Goal: Task Accomplishment & Management: Use online tool/utility

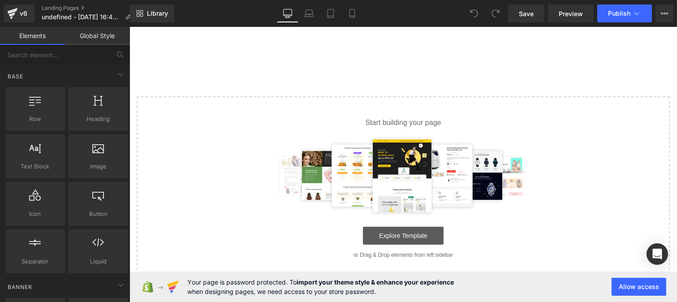
click at [402, 231] on link "Explore Template" at bounding box center [402, 236] width 81 height 18
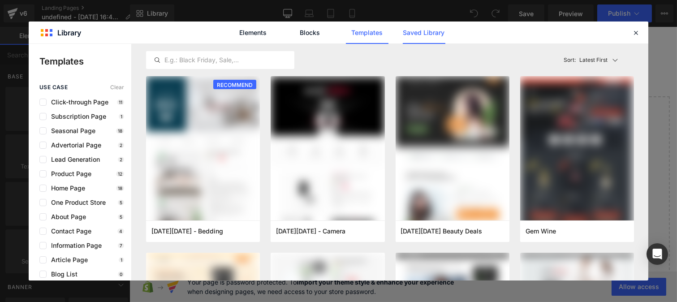
click at [429, 33] on link "Saved Library" at bounding box center [424, 33] width 43 height 22
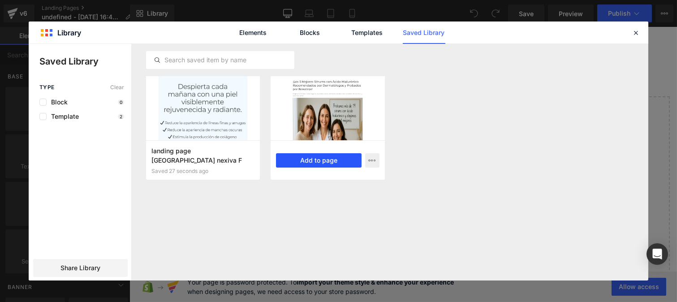
click at [329, 157] on button "Add to page" at bounding box center [318, 160] width 85 height 14
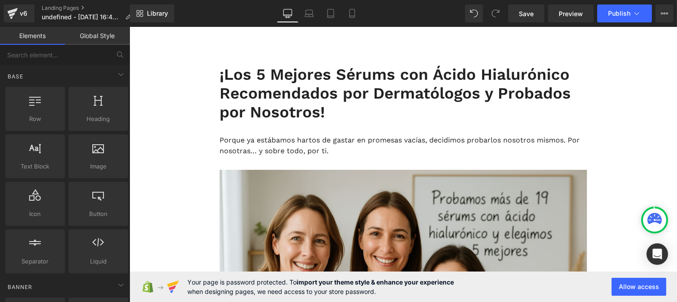
click at [96, 37] on link "Global Style" at bounding box center [97, 36] width 65 height 18
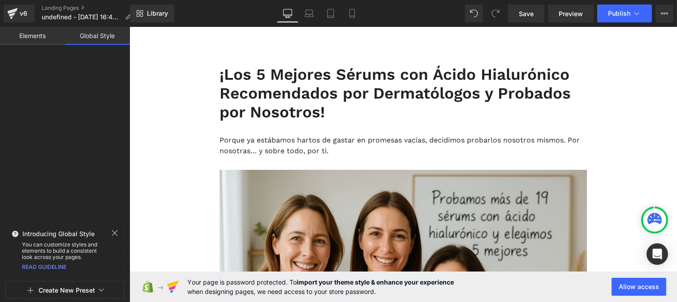
click at [66, 288] on button "Create New Preset" at bounding box center [67, 290] width 56 height 19
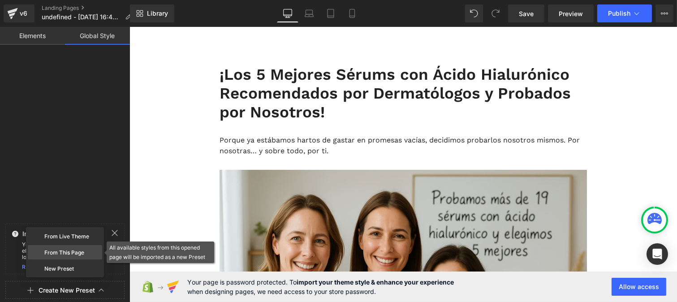
click at [51, 253] on div "From This Page" at bounding box center [65, 252] width 74 height 14
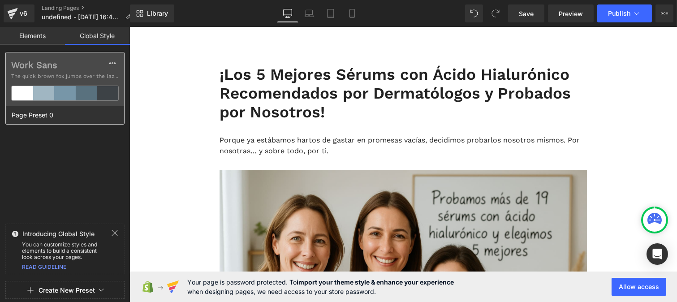
click at [57, 68] on label "Work Sans" at bounding box center [65, 65] width 108 height 11
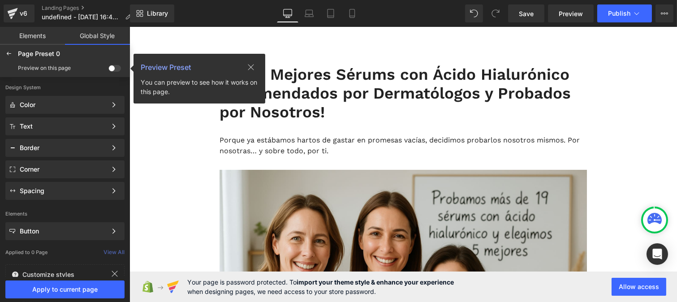
click at [119, 66] on span at bounding box center [114, 68] width 13 height 7
click at [108, 70] on input "checkbox" at bounding box center [108, 70] width 0 height 0
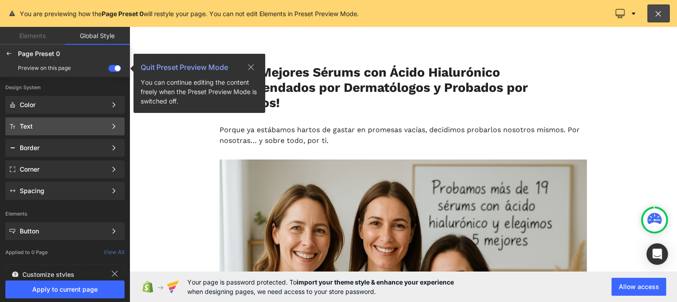
click at [32, 124] on div "Text" at bounding box center [63, 126] width 87 height 7
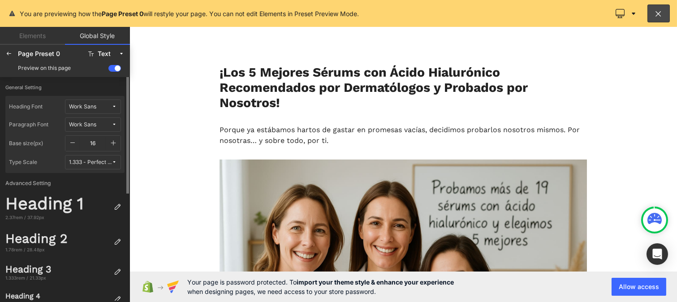
click at [95, 107] on div "Work Sans" at bounding box center [82, 107] width 27 height 7
click at [87, 145] on div "Work Sans" at bounding box center [84, 139] width 66 height 14
click at [84, 99] on button "Work Sans" at bounding box center [93, 106] width 56 height 14
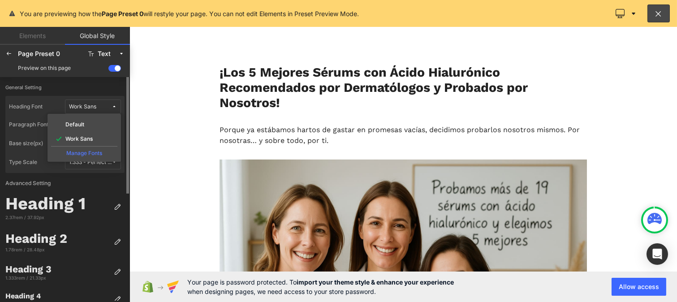
click at [92, 151] on div "Manage Fonts" at bounding box center [84, 152] width 66 height 12
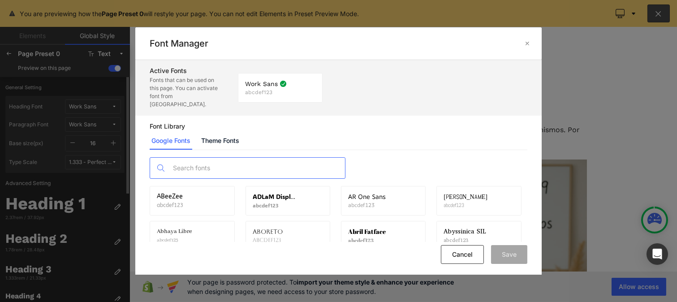
click at [229, 164] on input "text" at bounding box center [256, 168] width 177 height 21
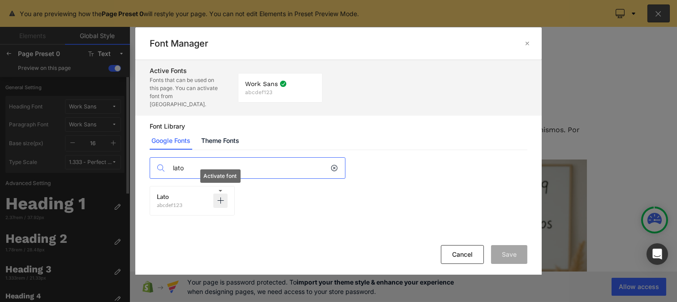
type input "lato"
click at [221, 197] on icon at bounding box center [220, 200] width 7 height 7
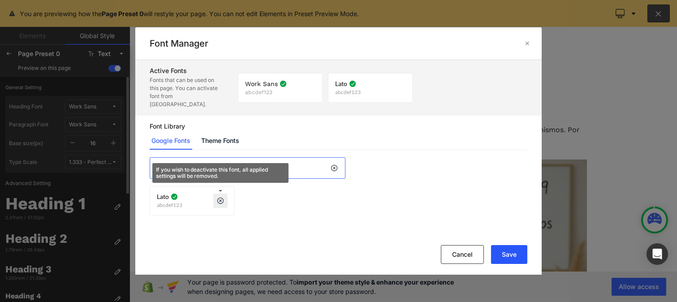
click at [503, 256] on button "Save" at bounding box center [509, 254] width 36 height 19
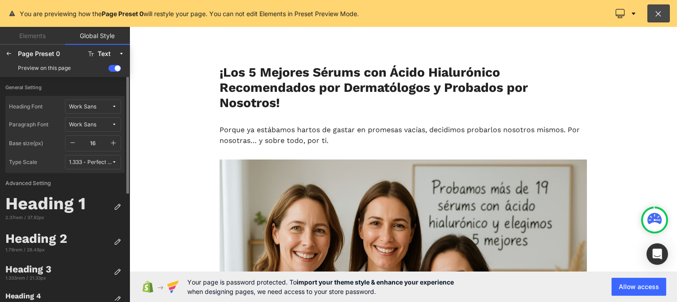
click at [106, 109] on span "Work Sans" at bounding box center [90, 107] width 43 height 7
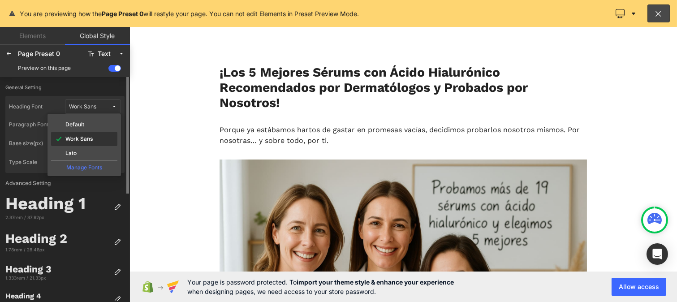
click at [83, 149] on div "Lato" at bounding box center [84, 153] width 66 height 14
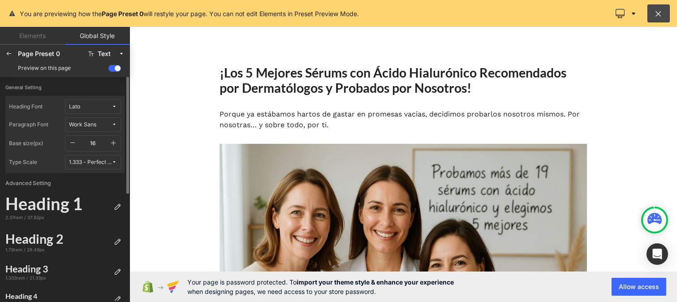
click at [82, 126] on div "Work Sans" at bounding box center [82, 124] width 27 height 7
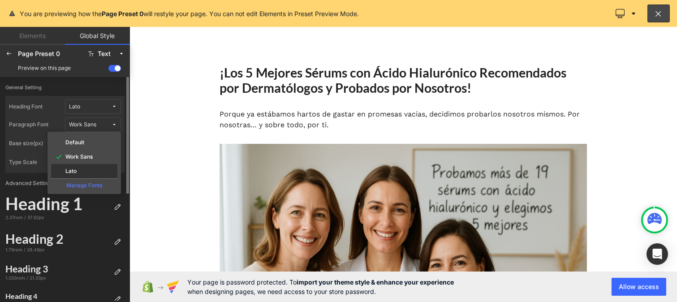
click at [82, 165] on div "Lato" at bounding box center [84, 171] width 66 height 14
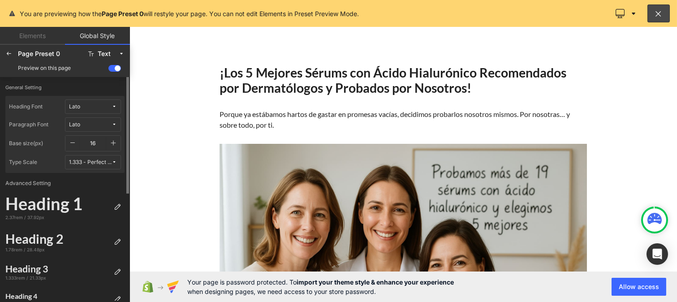
click at [111, 143] on icon "button" at bounding box center [113, 142] width 7 height 7
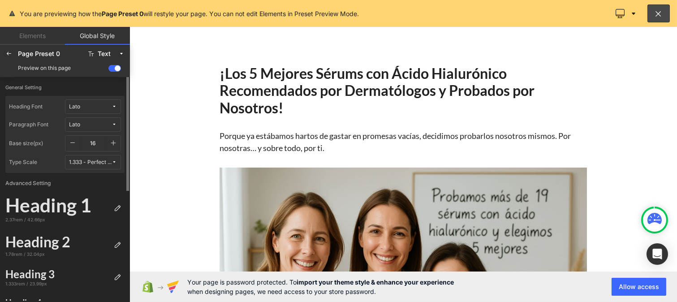
click at [111, 143] on icon "button" at bounding box center [113, 142] width 7 height 7
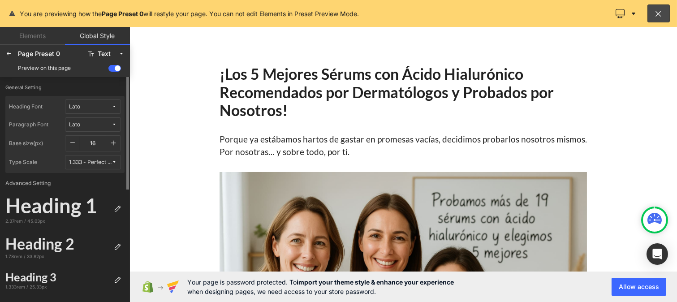
click at [111, 143] on icon "button" at bounding box center [113, 142] width 7 height 7
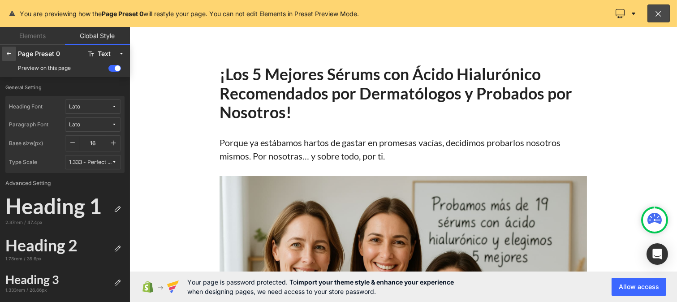
click at [6, 55] on icon at bounding box center [8, 53] width 7 height 7
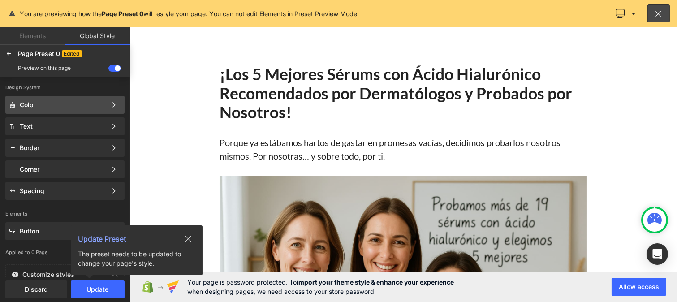
click at [50, 117] on div "Color Color Style Define a color palette and apply it to your pages 1 of 3 Next" at bounding box center [64, 126] width 119 height 18
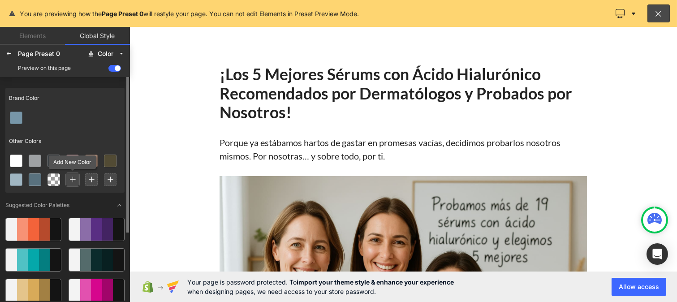
click at [73, 179] on icon at bounding box center [72, 180] width 6 height 6
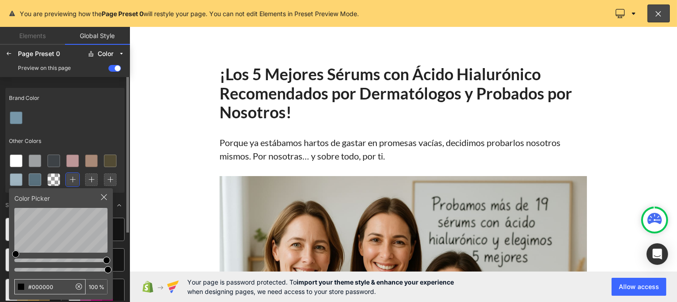
click at [56, 289] on input "#000000" at bounding box center [43, 287] width 56 height 14
click at [90, 178] on icon at bounding box center [91, 180] width 6 height 6
click at [57, 289] on input "#000000" at bounding box center [43, 287] width 56 height 14
click at [99, 110] on div at bounding box center [64, 117] width 119 height 19
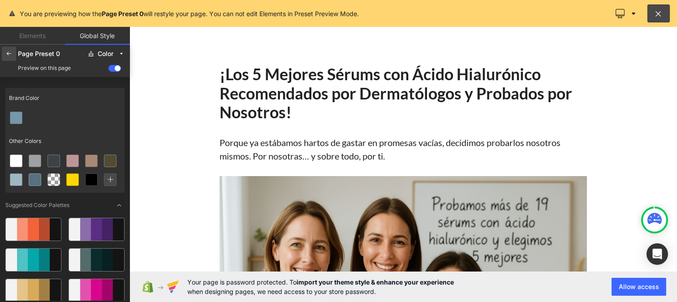
click at [9, 59] on div at bounding box center [9, 54] width 14 height 14
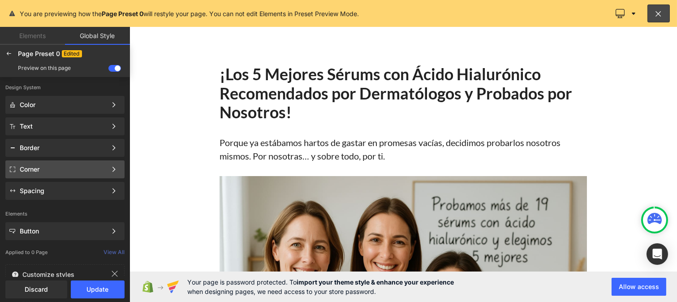
click at [26, 170] on div "Corner" at bounding box center [63, 169] width 87 height 7
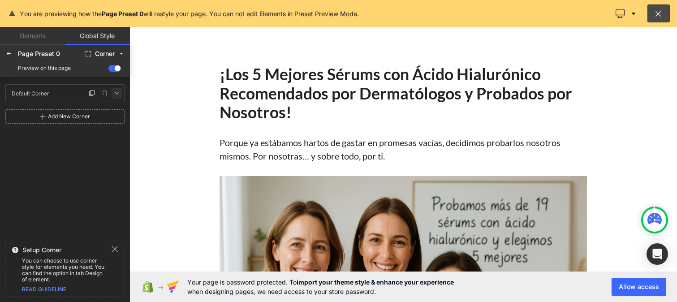
click at [119, 92] on icon at bounding box center [116, 93] width 7 height 7
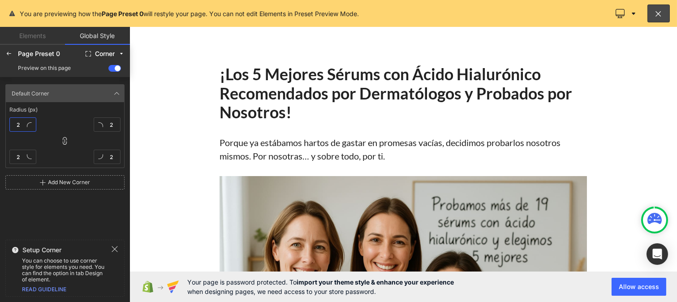
type textarea "2"
click at [30, 127] on input "2" at bounding box center [22, 124] width 27 height 14
type input "0"
click at [5, 50] on icon at bounding box center [8, 53] width 7 height 7
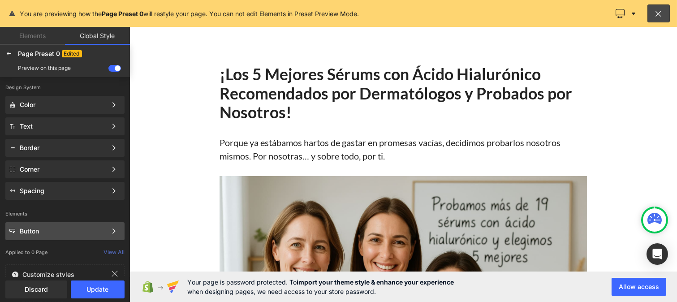
click at [39, 228] on div "Button" at bounding box center [63, 231] width 87 height 7
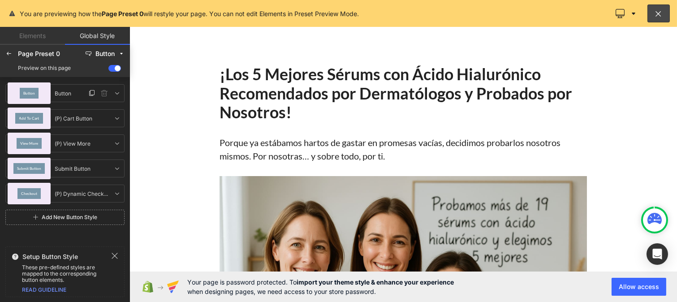
click at [31, 88] on div "Button" at bounding box center [29, 93] width 19 height 11
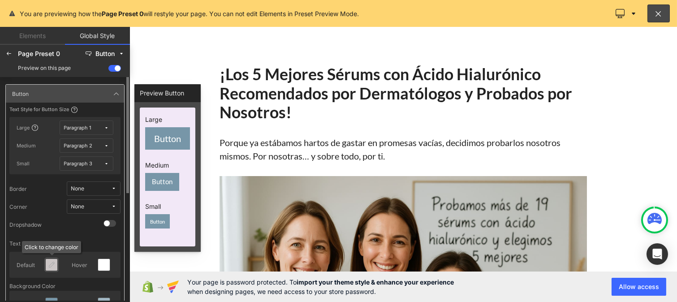
click at [50, 269] on div at bounding box center [52, 265] width 12 height 12
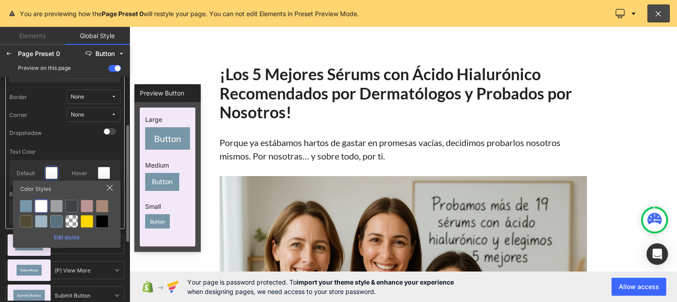
scroll to position [92, 0]
click at [100, 220] on div at bounding box center [102, 221] width 13 height 13
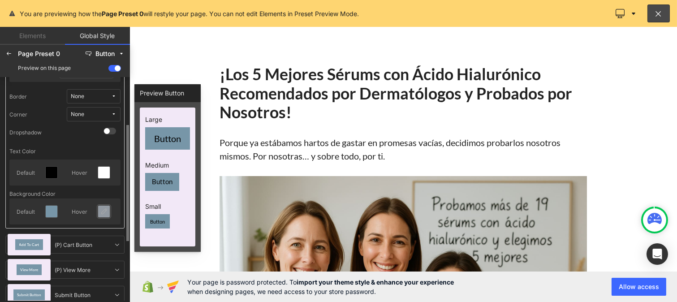
click at [105, 211] on icon at bounding box center [103, 211] width 7 height 7
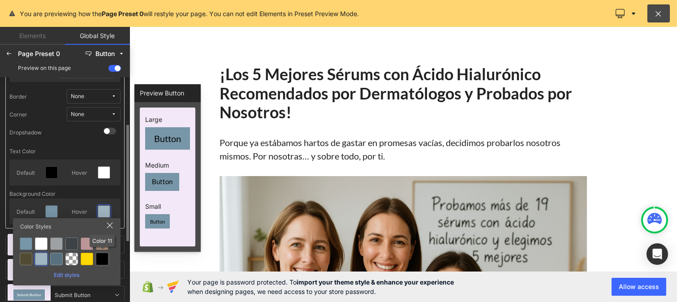
click at [103, 261] on div at bounding box center [102, 259] width 13 height 13
click at [86, 260] on div at bounding box center [87, 259] width 13 height 13
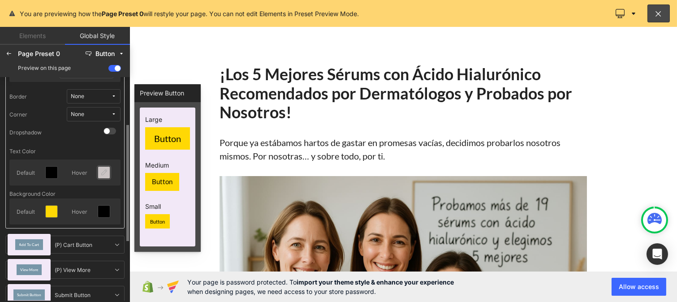
click at [105, 172] on icon at bounding box center [103, 172] width 7 height 7
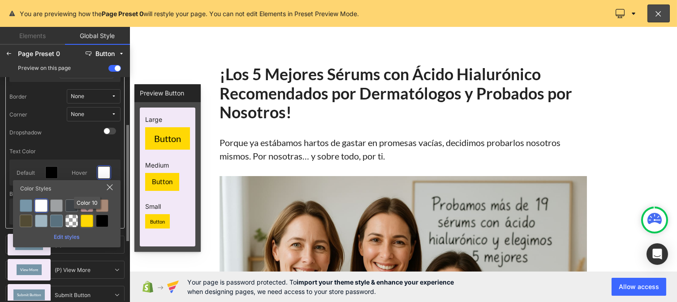
click at [86, 223] on div at bounding box center [87, 221] width 13 height 13
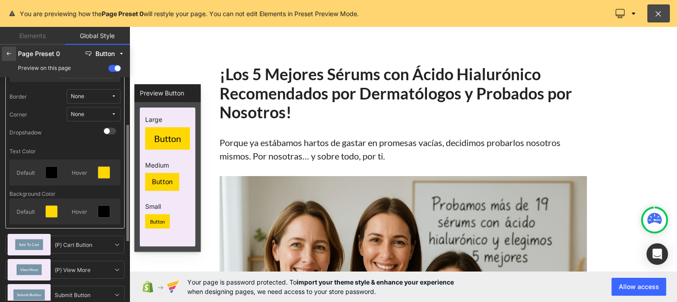
click at [8, 52] on icon at bounding box center [8, 53] width 7 height 7
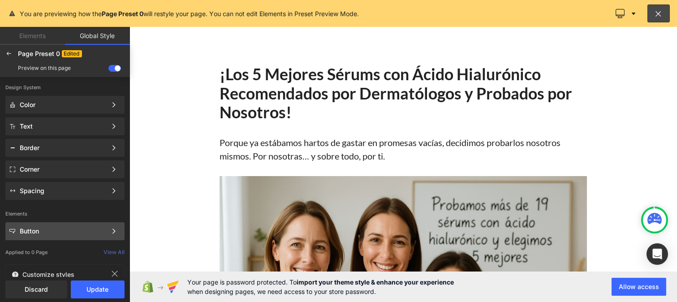
click at [65, 234] on div "Button" at bounding box center [63, 231] width 87 height 7
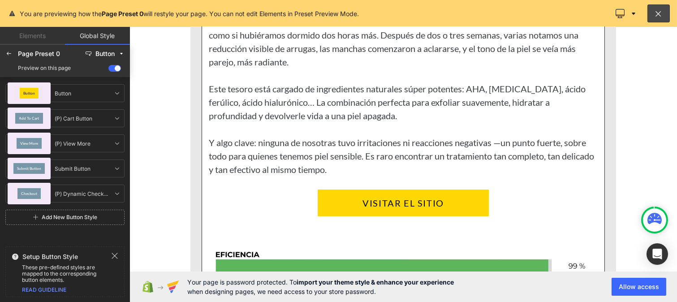
scroll to position [1386, 0]
click at [8, 52] on icon at bounding box center [8, 53] width 7 height 7
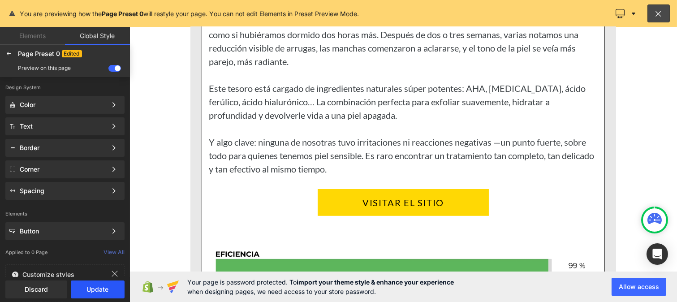
click at [99, 289] on button "Update" at bounding box center [98, 289] width 54 height 18
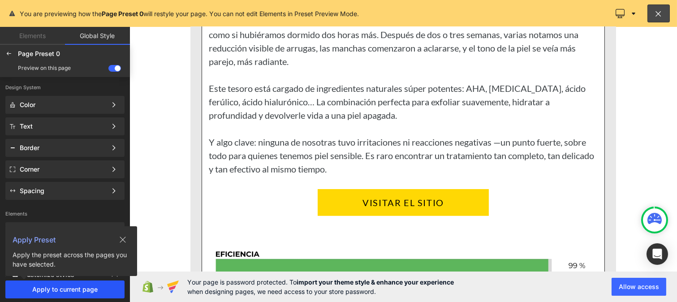
click at [69, 293] on button "Apply to current page" at bounding box center [64, 289] width 119 height 18
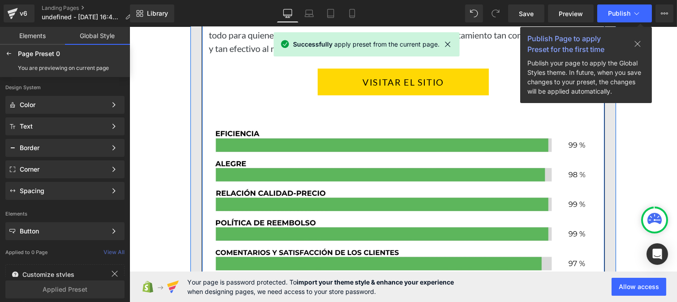
scroll to position [1507, 0]
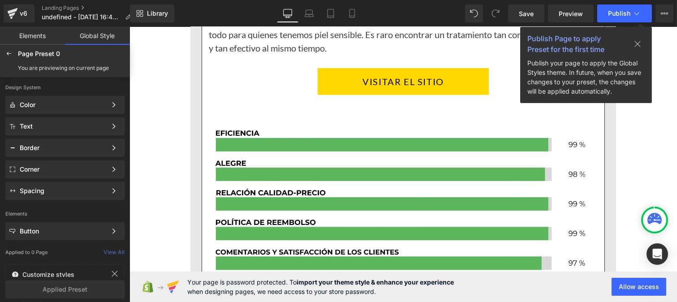
click at [638, 44] on icon at bounding box center [638, 44] width 6 height 6
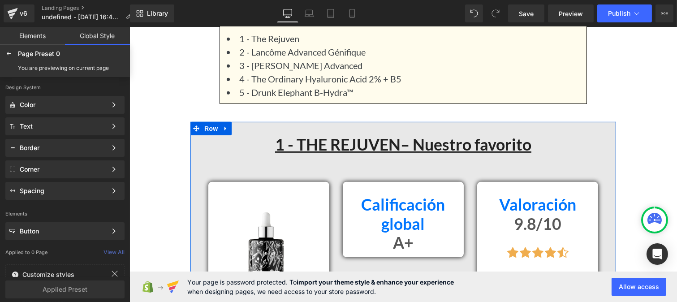
scroll to position [785, 0]
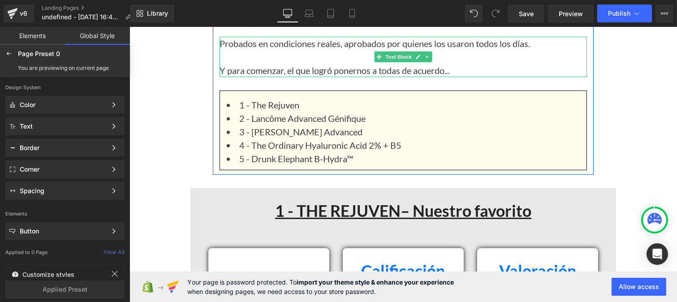
click at [310, 69] on p "Y para comenzar, el que logró ponernos a todas de acuerdo..." at bounding box center [402, 70] width 367 height 13
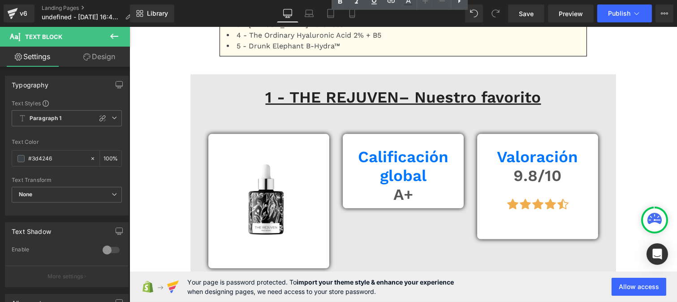
scroll to position [809, 0]
click at [269, 30] on li "3 - [PERSON_NAME] Advanced" at bounding box center [402, 25] width 353 height 11
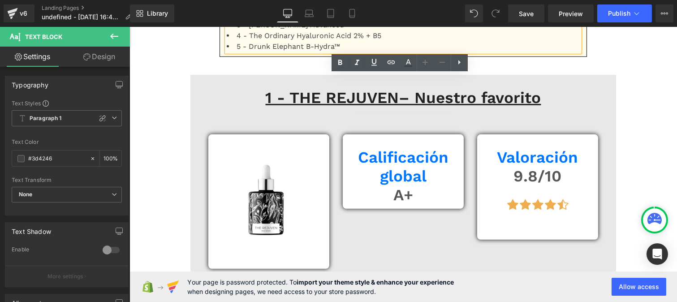
click at [269, 30] on li "3 - [PERSON_NAME] Advanced" at bounding box center [402, 25] width 353 height 11
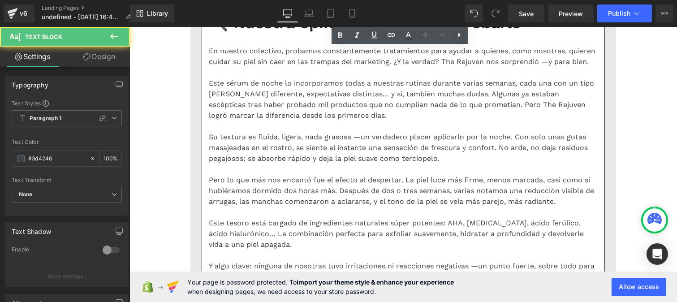
scroll to position [1208, 0]
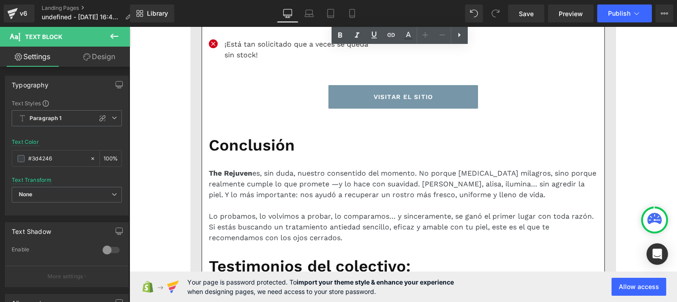
scroll to position [1820, 0]
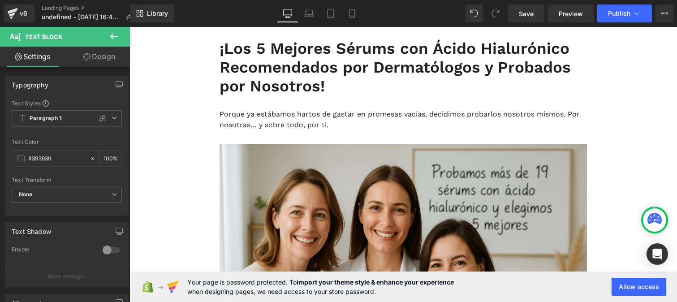
scroll to position [0, 0]
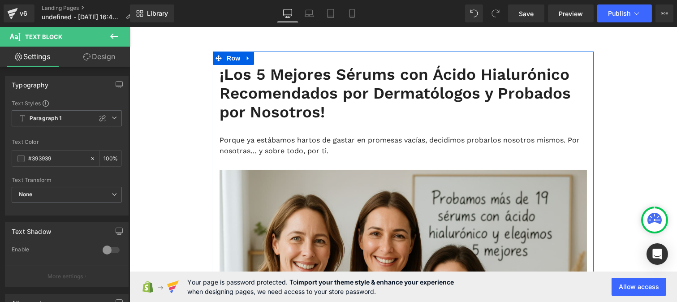
click at [255, 97] on h1 "¡Los 5 Mejores Sérums con Ácido Hialurónico Recomendados por Dermatólogos y Pro…" at bounding box center [402, 93] width 367 height 56
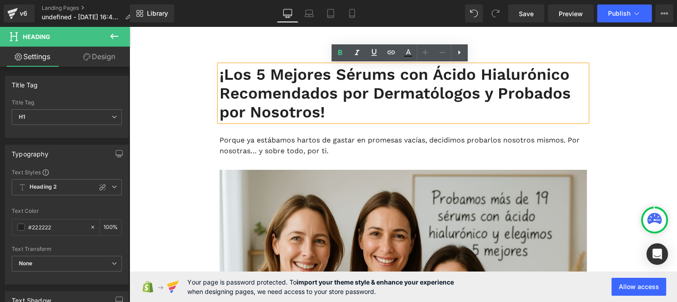
click at [266, 151] on p "Porque ya estábamos hartos de gastar en promesas vacías, decidimos probarlos no…" at bounding box center [402, 146] width 367 height 22
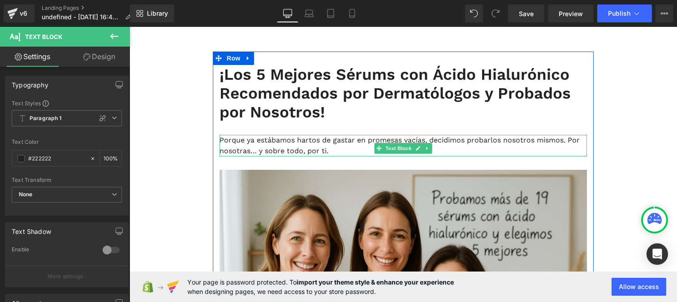
click at [240, 156] on p "Porque ya estábamos hartos de gastar en promesas vacías, decidimos probarlos no…" at bounding box center [402, 146] width 367 height 22
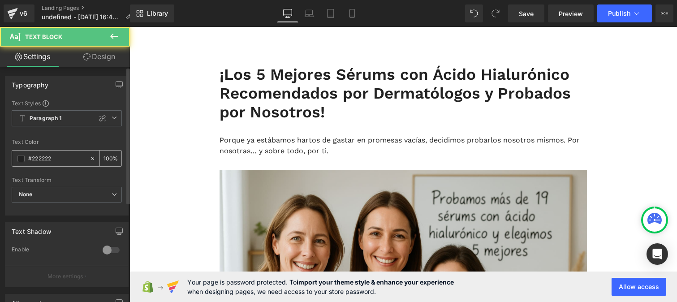
click at [60, 157] on input "#222222" at bounding box center [56, 159] width 57 height 10
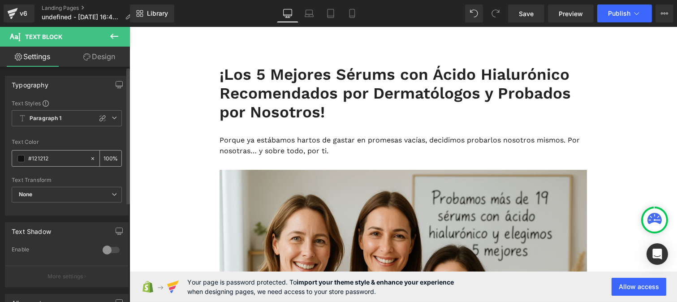
type input "#121212"
click at [106, 155] on input "100" at bounding box center [108, 158] width 9 height 10
type input "0"
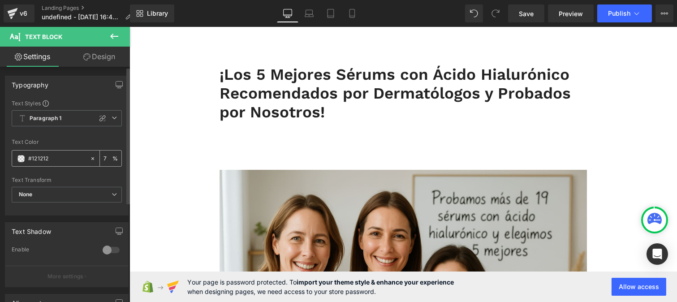
type input "75"
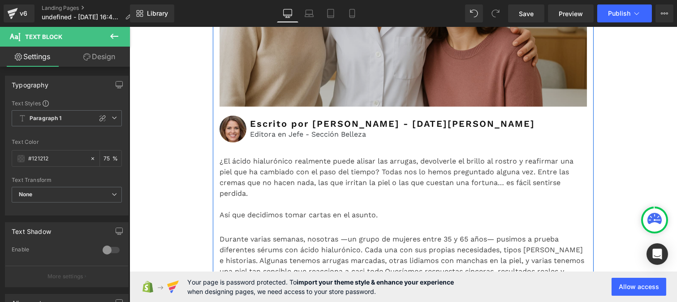
scroll to position [310, 0]
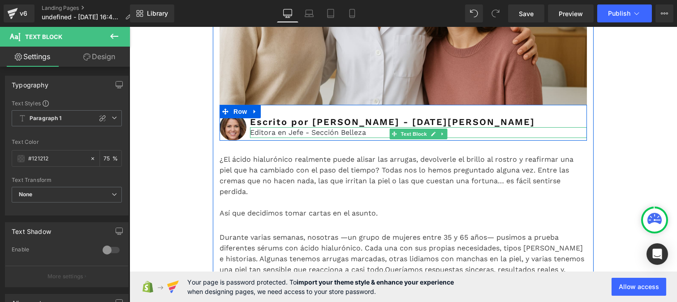
click at [264, 138] on p "Editora en Jefe - Sección Belleza" at bounding box center [418, 132] width 337 height 11
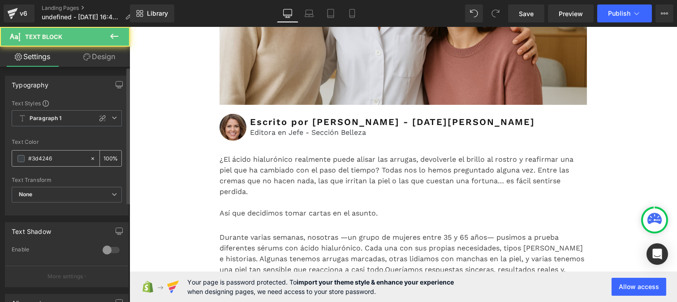
click at [64, 157] on input "#3d4246" at bounding box center [56, 159] width 57 height 10
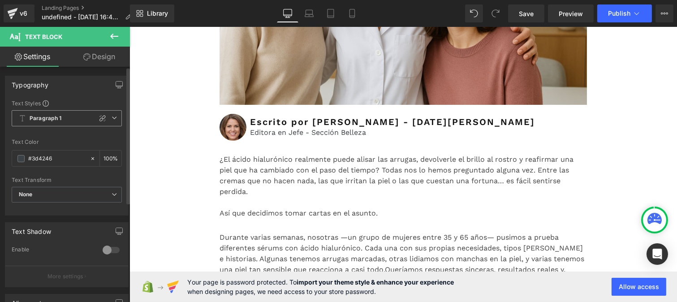
paste input "121212"
type input "#121212"
click at [105, 157] on input "100" at bounding box center [108, 158] width 9 height 10
type input "0"
type input "75"
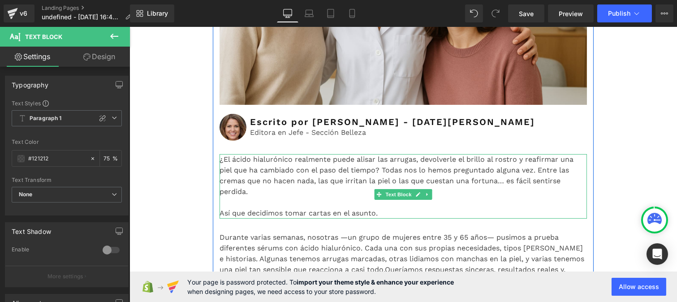
click at [304, 196] on font "¿El ácido hialurónico realmente puede alisar las arrugas, devolverle el brillo …" at bounding box center [396, 175] width 354 height 41
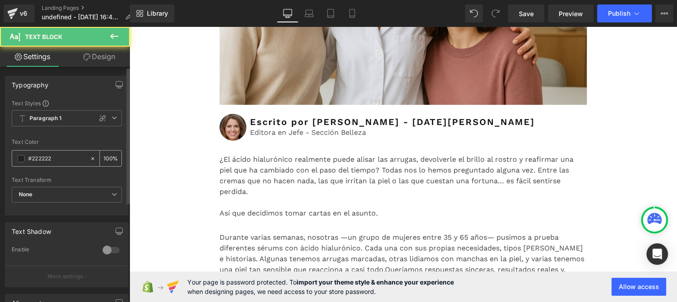
click at [65, 164] on div "#222222" at bounding box center [51, 159] width 78 height 16
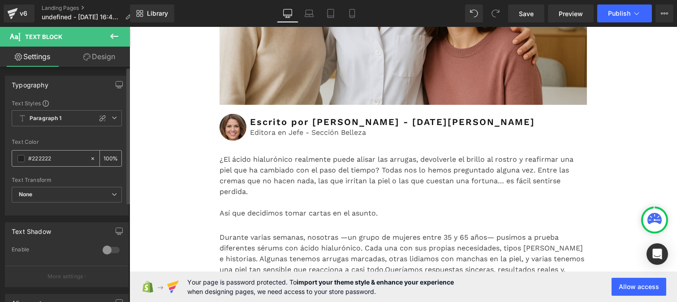
click at [54, 157] on input "#222222" at bounding box center [56, 159] width 57 height 10
paste input "12121"
type input "#121212"
click at [110, 156] on div "100 %" at bounding box center [111, 159] width 22 height 16
click at [108, 155] on input "100" at bounding box center [108, 158] width 9 height 10
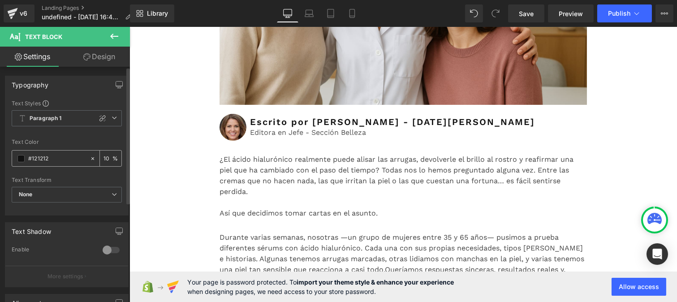
type input "1"
type input "75"
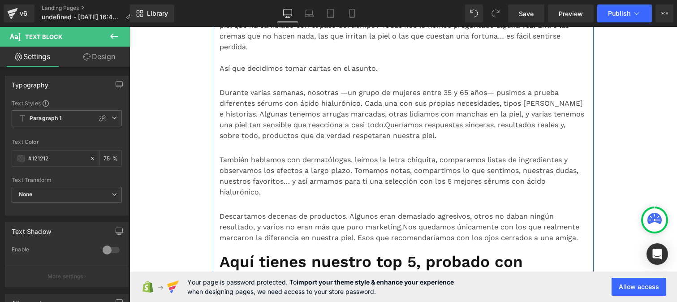
scroll to position [455, 0]
click at [285, 129] on font "Durante varias semanas, nosotras —un grupo de mujeres entre 35 y 65 años— pusim…" at bounding box center [401, 108] width 365 height 41
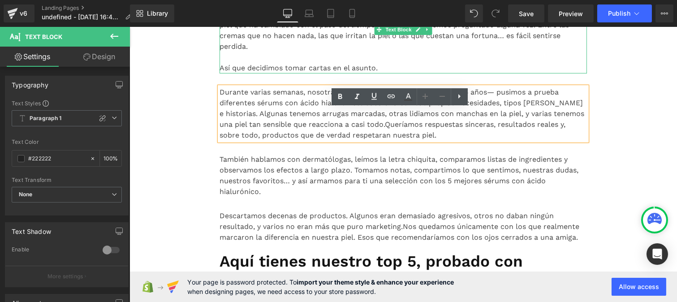
click at [232, 73] on p "Así que decidimos tomar cartas en el asunto." at bounding box center [402, 68] width 367 height 11
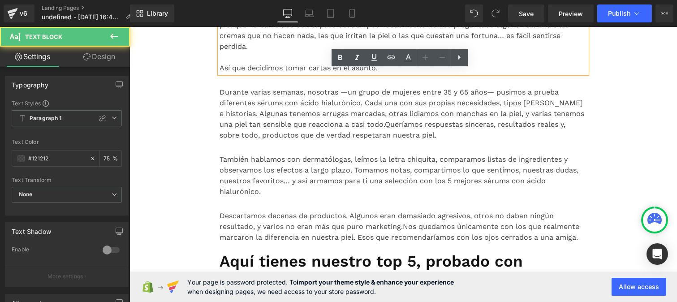
click at [244, 135] on p "Durante varias semanas, nosotras —un grupo de mujeres entre 35 y 65 años— pusim…" at bounding box center [402, 114] width 367 height 54
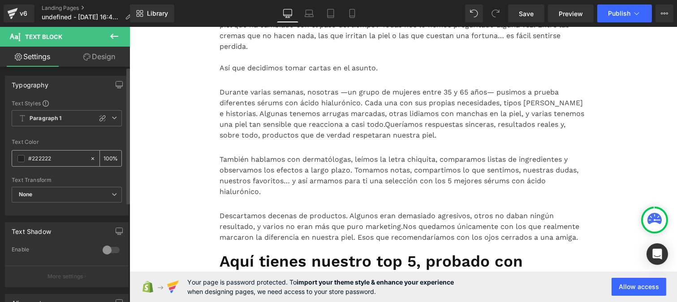
click at [55, 163] on input "#222222" at bounding box center [56, 159] width 57 height 10
type input "#121212"
click at [108, 153] on input "100" at bounding box center [108, 158] width 9 height 10
type input "1"
type input "5"
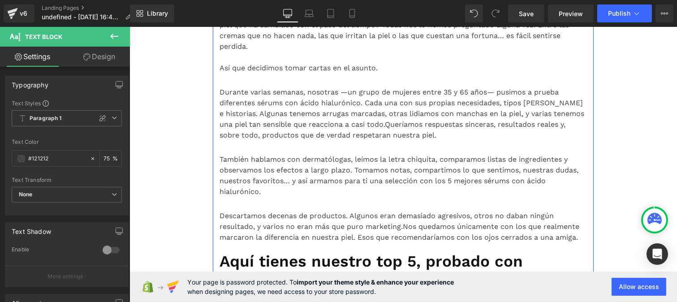
type input "75"
click at [275, 141] on p "Durante varias semanas, nosotras —un grupo de mujeres entre 35 y 65 años— pusim…" at bounding box center [402, 114] width 367 height 54
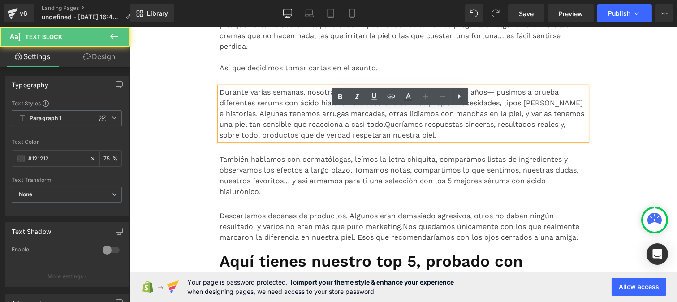
scroll to position [542, 0]
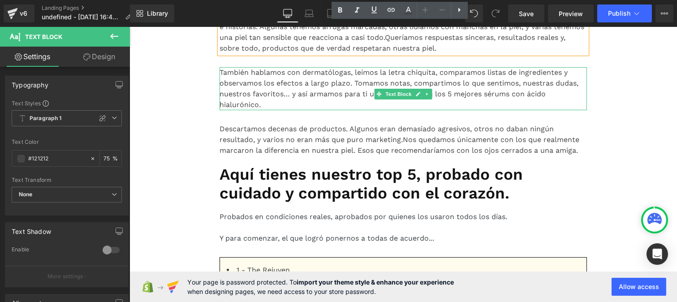
click at [256, 109] on font "También hablamos con dermatólogas, leímos la letra chiquita, comparamos listas …" at bounding box center [398, 88] width 359 height 41
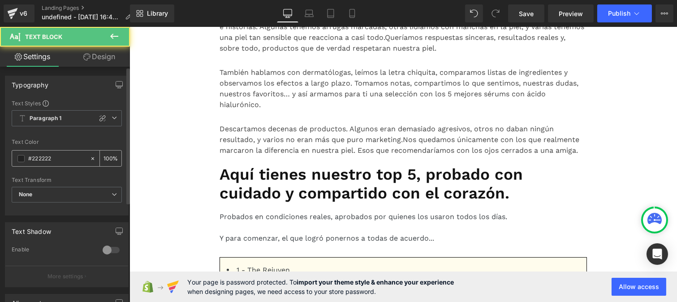
click at [66, 156] on input "#222222" at bounding box center [56, 159] width 57 height 10
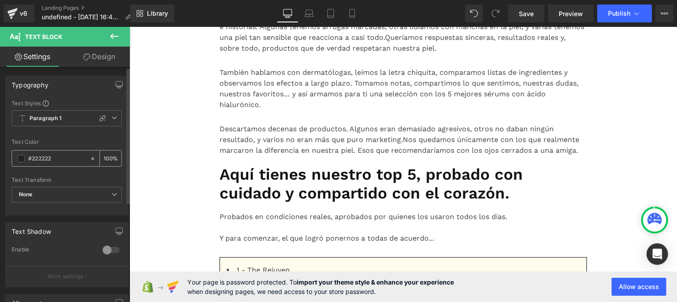
paste input "12121"
type input "#121212"
click at [109, 157] on div "100 %" at bounding box center [111, 159] width 22 height 16
click at [108, 154] on input "100" at bounding box center [108, 158] width 9 height 10
type input "1"
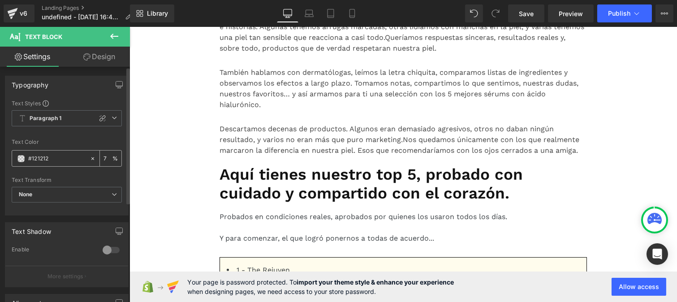
type input "75"
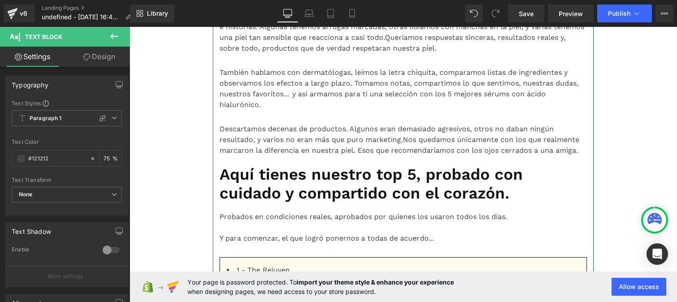
click at [280, 144] on font "Descartamos decenas de productos. Algunos eran demasiado agresivos, otros no da…" at bounding box center [386, 134] width 334 height 19
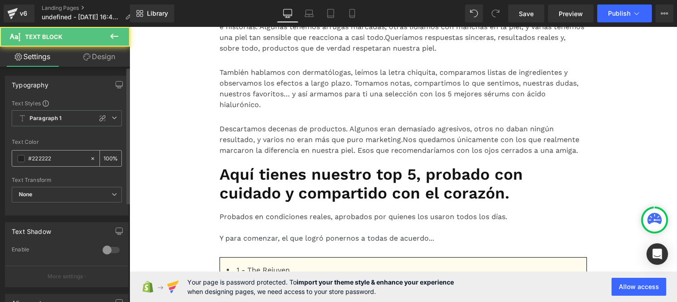
click at [56, 159] on input "#222222" at bounding box center [56, 159] width 57 height 10
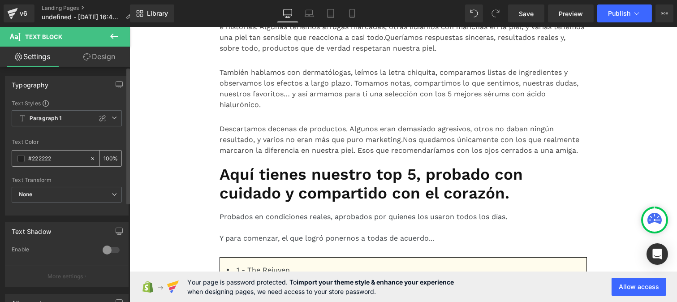
paste input "12121"
type input "#121212"
click at [105, 155] on input "100" at bounding box center [108, 158] width 9 height 10
type input "0"
type input "75"
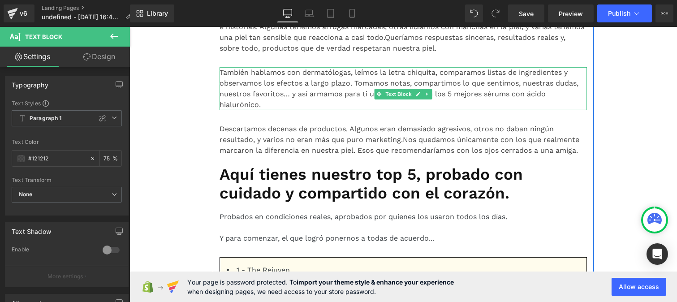
click at [335, 109] on font "También hablamos con dermatólogas, leímos la letra chiquita, comparamos listas …" at bounding box center [398, 88] width 359 height 41
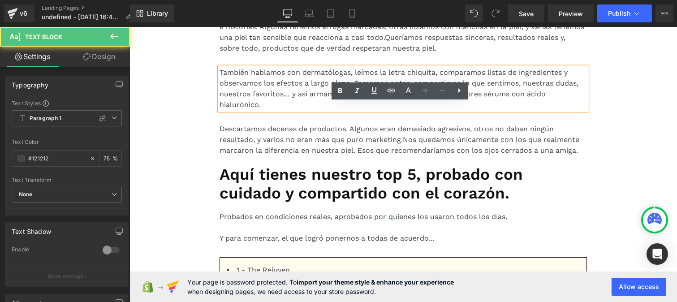
click at [314, 144] on font "Descartamos decenas de productos. Algunos eran demasiado agresivos, otros no da…" at bounding box center [386, 134] width 334 height 19
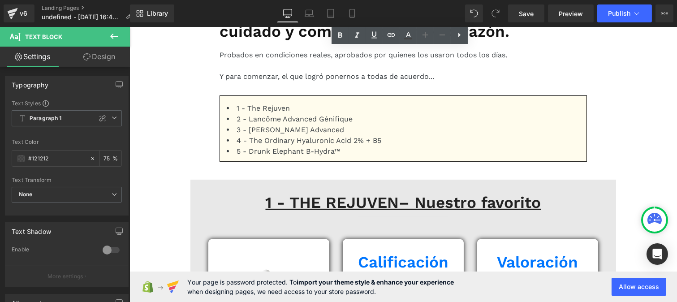
scroll to position [704, 0]
click at [261, 60] on p "Probados en condiciones reales, aprobados por quienes los usaron todos los días." at bounding box center [402, 54] width 367 height 11
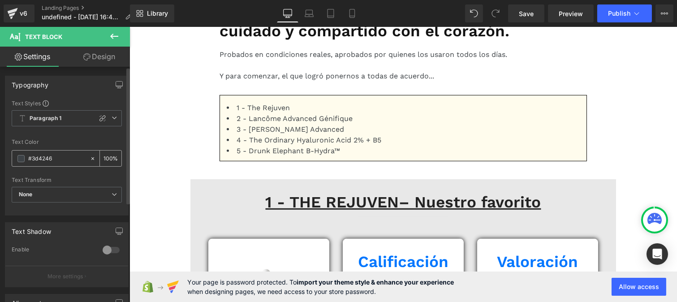
click at [70, 154] on input "#3d4246" at bounding box center [56, 159] width 57 height 10
type input "#121212"
click at [108, 158] on input "100" at bounding box center [108, 158] width 9 height 10
type input "1"
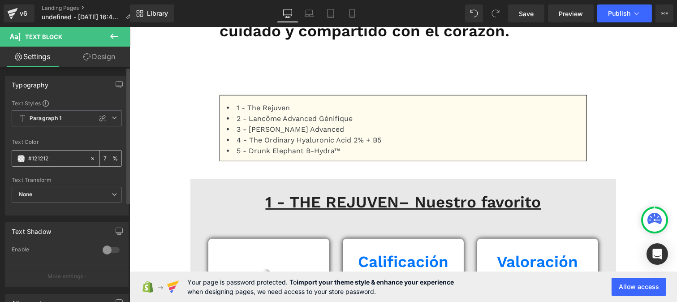
type input "75"
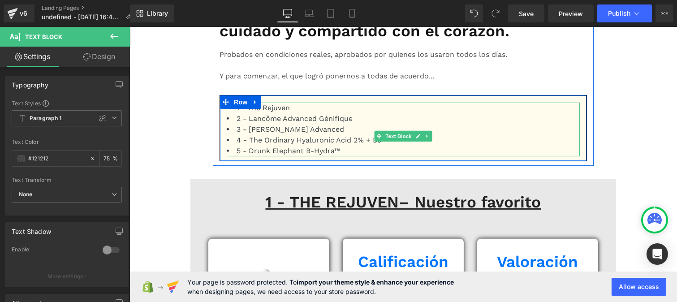
click at [272, 146] on li "4 - The Ordinary Hyaluronic Acid 2% + B5" at bounding box center [402, 140] width 353 height 11
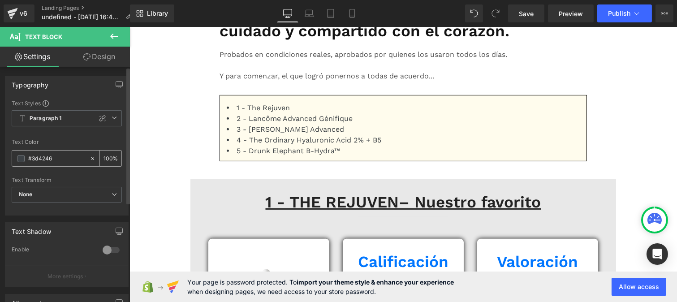
click at [56, 163] on input "#3d4246" at bounding box center [56, 159] width 57 height 10
paste input "121212"
type input "#121212"
click at [108, 159] on div "100 %" at bounding box center [111, 159] width 22 height 16
click at [108, 155] on input "100" at bounding box center [108, 158] width 9 height 10
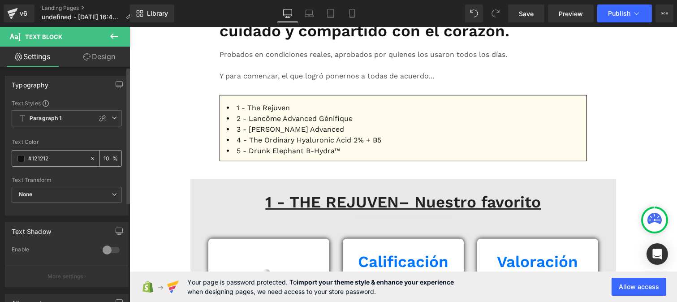
type input "1"
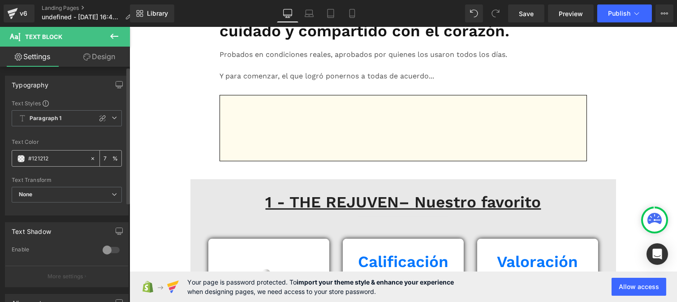
type input "75"
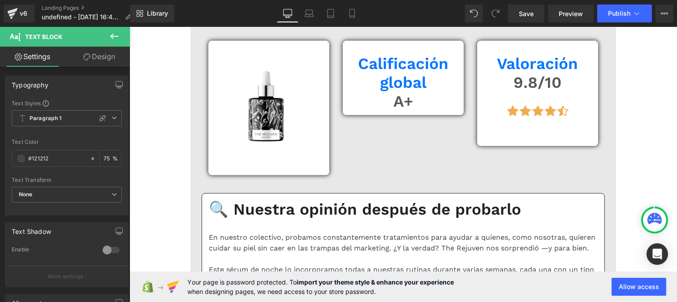
scroll to position [902, 0]
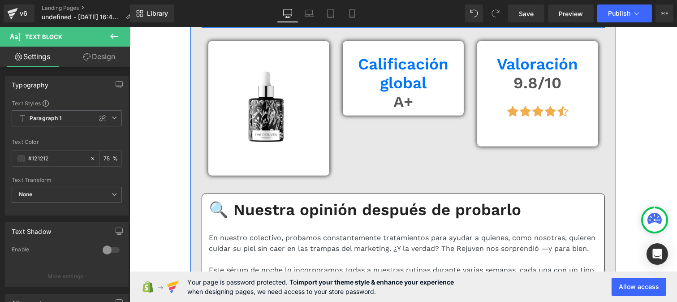
click at [321, 14] on u "1 - THE REJUVEN– Nuestro favorito" at bounding box center [403, 4] width 276 height 19
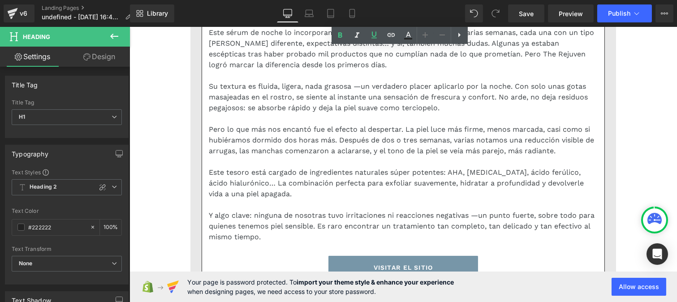
scroll to position [1140, 0]
click at [262, 16] on div "En nuestro colectivo, probamos constantemente tratamientos para ayudar a quiene…" at bounding box center [402, 6] width 389 height 22
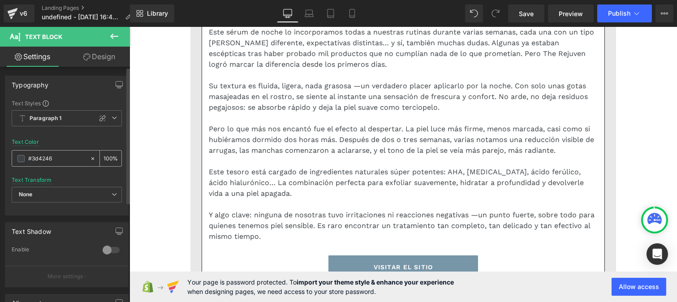
click at [61, 157] on input "#3d4246" at bounding box center [56, 159] width 57 height 10
paste input "121212"
type input "#121212"
click at [104, 160] on input "100" at bounding box center [108, 158] width 9 height 10
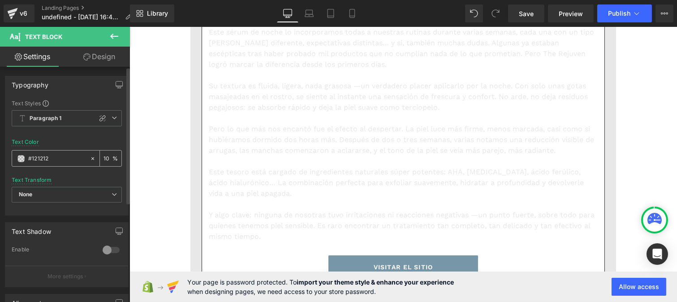
type input "1"
type input "75"
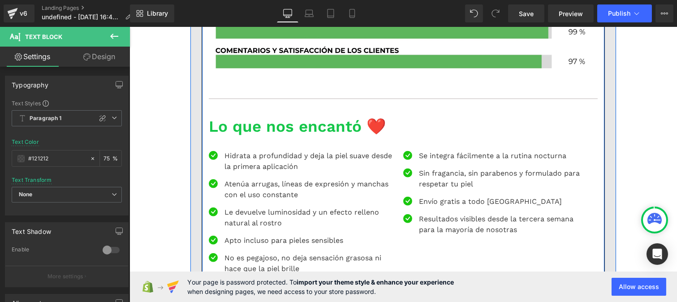
scroll to position [1728, 0]
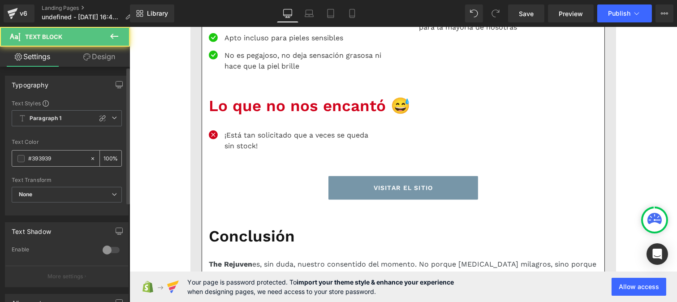
click at [59, 162] on input "#393939" at bounding box center [56, 159] width 57 height 10
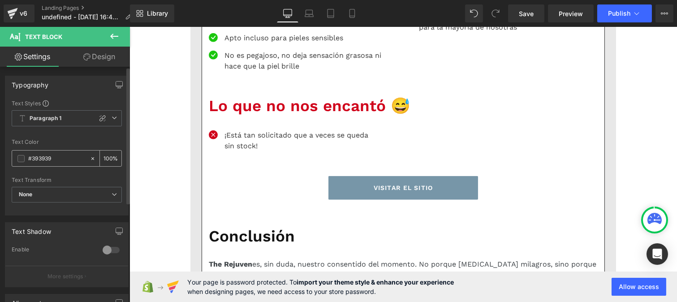
paste input "121212"
type input "#121212"
click at [109, 160] on div "100 %" at bounding box center [111, 159] width 22 height 16
click at [108, 155] on input "100" at bounding box center [108, 158] width 9 height 10
type input "1"
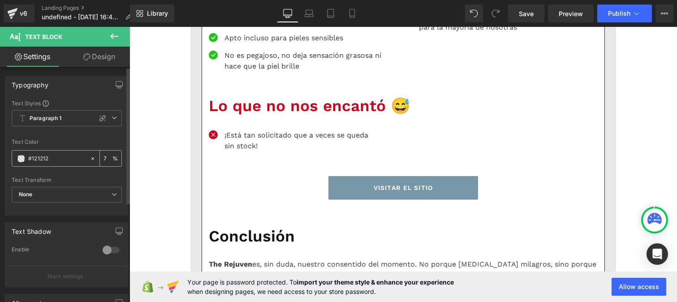
type input "75"
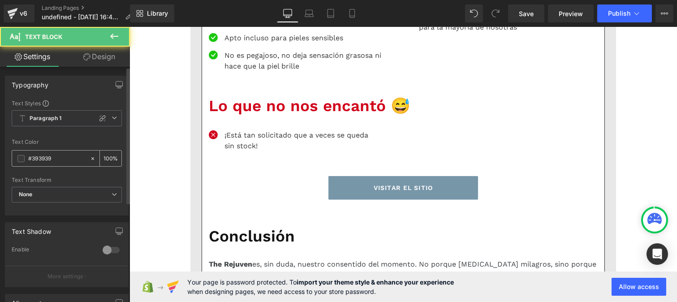
click at [61, 156] on input "#393939" at bounding box center [56, 159] width 57 height 10
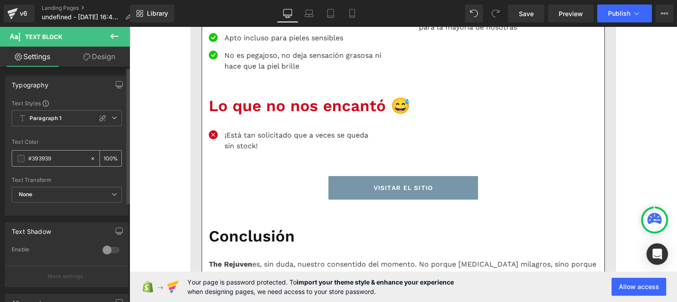
paste input "121212"
type input "#121212"
click at [106, 155] on input "100" at bounding box center [108, 158] width 9 height 10
type input "0"
type input "75"
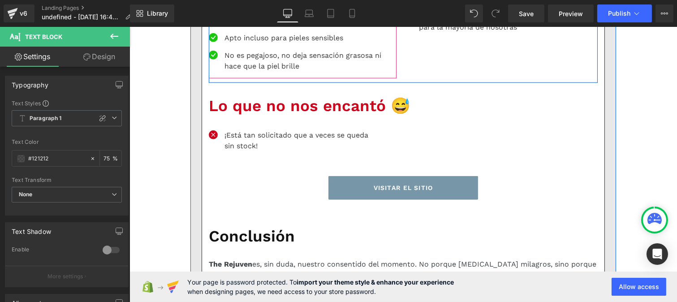
click at [244, 26] on p "Le devuelve luminosidad y un efecto relleno natural al rostro" at bounding box center [310, 15] width 172 height 22
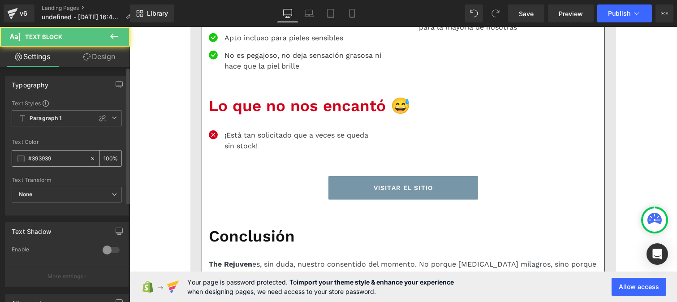
click at [59, 160] on input "#393939" at bounding box center [56, 159] width 57 height 10
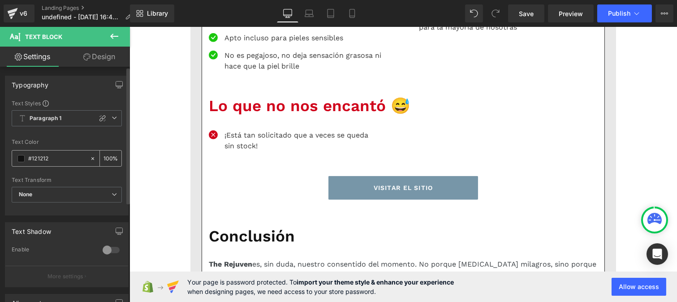
type input "#121212"
click at [111, 159] on div "100 %" at bounding box center [111, 159] width 22 height 16
click at [110, 157] on div "100 %" at bounding box center [111, 159] width 22 height 16
click at [108, 155] on div "100 %" at bounding box center [111, 159] width 22 height 16
click at [108, 155] on input "100" at bounding box center [108, 158] width 9 height 10
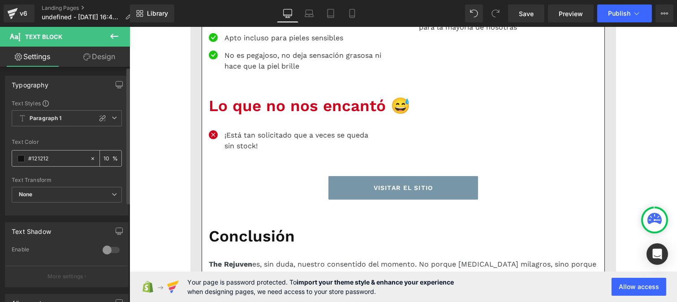
type input "1"
type input "75"
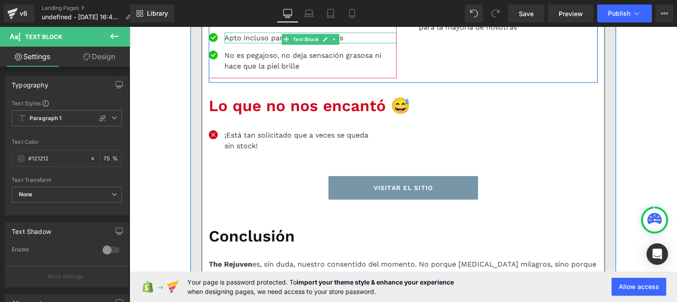
click at [246, 43] on p "Apto incluso para pieles sensibles" at bounding box center [310, 38] width 172 height 11
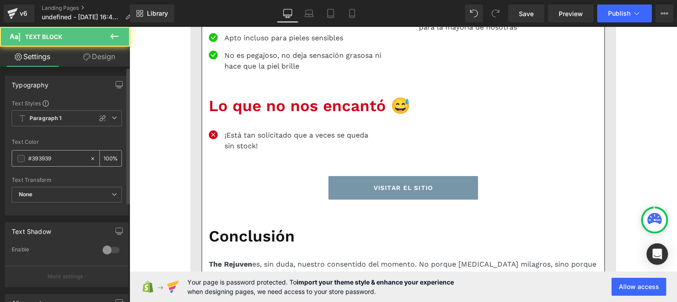
click at [54, 159] on input "#393939" at bounding box center [56, 159] width 57 height 10
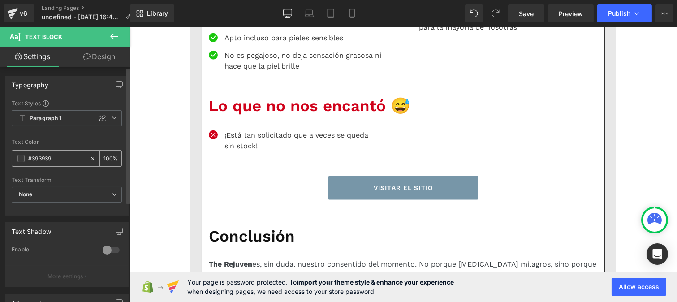
paste input "121212"
type input "#121212"
click at [108, 155] on input "100" at bounding box center [108, 158] width 9 height 10
type input "1"
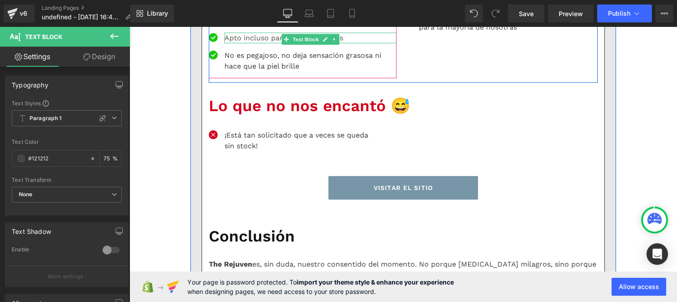
type input "75"
click at [245, 43] on p "Apto incluso para pieles sensibles" at bounding box center [310, 38] width 172 height 11
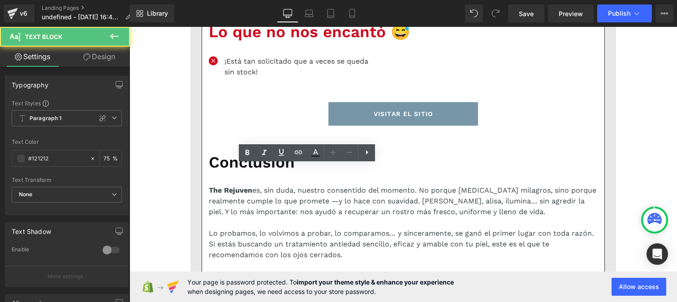
scroll to position [1803, 0]
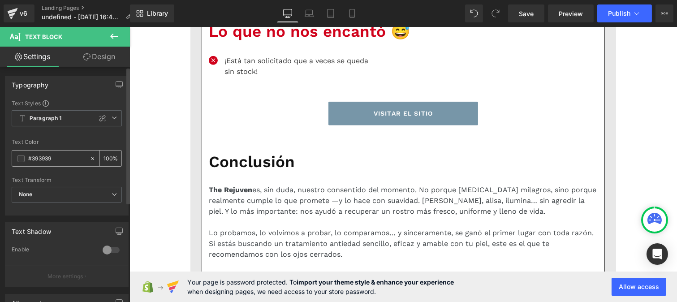
click at [78, 162] on input "#393939" at bounding box center [56, 159] width 57 height 10
paste input "121212"
type input "#121212"
click at [105, 155] on input "100" at bounding box center [108, 158] width 9 height 10
type input "0"
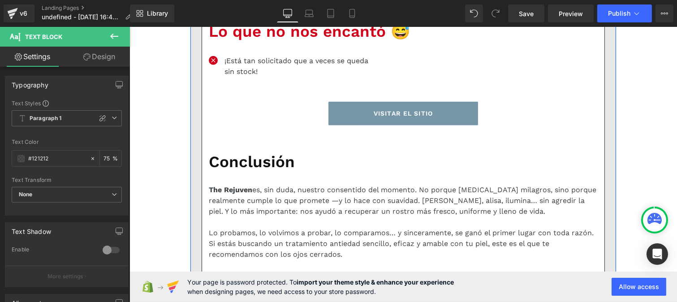
type input "75"
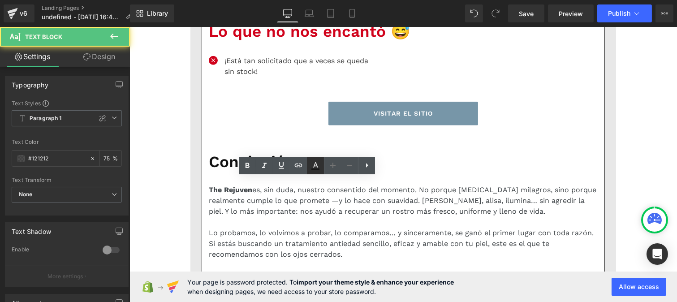
click at [315, 169] on icon at bounding box center [315, 168] width 8 height 1
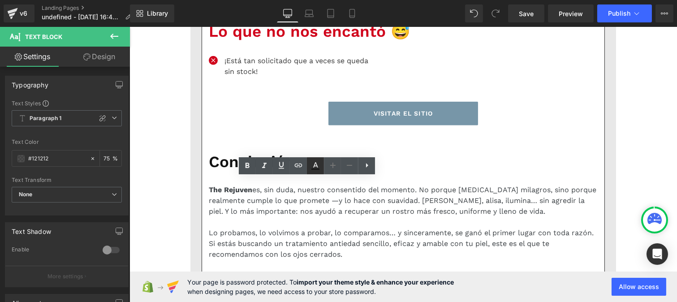
click at [317, 166] on icon at bounding box center [315, 165] width 11 height 11
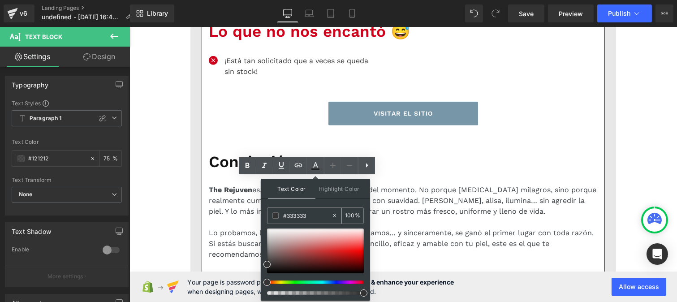
click at [309, 213] on input "#333333" at bounding box center [307, 216] width 48 height 10
paste input "121212"
type input "#121212"
click at [350, 213] on input "100" at bounding box center [350, 216] width 10 height 10
type input "0"
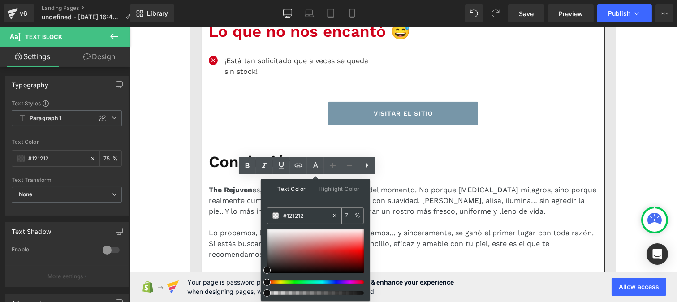
type input "75"
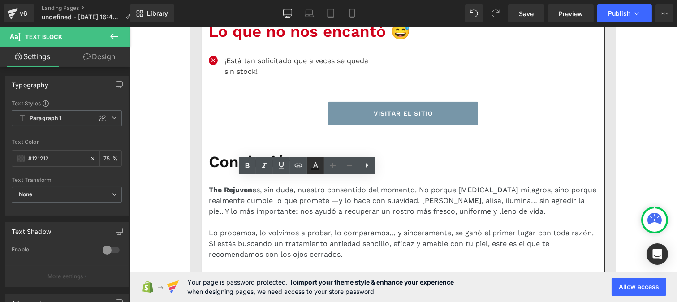
click at [313, 167] on icon at bounding box center [315, 165] width 11 height 11
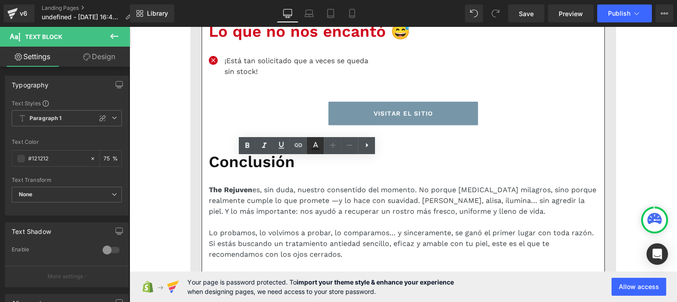
click at [315, 144] on icon at bounding box center [315, 145] width 11 height 11
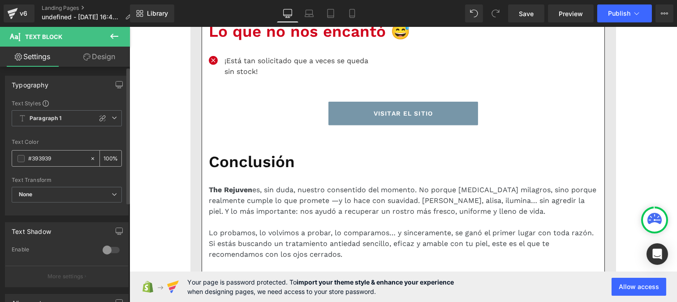
click at [55, 156] on input "#393939" at bounding box center [56, 159] width 57 height 10
paste input "121212"
type input "#121212"
click at [109, 154] on div "100 %" at bounding box center [111, 159] width 22 height 16
click at [108, 155] on input "100" at bounding box center [108, 158] width 9 height 10
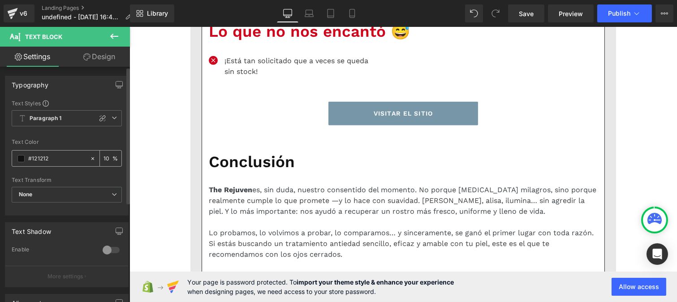
type input "1"
type input "75"
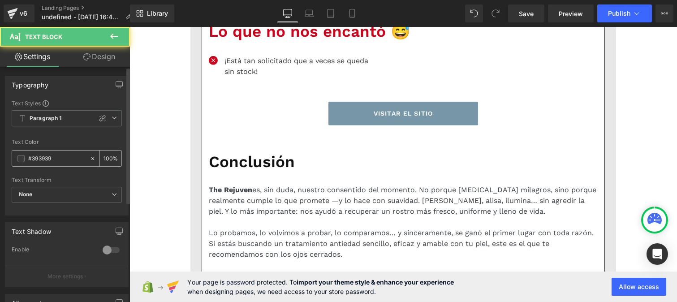
click at [59, 161] on input "#393939" at bounding box center [56, 159] width 57 height 10
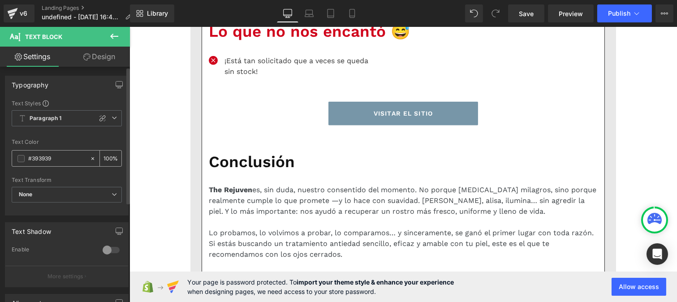
paste input "121212"
type input "#121212"
click at [108, 158] on div "100 %" at bounding box center [111, 159] width 22 height 16
type input "1"
type input "75"
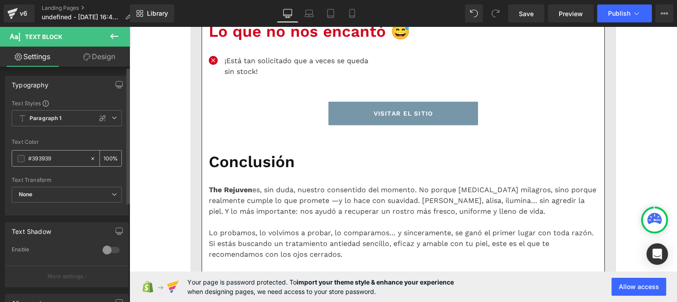
drag, startPoint x: 68, startPoint y: 156, endPoint x: 73, endPoint y: 152, distance: 6.5
click at [73, 152] on div "#393939" at bounding box center [51, 159] width 78 height 16
click at [63, 157] on input "#393939" at bounding box center [56, 159] width 57 height 10
paste input "121212"
type input "#121212"
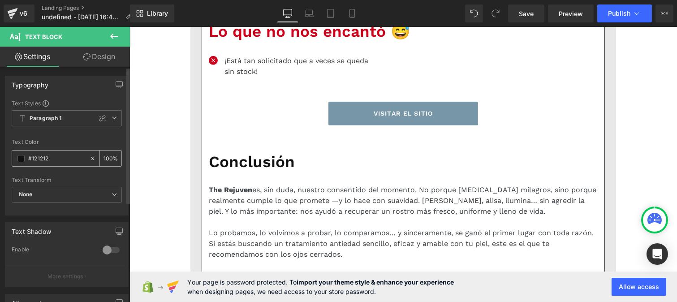
click at [106, 154] on input "100" at bounding box center [108, 158] width 9 height 10
type input "0"
type input "75"
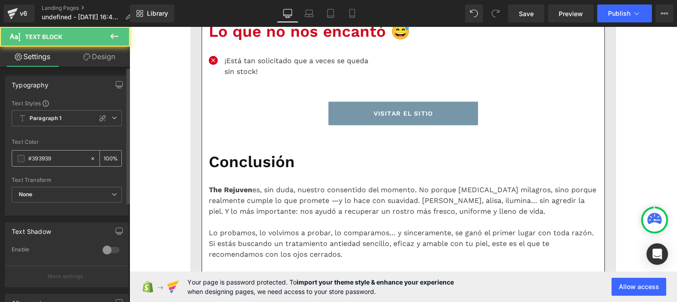
click at [64, 158] on input "#393939" at bounding box center [56, 159] width 57 height 10
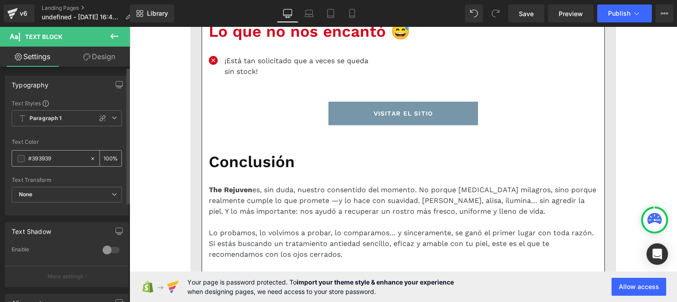
paste input "121212"
type input "#121212"
click at [105, 158] on input "100" at bounding box center [108, 158] width 9 height 10
type input "0"
type input "75"
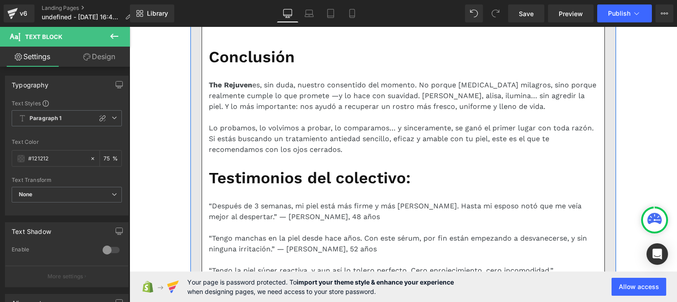
scroll to position [1908, 0]
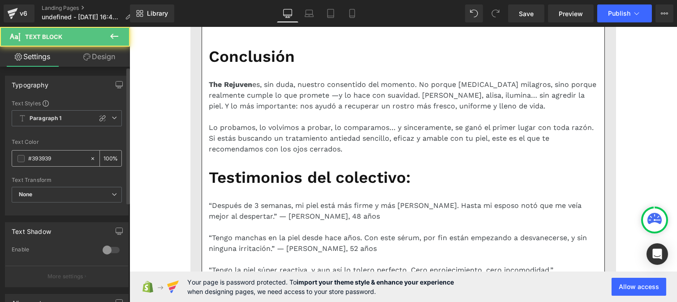
click at [65, 155] on input "#393939" at bounding box center [56, 159] width 57 height 10
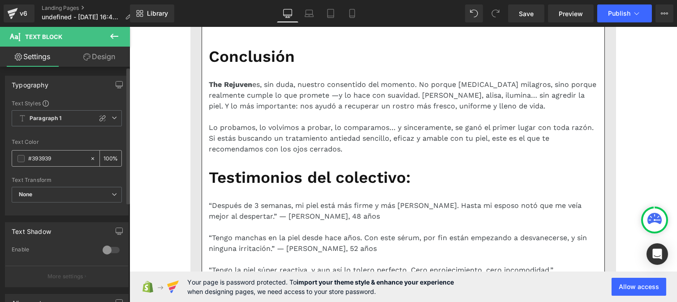
paste input "121212"
type input "#121212"
click at [106, 157] on input "100" at bounding box center [108, 158] width 9 height 10
type input "0"
type input "75"
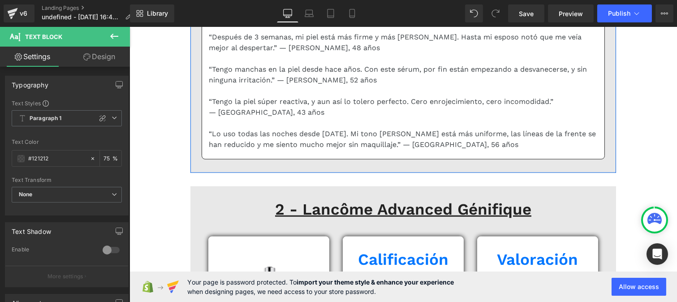
scroll to position [2077, 0]
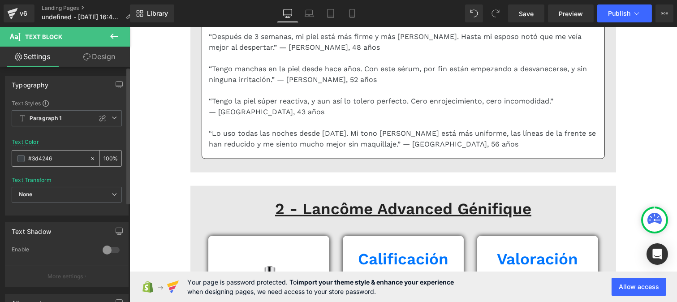
click at [57, 157] on input "#3d4246" at bounding box center [56, 159] width 57 height 10
paste input "121212"
type input "#121212"
click at [109, 155] on div "100 %" at bounding box center [111, 159] width 22 height 16
click at [108, 155] on input "100" at bounding box center [108, 158] width 9 height 10
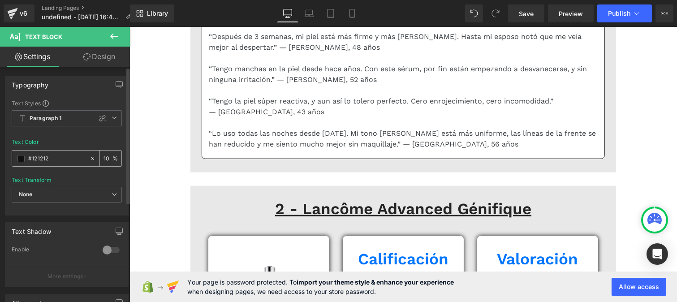
type input "1"
type input "75"
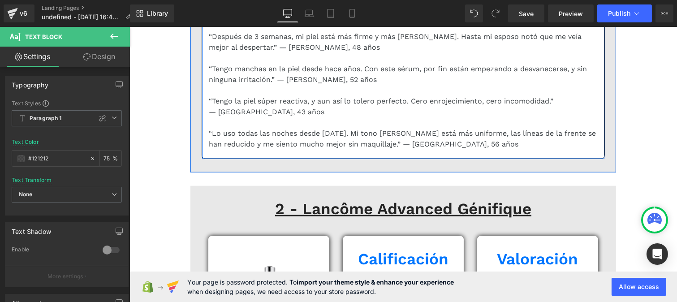
scroll to position [2229, 0]
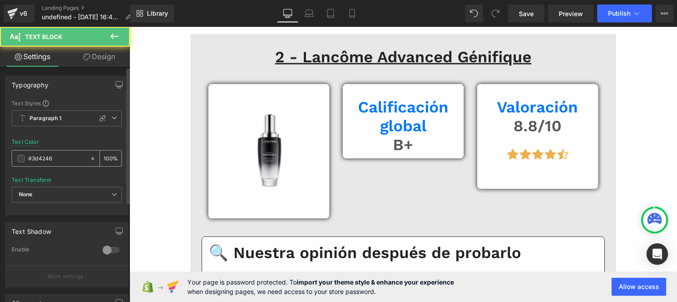
click at [57, 158] on input "#3d4246" at bounding box center [56, 159] width 57 height 10
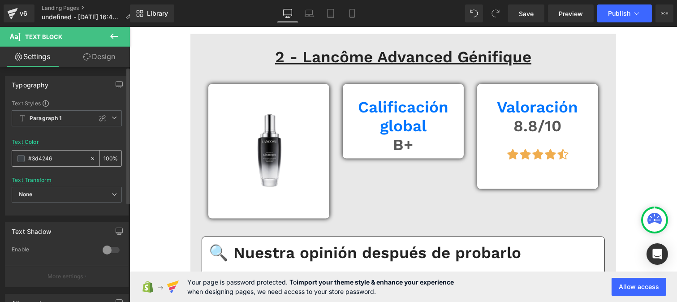
paste input "121212"
type input "#121212"
click at [108, 155] on div "100 %" at bounding box center [111, 159] width 22 height 16
drag, startPoint x: 107, startPoint y: 153, endPoint x: 100, endPoint y: 155, distance: 7.1
click at [104, 155] on input "100" at bounding box center [108, 158] width 9 height 10
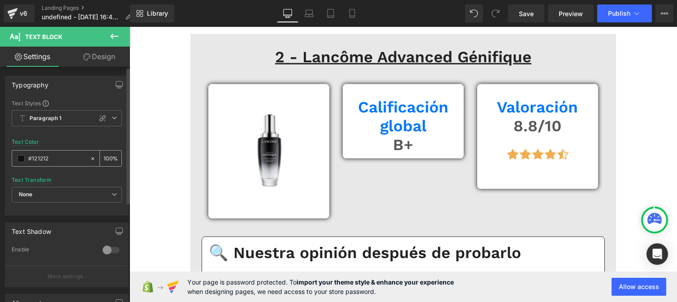
click at [108, 160] on input "100" at bounding box center [108, 158] width 9 height 10
type input "1"
type input "75"
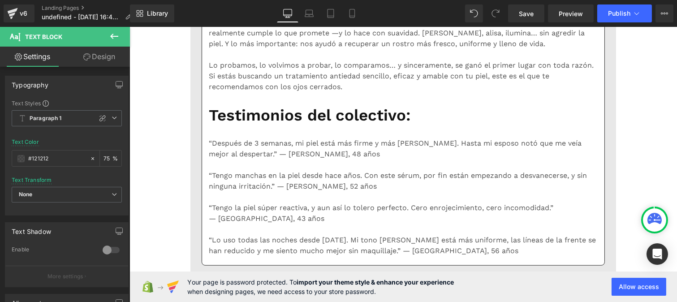
scroll to position [1954, 0]
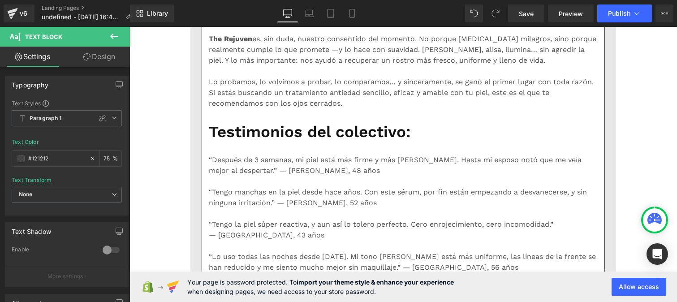
click at [60, 121] on b "Paragraph 1" at bounding box center [46, 119] width 32 height 8
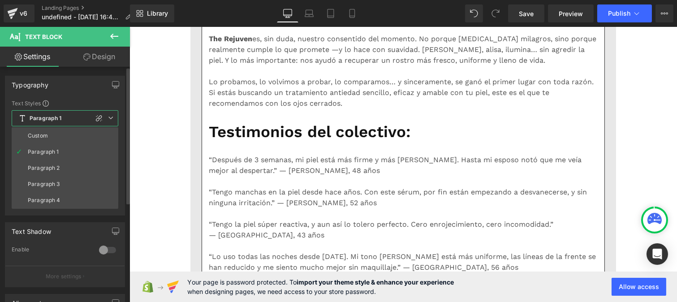
click at [48, 131] on li "Custom" at bounding box center [65, 136] width 107 height 16
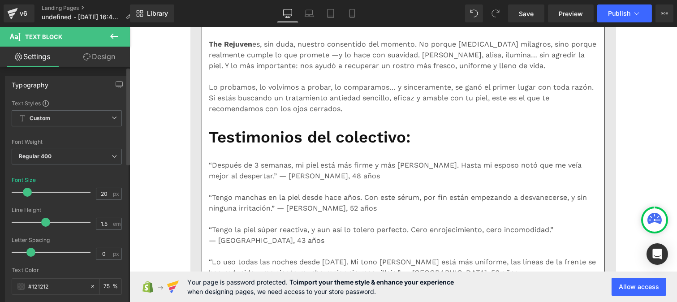
drag, startPoint x: 46, startPoint y: 222, endPoint x: 34, endPoint y: 218, distance: 12.6
drag, startPoint x: 34, startPoint y: 218, endPoint x: 43, endPoint y: 221, distance: 10.3
click at [43, 221] on span at bounding box center [45, 222] width 9 height 9
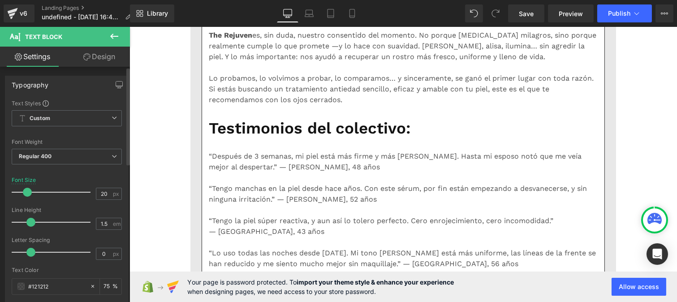
drag, startPoint x: 43, startPoint y: 221, endPoint x: 30, endPoint y: 220, distance: 14.0
click at [30, 220] on span at bounding box center [30, 222] width 9 height 9
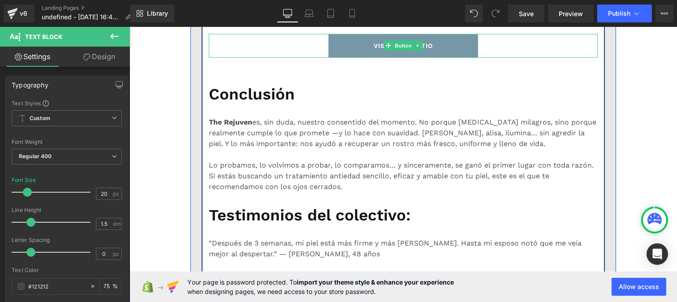
scroll to position [1862, 0]
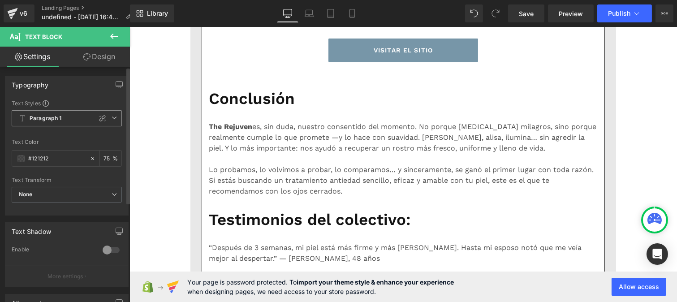
click at [40, 122] on b "Paragraph 1" at bounding box center [46, 119] width 32 height 8
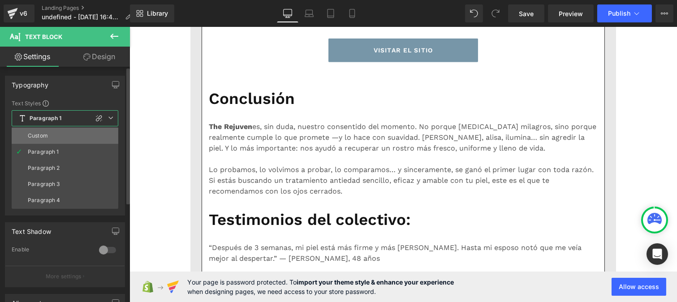
click at [37, 135] on div "Custom" at bounding box center [38, 136] width 20 height 6
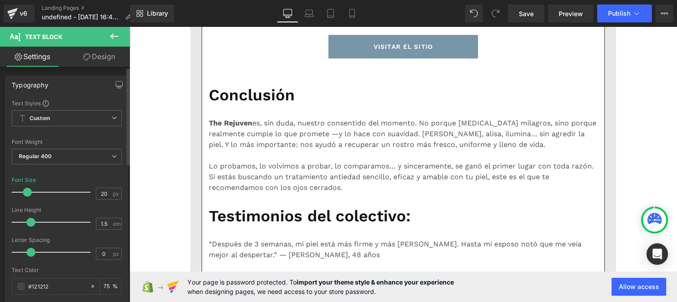
drag, startPoint x: 45, startPoint y: 223, endPoint x: 31, endPoint y: 217, distance: 14.6
click at [31, 217] on div at bounding box center [53, 222] width 74 height 18
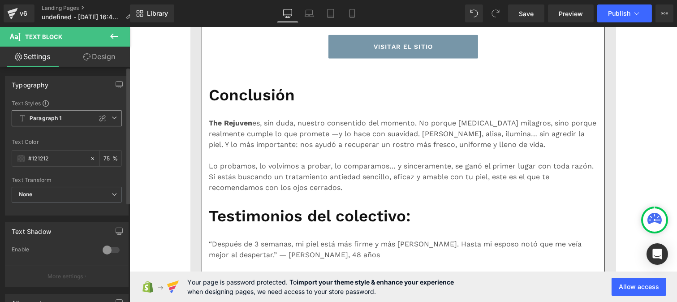
click at [52, 121] on b "Paragraph 1" at bounding box center [46, 119] width 32 height 8
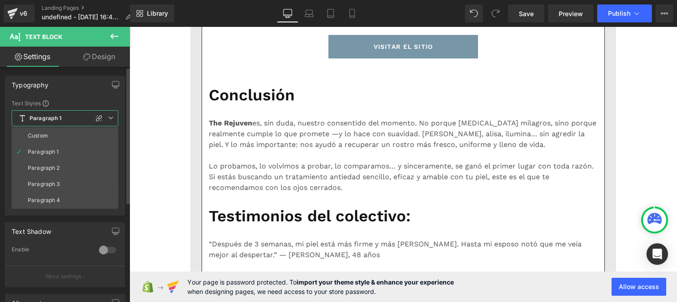
click at [44, 139] on div "Custom" at bounding box center [38, 136] width 20 height 6
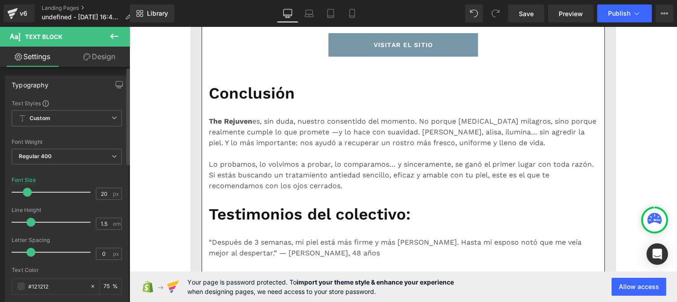
drag, startPoint x: 46, startPoint y: 222, endPoint x: 32, endPoint y: 219, distance: 14.3
click at [32, 219] on span at bounding box center [30, 222] width 9 height 9
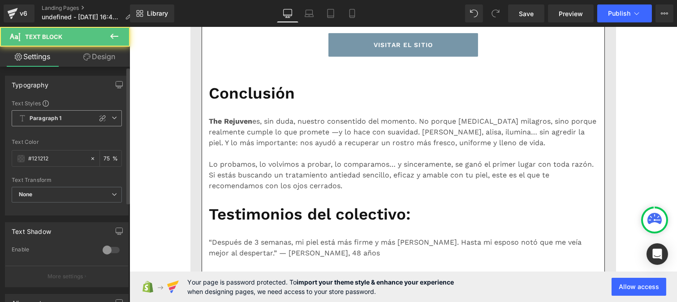
click at [51, 120] on b "Paragraph 1" at bounding box center [46, 119] width 32 height 8
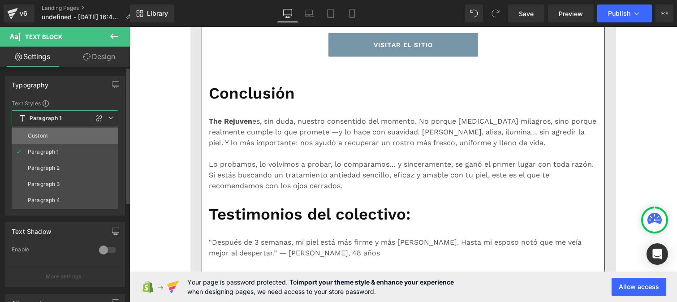
click at [51, 133] on li "Custom" at bounding box center [65, 136] width 107 height 16
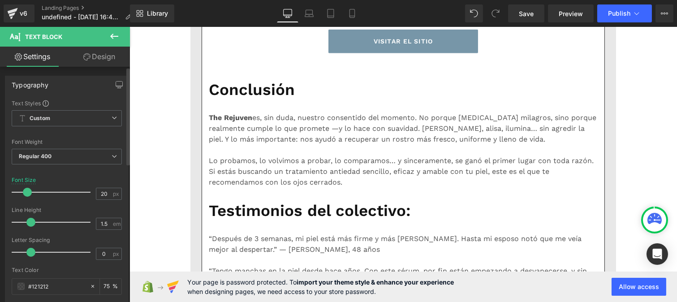
drag, startPoint x: 45, startPoint y: 222, endPoint x: 32, endPoint y: 219, distance: 13.4
click at [32, 219] on span at bounding box center [30, 222] width 9 height 9
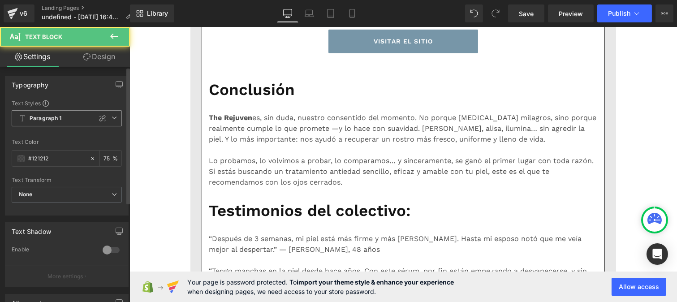
click at [51, 114] on span "Paragraph 1" at bounding box center [67, 118] width 110 height 16
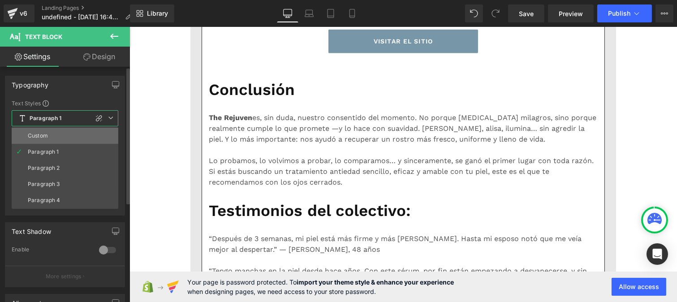
click at [51, 136] on li "Custom" at bounding box center [65, 136] width 107 height 16
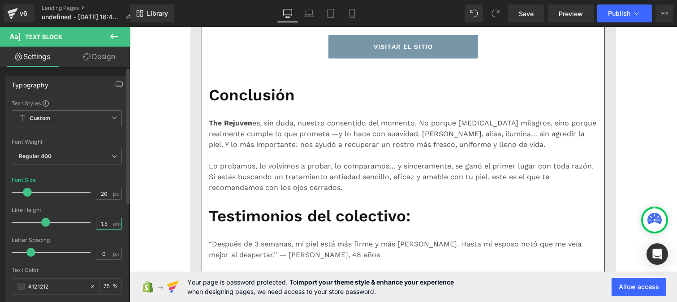
click at [108, 222] on input "1.5" at bounding box center [104, 223] width 16 height 11
type input "1"
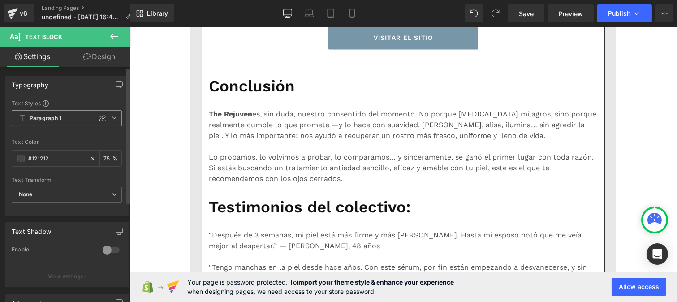
click at [46, 120] on b "Paragraph 1" at bounding box center [46, 119] width 32 height 8
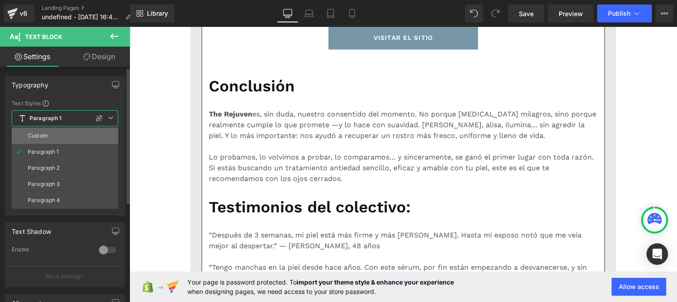
click at [47, 137] on div "Custom" at bounding box center [38, 136] width 20 height 6
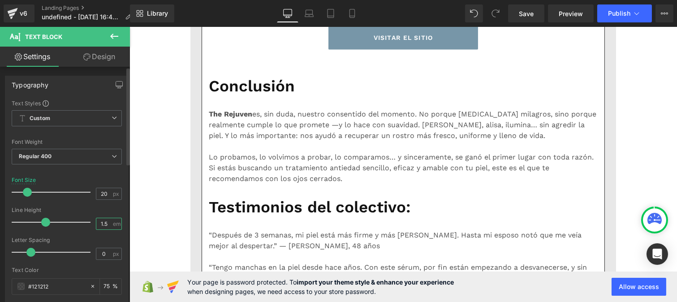
click at [107, 225] on input "1.5" at bounding box center [104, 223] width 16 height 11
type input "1"
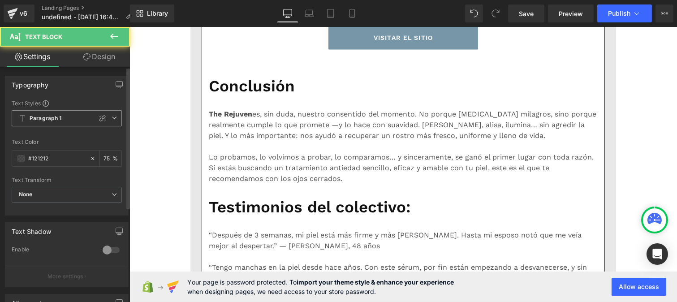
click at [54, 117] on b "Paragraph 1" at bounding box center [46, 119] width 32 height 8
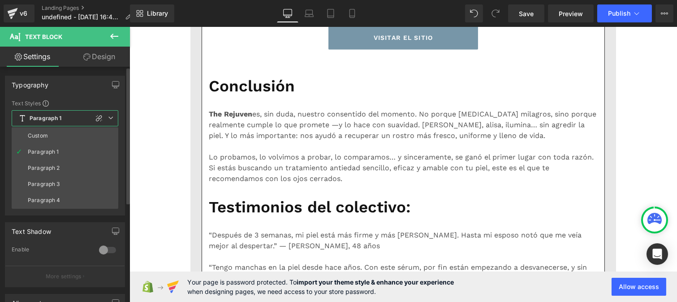
click at [53, 132] on li "Custom" at bounding box center [65, 136] width 107 height 16
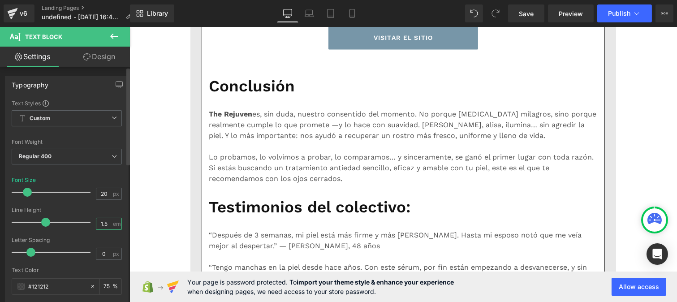
click at [105, 224] on input "1.5" at bounding box center [104, 223] width 16 height 11
type input "1"
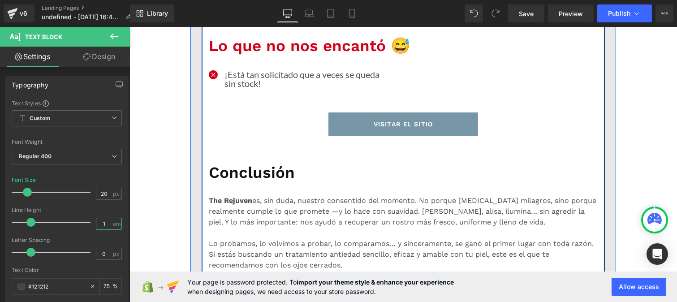
scroll to position [1775, 0]
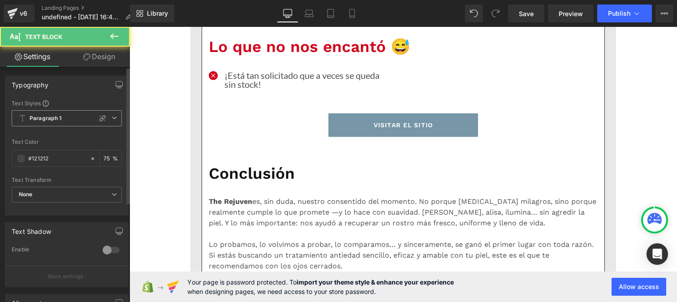
click at [52, 127] on div "Paragraph 1 Custom Paragraph 1 Paragraph 2 Paragraph 3 Paragraph 4" at bounding box center [67, 120] width 110 height 21
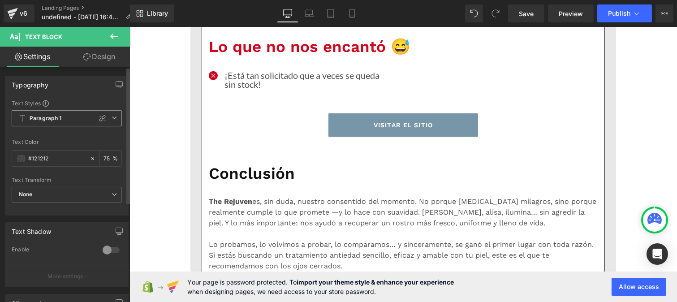
click at [52, 121] on b "Paragraph 1" at bounding box center [46, 119] width 32 height 8
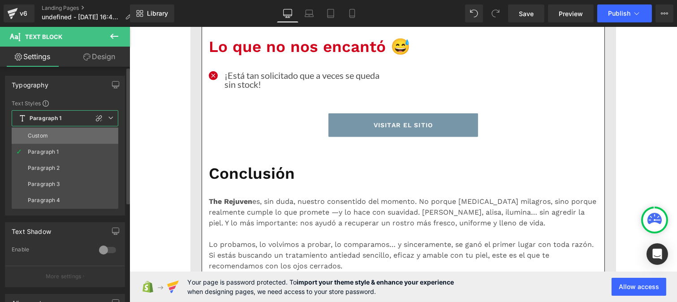
click at [50, 137] on li "Custom" at bounding box center [65, 136] width 107 height 16
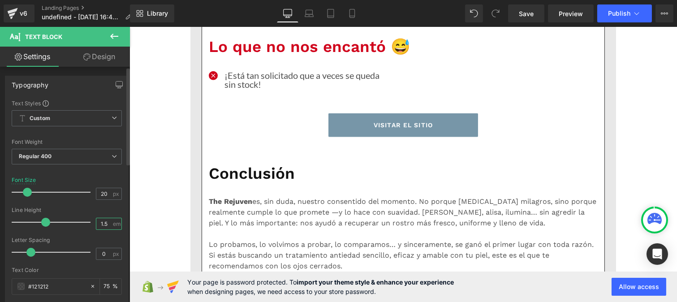
click at [106, 224] on input "1.5" at bounding box center [104, 223] width 16 height 11
type input "1"
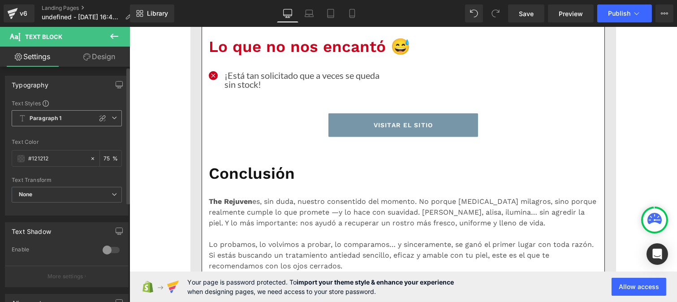
click at [56, 120] on b "Paragraph 1" at bounding box center [46, 119] width 32 height 8
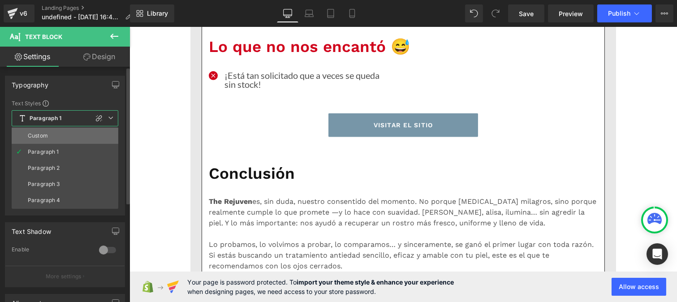
click at [56, 137] on li "Custom" at bounding box center [65, 136] width 107 height 16
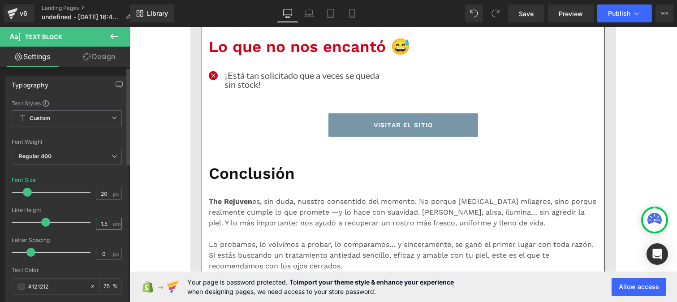
click at [103, 223] on input "1.5" at bounding box center [104, 223] width 16 height 11
type input "1"
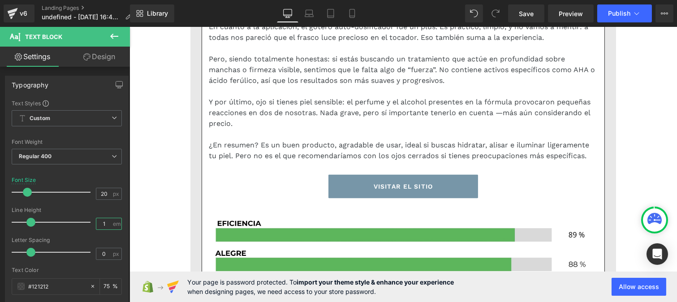
scroll to position [2631, 0]
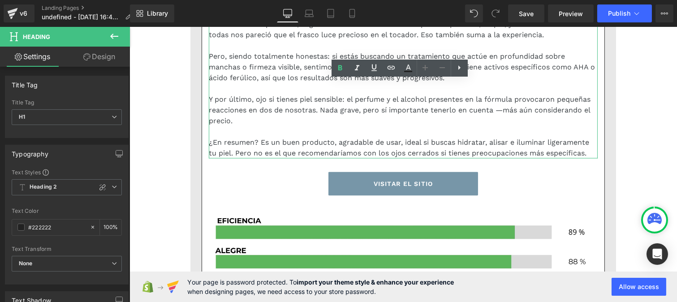
click at [254, 151] on div "Cuando iniciamos este test, varias del grupo teníamos curiosidad por el sérum A…" at bounding box center [402, 1] width 389 height 315
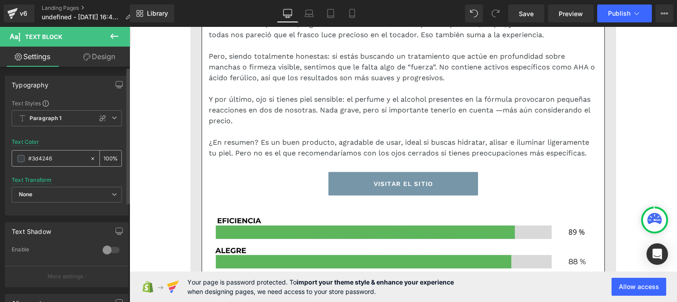
click at [51, 160] on input "#3d4246" at bounding box center [56, 159] width 57 height 10
paste input "121212"
type input "#121212"
click at [109, 155] on div "100 %" at bounding box center [111, 159] width 22 height 16
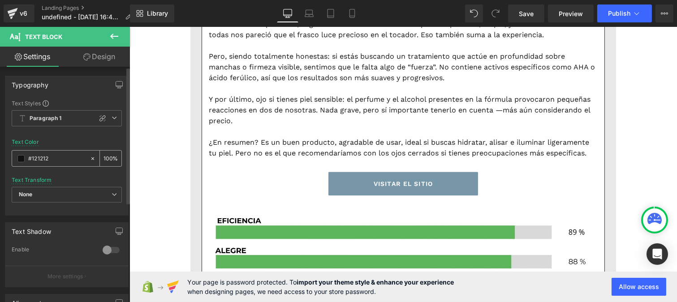
click at [105, 153] on input "100" at bounding box center [108, 158] width 9 height 10
type input "0"
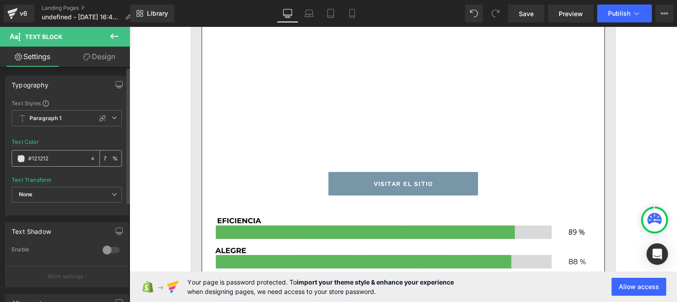
type input "75"
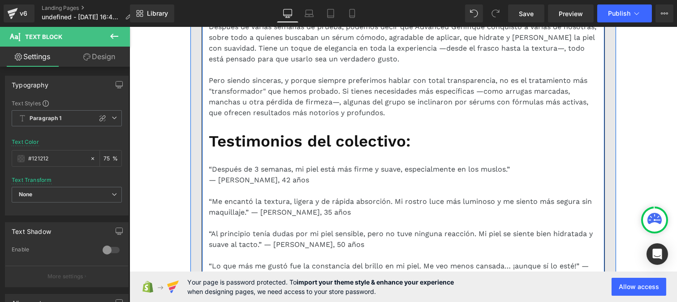
scroll to position [3332, 0]
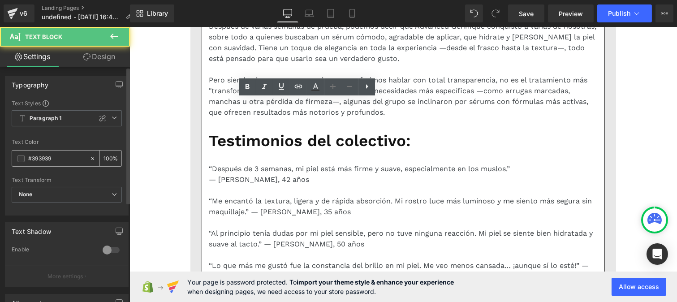
click at [48, 163] on input "#393939" at bounding box center [56, 159] width 57 height 10
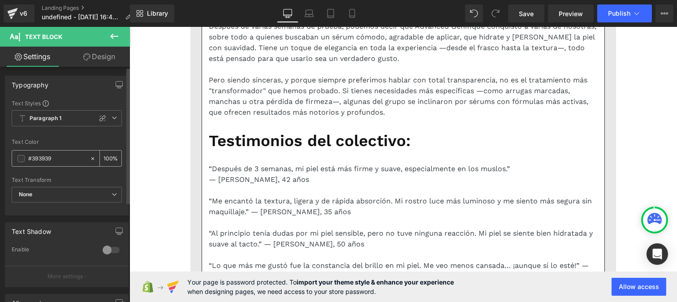
paste input "121212"
type input "#121212"
click at [108, 155] on input "100" at bounding box center [108, 158] width 9 height 10
type input "1"
type input "75"
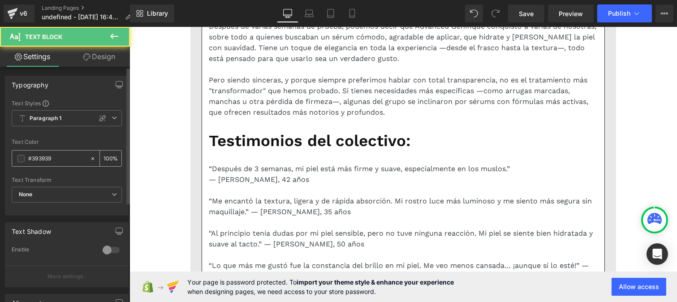
click at [57, 160] on input "#393939" at bounding box center [56, 159] width 57 height 10
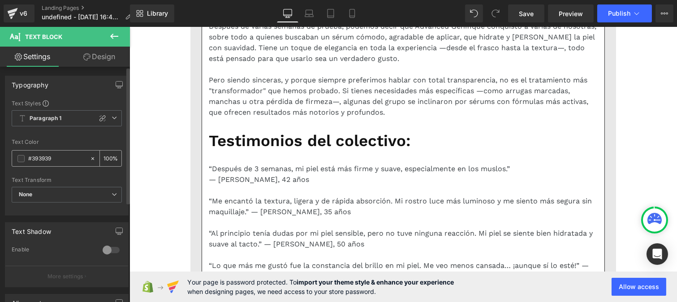
paste input "121212"
type input "#121212"
click at [106, 155] on input "100" at bounding box center [108, 158] width 9 height 10
type input "0"
type input "75"
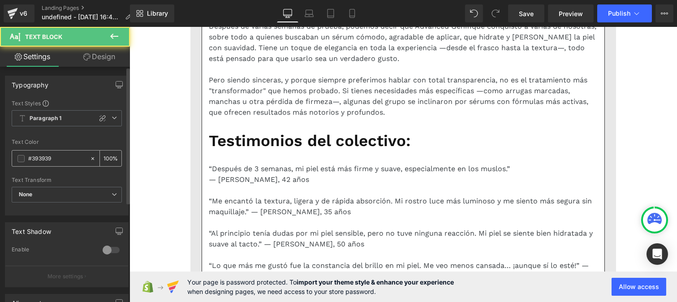
click at [59, 158] on input "#393939" at bounding box center [56, 159] width 57 height 10
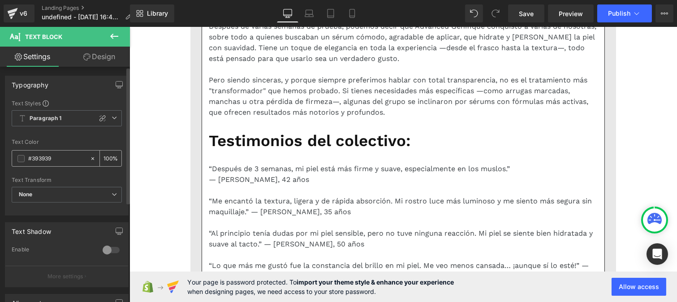
paste input "121212"
type input "#121212"
click at [108, 155] on input "100" at bounding box center [108, 158] width 9 height 10
type input "1"
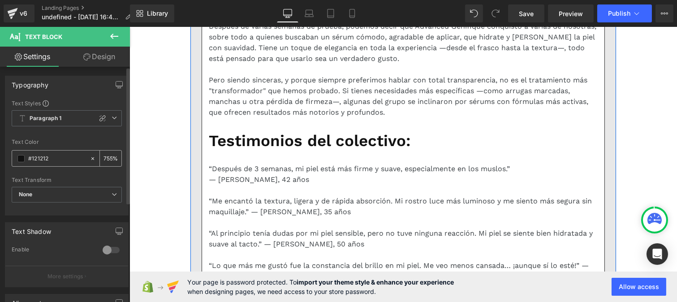
click at [105, 160] on input "755" at bounding box center [108, 158] width 9 height 10
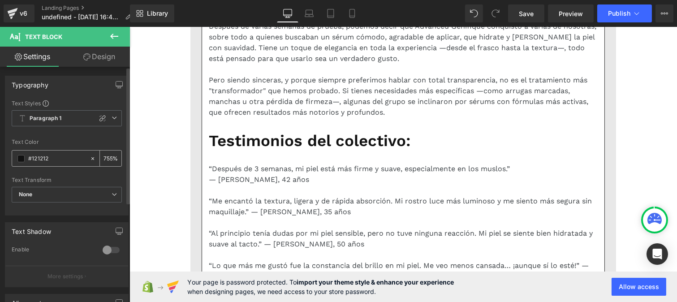
scroll to position [0, 0]
type input "75"
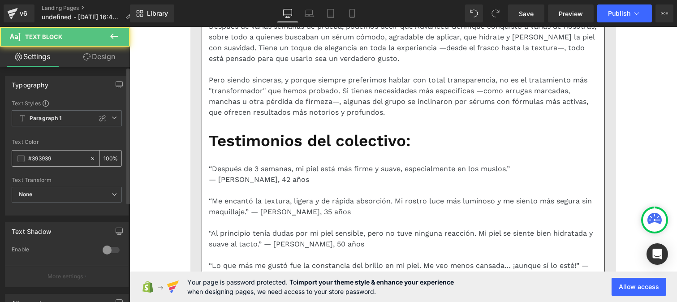
click at [59, 160] on input "#393939" at bounding box center [56, 159] width 57 height 10
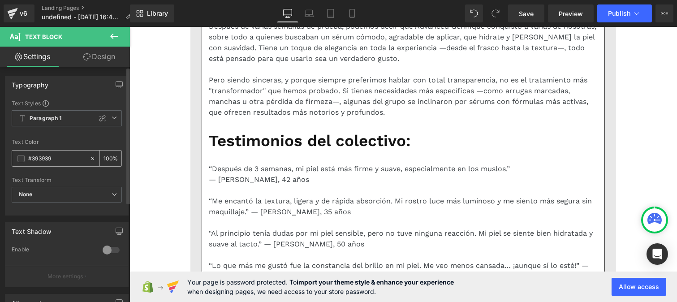
paste input "121212"
type input "#121212"
click at [107, 155] on input "100" at bounding box center [108, 158] width 9 height 10
type input "0"
type input "75"
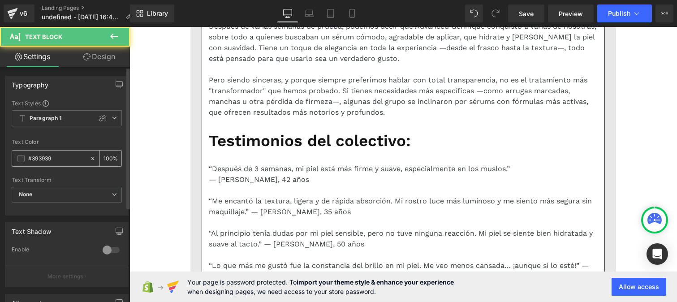
click at [69, 158] on input "#393939" at bounding box center [56, 159] width 57 height 10
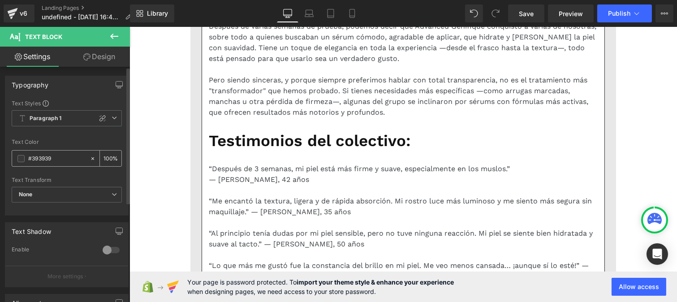
paste input "121212"
type input "#121212"
click at [108, 157] on input "100" at bounding box center [108, 158] width 9 height 10
type input "1"
type input "75"
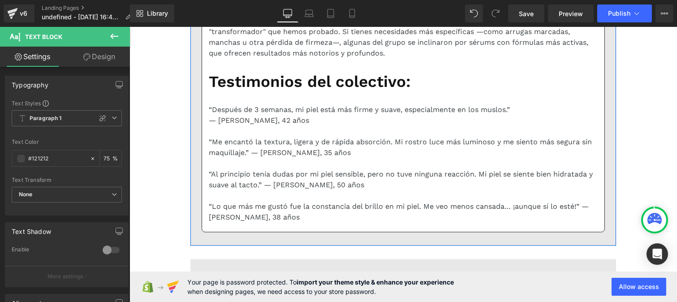
scroll to position [3392, 0]
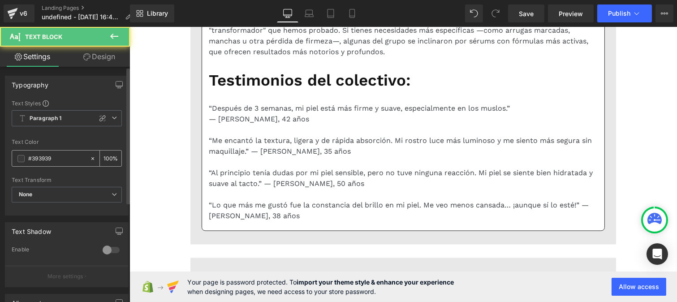
click at [53, 164] on div "#393939" at bounding box center [51, 159] width 78 height 16
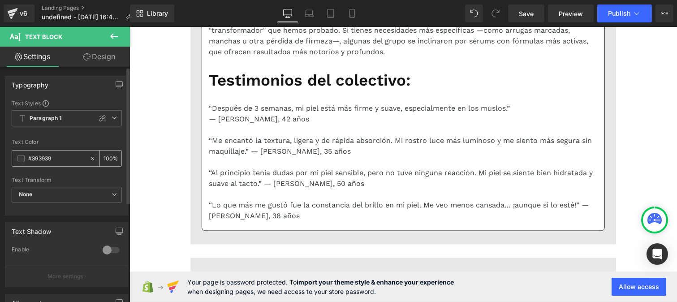
click at [56, 164] on div "#393939" at bounding box center [51, 159] width 78 height 16
click at [54, 157] on input "#393939" at bounding box center [56, 159] width 57 height 10
paste input "121212"
type input "#121212"
click at [108, 155] on input "100" at bounding box center [108, 158] width 9 height 10
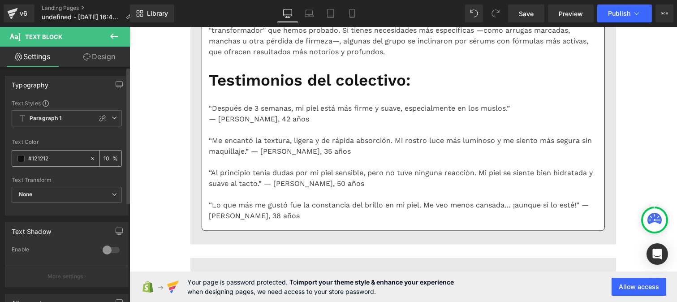
type input "1"
type input "75"
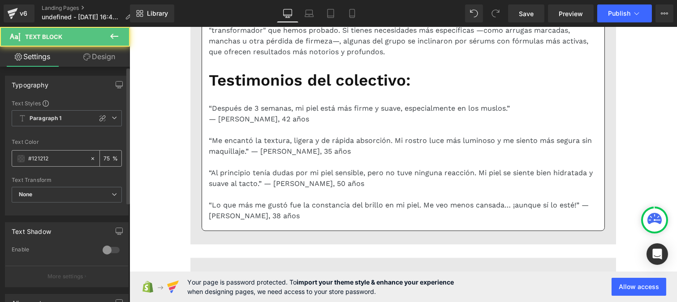
click at [58, 159] on input "#121212" at bounding box center [56, 159] width 57 height 10
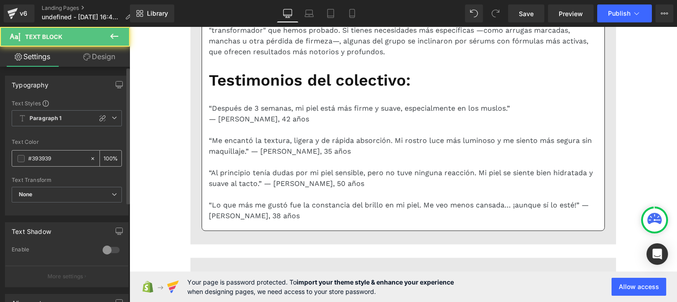
click at [56, 159] on input "#393939" at bounding box center [56, 159] width 57 height 10
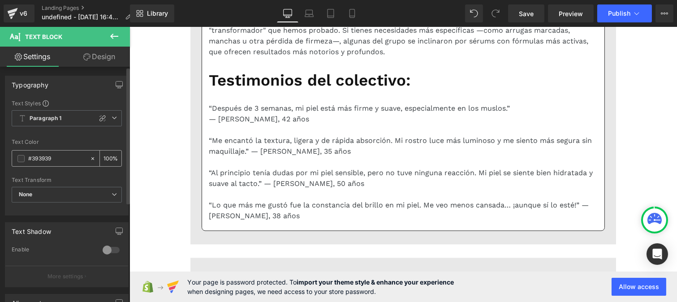
paste input "121212"
type input "#121212"
click at [108, 154] on input "100" at bounding box center [108, 158] width 9 height 10
type input "1"
type input "4"
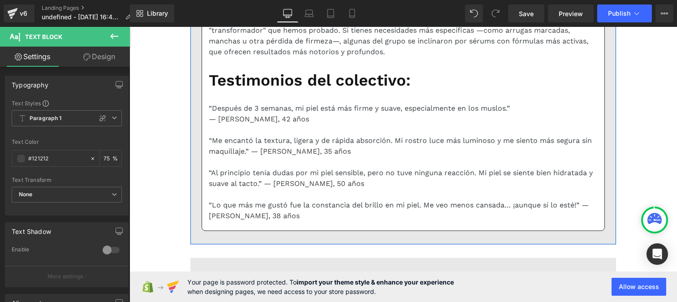
type input "75"
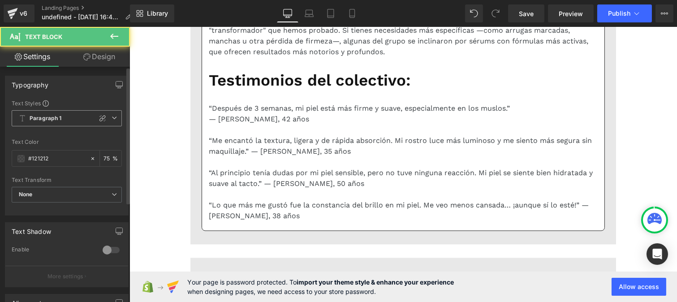
click at [54, 121] on b "Paragraph 1" at bounding box center [46, 119] width 32 height 8
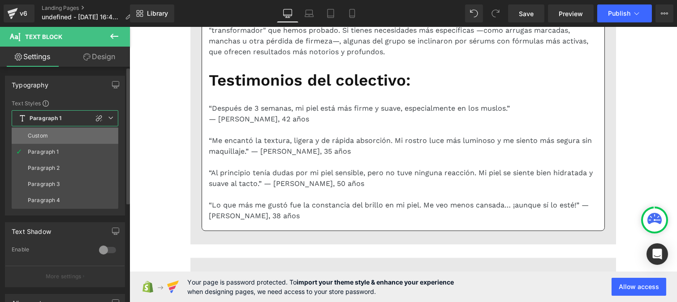
click at [52, 134] on li "Custom" at bounding box center [65, 136] width 107 height 16
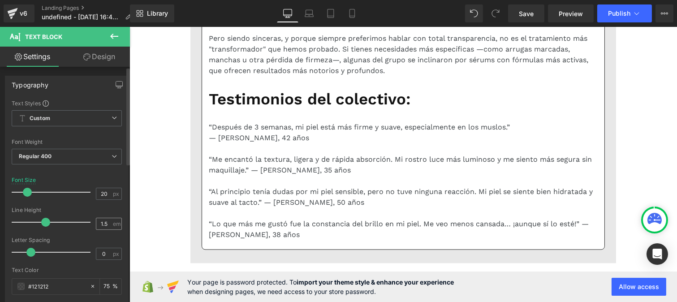
click at [109, 222] on div "1.5 em" at bounding box center [109, 224] width 26 height 12
click at [104, 222] on input "1.5" at bounding box center [104, 223] width 16 height 11
type input "1"
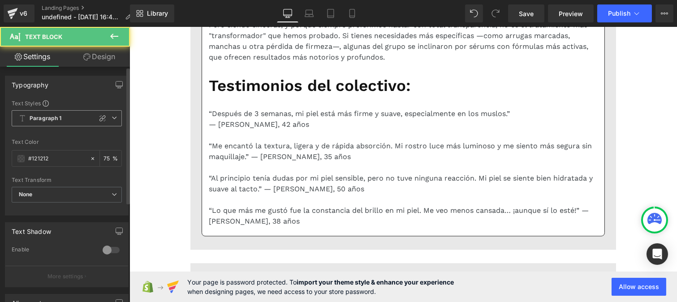
click at [47, 112] on span "Paragraph 1" at bounding box center [67, 118] width 110 height 16
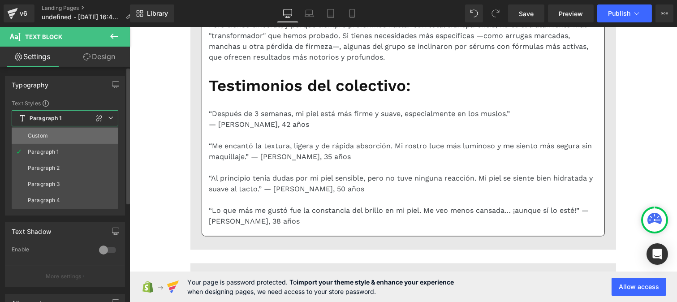
click at [50, 134] on li "Custom" at bounding box center [65, 136] width 107 height 16
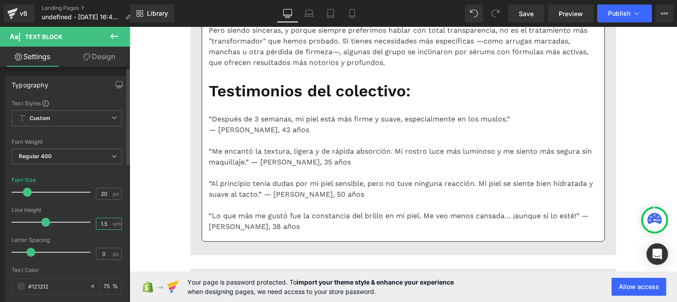
click at [108, 225] on input "1.5" at bounding box center [104, 223] width 16 height 11
type input "1"
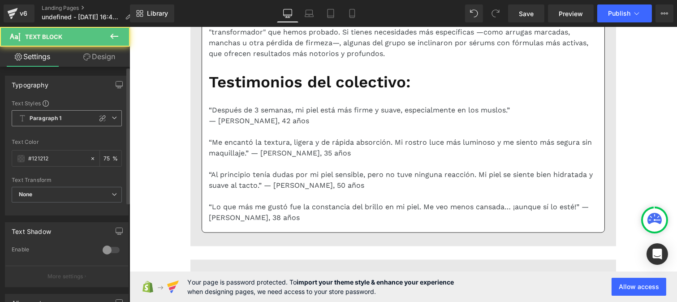
click at [30, 121] on b "Paragraph 1" at bounding box center [46, 119] width 32 height 8
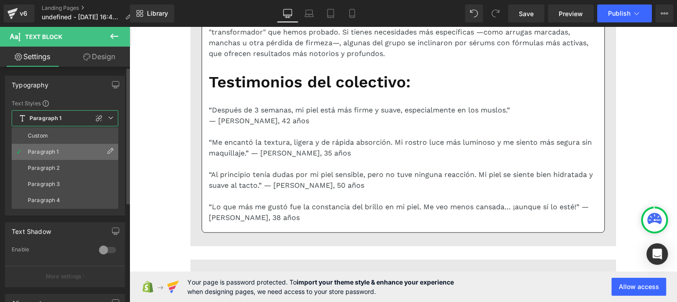
click at [58, 150] on div "Paragraph 1" at bounding box center [43, 152] width 31 height 6
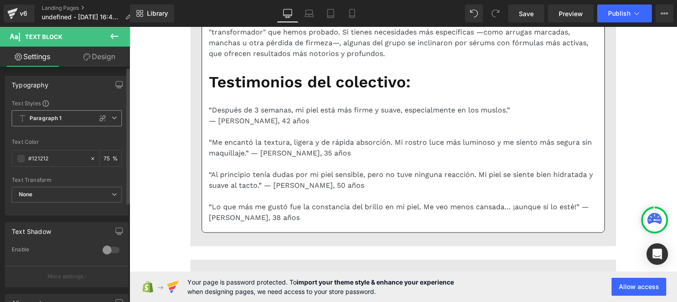
click at [46, 122] on b "Paragraph 1" at bounding box center [46, 119] width 32 height 8
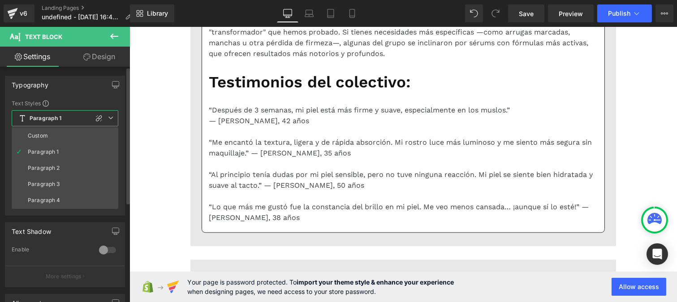
click at [46, 137] on div "Custom" at bounding box center [38, 136] width 20 height 6
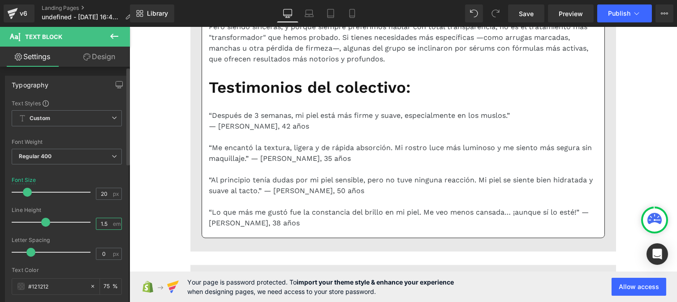
click at [104, 229] on input "1.5" at bounding box center [104, 223] width 16 height 11
type input "1"
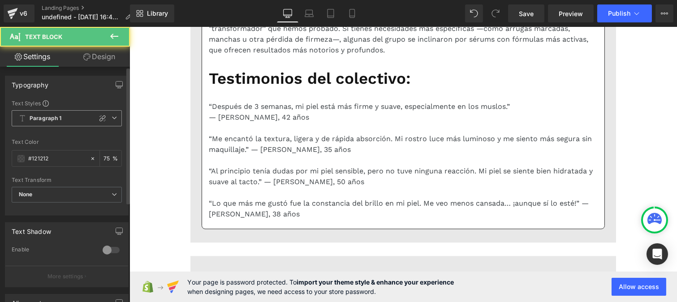
click at [61, 118] on span "Paragraph 1" at bounding box center [67, 118] width 110 height 16
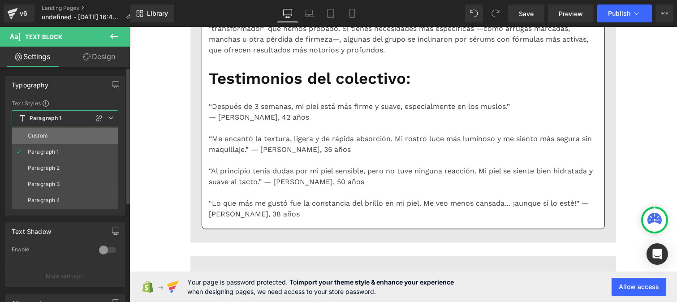
click at [60, 131] on li "Custom" at bounding box center [65, 136] width 107 height 16
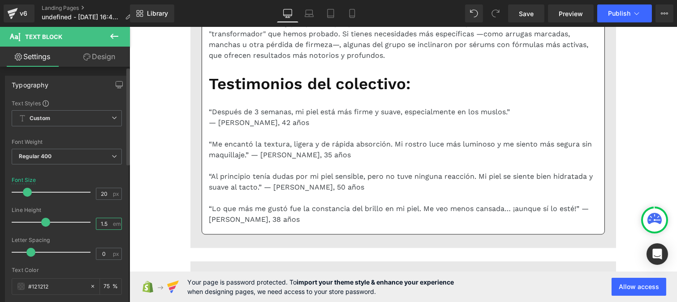
click at [106, 227] on input "1.5" at bounding box center [104, 223] width 16 height 11
type input "1"
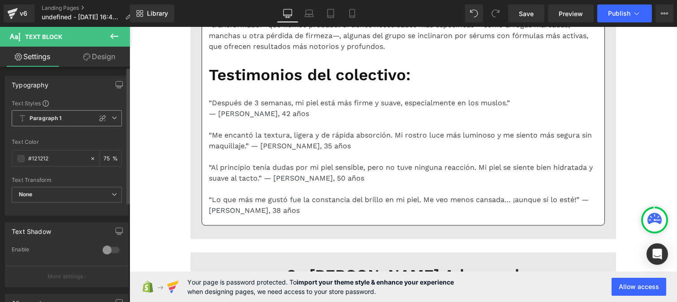
click at [59, 120] on b "Paragraph 1" at bounding box center [46, 119] width 32 height 8
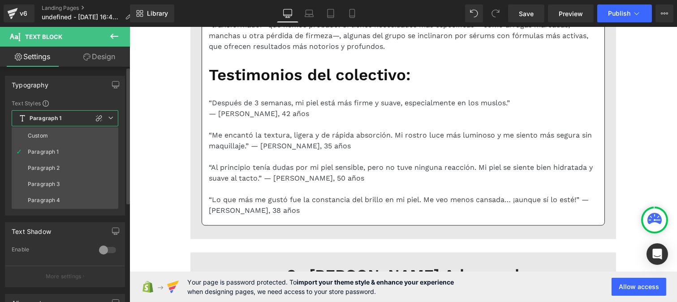
click at [59, 135] on li "Custom" at bounding box center [65, 136] width 107 height 16
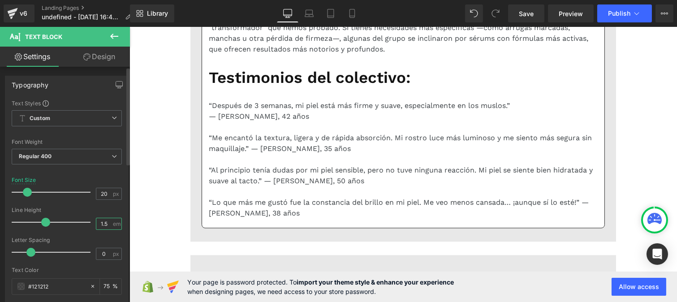
click at [102, 225] on input "1.5" at bounding box center [104, 223] width 16 height 11
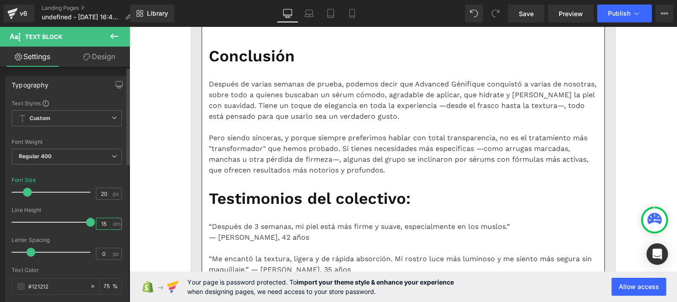
type input "1"
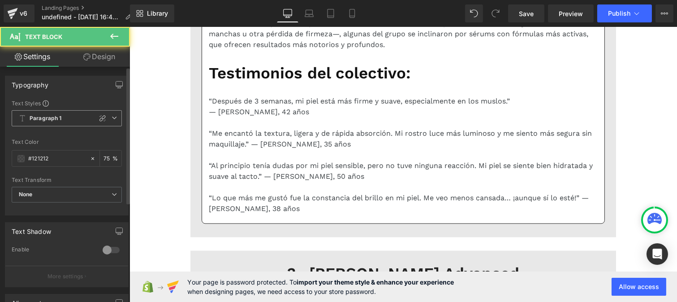
click at [47, 118] on b "Paragraph 1" at bounding box center [46, 119] width 32 height 8
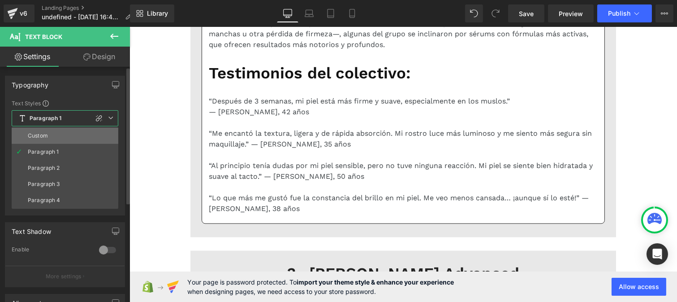
click at [47, 128] on li "Custom" at bounding box center [65, 136] width 107 height 16
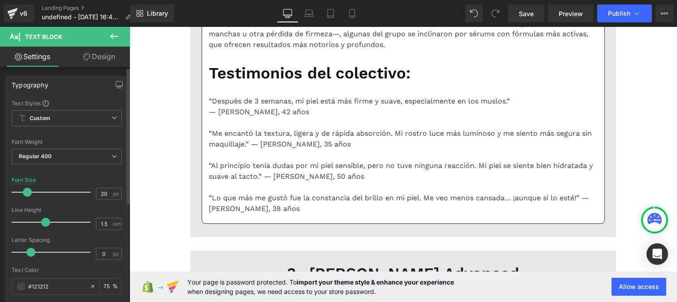
click at [47, 131] on div at bounding box center [67, 134] width 110 height 6
click at [108, 220] on input "1.5" at bounding box center [104, 223] width 16 height 11
type input "1"
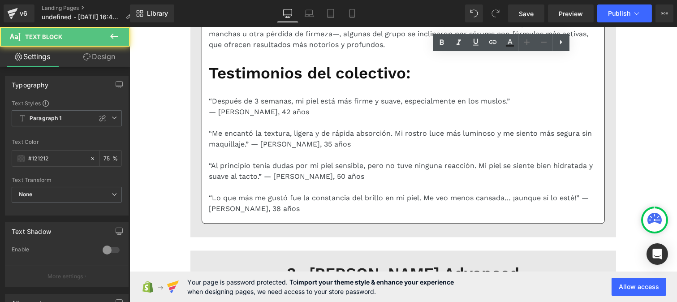
click at [54, 120] on b "Paragraph 1" at bounding box center [46, 119] width 32 height 8
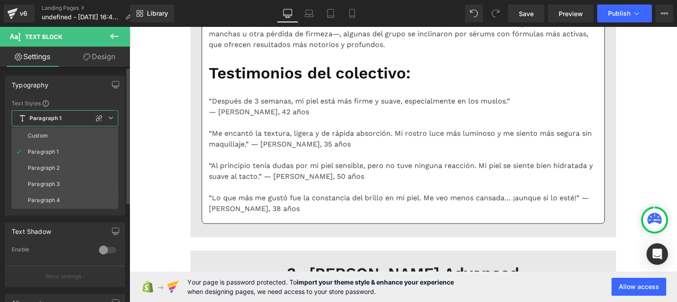
click at [56, 134] on li "Custom" at bounding box center [65, 136] width 107 height 16
click at [47, 136] on div at bounding box center [65, 134] width 107 height 6
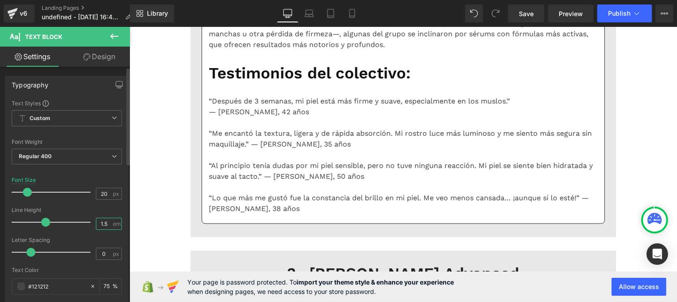
click at [105, 225] on input "1.5" at bounding box center [104, 223] width 16 height 11
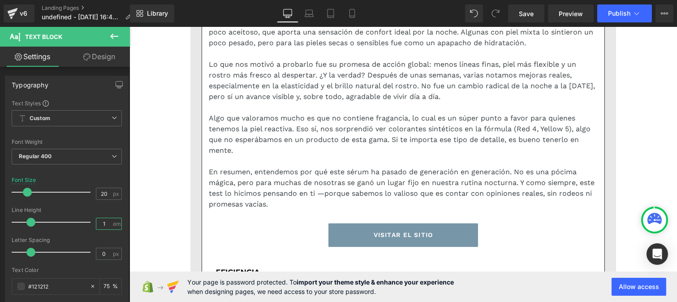
scroll to position [3923, 0]
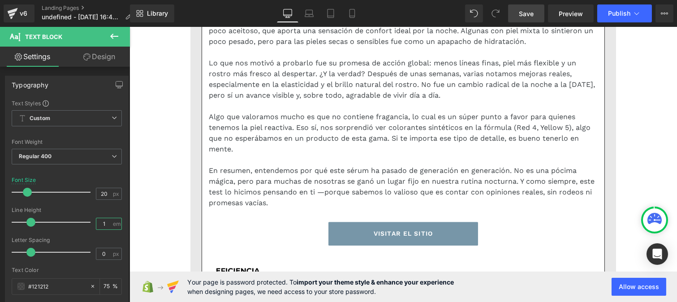
type input "1"
click at [524, 18] on span "Save" at bounding box center [526, 13] width 15 height 9
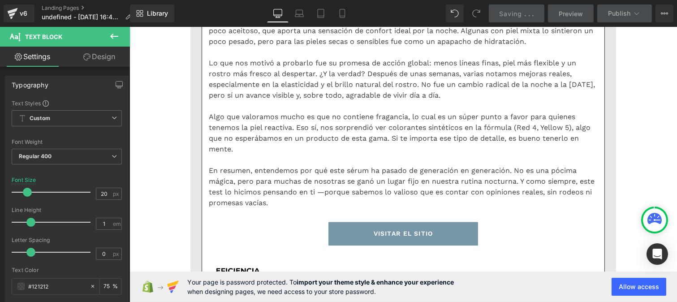
scroll to position [4161, 0]
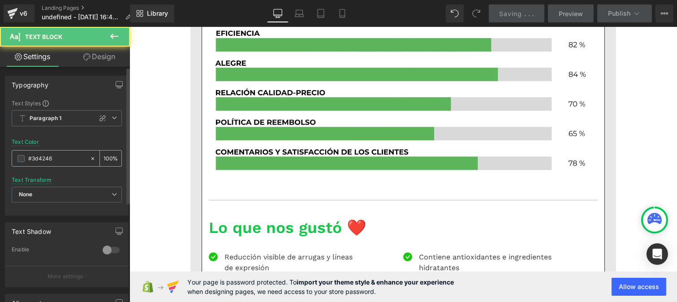
click at [64, 154] on input "#3d4246" at bounding box center [56, 159] width 57 height 10
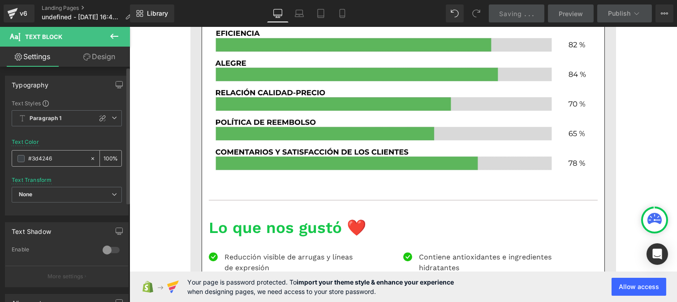
paste input "121212"
type input "#121212"
click at [108, 157] on input "100" at bounding box center [108, 158] width 9 height 10
type input "1"
type input "75"
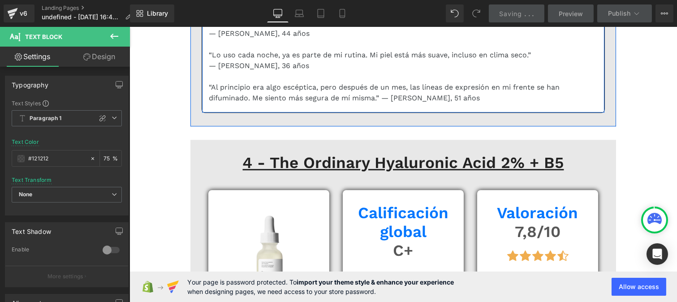
scroll to position [4821, 0]
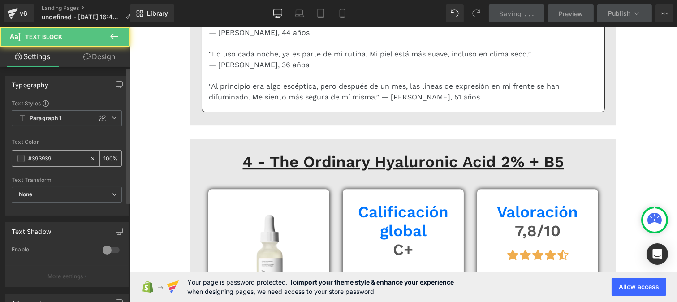
click at [58, 160] on input "#393939" at bounding box center [56, 159] width 57 height 10
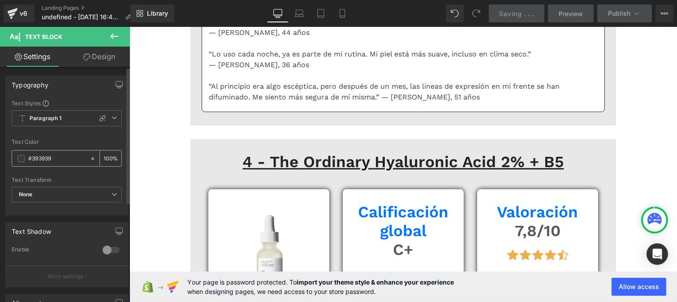
paste input "121212"
type input "#121212"
click at [108, 154] on input "100" at bounding box center [108, 158] width 9 height 10
type input "1"
type input "75"
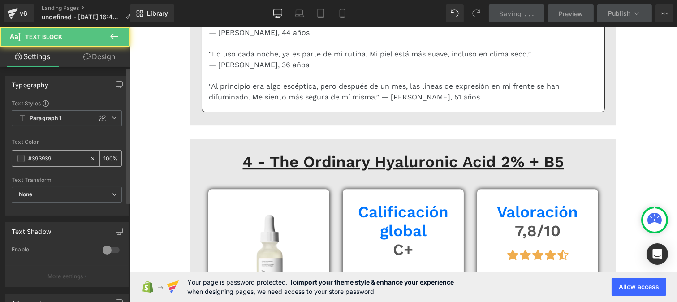
click at [54, 159] on input "#393939" at bounding box center [56, 159] width 57 height 10
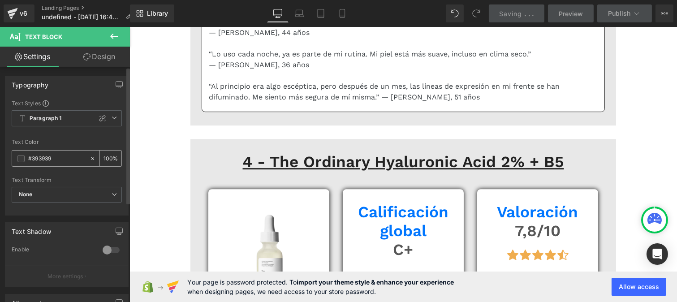
paste input "121212"
type input "#121212"
click at [106, 157] on input "100" at bounding box center [108, 158] width 9 height 10
type input "0"
type input "75"
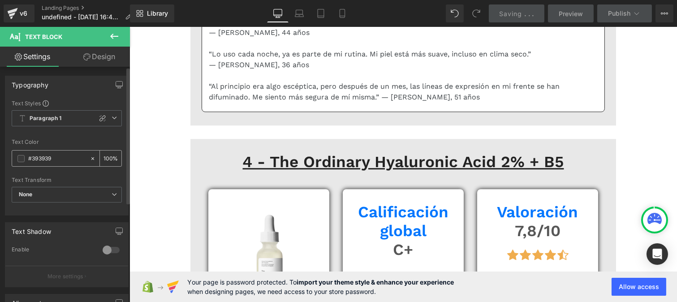
click at [59, 159] on input "#393939" at bounding box center [56, 159] width 57 height 10
paste input "121212"
type input "#121212"
click at [106, 156] on input "100" at bounding box center [108, 158] width 9 height 10
type input "0"
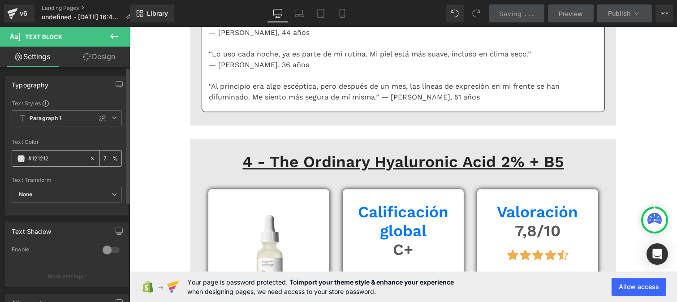
type input "75"
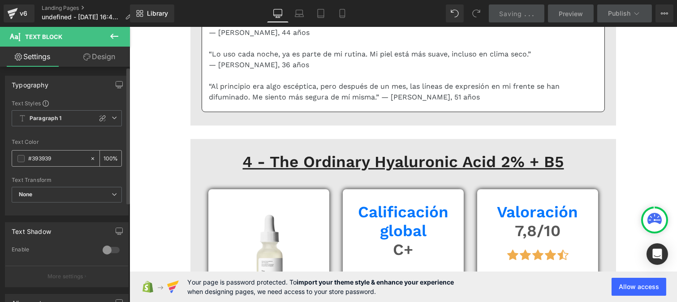
click at [55, 163] on input "#393939" at bounding box center [56, 159] width 57 height 10
paste input "121212"
type input "#121212"
click at [108, 155] on input "100" at bounding box center [108, 158] width 9 height 10
type input "1"
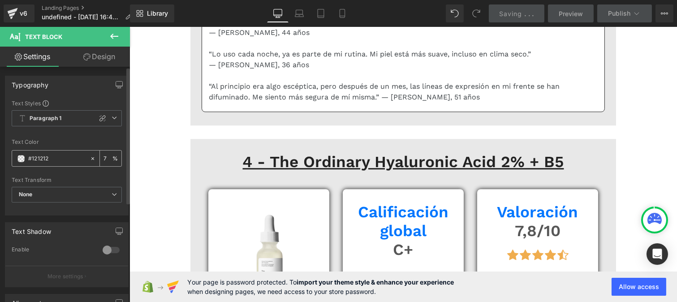
type input "75"
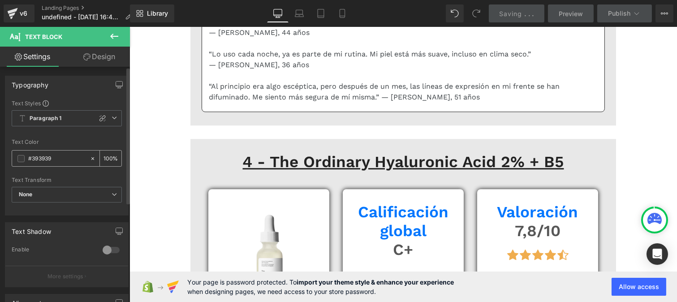
click at [60, 155] on input "#393939" at bounding box center [56, 159] width 57 height 10
paste input "121212"
type input "#121212"
click at [109, 156] on div "100 %" at bounding box center [111, 159] width 22 height 16
click at [108, 155] on input "100" at bounding box center [108, 158] width 9 height 10
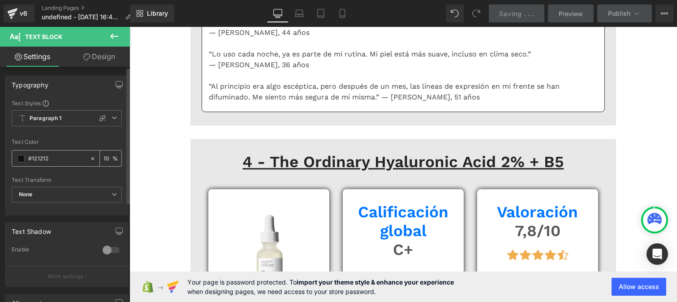
type input "1"
type input "75"
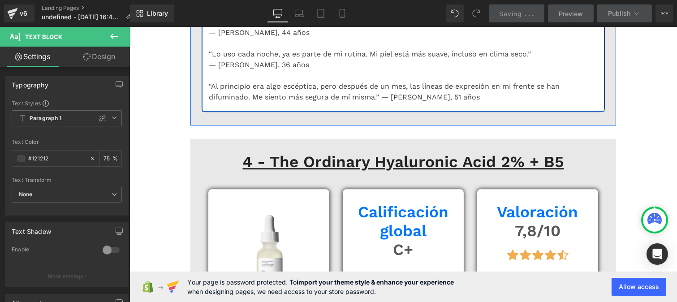
scroll to position [4911, 0]
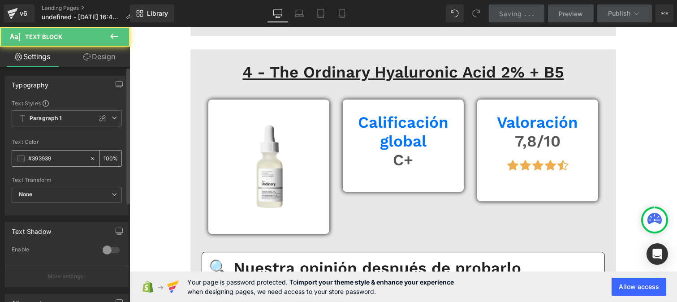
click at [59, 162] on input "#393939" at bounding box center [56, 159] width 57 height 10
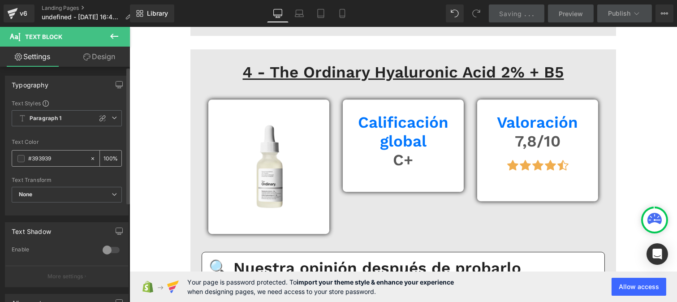
paste input "121212"
type input "#121212"
click at [109, 155] on div "100 %" at bounding box center [111, 159] width 22 height 16
click at [108, 155] on input "100" at bounding box center [108, 158] width 9 height 10
type input "1"
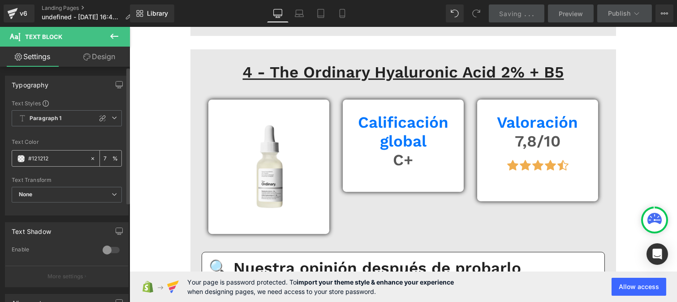
type input "75"
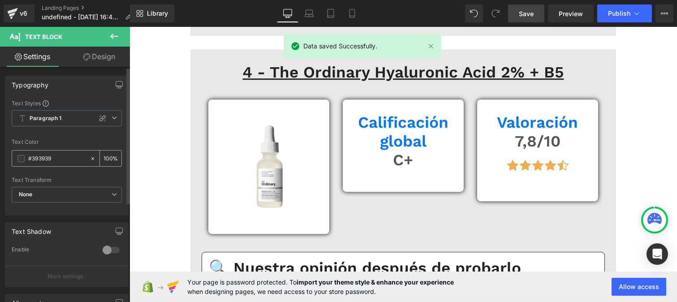
click at [53, 157] on input "#393939" at bounding box center [56, 159] width 57 height 10
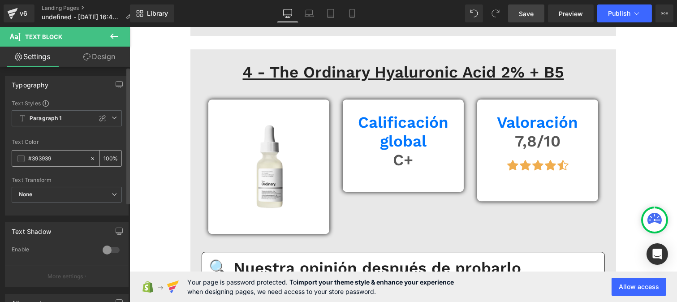
paste input "121212"
type input "#121212"
click at [106, 156] on input "100" at bounding box center [108, 158] width 9 height 10
type input "0"
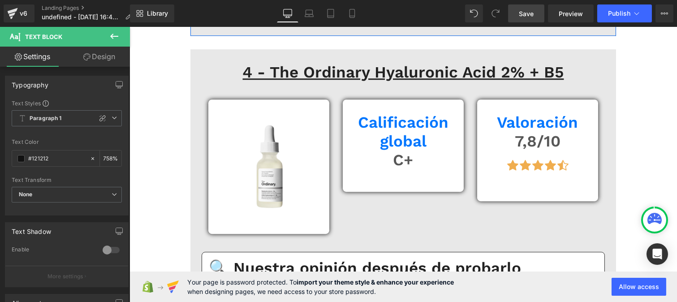
type input "75"
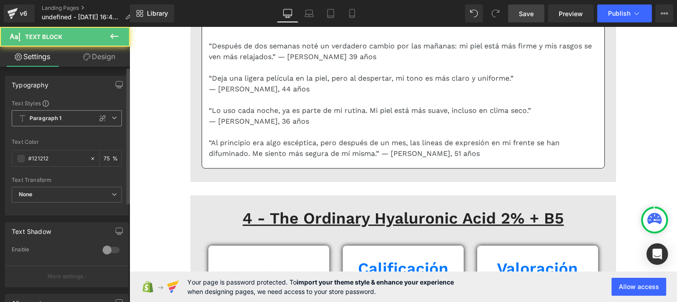
click at [42, 119] on b "Paragraph 1" at bounding box center [46, 119] width 32 height 8
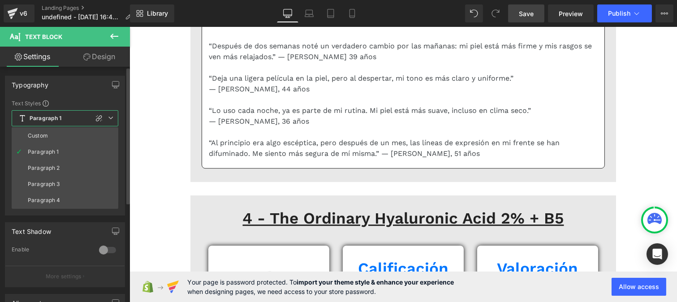
click at [43, 135] on div "Custom" at bounding box center [38, 136] width 20 height 6
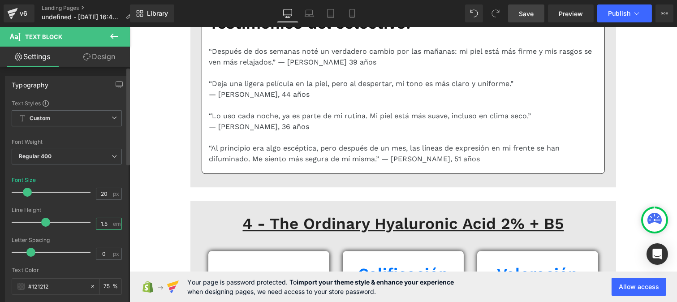
click at [106, 224] on input "1.5" at bounding box center [104, 223] width 16 height 11
type input "1"
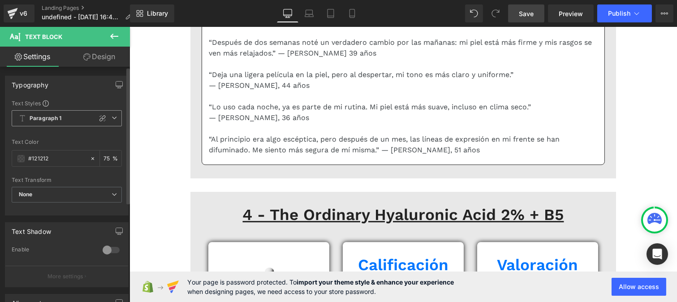
click at [50, 121] on b "Paragraph 1" at bounding box center [46, 119] width 32 height 8
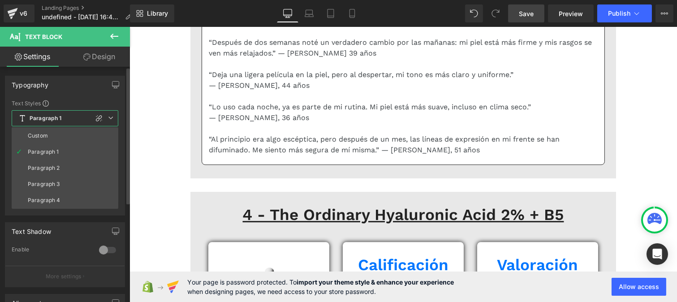
click at [47, 134] on div "Custom" at bounding box center [38, 136] width 20 height 6
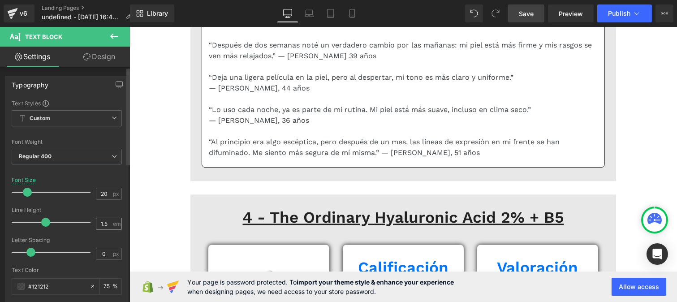
click at [109, 222] on div "1.5 em" at bounding box center [109, 224] width 26 height 12
click at [105, 220] on input "1.5" at bounding box center [104, 223] width 16 height 11
type input "1"
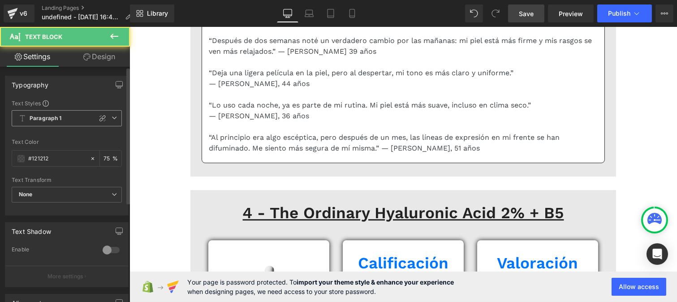
click at [55, 119] on b "Paragraph 1" at bounding box center [46, 119] width 32 height 8
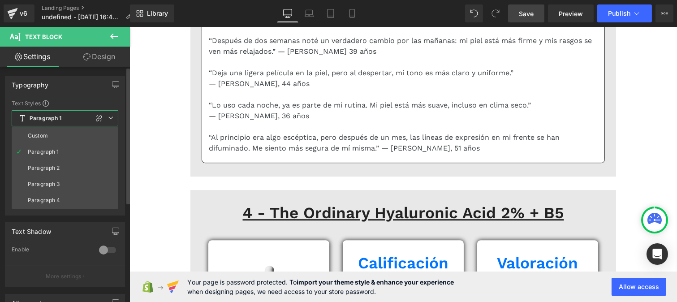
click at [52, 138] on li "Custom" at bounding box center [65, 136] width 107 height 16
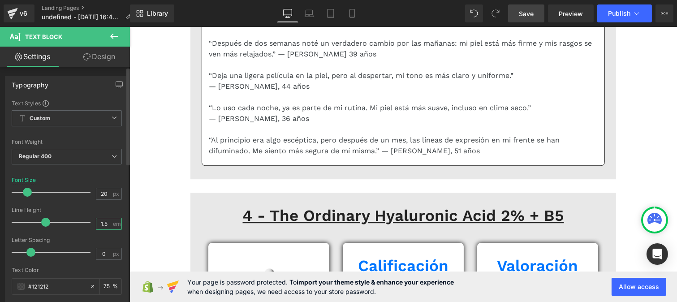
click at [106, 227] on input "1.5" at bounding box center [104, 223] width 16 height 11
type input "1"
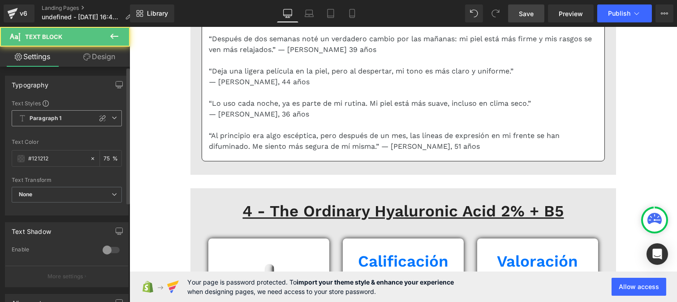
click at [52, 114] on span "Paragraph 1" at bounding box center [67, 118] width 110 height 16
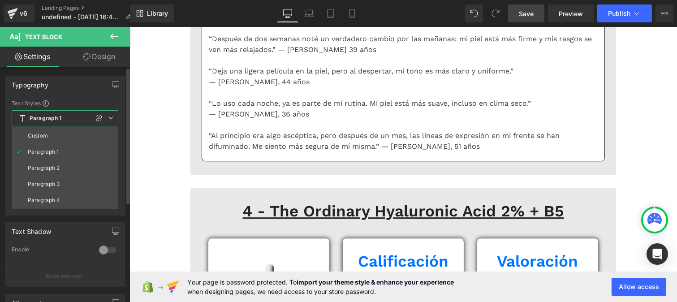
click at [54, 133] on li "Custom" at bounding box center [65, 136] width 107 height 16
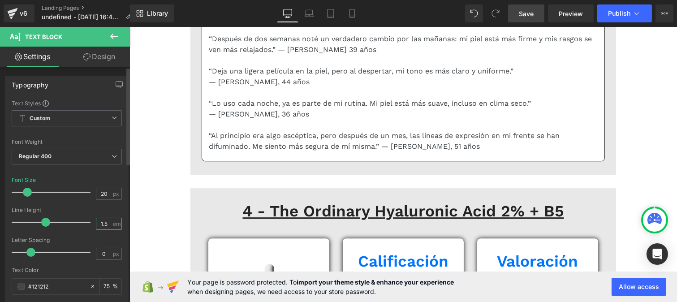
click at [106, 223] on input "1.5" at bounding box center [104, 223] width 16 height 11
type input "1"
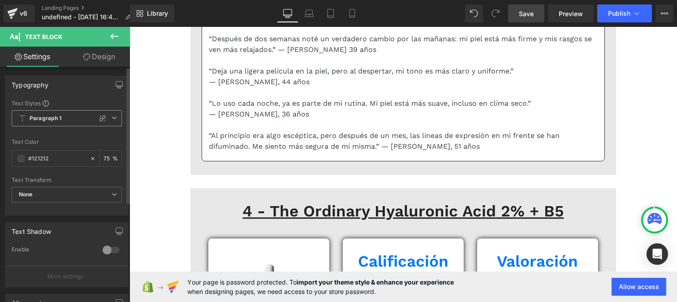
click at [63, 121] on span "Paragraph 1" at bounding box center [67, 118] width 110 height 16
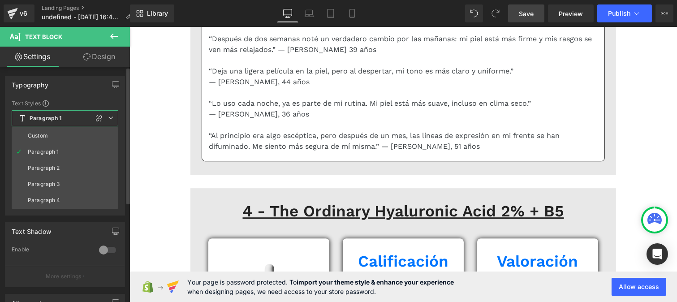
click at [60, 132] on li "Custom" at bounding box center [65, 136] width 107 height 16
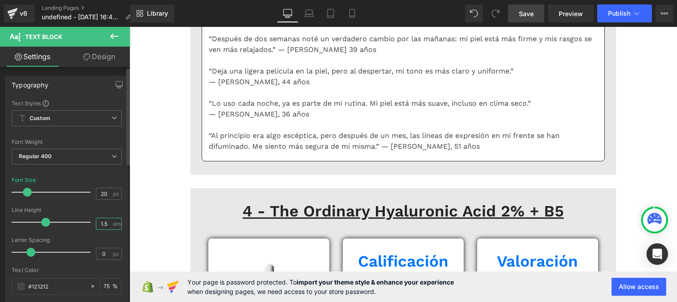
click at [108, 223] on input "1.5" at bounding box center [104, 223] width 16 height 11
type input "1"
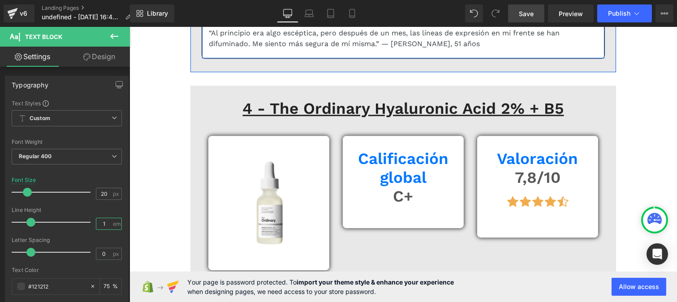
scroll to position [4868, 0]
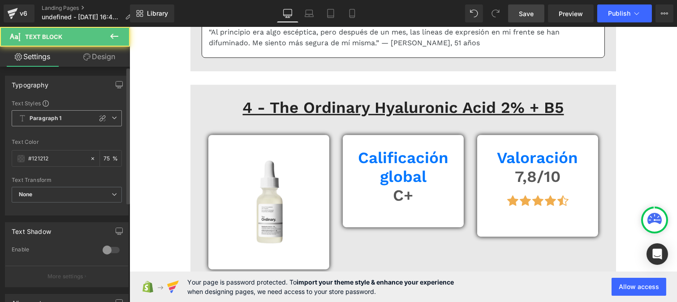
click at [34, 120] on b "Paragraph 1" at bounding box center [46, 119] width 32 height 8
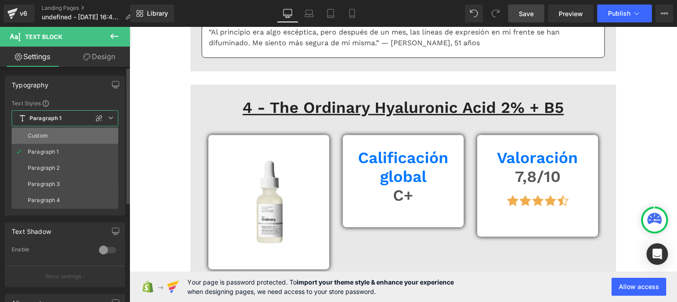
click at [47, 133] on li "Custom" at bounding box center [65, 136] width 107 height 16
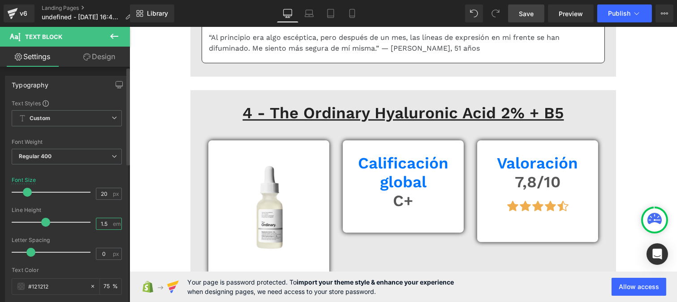
click at [105, 226] on input "1.5" at bounding box center [104, 223] width 16 height 11
type input "1"
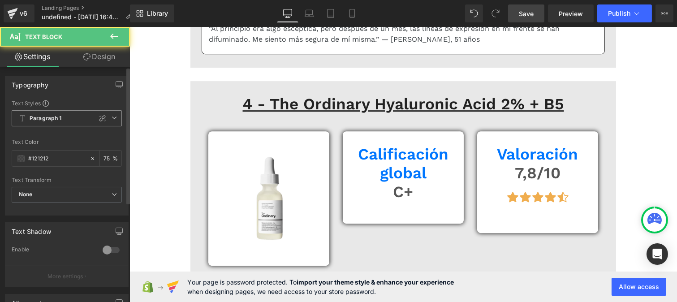
click at [39, 115] on b "Paragraph 1" at bounding box center [46, 119] width 32 height 8
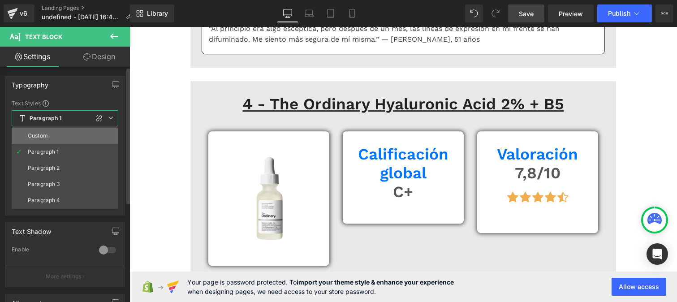
click at [43, 131] on li "Custom" at bounding box center [65, 136] width 107 height 16
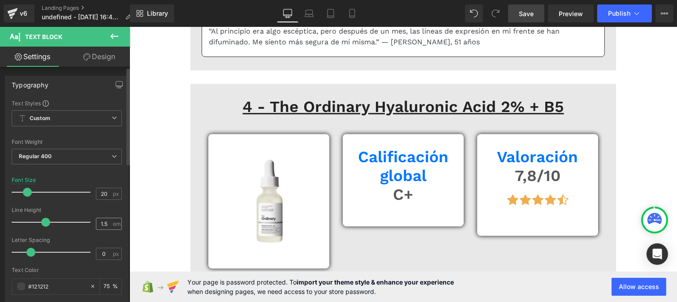
click at [111, 226] on div "1.5 em" at bounding box center [109, 224] width 26 height 12
click at [104, 224] on input "1.5" at bounding box center [104, 223] width 16 height 11
type input "1"
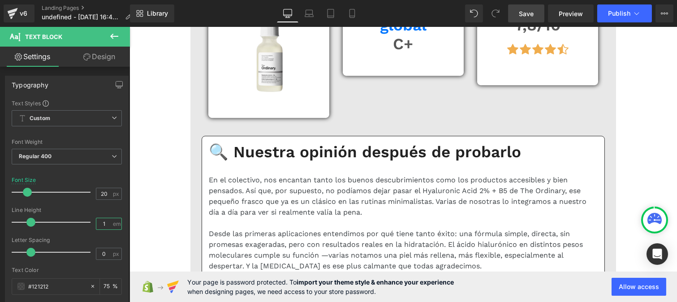
scroll to position [5015, 0]
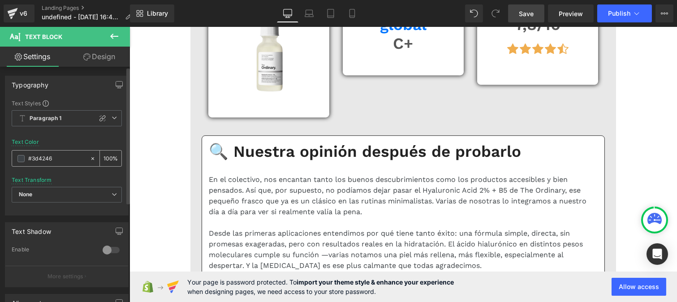
click at [59, 156] on input "#3d4246" at bounding box center [56, 159] width 57 height 10
paste input "121212"
type input "#121212"
click at [104, 156] on input "100" at bounding box center [108, 158] width 9 height 10
type input "0"
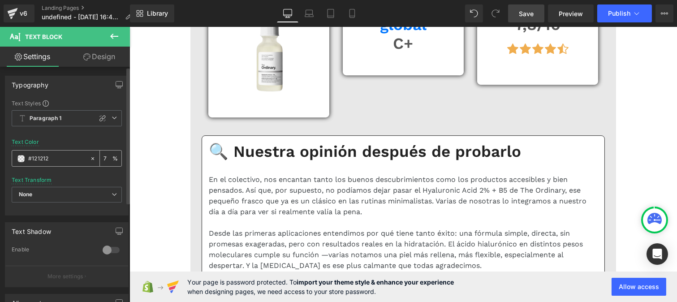
type input "75"
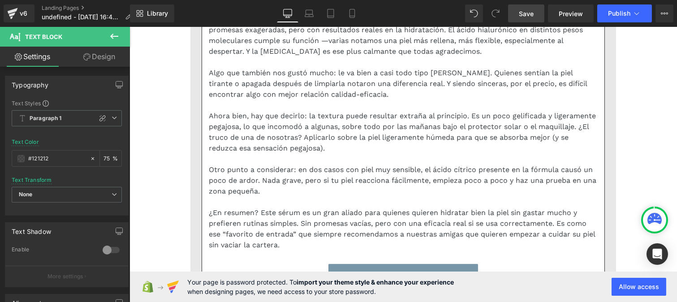
click at [59, 159] on input "#3d4246" at bounding box center [56, 159] width 57 height 10
paste input "121212"
type input "#121212"
click at [109, 155] on div "100 %" at bounding box center [111, 159] width 22 height 16
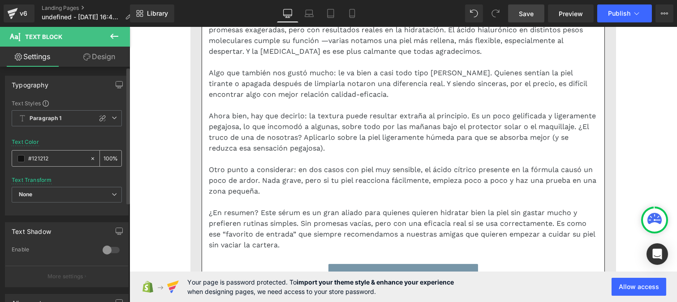
click at [107, 153] on div "100 %" at bounding box center [111, 159] width 22 height 16
click at [108, 155] on input "100" at bounding box center [108, 158] width 9 height 10
type input "1"
type input "75"
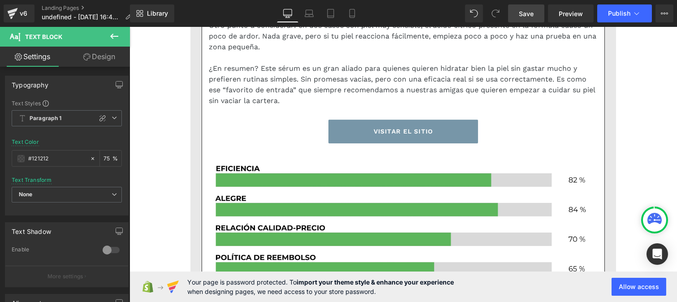
scroll to position [5575, 0]
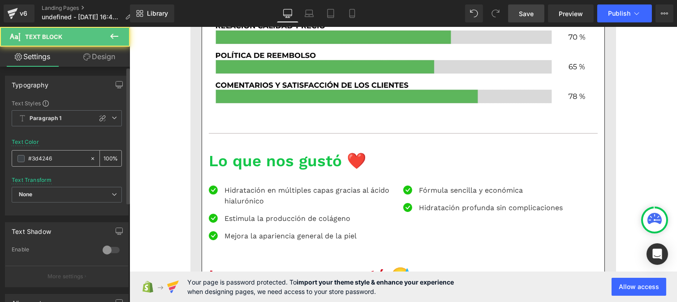
click at [57, 159] on input "#3d4246" at bounding box center [56, 159] width 57 height 10
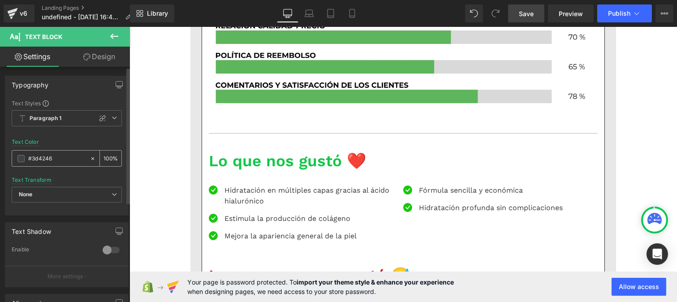
paste input "121212"
type input "#121212"
click at [106, 157] on input "100" at bounding box center [108, 158] width 9 height 10
type input "0"
type input "75"
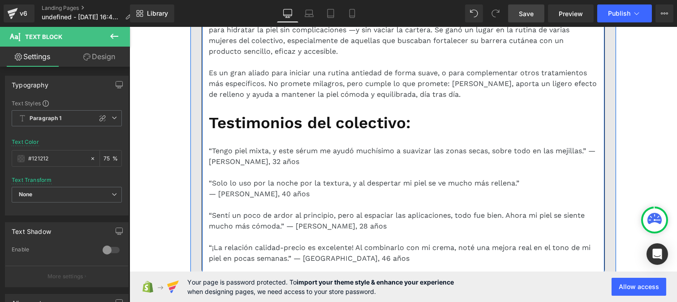
scroll to position [6083, 0]
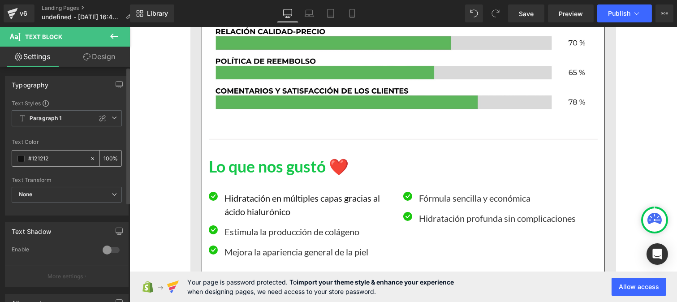
type input "#121212"
click at [109, 157] on div "100 %" at bounding box center [111, 159] width 22 height 16
click at [107, 154] on input "100" at bounding box center [108, 158] width 9 height 10
type input "0"
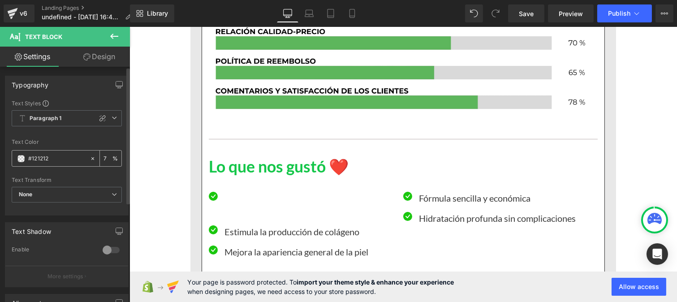
type input "75"
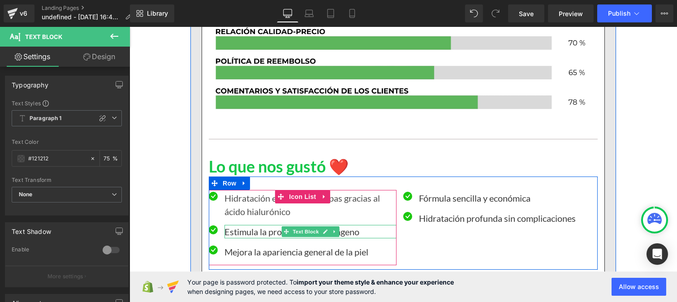
click at [232, 233] on p "Estimula la producción de colágeno" at bounding box center [310, 231] width 172 height 13
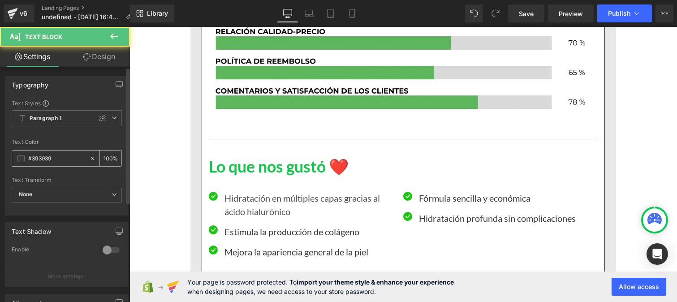
click at [56, 156] on input "#393939" at bounding box center [56, 159] width 57 height 10
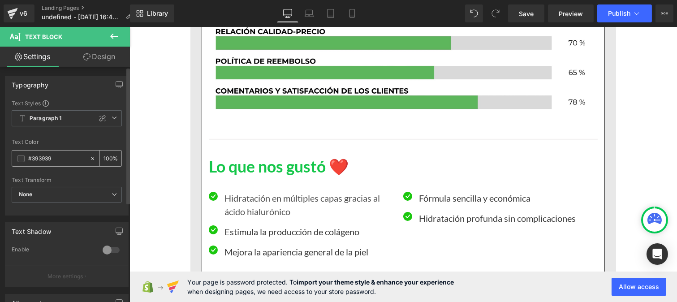
paste input "121212"
type input "#121212"
click at [107, 155] on input "100" at bounding box center [108, 158] width 9 height 10
type input "75"
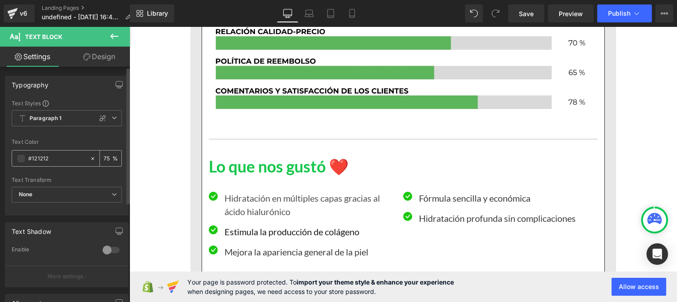
scroll to position [0, 0]
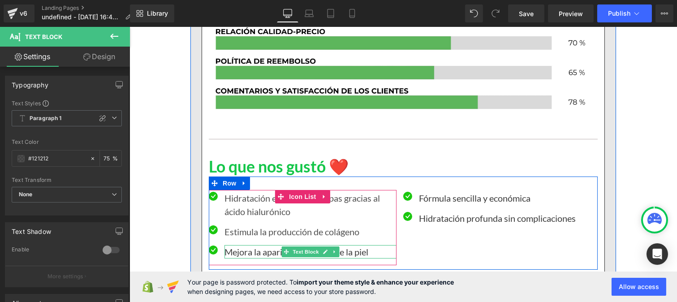
click at [234, 252] on p "Mejora la apariencia general de la piel" at bounding box center [310, 251] width 172 height 13
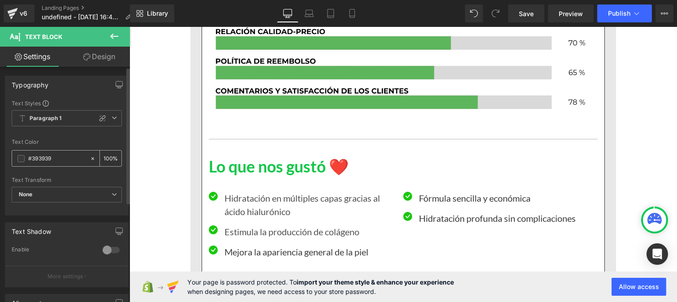
click at [57, 155] on input "#393939" at bounding box center [56, 159] width 57 height 10
paste input "121212"
type input "#121212"
click at [106, 157] on input "100" at bounding box center [108, 158] width 9 height 10
type input "0"
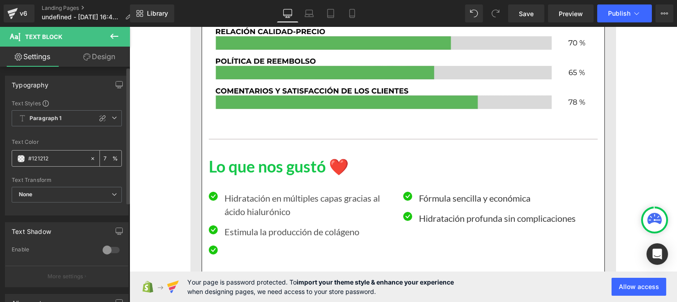
type input "75"
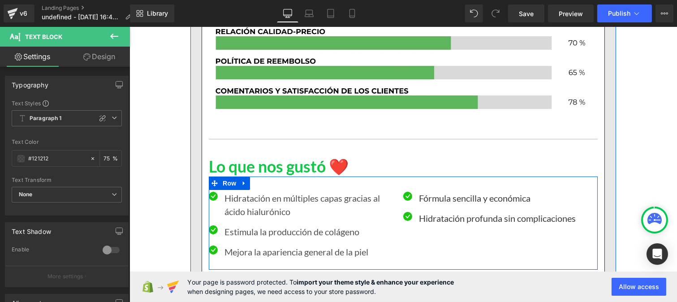
click at [432, 195] on p "Fórmula sencilla y económica" at bounding box center [496, 197] width 157 height 13
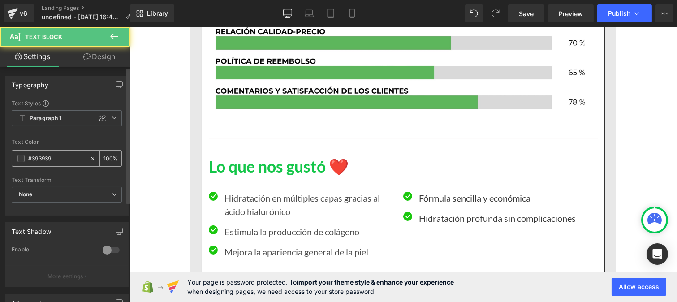
click at [56, 160] on input "#393939" at bounding box center [56, 159] width 57 height 10
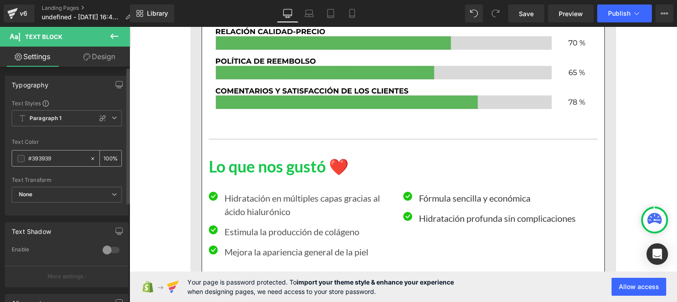
paste input "121212"
type input "#121212"
click at [108, 157] on input "100" at bounding box center [108, 158] width 9 height 10
type input "1"
type input "75"
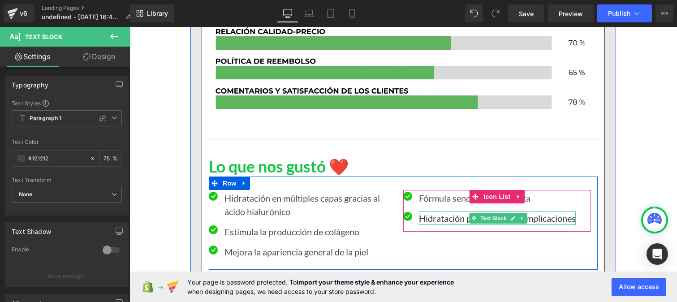
click at [432, 220] on p "Hidratación profunda sin complicaciones" at bounding box center [496, 217] width 157 height 13
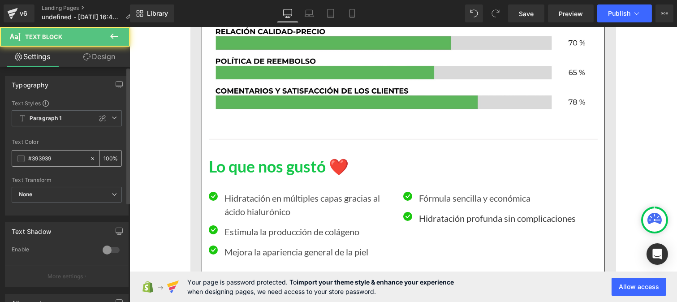
click at [64, 163] on input "#393939" at bounding box center [56, 159] width 57 height 10
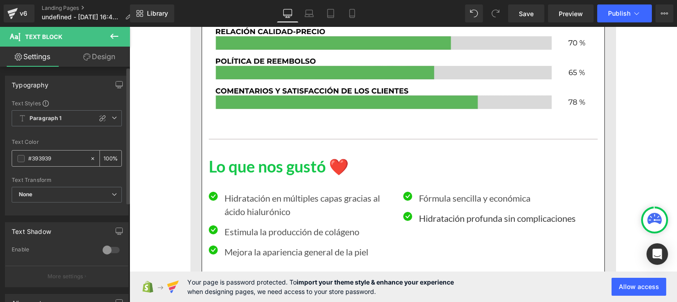
paste input "121212"
type input "#121212"
click at [108, 157] on input "100" at bounding box center [108, 158] width 9 height 10
type input "1"
type input "75"
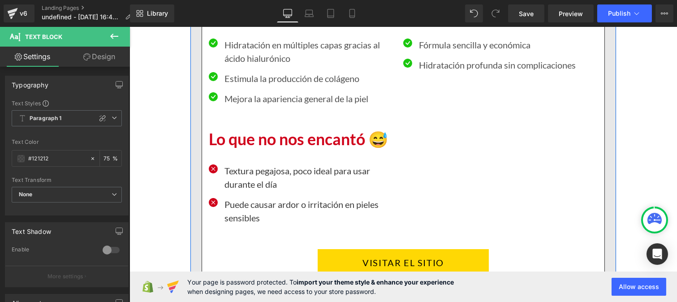
scroll to position [6370, 0]
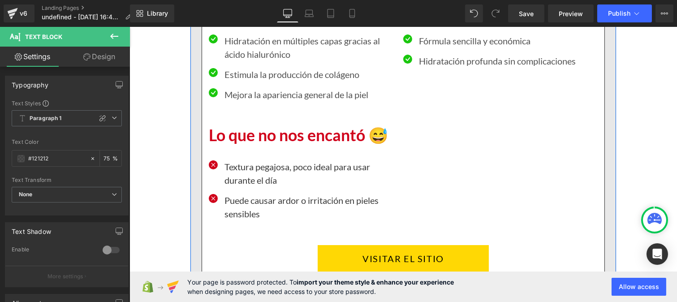
click at [236, 176] on p "Textura pegajosa, poco ideal para usar durante el día" at bounding box center [310, 173] width 172 height 27
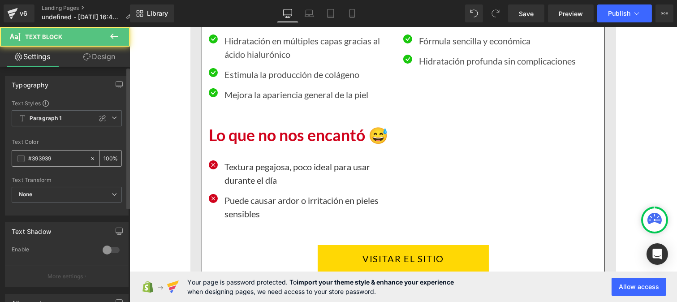
click at [58, 162] on input "#393939" at bounding box center [56, 159] width 57 height 10
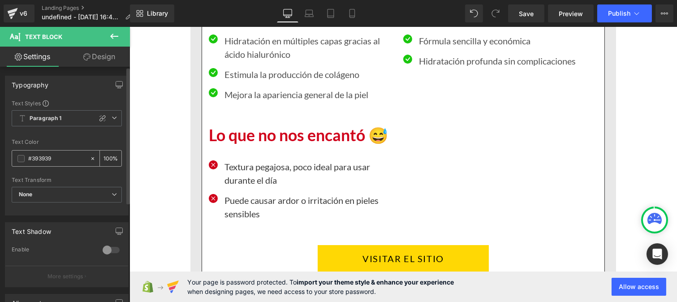
paste input "121212"
type input "#121212"
click at [107, 155] on input "100" at bounding box center [108, 158] width 9 height 10
type input "0"
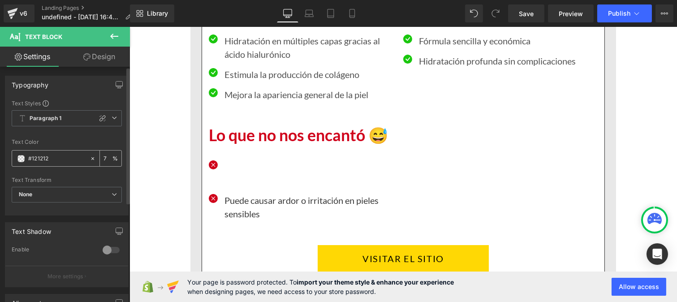
type input "75"
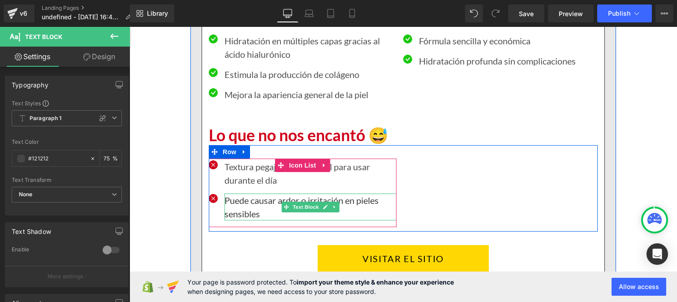
click at [246, 211] on p "Puede causar ardor o irritación en pieles sensibles" at bounding box center [310, 207] width 172 height 27
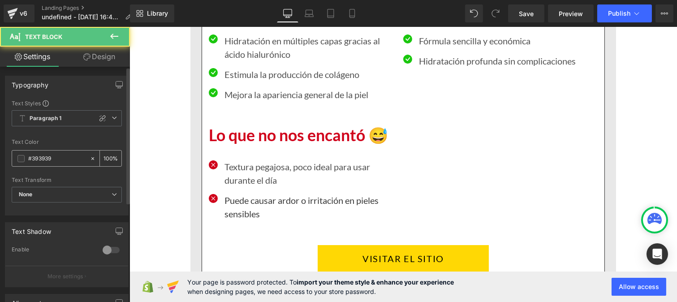
click at [64, 155] on input "#393939" at bounding box center [56, 159] width 57 height 10
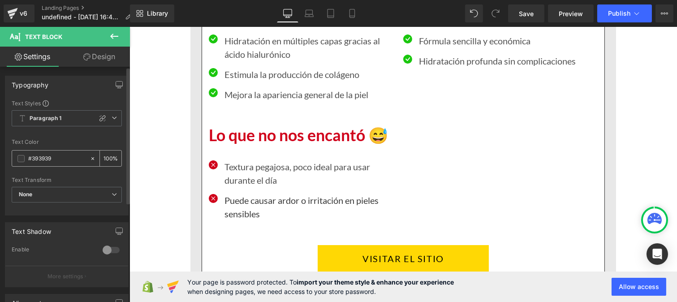
paste input "121212"
type input "#121212"
click at [106, 155] on input "100" at bounding box center [108, 158] width 9 height 10
type input "0"
type input "75"
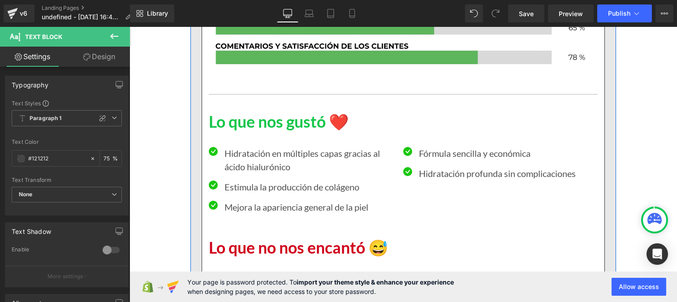
scroll to position [6257, 0]
click at [249, 166] on p "Hidratación en múltiples capas gracias al ácido hialurónico" at bounding box center [310, 160] width 172 height 27
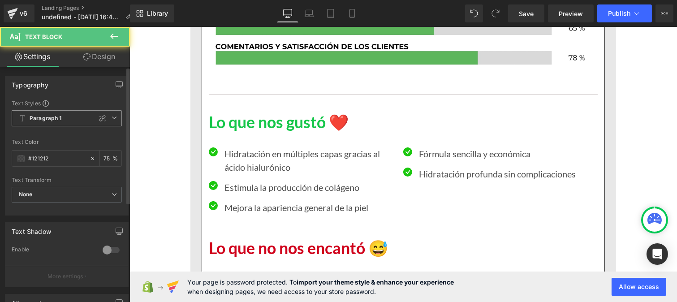
click at [38, 122] on span "Paragraph 1" at bounding box center [67, 118] width 110 height 16
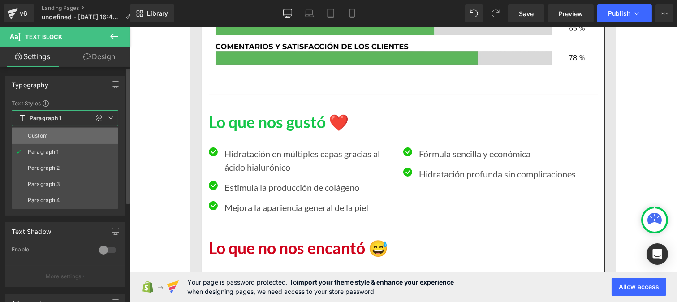
click at [38, 137] on div "Custom" at bounding box center [38, 136] width 20 height 6
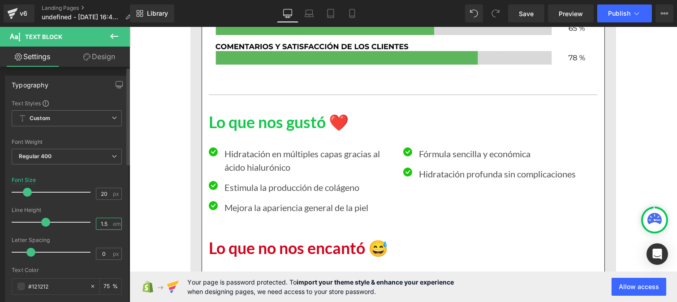
click at [108, 220] on input "1.5" at bounding box center [104, 223] width 16 height 11
type input "1"
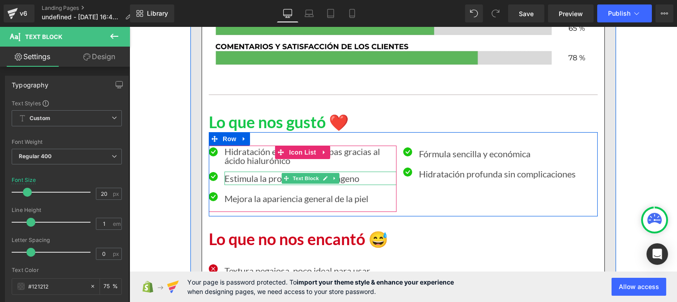
click at [233, 179] on p "Estimula la producción de colágeno" at bounding box center [310, 178] width 172 height 13
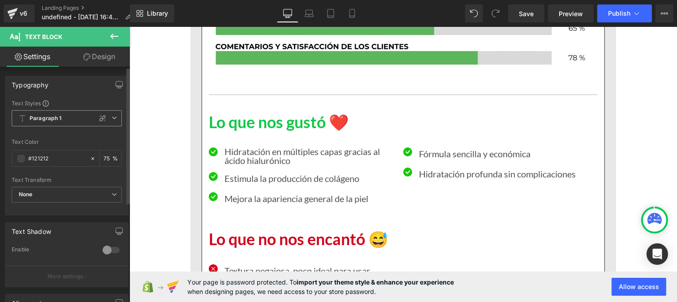
click at [50, 119] on b "Paragraph 1" at bounding box center [46, 119] width 32 height 8
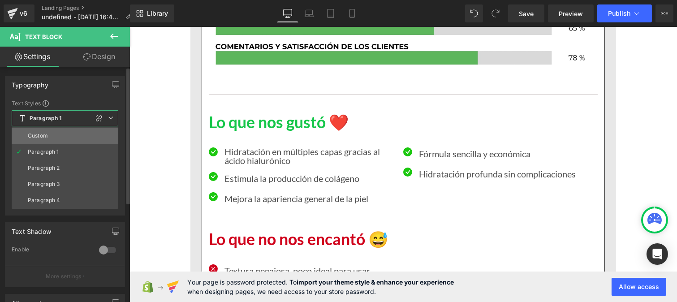
click at [50, 137] on li "Custom" at bounding box center [65, 136] width 107 height 16
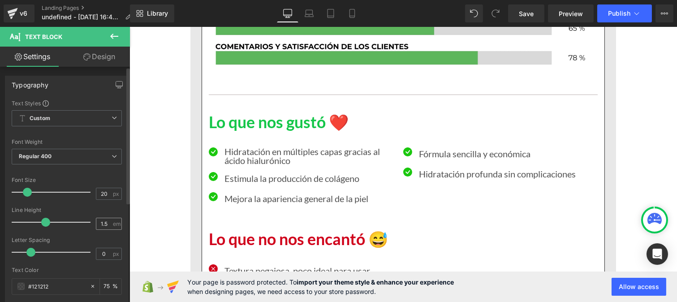
click at [110, 221] on div "1.5 em" at bounding box center [109, 224] width 26 height 12
click at [106, 221] on input "1.5" at bounding box center [104, 223] width 16 height 11
type input "1"
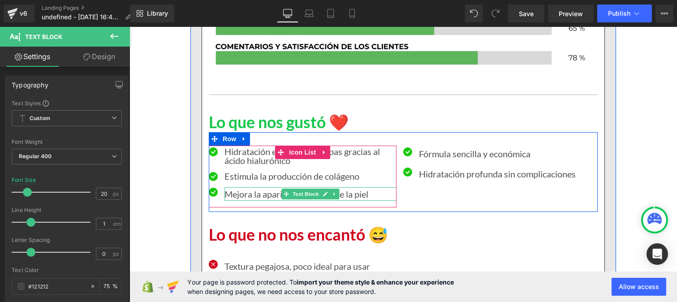
click at [237, 193] on p "Mejora la apariencia general de la piel" at bounding box center [310, 193] width 172 height 13
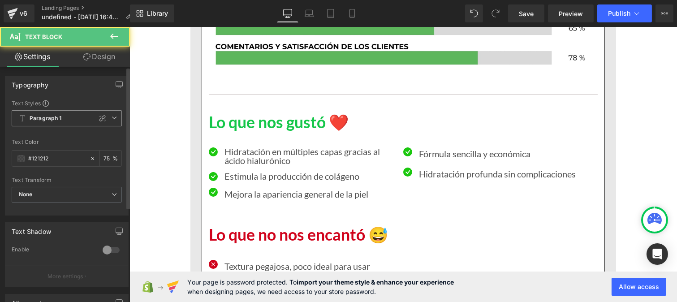
click at [47, 118] on b "Paragraph 1" at bounding box center [46, 119] width 32 height 8
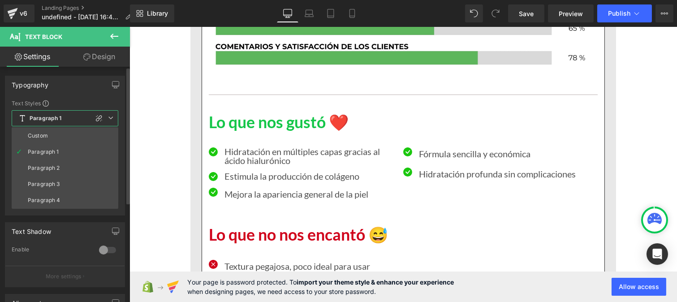
click at [47, 129] on li "Custom" at bounding box center [65, 136] width 107 height 16
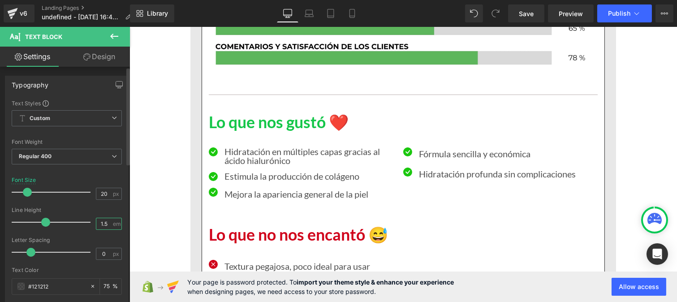
click at [106, 222] on input "1.5" at bounding box center [104, 223] width 16 height 11
type input "1"
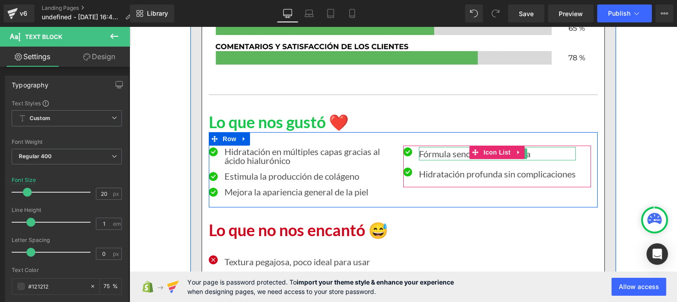
click at [433, 157] on p "Fórmula sencilla y económica" at bounding box center [496, 153] width 157 height 13
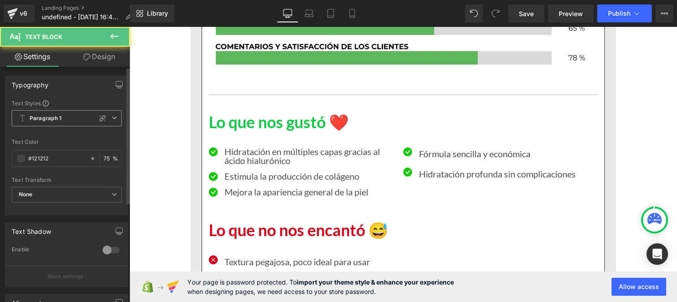
click at [70, 123] on span "Paragraph 1" at bounding box center [67, 118] width 110 height 16
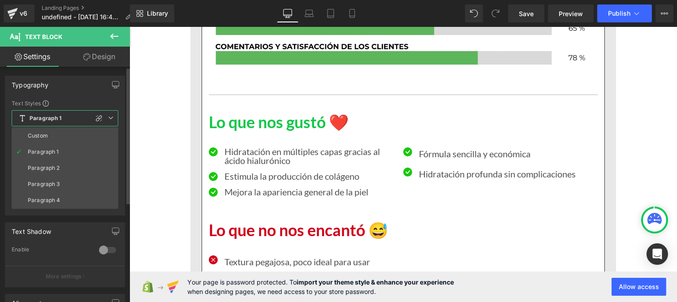
click at [63, 140] on li "Custom" at bounding box center [65, 136] width 107 height 16
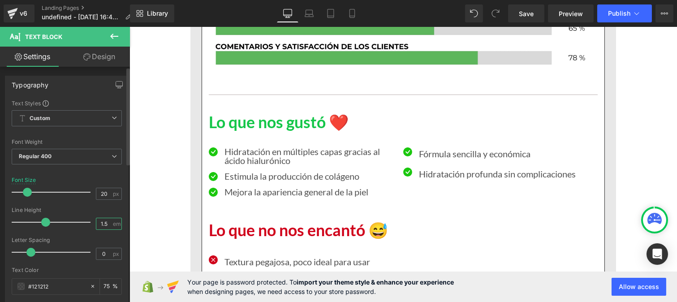
click at [106, 223] on input "1.5" at bounding box center [104, 223] width 16 height 11
type input "1"
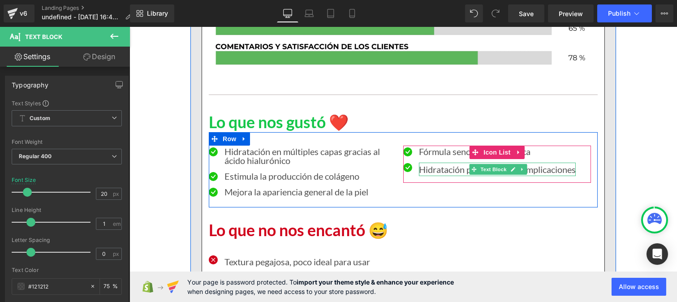
click at [427, 166] on p "Hidratación profunda sin complicaciones" at bounding box center [496, 169] width 157 height 13
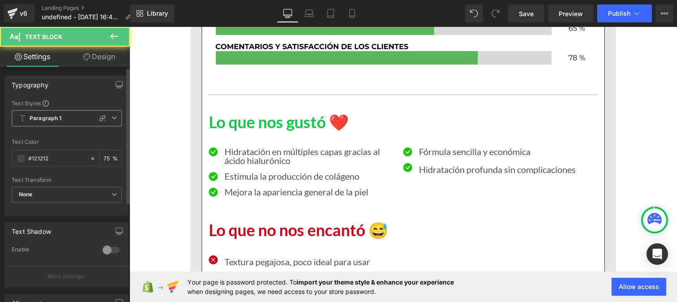
click at [45, 116] on b "Paragraph 1" at bounding box center [46, 119] width 32 height 8
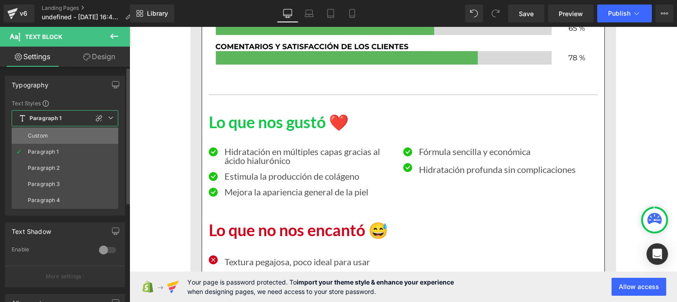
click at [47, 133] on div "Custom" at bounding box center [38, 136] width 20 height 6
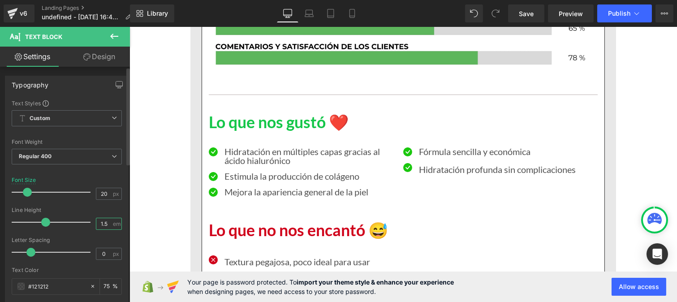
click at [105, 224] on input "1.5" at bounding box center [104, 223] width 16 height 11
type input "1"
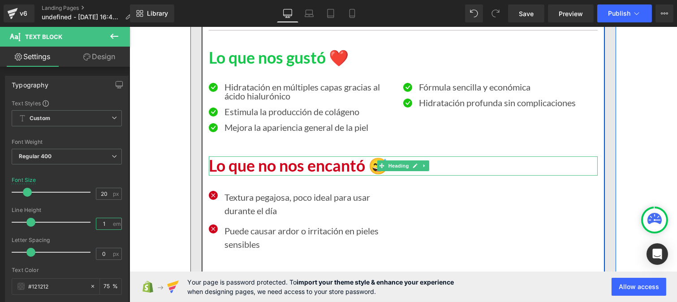
scroll to position [6325, 0]
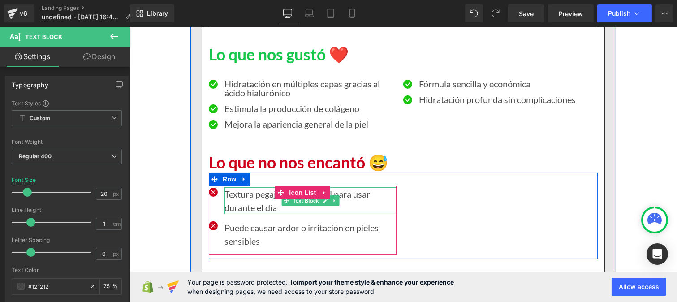
click at [236, 208] on p "Textura pegajosa, poco ideal para usar durante el día" at bounding box center [310, 200] width 172 height 27
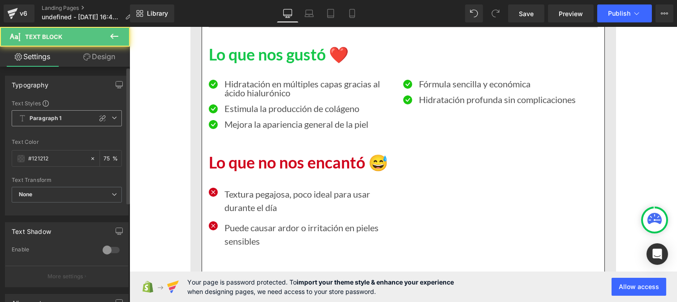
click at [45, 118] on b "Paragraph 1" at bounding box center [46, 119] width 32 height 8
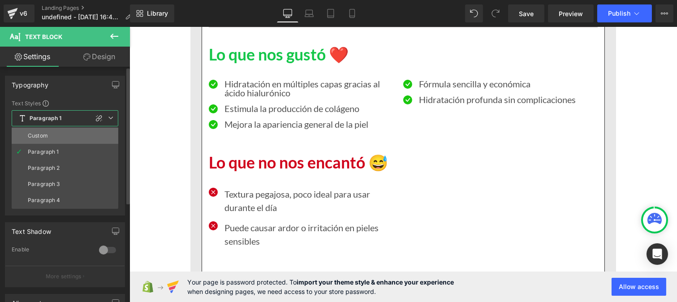
click at [45, 131] on li "Custom" at bounding box center [65, 136] width 107 height 16
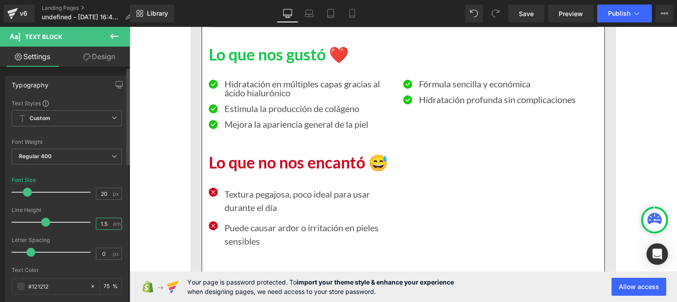
click at [104, 221] on input "1.5" at bounding box center [104, 223] width 16 height 11
type input "1"
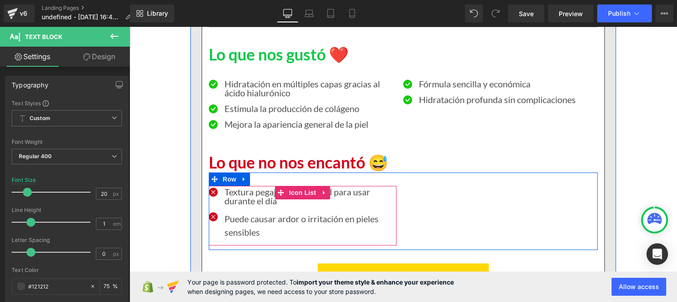
click at [236, 228] on p "Puede causar ardor o irritación en pieles sensibles" at bounding box center [310, 225] width 172 height 27
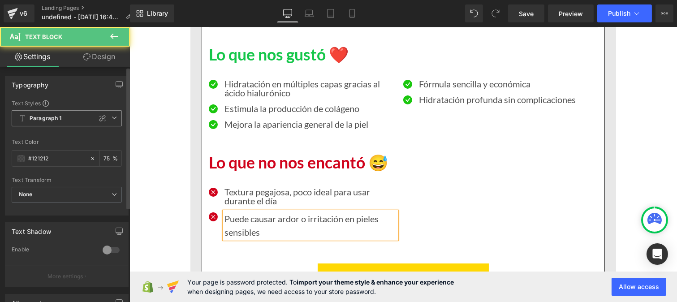
click at [37, 117] on b "Paragraph 1" at bounding box center [46, 119] width 32 height 8
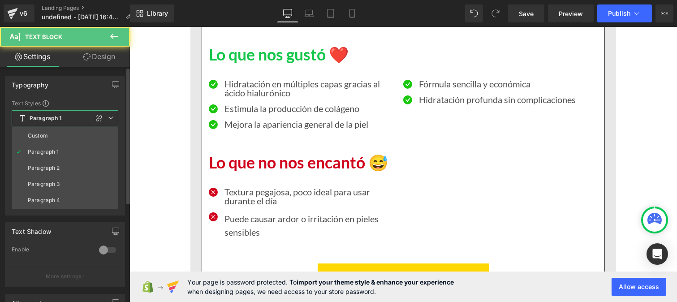
click at [48, 137] on li "Custom" at bounding box center [65, 136] width 107 height 16
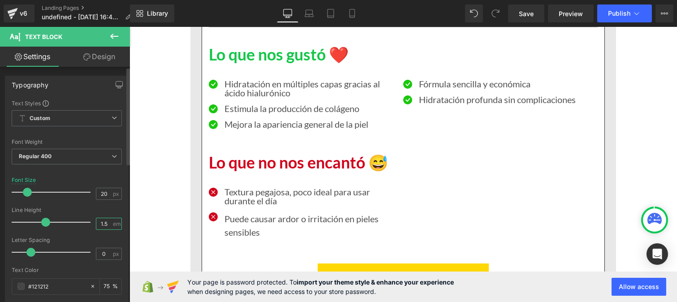
click at [107, 223] on input "1.5" at bounding box center [104, 223] width 16 height 11
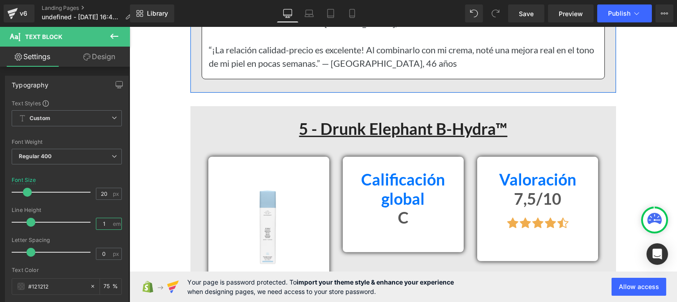
scroll to position [6897, 0]
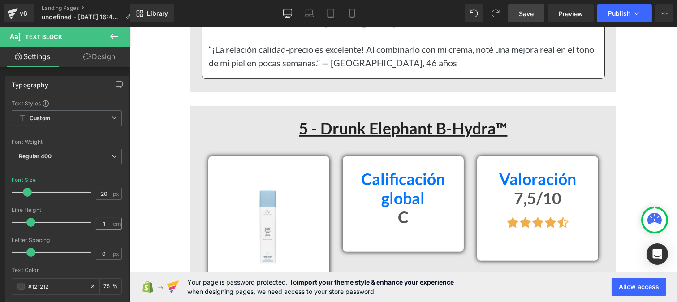
type input "1"
click at [525, 21] on link "Save" at bounding box center [526, 13] width 36 height 18
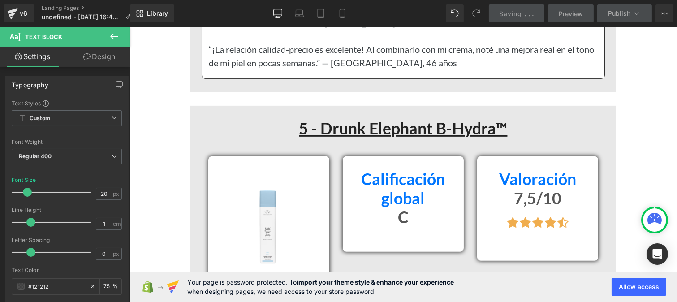
scroll to position [7138, 0]
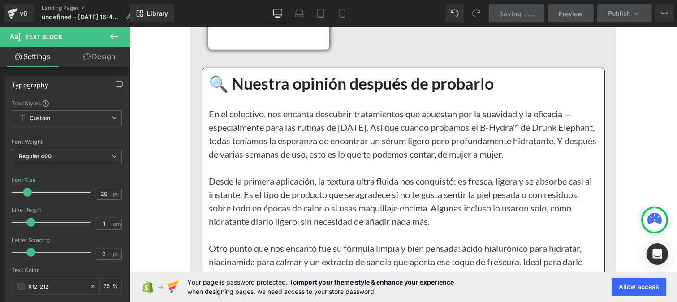
click at [293, 144] on p "En el colectivo, nos encanta descubrir tratamientos que apuestan por la suavida…" at bounding box center [402, 134] width 389 height 54
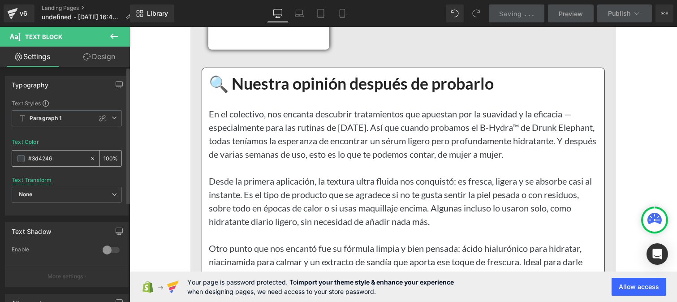
click at [57, 161] on input "#3d4246" at bounding box center [56, 159] width 57 height 10
paste input "121212"
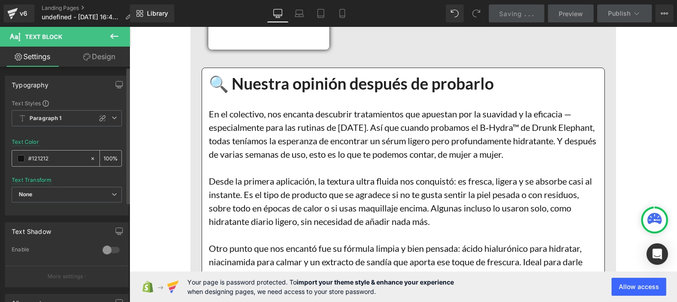
type input "#121212"
click at [108, 159] on input "100" at bounding box center [108, 158] width 9 height 10
type input "1"
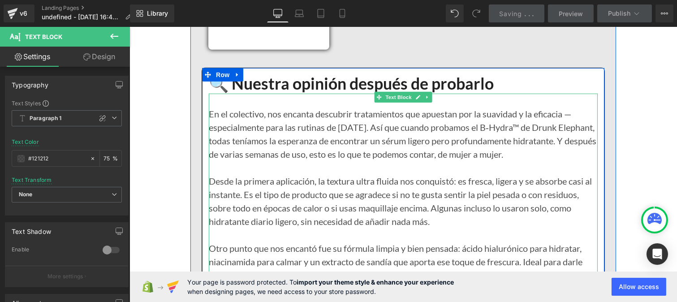
type input "75"
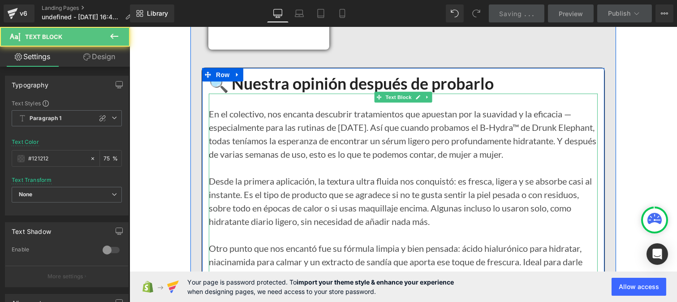
click at [301, 201] on p "Desde la primera aplicación, la textura ultra fluida nos conquistó: es fresca, …" at bounding box center [402, 201] width 389 height 54
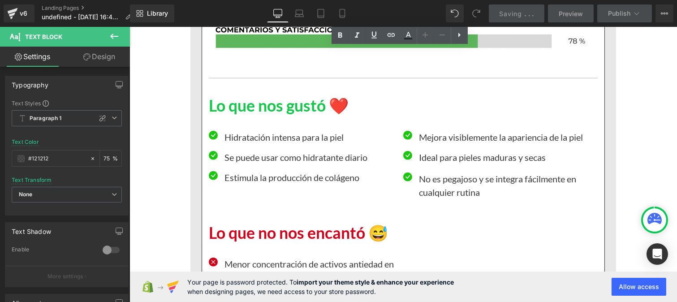
scroll to position [7776, 0]
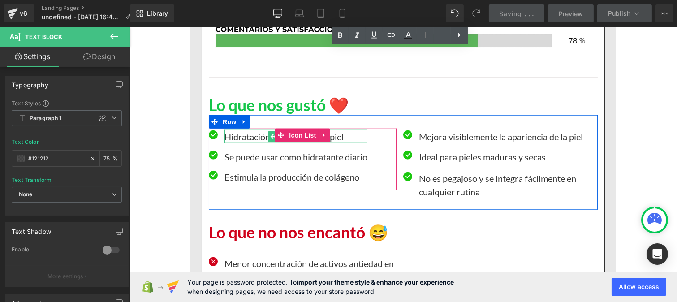
click at [246, 143] on p "Hidratación intensa para la piel" at bounding box center [295, 136] width 143 height 13
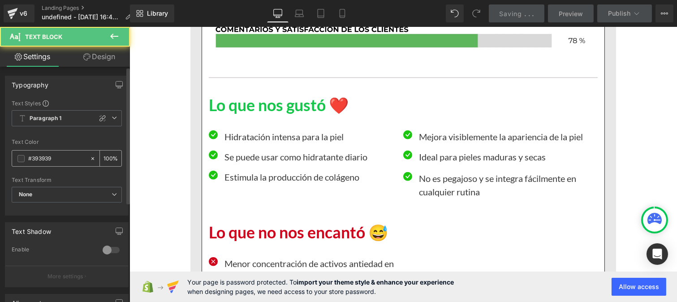
click at [59, 159] on input "#393939" at bounding box center [56, 159] width 57 height 10
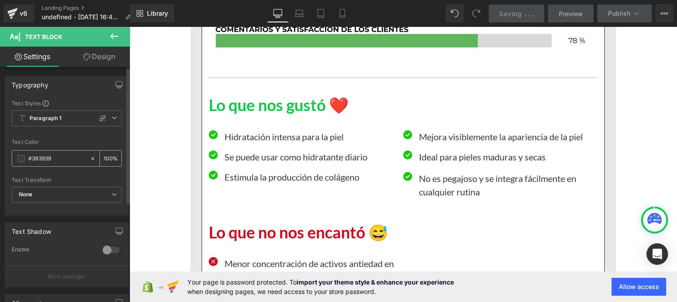
paste input "121212"
type input "#121212"
click at [108, 158] on div "100 %" at bounding box center [111, 159] width 22 height 16
click at [108, 153] on input "100" at bounding box center [108, 158] width 9 height 10
type input "1"
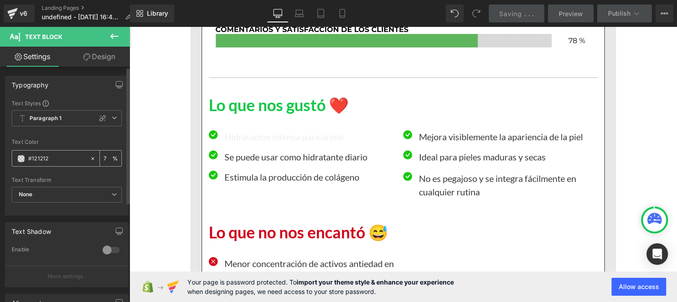
type input "75"
click at [129, 27] on div at bounding box center [129, 27] width 0 height 0
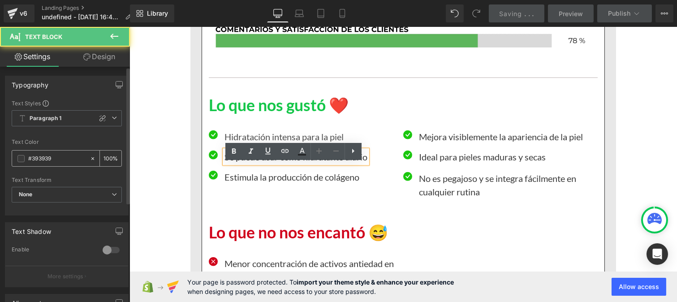
click at [63, 164] on div "#393939" at bounding box center [51, 159] width 78 height 16
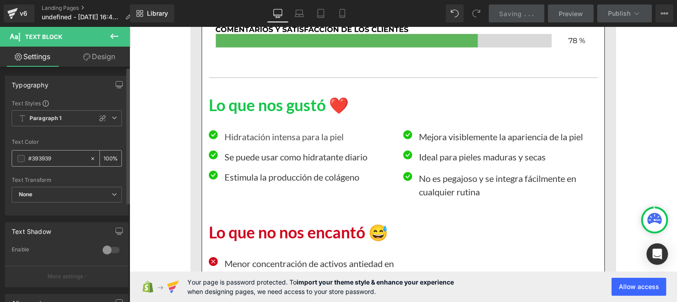
click at [60, 163] on input "#393939" at bounding box center [56, 159] width 57 height 10
paste input "121212"
type input "#121212"
click at [108, 155] on input "100" at bounding box center [108, 158] width 9 height 10
type input "1"
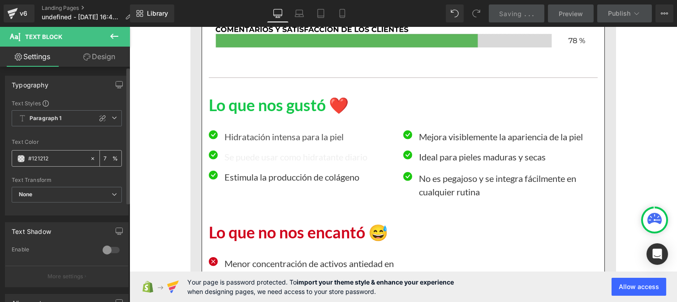
type input "75"
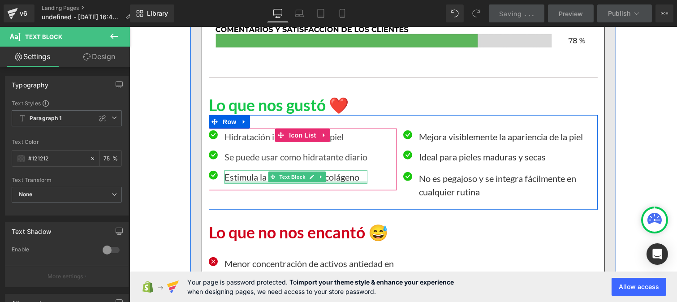
click at [235, 184] on div at bounding box center [295, 182] width 143 height 2
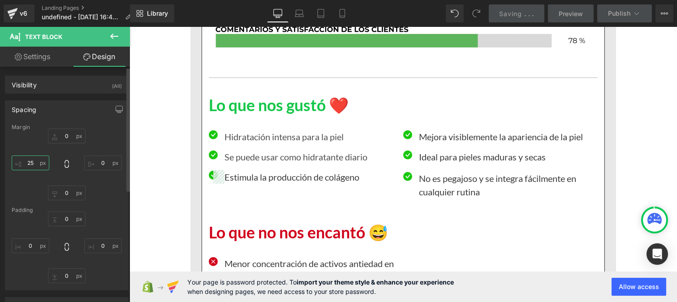
click at [34, 165] on input "25" at bounding box center [31, 162] width 38 height 15
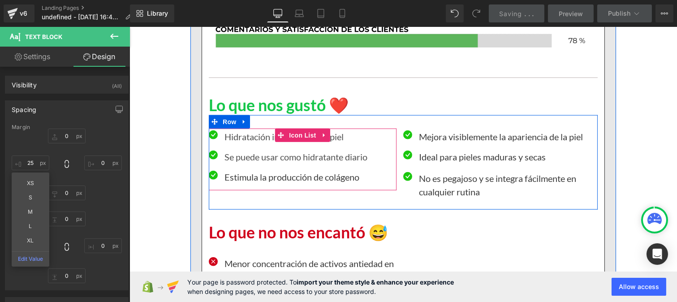
click at [237, 184] on p "Estimula la producción de colágeno" at bounding box center [295, 176] width 143 height 13
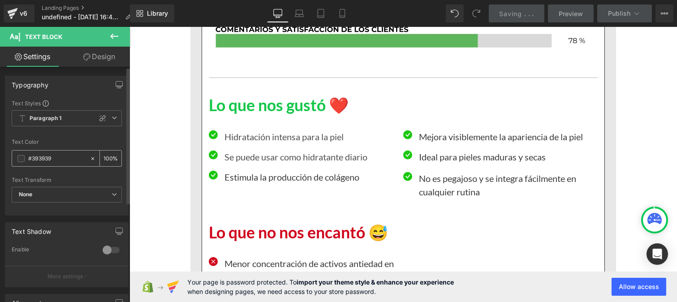
click at [57, 159] on input "#393939" at bounding box center [56, 159] width 57 height 10
type input "#121212"
click at [107, 155] on input "100" at bounding box center [108, 158] width 9 height 10
type input "0"
type input "75"
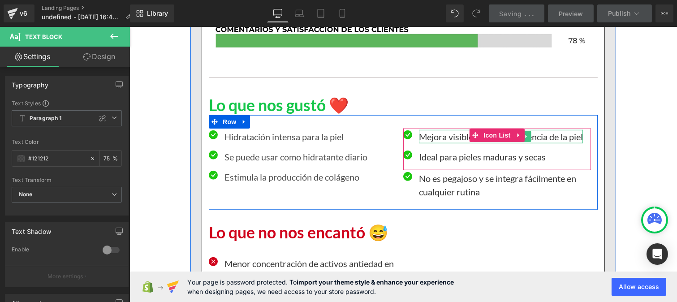
click at [431, 143] on p "Mejora visiblemente la apariencia de la piel" at bounding box center [500, 136] width 164 height 13
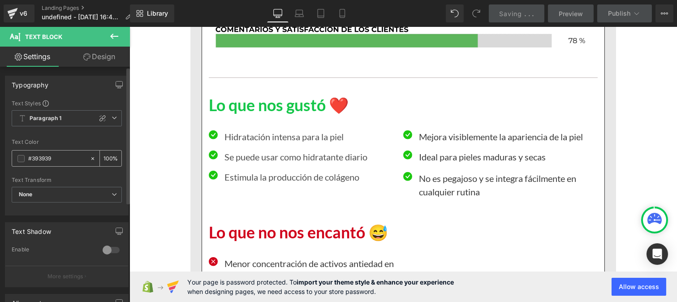
click at [54, 159] on input "#393939" at bounding box center [56, 159] width 57 height 10
paste input "121212"
type input "#121212"
click at [108, 157] on input "100" at bounding box center [108, 158] width 9 height 10
type input "1"
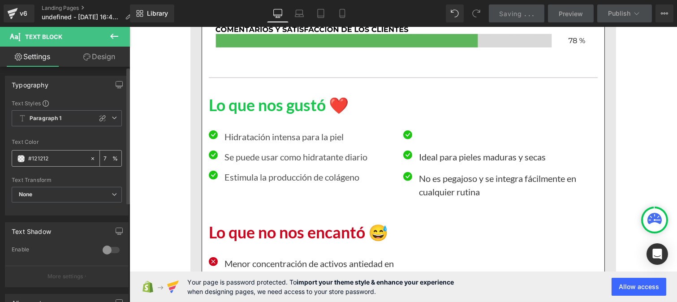
type input "75"
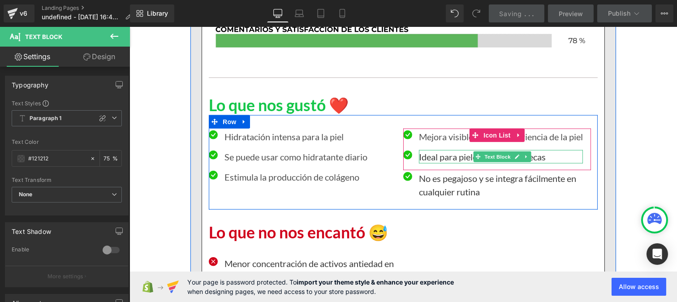
click at [436, 164] on p "Ideal para pieles maduras y secas" at bounding box center [500, 156] width 164 height 13
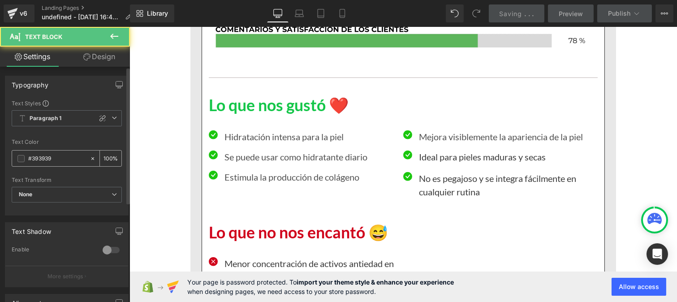
click at [56, 155] on input "#393939" at bounding box center [56, 159] width 57 height 10
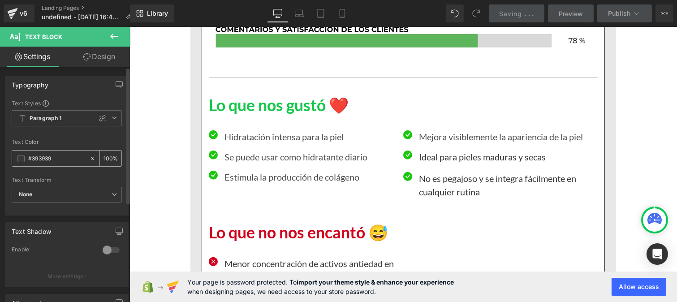
paste input "121212"
type input "#121212"
click at [108, 156] on input "100" at bounding box center [108, 158] width 9 height 10
type input "1"
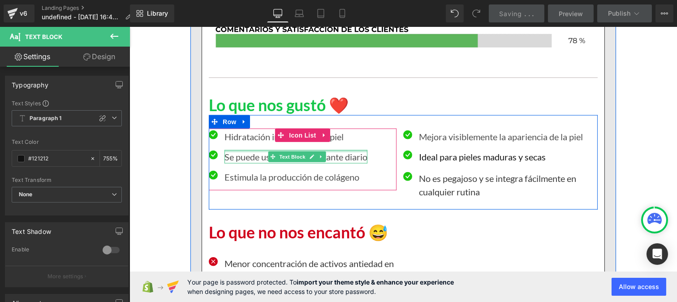
type input "75"
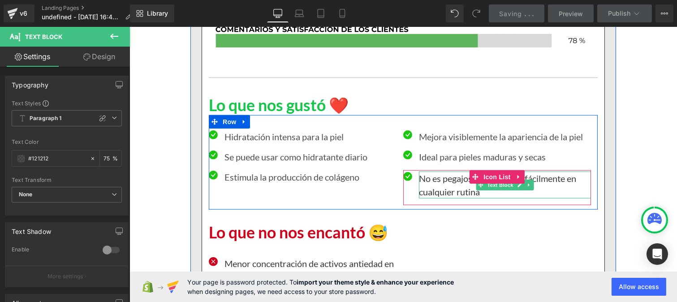
click at [451, 198] on p "No es pegajoso y se integra fácilmente en cualquier rutina" at bounding box center [504, 185] width 172 height 27
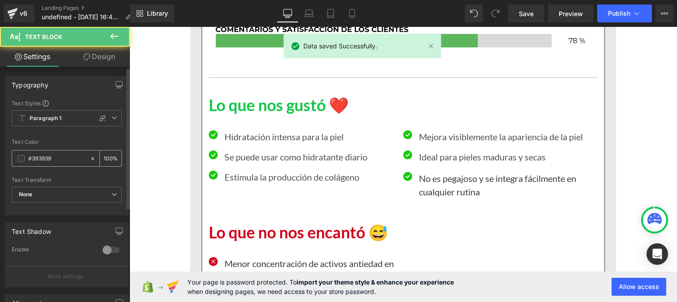
click at [44, 162] on input "#393939" at bounding box center [56, 159] width 57 height 10
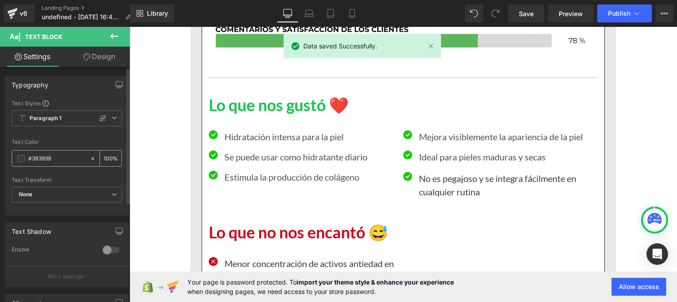
paste input "121212"
type input "#121212"
click at [108, 155] on input "100" at bounding box center [108, 158] width 9 height 10
type input "1"
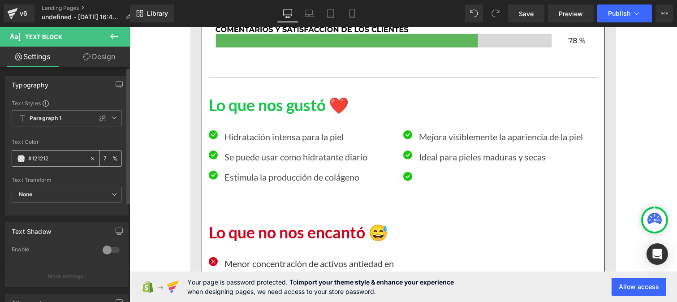
type input "75"
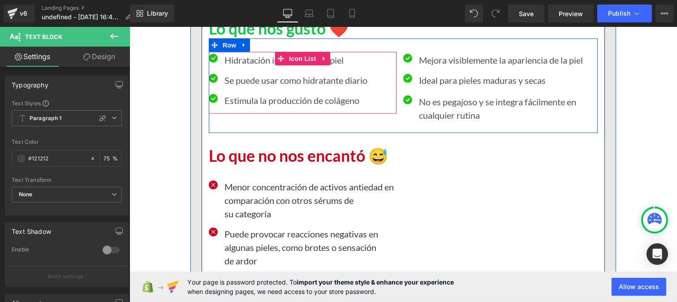
scroll to position [7853, 0]
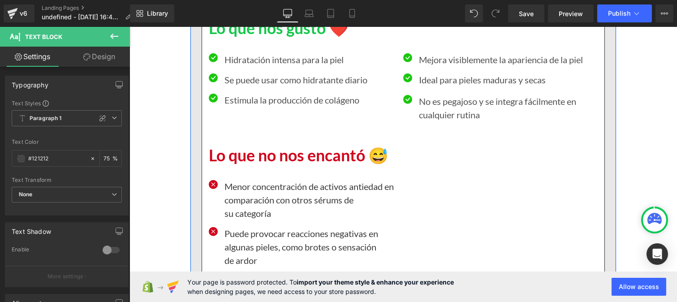
click at [250, 216] on p "Menor concentración de activos antiedad en comparación con otros sérums de su c…" at bounding box center [310, 200] width 172 height 40
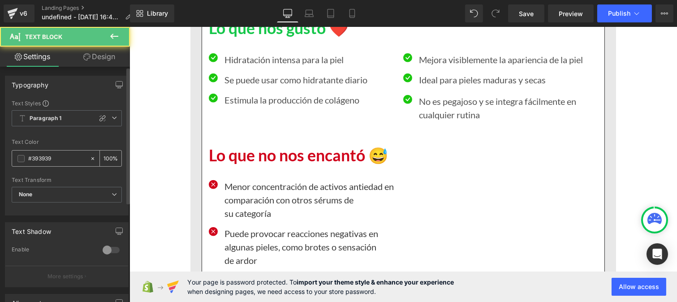
click at [55, 157] on input "#393939" at bounding box center [56, 159] width 57 height 10
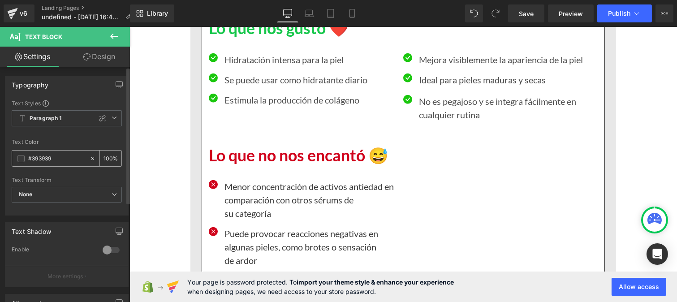
paste input "121212"
type input "#121212"
click at [108, 157] on input "100" at bounding box center [108, 158] width 9 height 10
type input "1"
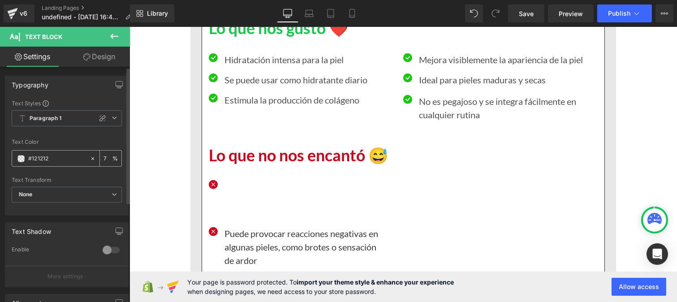
type input "75"
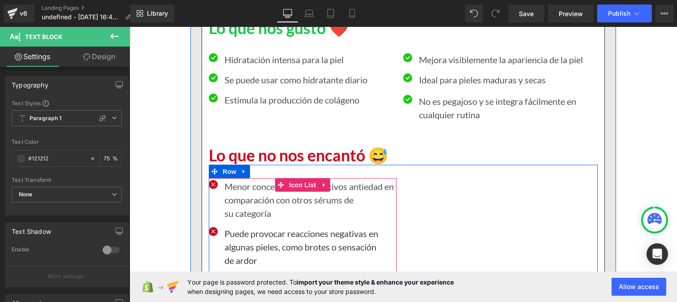
click at [257, 248] on p "Puede provocar reacciones negativas en algunas pieles, como brotes o sensación …" at bounding box center [310, 247] width 172 height 40
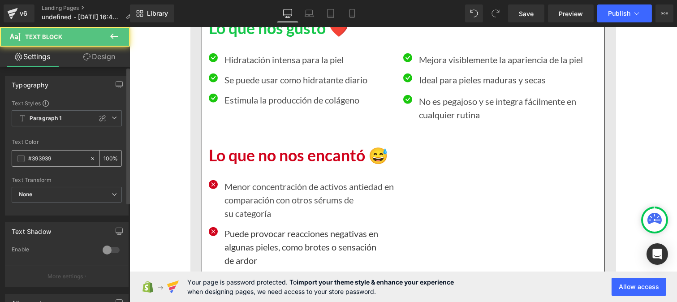
click at [59, 157] on input "#393939" at bounding box center [56, 159] width 57 height 10
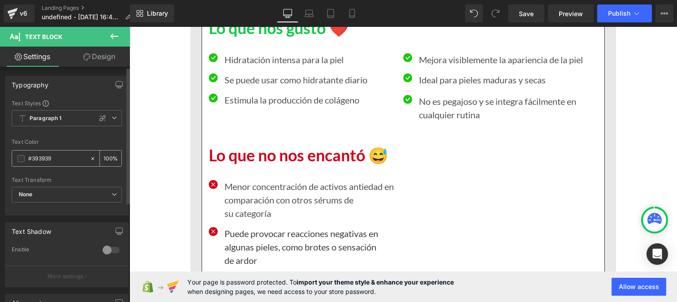
paste input "121212"
type input "#121212"
click at [108, 156] on input "100" at bounding box center [108, 158] width 9 height 10
type input "1"
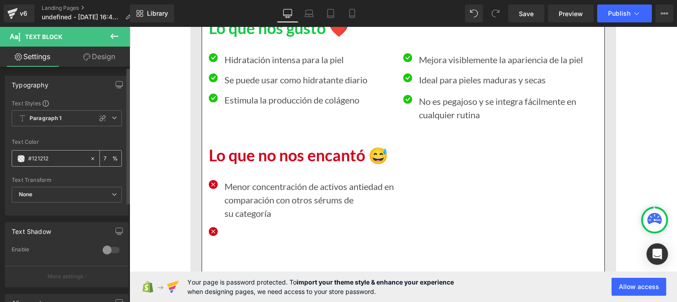
type input "75"
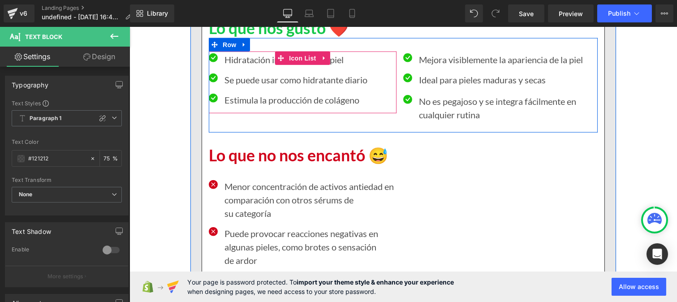
click at [241, 66] on p "Hidratación intensa para la piel" at bounding box center [295, 59] width 143 height 13
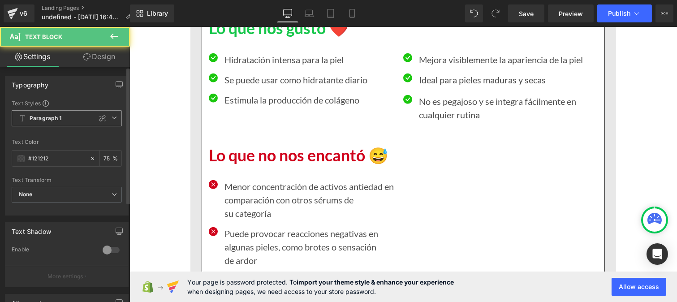
click at [64, 122] on span "Paragraph 1" at bounding box center [67, 118] width 110 height 16
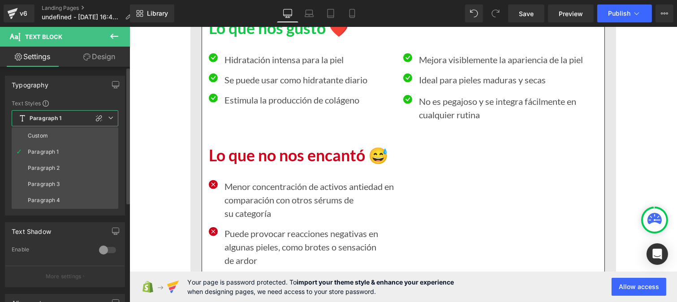
click at [52, 134] on li "Custom" at bounding box center [65, 136] width 107 height 16
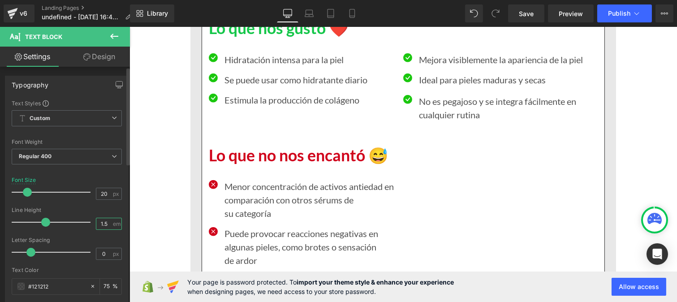
click at [102, 229] on input "1.5" at bounding box center [104, 223] width 16 height 11
click at [104, 225] on input "1.5" at bounding box center [104, 223] width 16 height 11
type input "1"
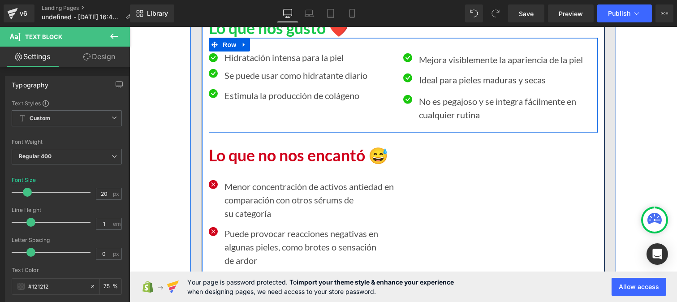
click at [254, 82] on p "Se puede usar como hidratante diario" at bounding box center [295, 75] width 143 height 13
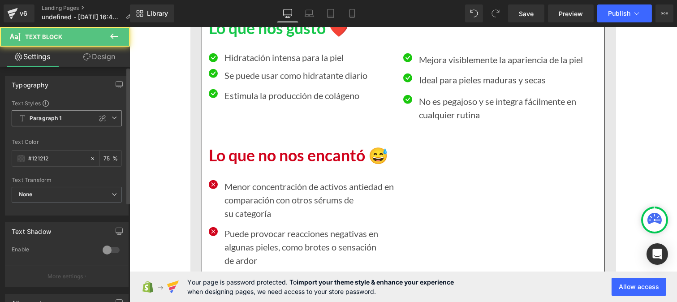
click at [64, 118] on span "Paragraph 1" at bounding box center [67, 118] width 110 height 16
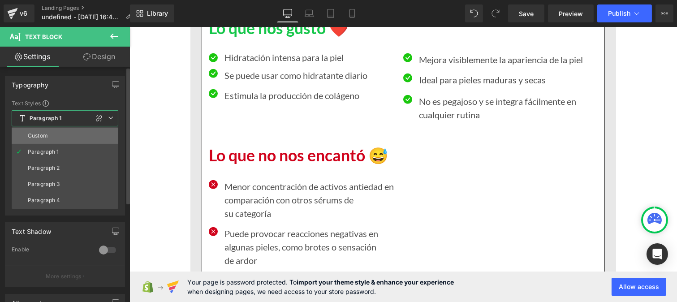
click at [63, 134] on li "Custom" at bounding box center [65, 136] width 107 height 16
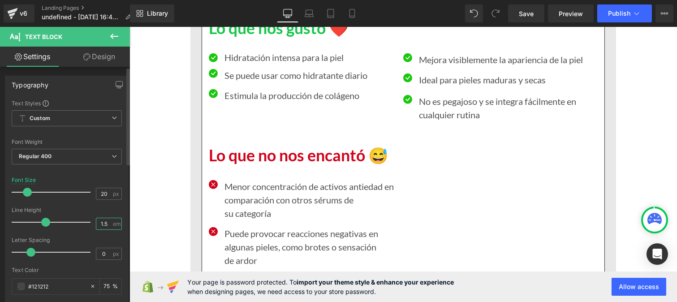
click at [106, 228] on input "1.5" at bounding box center [104, 223] width 16 height 11
type input "1"
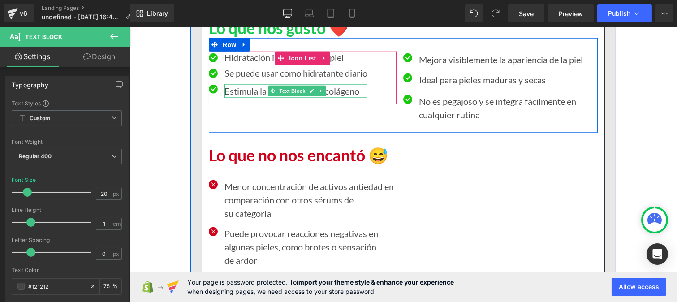
click at [235, 98] on p "Estimula la producción de colágeno" at bounding box center [295, 90] width 143 height 13
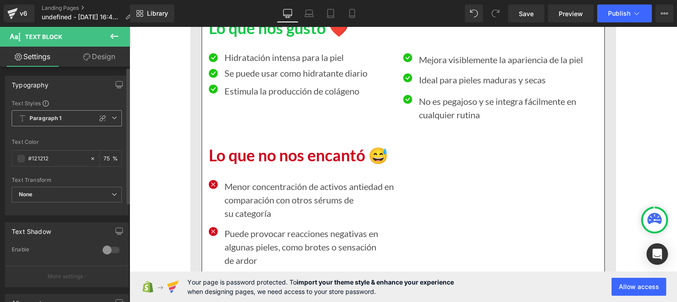
click at [46, 117] on b "Paragraph 1" at bounding box center [46, 119] width 32 height 8
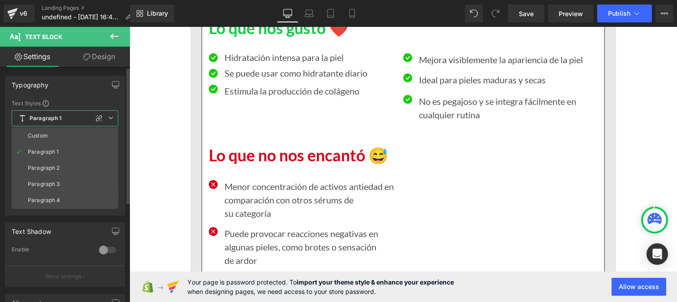
click at [47, 137] on li "Custom" at bounding box center [65, 136] width 107 height 16
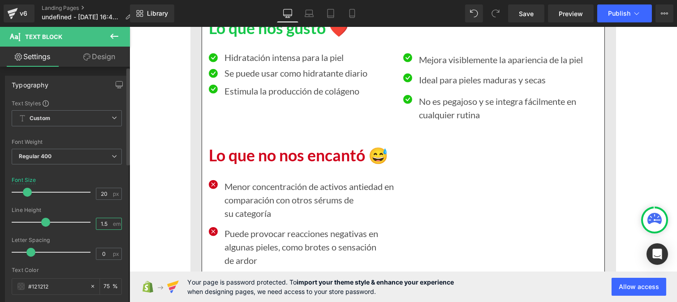
click at [104, 223] on input "1.5" at bounding box center [104, 223] width 16 height 11
type input "1"
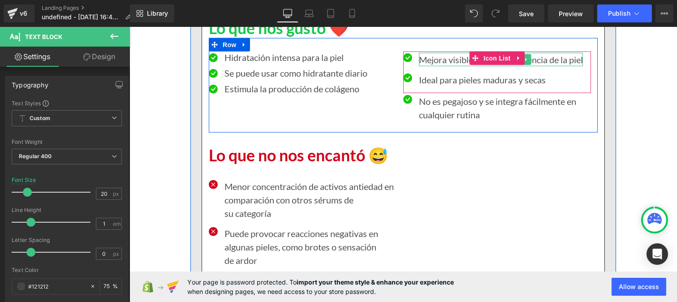
click at [422, 66] on p "Mejora visiblemente la apariencia de la piel" at bounding box center [500, 59] width 164 height 13
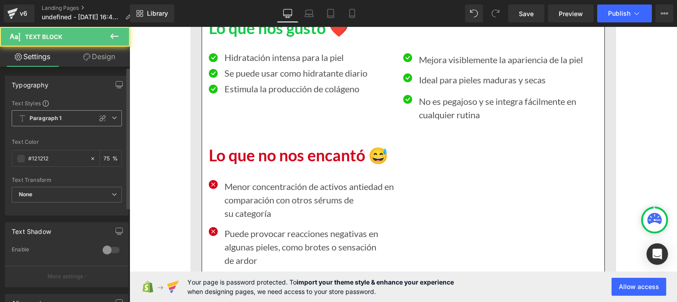
click at [42, 120] on b "Paragraph 1" at bounding box center [46, 119] width 32 height 8
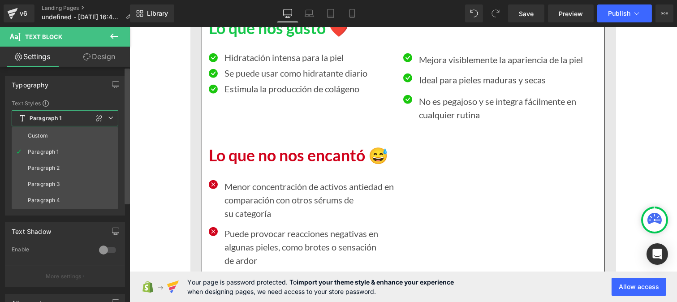
click at [43, 131] on li "Custom" at bounding box center [65, 136] width 107 height 16
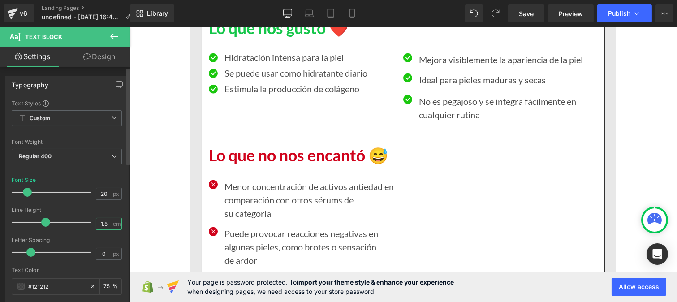
click at [108, 221] on input "1.5" at bounding box center [104, 223] width 16 height 11
type input "1"
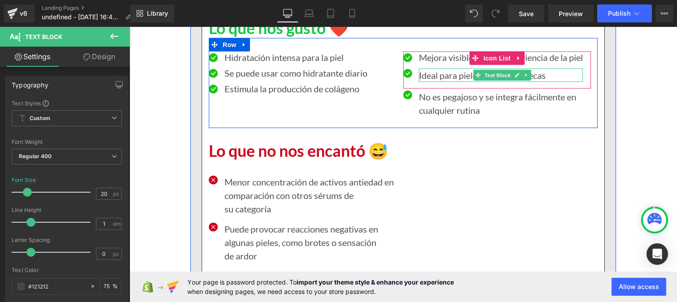
click at [431, 82] on p "Ideal para pieles maduras y secas" at bounding box center [500, 75] width 164 height 13
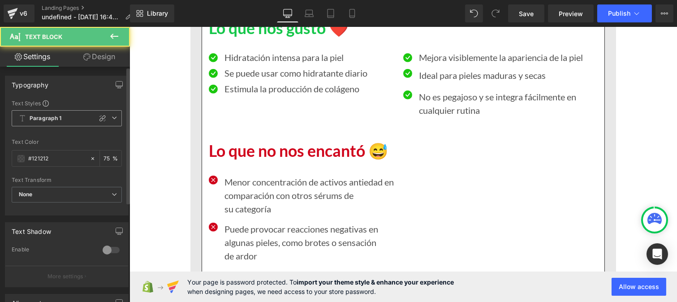
click at [50, 122] on span "Paragraph 1" at bounding box center [67, 118] width 110 height 16
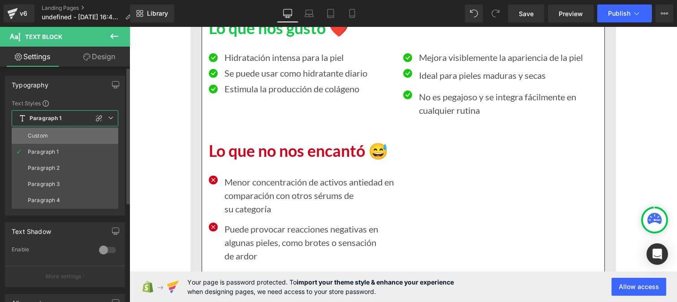
click at [46, 138] on div "Custom" at bounding box center [38, 136] width 20 height 6
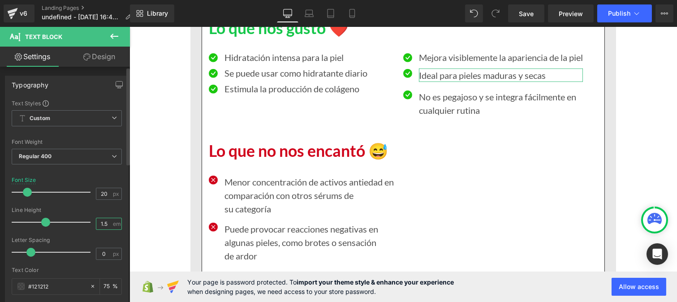
click at [106, 227] on input "1.5" at bounding box center [104, 223] width 16 height 11
type input "1"
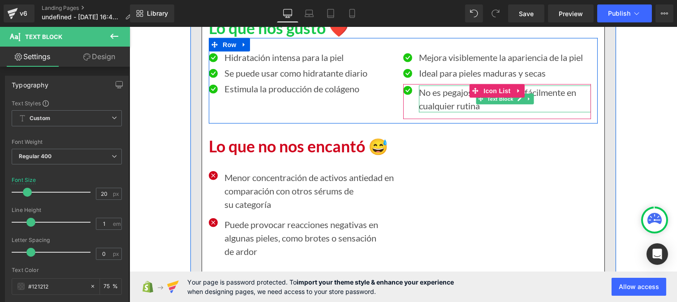
click at [434, 112] on p "No es pegajoso y se integra fácilmente en cualquier rutina" at bounding box center [504, 99] width 172 height 27
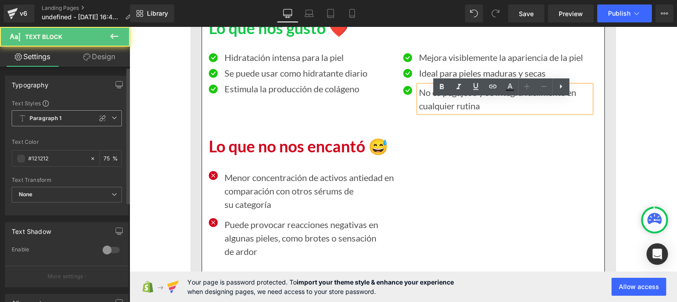
click at [43, 123] on span "Paragraph 1" at bounding box center [67, 118] width 110 height 16
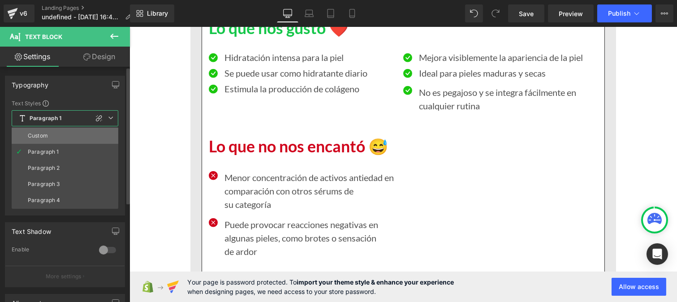
click at [44, 138] on div "Custom" at bounding box center [38, 136] width 20 height 6
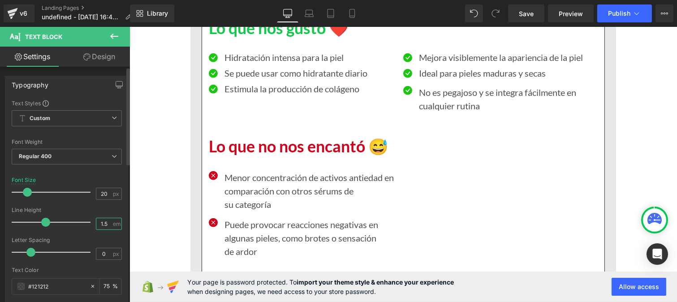
click at [104, 221] on input "1.5" at bounding box center [104, 223] width 16 height 11
type input "1"
click at [250, 209] on p "Menor concentración de activos antiedad en comparación con otros sérums de su c…" at bounding box center [310, 191] width 172 height 40
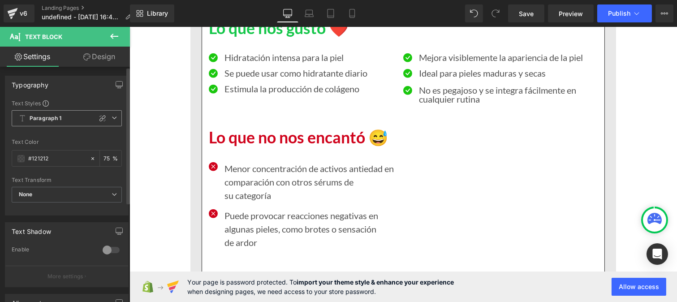
click at [68, 118] on span "Paragraph 1" at bounding box center [67, 118] width 110 height 16
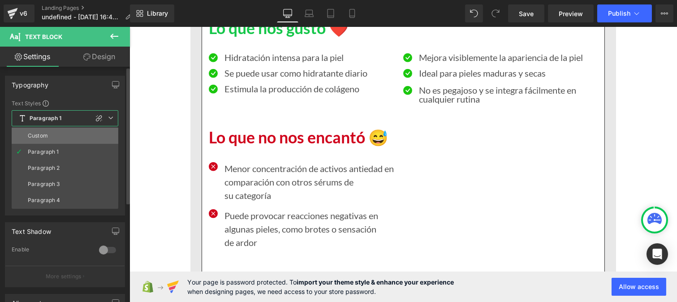
click at [59, 130] on li "Custom" at bounding box center [65, 136] width 107 height 16
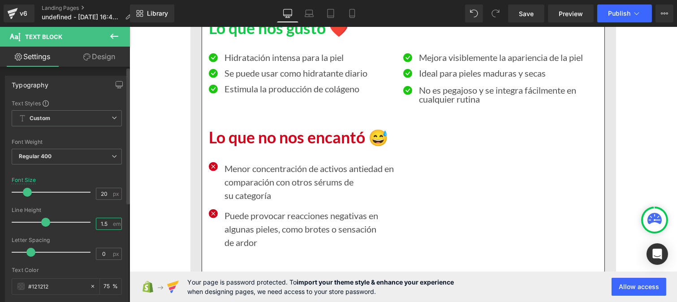
click at [106, 223] on input "1.5" at bounding box center [104, 223] width 16 height 11
type input "1"
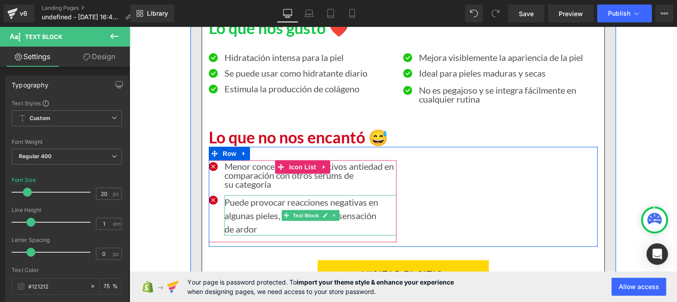
click at [250, 225] on p "Puede provocar reacciones negativas en algunas pieles, como brotes o sensación …" at bounding box center [310, 215] width 172 height 40
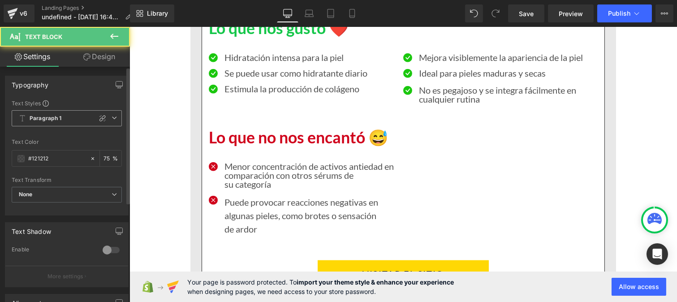
click at [42, 115] on b "Paragraph 1" at bounding box center [46, 119] width 32 height 8
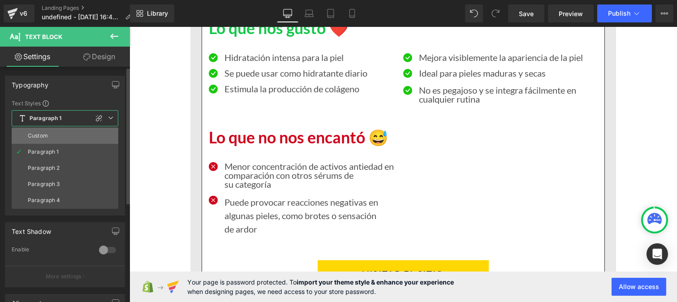
click at [48, 136] on li "Custom" at bounding box center [65, 136] width 107 height 16
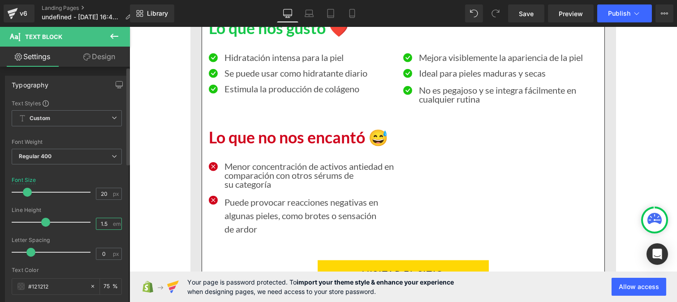
click at [107, 224] on input "1.5" at bounding box center [104, 223] width 16 height 11
type input "1"
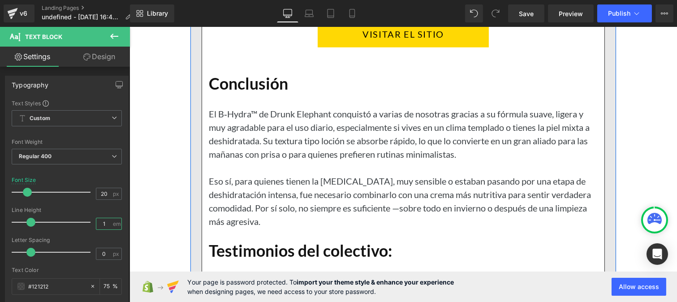
scroll to position [8073, 0]
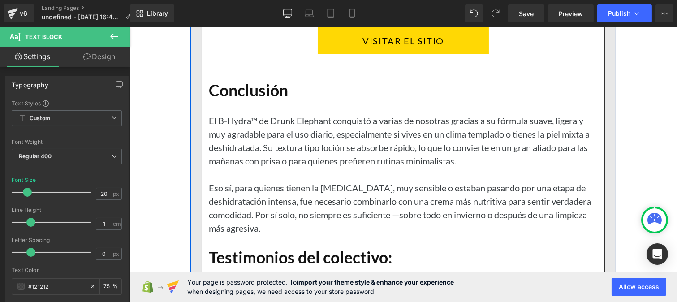
click at [261, 181] on div at bounding box center [402, 174] width 389 height 13
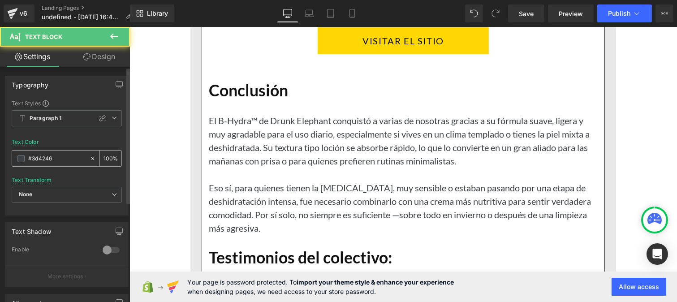
click at [63, 158] on input "#3d4246" at bounding box center [56, 159] width 57 height 10
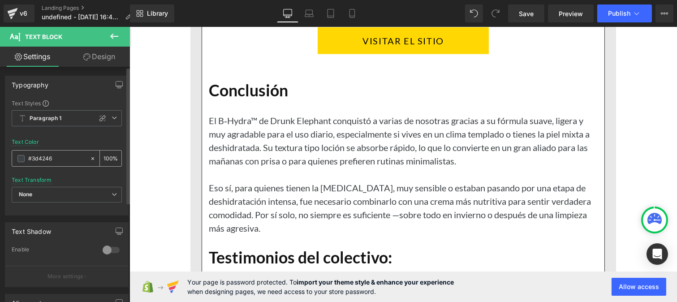
paste input "121212"
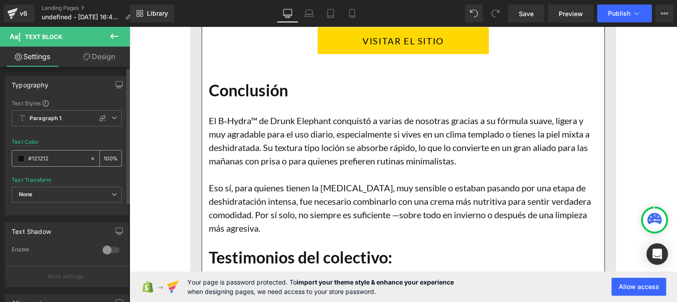
type input "#121212"
click at [108, 154] on input "100" at bounding box center [108, 158] width 9 height 10
type input "1"
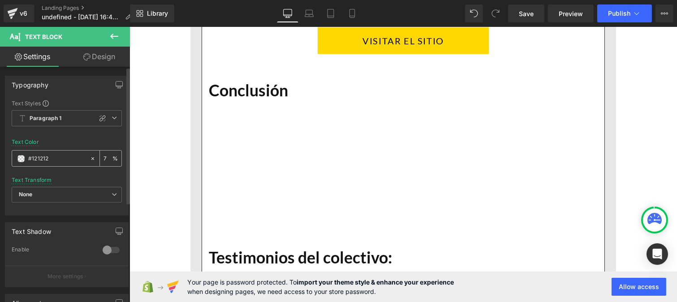
type input "75"
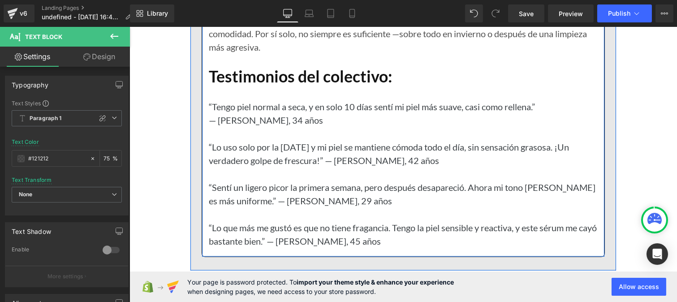
scroll to position [8254, 0]
click at [269, 167] on p "“Lo uso solo por la [DATE] y mi piel se mantiene cómoda todo el día, sin sensac…" at bounding box center [402, 153] width 389 height 27
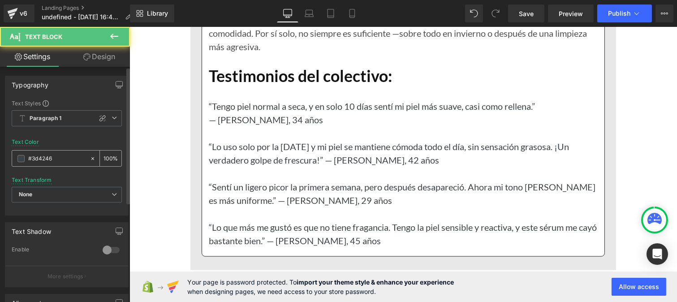
click at [68, 157] on input "#3d4246" at bounding box center [56, 159] width 57 height 10
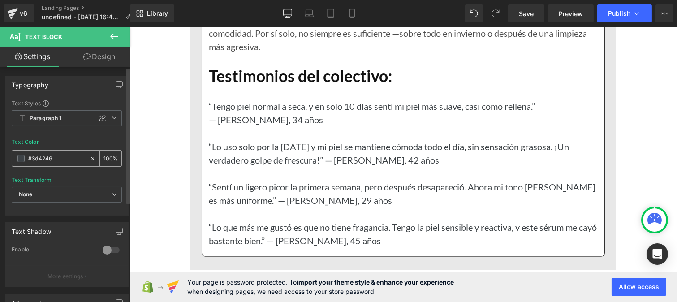
paste input "121212"
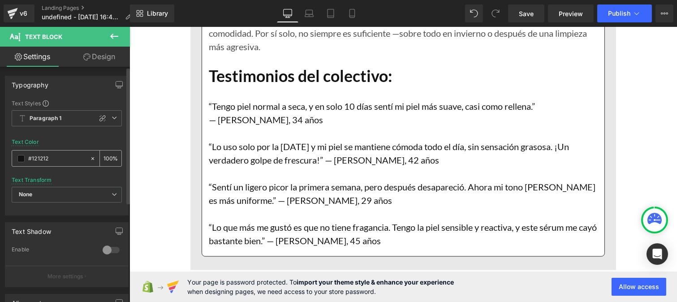
type input "#121212"
click at [108, 155] on input "100" at bounding box center [108, 158] width 9 height 10
type input "1"
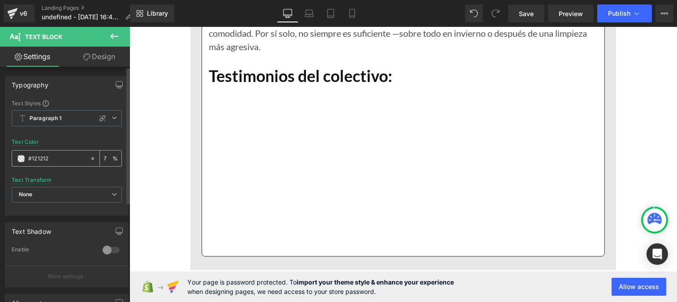
type input "75"
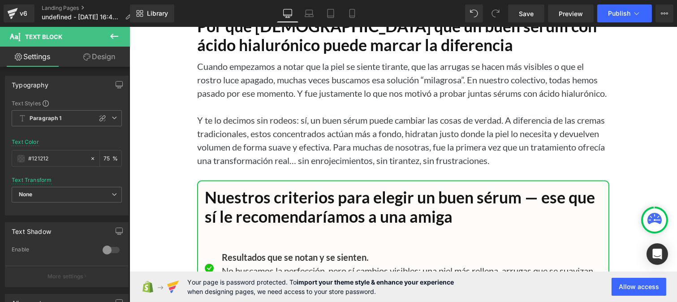
scroll to position [8523, 0]
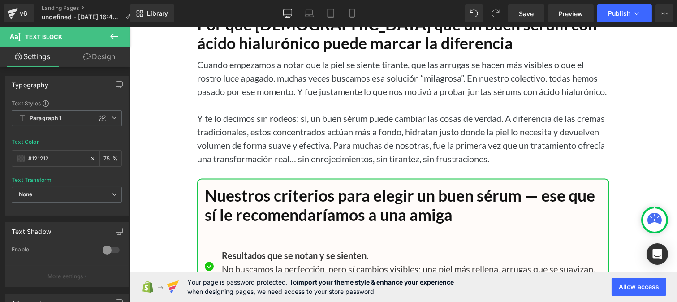
click at [274, 98] on p "Cuando empezamos a notar que la piel se siente tirante, que las arrugas se hace…" at bounding box center [403, 78] width 412 height 40
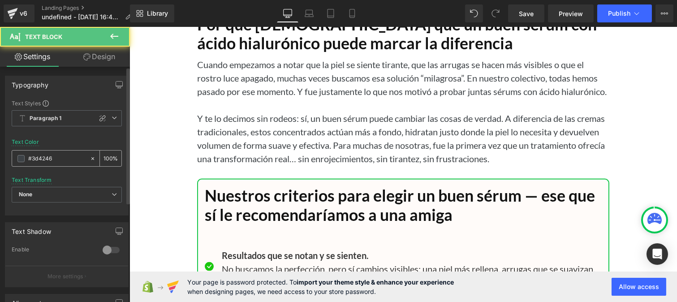
click at [63, 160] on input "#3d4246" at bounding box center [56, 159] width 57 height 10
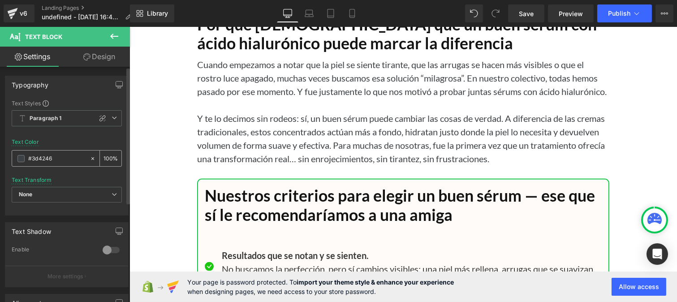
paste input "121212"
type input "#121212"
click at [109, 155] on div "100 %" at bounding box center [111, 159] width 22 height 16
click at [107, 153] on input "100" at bounding box center [108, 158] width 9 height 10
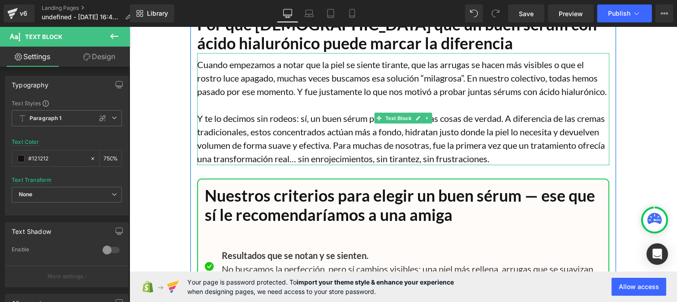
scroll to position [0, 0]
type input "75"
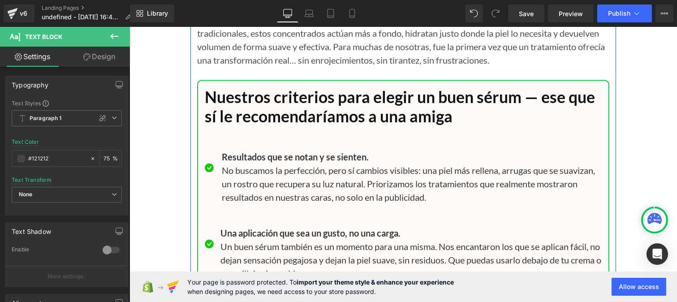
scroll to position [8623, 0]
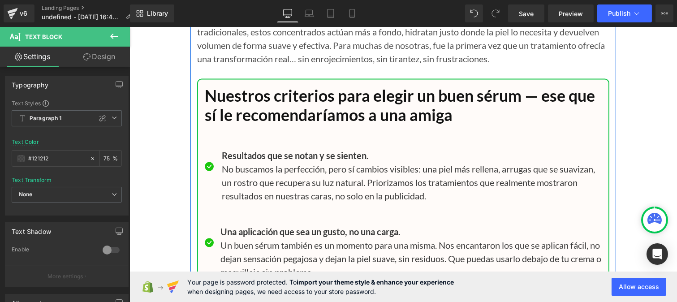
click at [285, 203] on p "No buscamos la perfección, pero sí cambios visibles: una piel más rellena, arru…" at bounding box center [411, 182] width 380 height 40
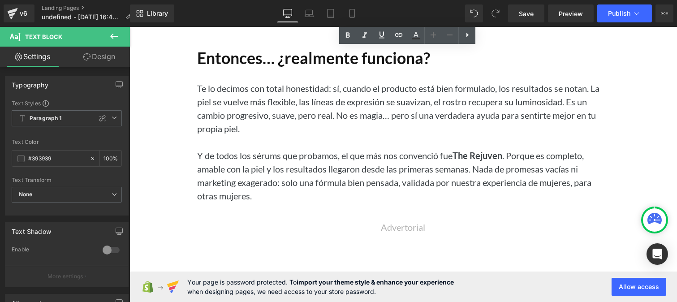
scroll to position [9355, 0]
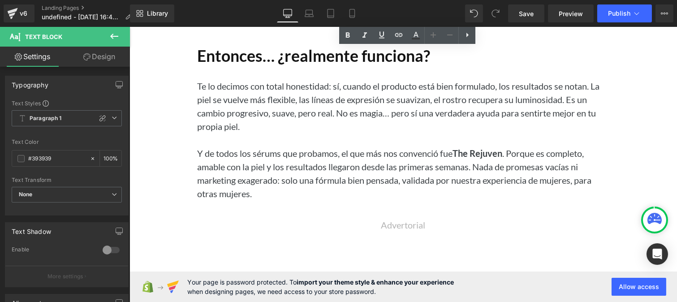
click at [220, 133] on p "Te lo decimos con total honestidad: sí, cuando el producto está bien formulado,…" at bounding box center [403, 106] width 412 height 54
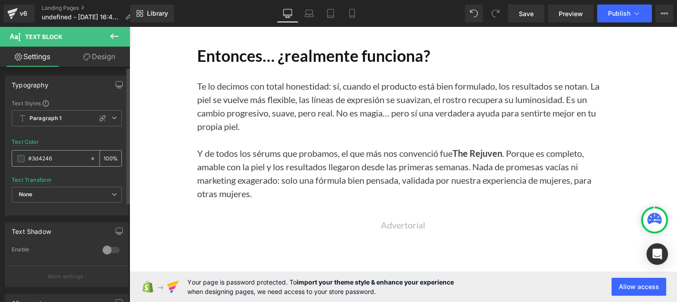
click at [54, 161] on input "#3d4246" at bounding box center [56, 159] width 57 height 10
paste input "121212"
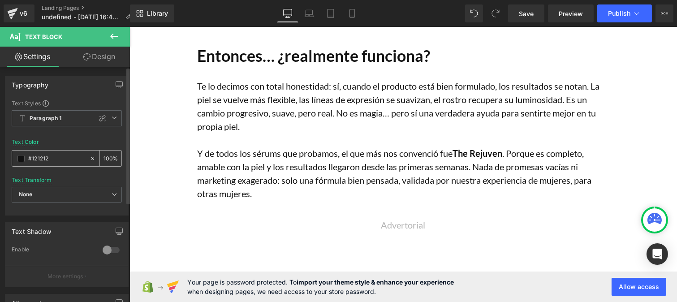
type input "#121212"
click at [106, 154] on input "100" at bounding box center [108, 158] width 9 height 10
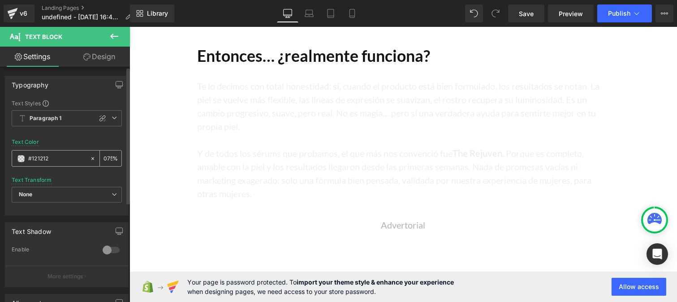
scroll to position [0, 0]
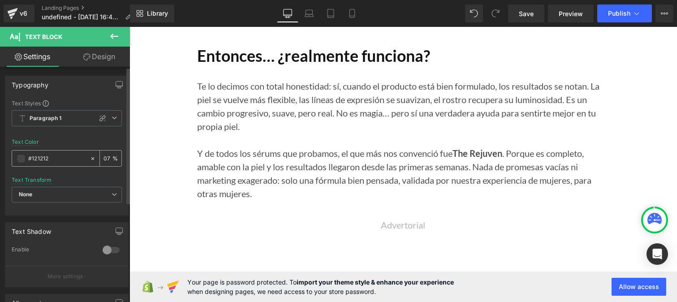
type input "0"
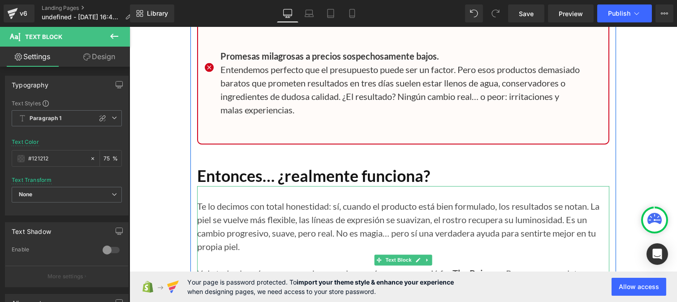
scroll to position [9233, 0]
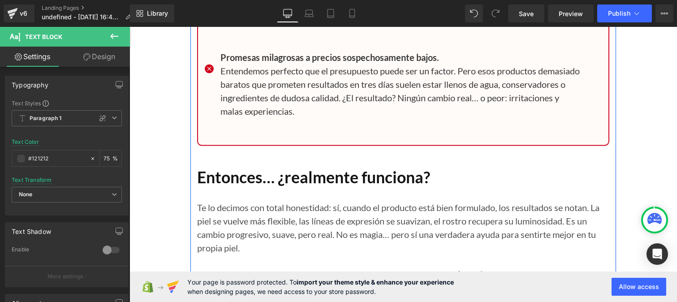
type input "75"
click at [525, 23] on div "Library Desktop Desktop Laptop Tablet Mobile Save Preview Publish Scheduled Vie…" at bounding box center [403, 13] width 547 height 27
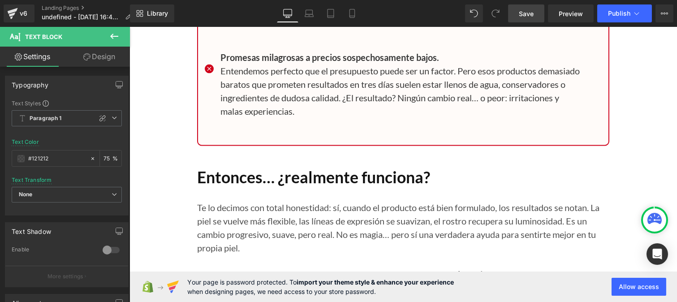
click at [521, 9] on span "Save" at bounding box center [526, 13] width 15 height 9
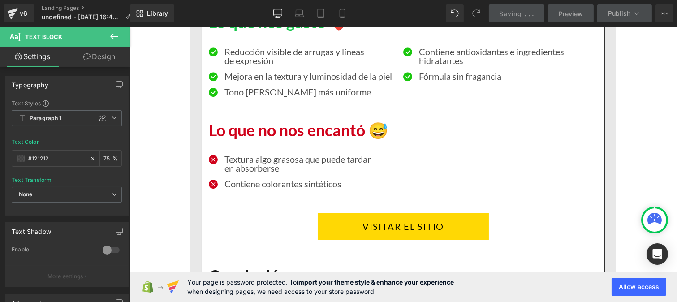
scroll to position [4876, 0]
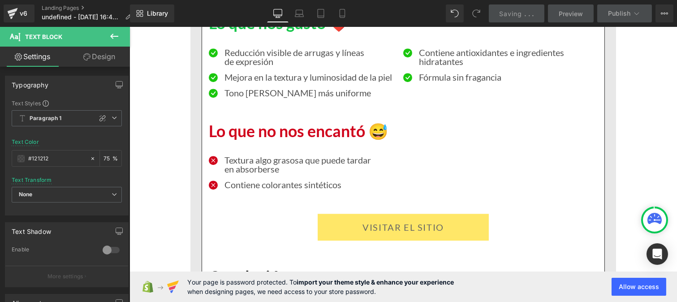
drag, startPoint x: 255, startPoint y: 204, endPoint x: 170, endPoint y: 181, distance: 88.4
click at [355, 232] on link "VISITAR EL SITIO" at bounding box center [402, 227] width 171 height 27
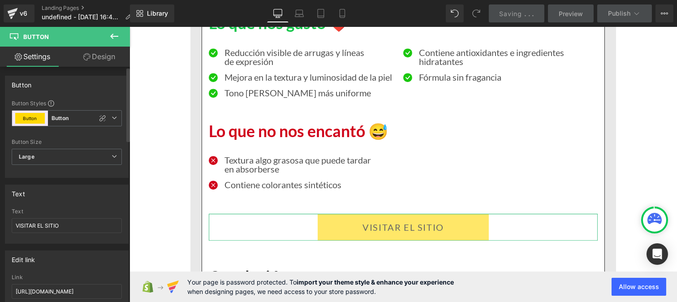
scroll to position [47, 0]
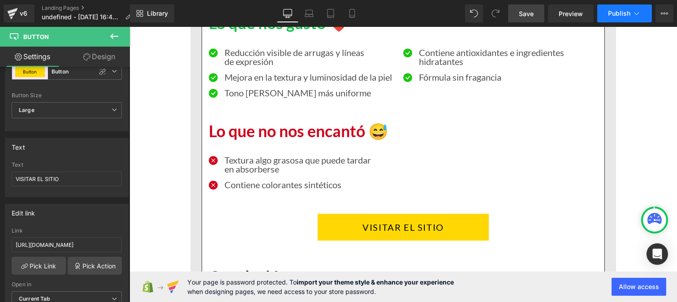
click at [613, 10] on span "Publish" at bounding box center [619, 13] width 22 height 7
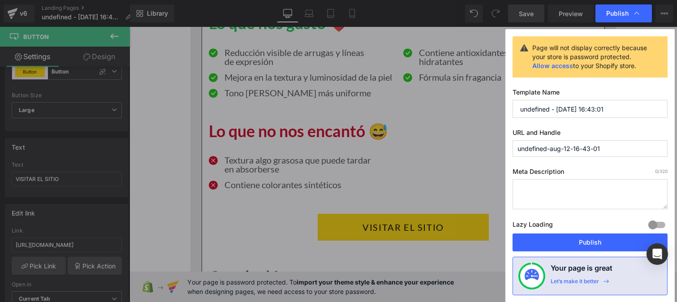
click at [606, 108] on input "undefined - [DATE] 16:43:01" at bounding box center [590, 109] width 155 height 18
paste input "los-5"
type input "los-5"
click at [580, 151] on input "undefined-aug-12-16-43-01" at bounding box center [590, 148] width 155 height 17
paste input "los-5"
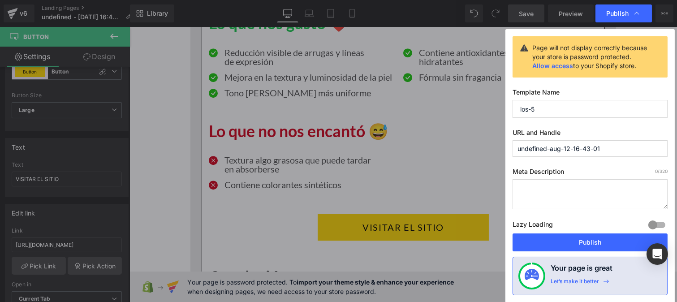
type input "los-5"
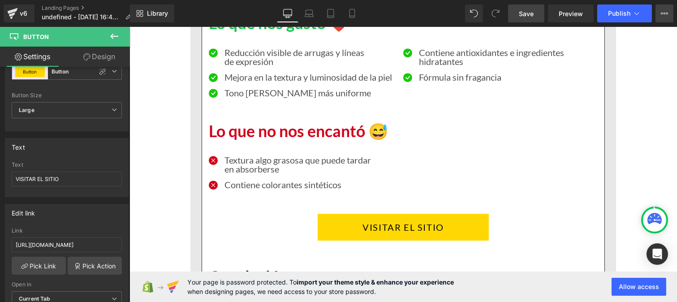
click at [664, 16] on icon at bounding box center [664, 13] width 7 height 7
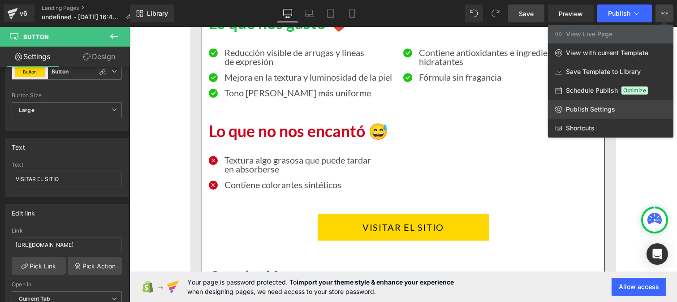
click at [585, 103] on link "Publish Settings" at bounding box center [610, 109] width 125 height 19
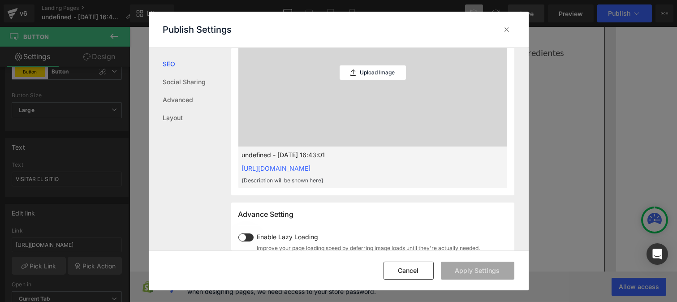
scroll to position [488, 0]
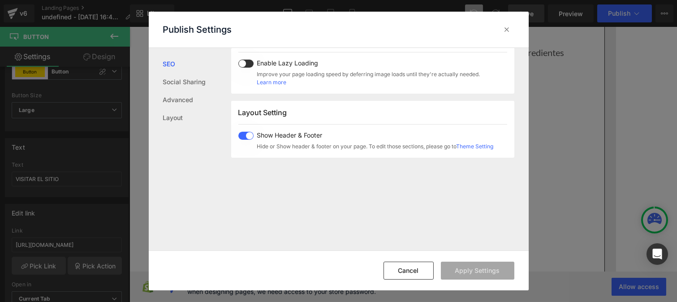
click at [240, 138] on span at bounding box center [245, 136] width 15 height 8
click at [463, 270] on button "Apply Settings" at bounding box center [477, 271] width 73 height 18
click at [505, 28] on icon at bounding box center [507, 29] width 9 height 9
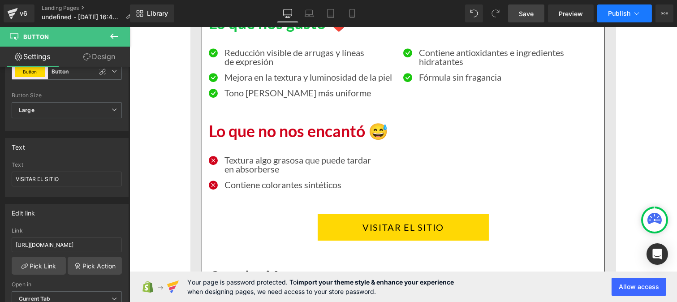
click at [624, 17] on span "Publish" at bounding box center [619, 13] width 22 height 7
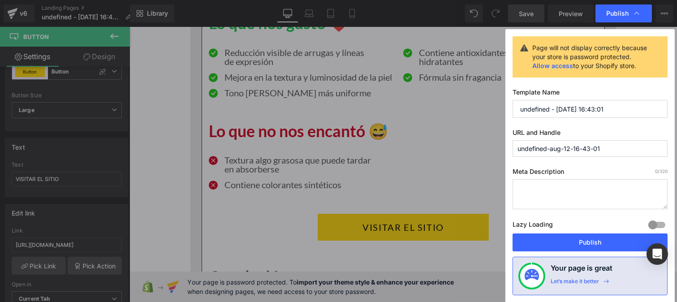
click at [586, 111] on input "undefined - [DATE] 16:43:01" at bounding box center [590, 109] width 155 height 18
paste input "los-5"
type input "los-5"
click at [590, 151] on input "undefined-aug-12-16-43-01" at bounding box center [590, 148] width 155 height 17
paste input "los-5"
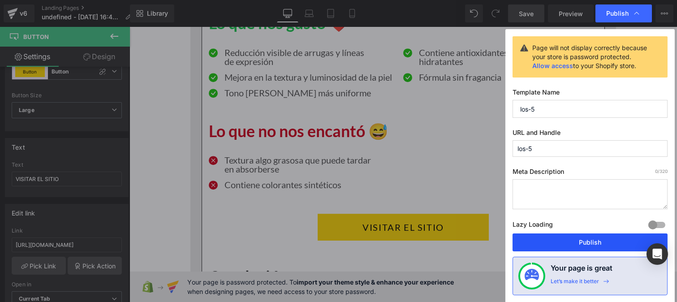
type input "los-5"
click at [598, 243] on button "Publish" at bounding box center [590, 242] width 155 height 18
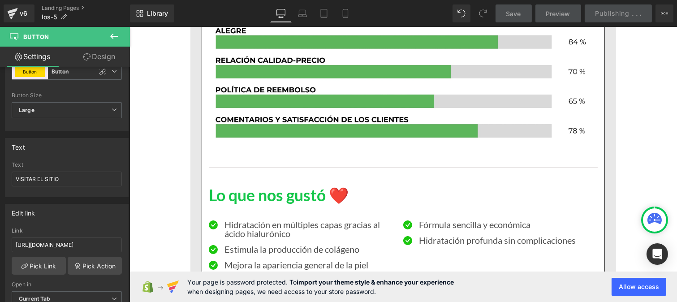
scroll to position [6174, 0]
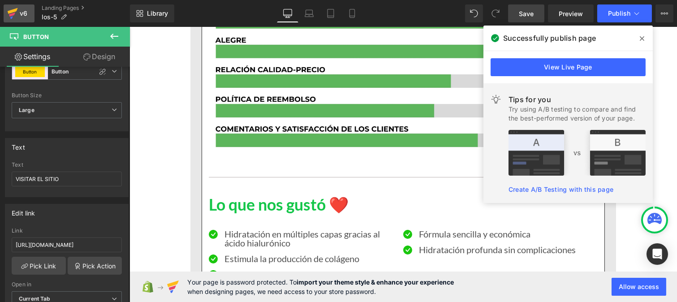
click at [18, 10] on div "v6" at bounding box center [23, 14] width 11 height 12
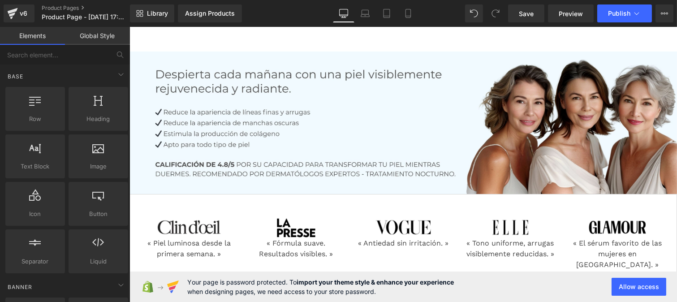
click at [101, 38] on link "Global Style" at bounding box center [97, 36] width 65 height 18
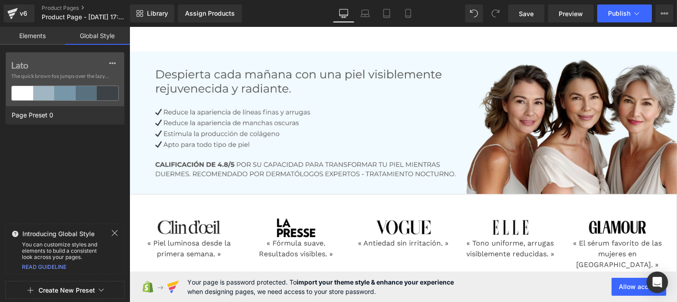
click at [56, 288] on button "Create New Preset" at bounding box center [67, 290] width 56 height 19
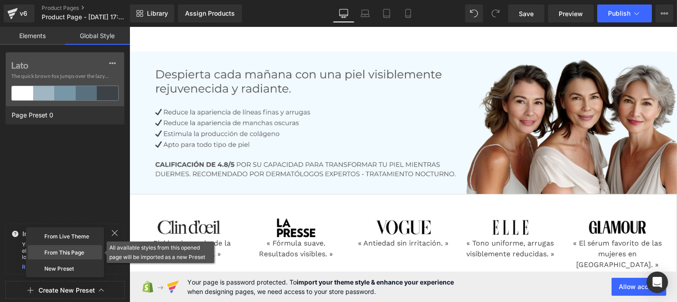
click at [72, 248] on div "From This Page" at bounding box center [65, 252] width 74 height 14
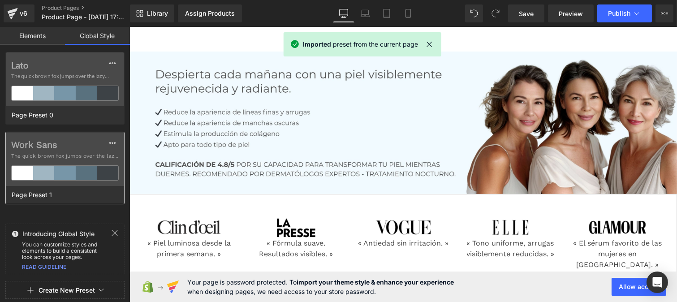
click at [60, 147] on label "Work Sans" at bounding box center [65, 144] width 108 height 11
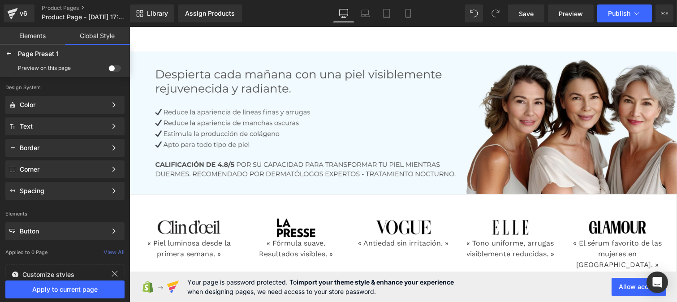
click at [118, 66] on span at bounding box center [114, 68] width 13 height 7
click at [108, 70] on input "checkbox" at bounding box center [108, 70] width 0 height 0
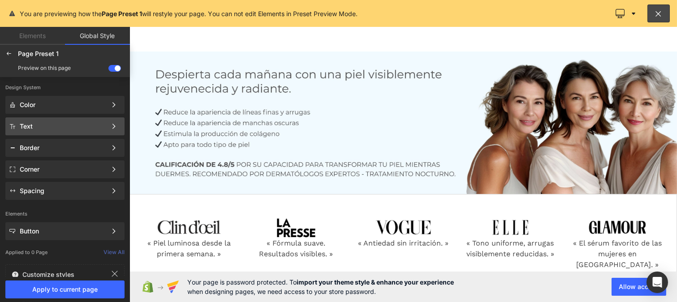
click at [45, 126] on div "Text" at bounding box center [63, 126] width 87 height 7
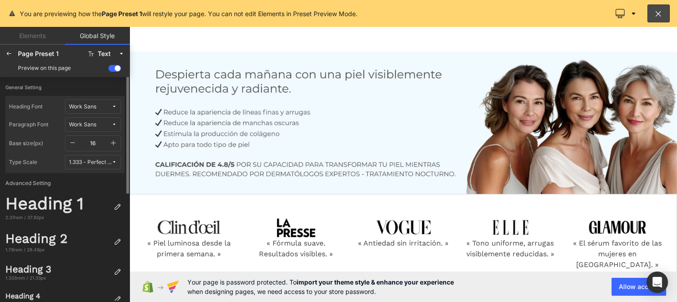
click at [92, 109] on div "Work Sans" at bounding box center [82, 107] width 27 height 7
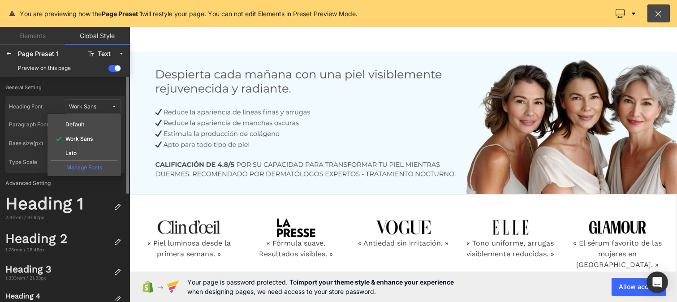
click at [82, 167] on div "Manage Fonts" at bounding box center [84, 166] width 66 height 12
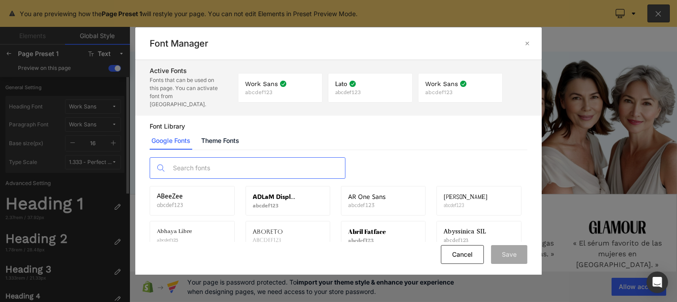
click at [197, 161] on input "text" at bounding box center [256, 168] width 177 height 21
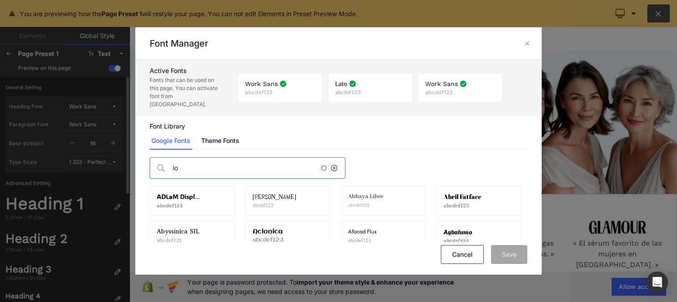
type input "l"
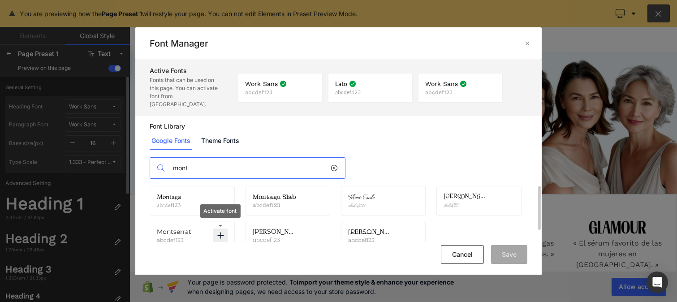
type input "mont"
click at [220, 232] on icon at bounding box center [220, 235] width 7 height 7
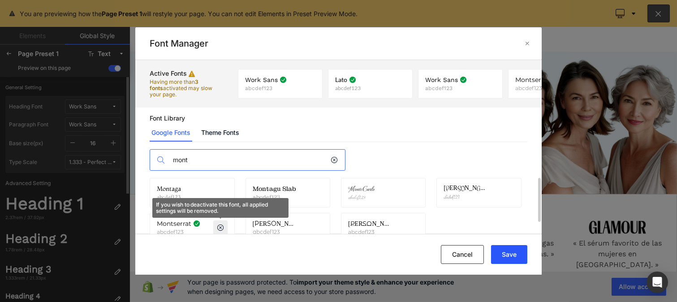
click at [512, 250] on button "Save" at bounding box center [509, 254] width 36 height 19
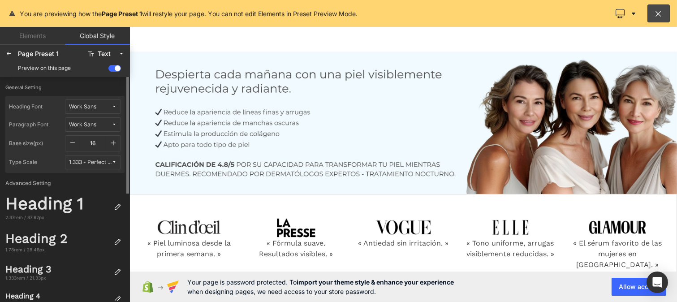
click at [113, 106] on icon at bounding box center [114, 106] width 5 height 5
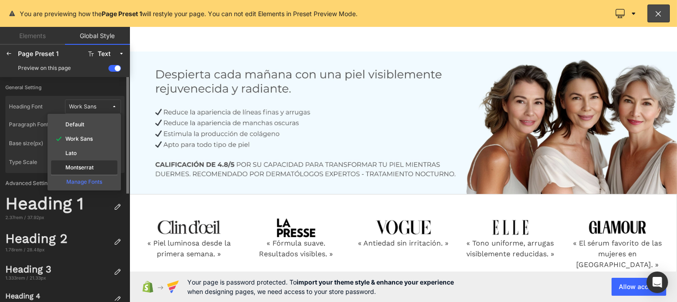
click at [79, 160] on div "Montserrat" at bounding box center [84, 167] width 66 height 14
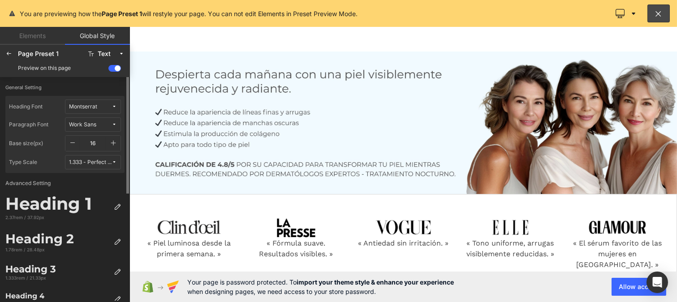
click at [86, 129] on button "Work Sans" at bounding box center [93, 124] width 56 height 14
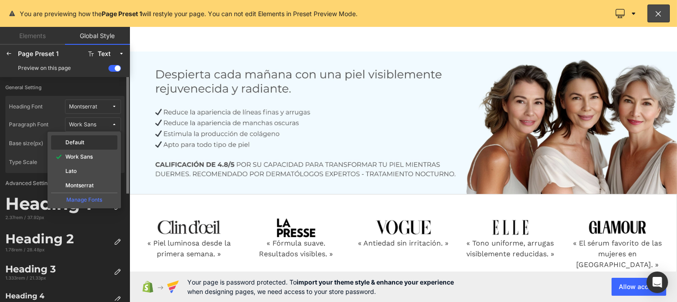
click at [81, 181] on div "Montserrat" at bounding box center [84, 185] width 66 height 14
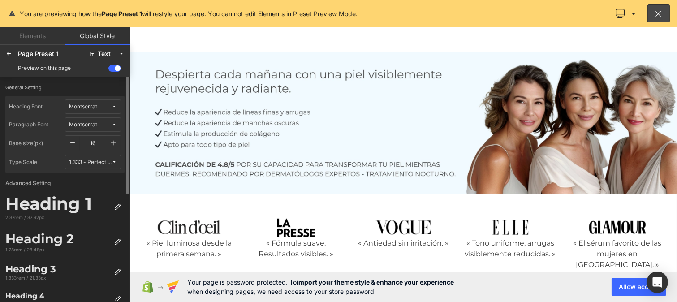
click at [111, 141] on icon "button" at bounding box center [113, 142] width 7 height 7
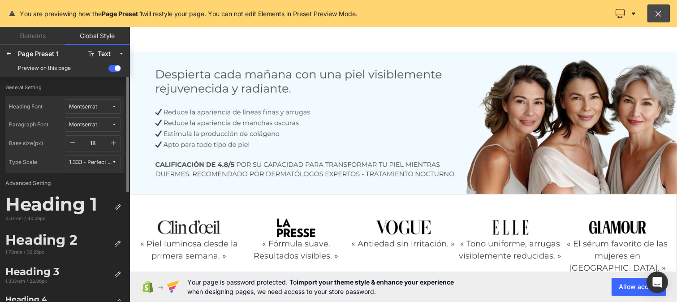
click at [111, 141] on icon "button" at bounding box center [113, 142] width 7 height 7
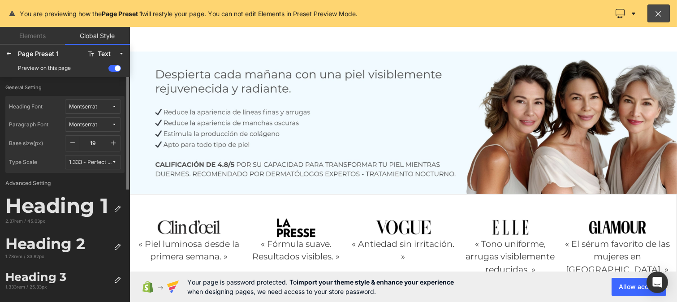
click at [111, 141] on icon "button" at bounding box center [113, 142] width 7 height 7
type input "20"
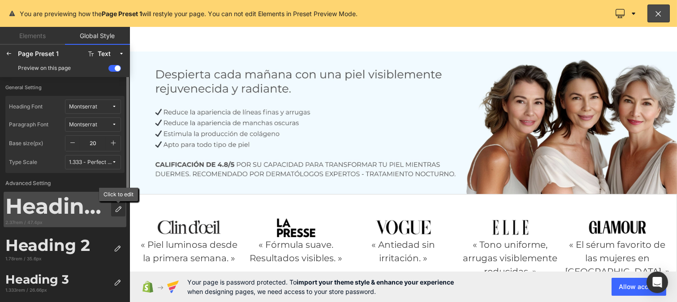
click at [116, 205] on div at bounding box center [118, 209] width 14 height 14
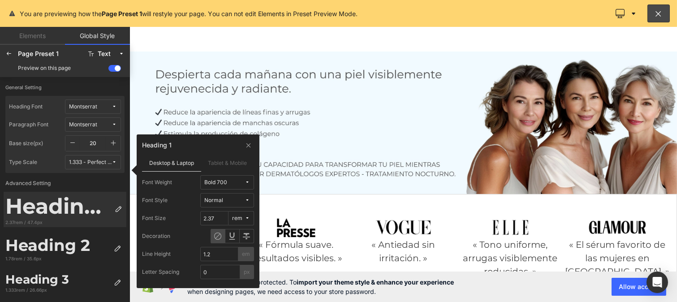
click at [227, 182] on span "Bold 700" at bounding box center [224, 182] width 40 height 7
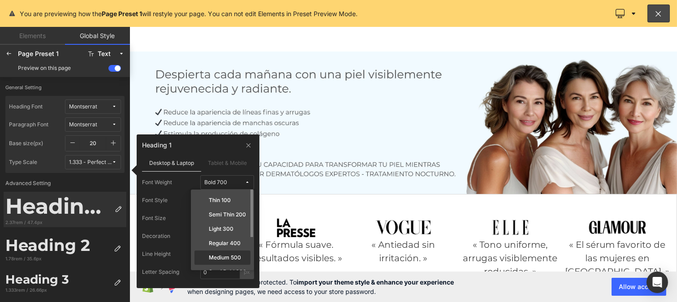
click at [229, 256] on label "Medium 500" at bounding box center [225, 258] width 32 height 6
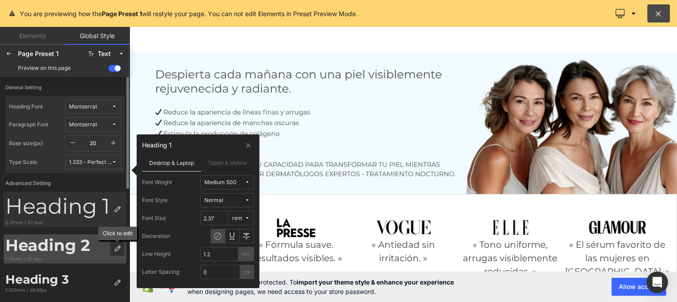
click at [118, 252] on icon at bounding box center [117, 248] width 7 height 7
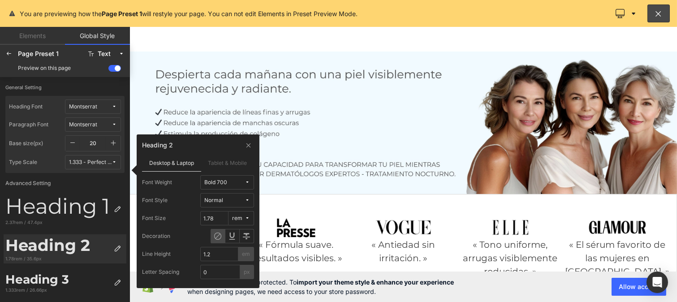
click at [224, 185] on div "Bold 700" at bounding box center [215, 182] width 23 height 7
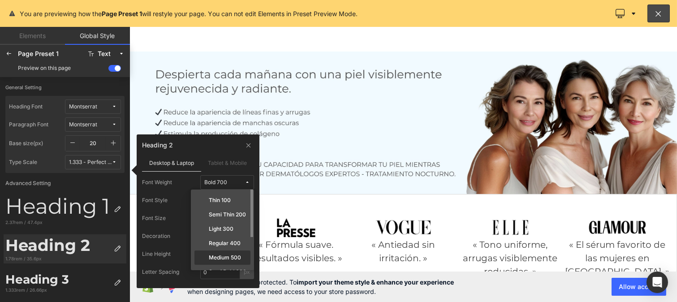
click at [224, 257] on label "Medium 500" at bounding box center [225, 258] width 32 height 6
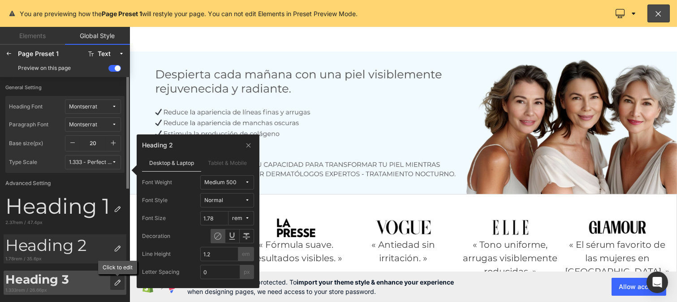
click at [116, 278] on div at bounding box center [117, 283] width 14 height 14
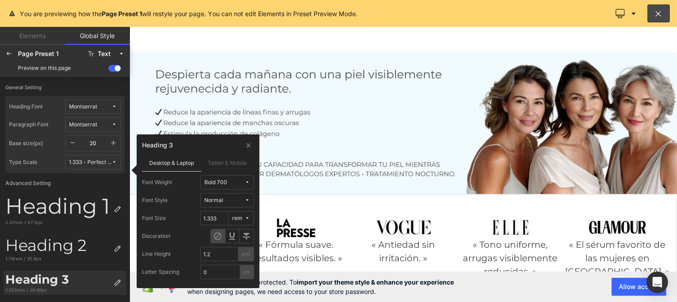
click at [232, 177] on button "Bold 700" at bounding box center [227, 182] width 54 height 14
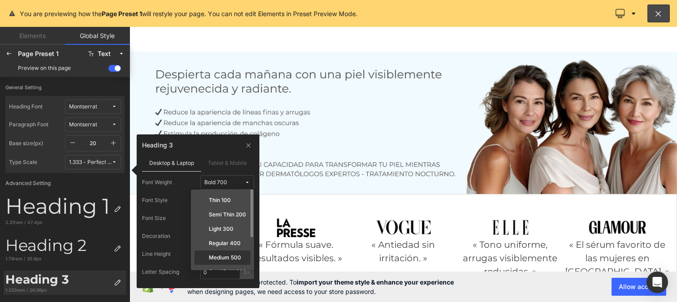
click at [231, 265] on div "Medium 500" at bounding box center [222, 272] width 56 height 14
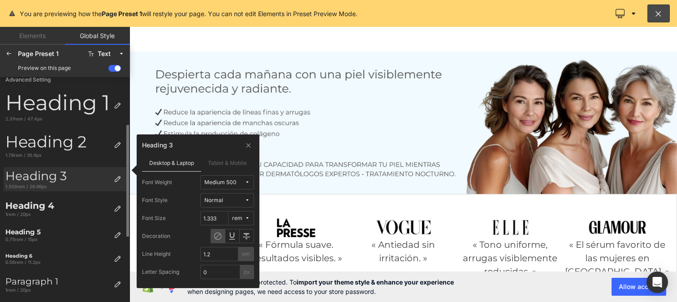
scroll to position [104, 0]
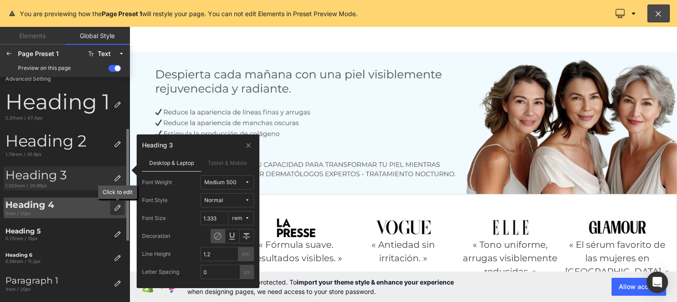
click at [114, 207] on icon at bounding box center [117, 207] width 7 height 7
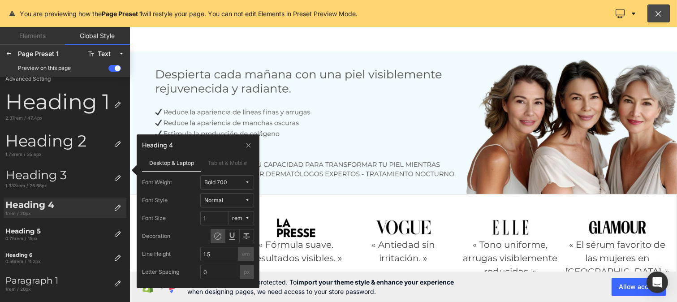
click at [242, 177] on button "Bold 700" at bounding box center [227, 182] width 54 height 14
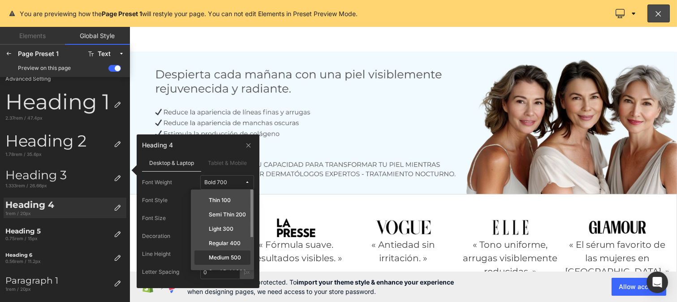
click at [223, 265] on div "Medium 500" at bounding box center [222, 272] width 56 height 14
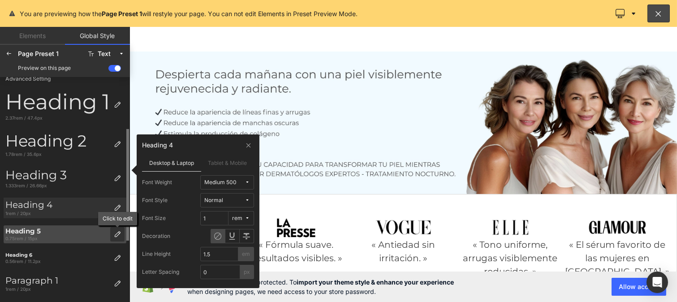
click at [116, 231] on icon at bounding box center [117, 234] width 7 height 7
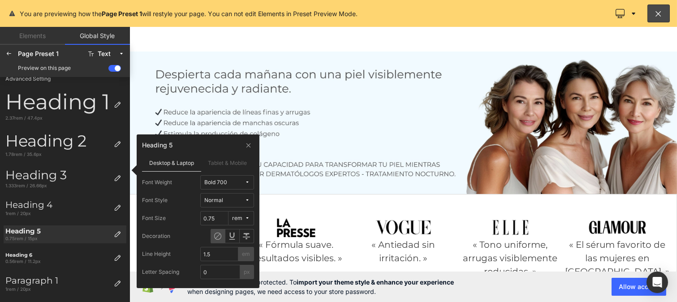
click at [238, 181] on span "Bold 700" at bounding box center [224, 182] width 40 height 7
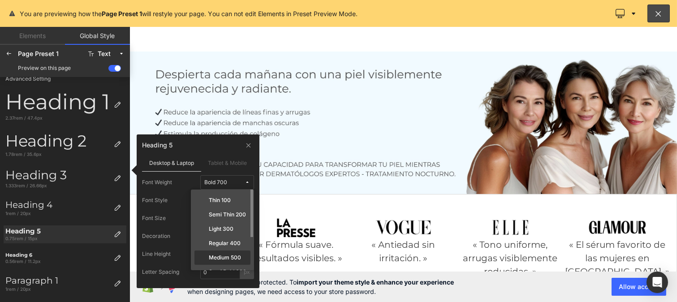
click at [222, 265] on div "Medium 500" at bounding box center [222, 272] width 56 height 14
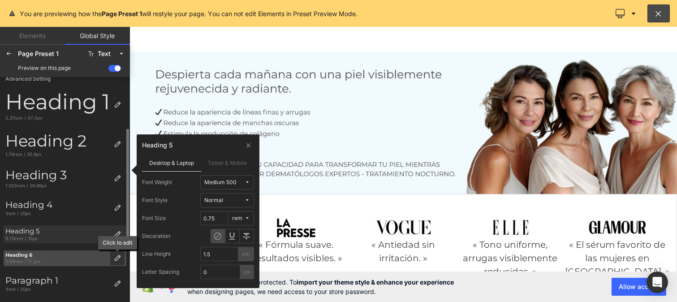
click at [115, 258] on icon at bounding box center [117, 258] width 7 height 7
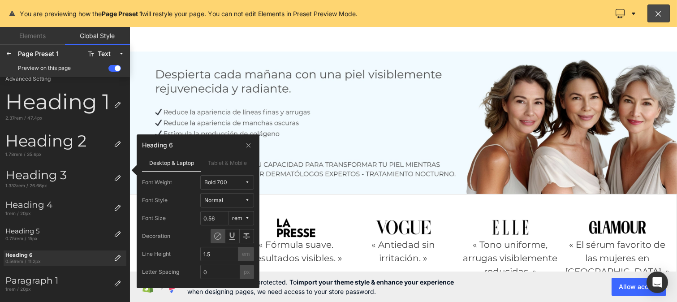
click at [218, 184] on div "Bold 700" at bounding box center [215, 182] width 23 height 7
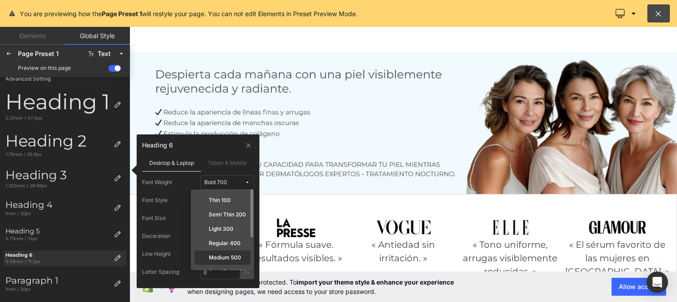
click at [229, 258] on label "Medium 500" at bounding box center [225, 258] width 32 height 6
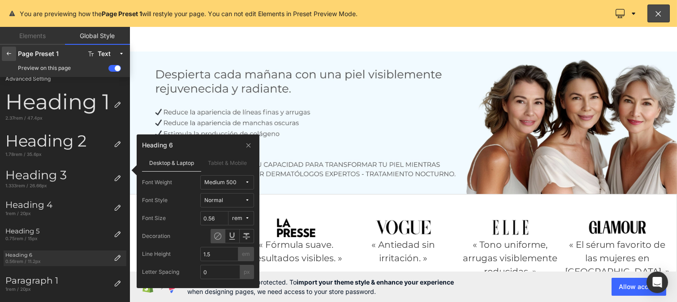
click at [10, 51] on icon at bounding box center [8, 53] width 7 height 7
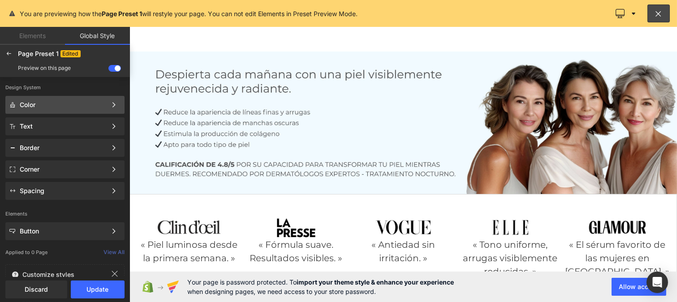
click at [47, 117] on div "Color Color Style Define a color palette and apply it to your pages 1 of 3 Next" at bounding box center [64, 126] width 119 height 18
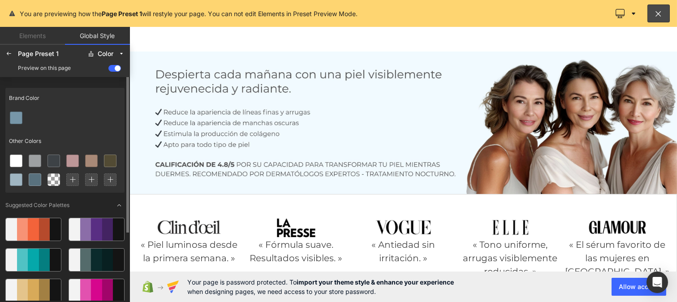
click at [73, 177] on icon at bounding box center [72, 180] width 6 height 6
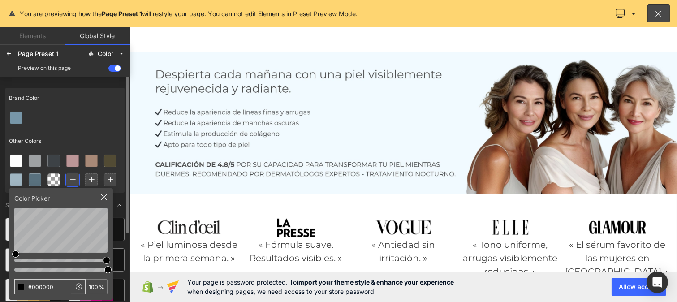
click at [59, 288] on input "#000000" at bounding box center [43, 287] width 56 height 14
type input "#4AAFE6"
click at [89, 181] on icon at bounding box center [91, 180] width 6 height 6
click at [54, 286] on input "#000000" at bounding box center [43, 287] width 56 height 14
type input "#01B76B"
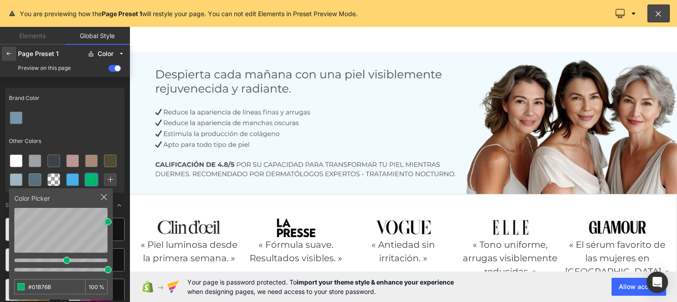
click at [10, 56] on icon at bounding box center [8, 53] width 7 height 7
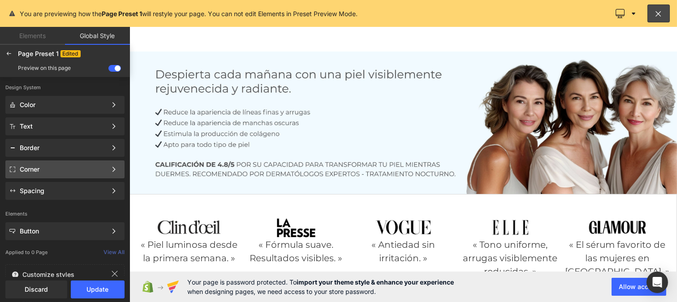
click at [35, 166] on div "Corner" at bounding box center [63, 169] width 87 height 7
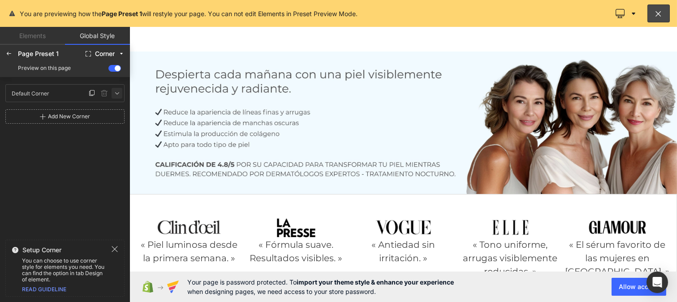
click at [116, 91] on icon at bounding box center [116, 93] width 7 height 7
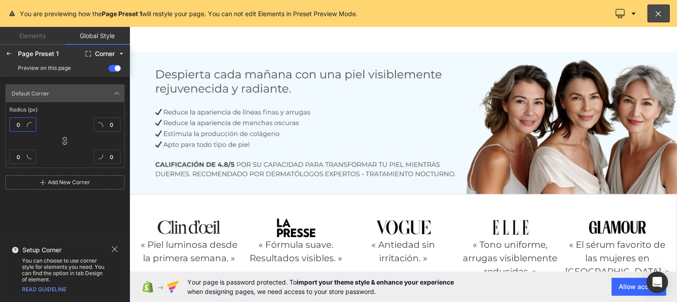
type textarea "0"
click at [22, 124] on input "0" at bounding box center [22, 124] width 27 height 14
type input "1"
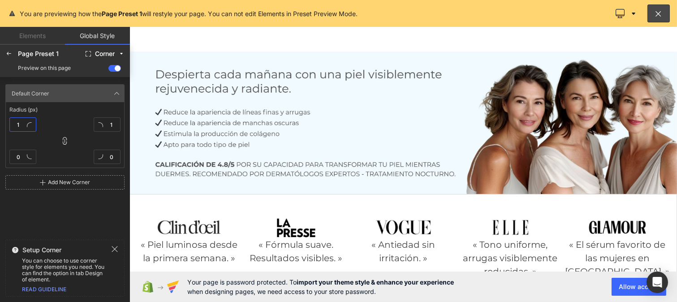
type input "1"
type input "10"
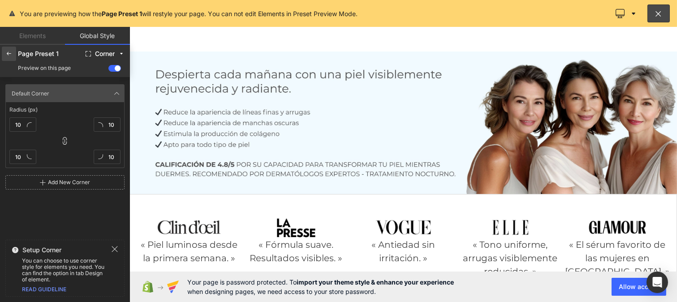
click at [6, 50] on icon at bounding box center [8, 53] width 7 height 7
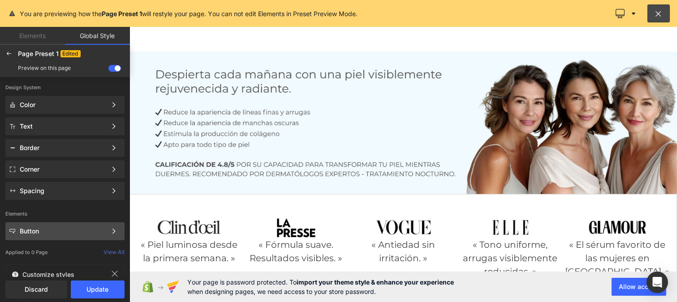
click at [43, 234] on div "Button" at bounding box center [63, 231] width 87 height 7
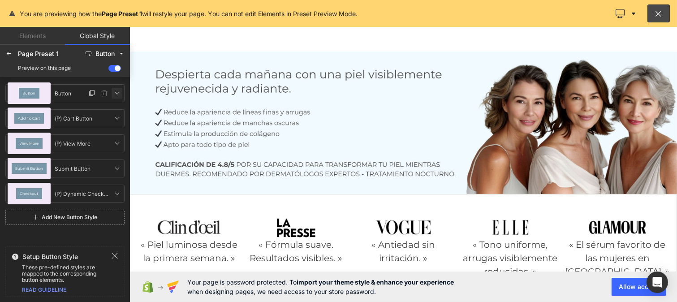
click at [117, 93] on icon at bounding box center [116, 93] width 7 height 7
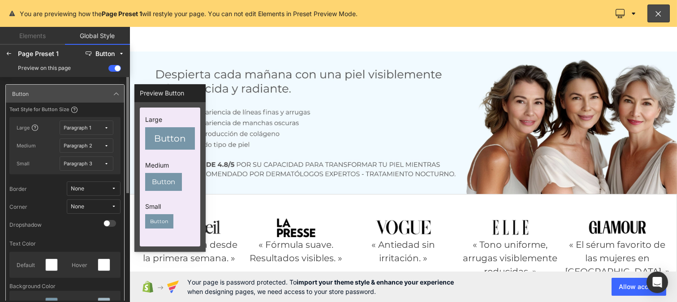
click at [97, 207] on span "None" at bounding box center [91, 206] width 40 height 7
click at [85, 237] on label "Default Corner" at bounding box center [85, 239] width 38 height 6
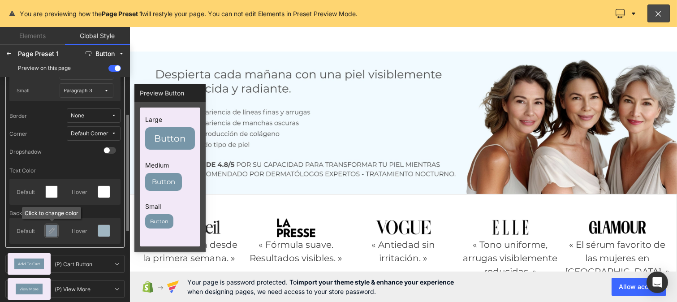
click at [52, 231] on icon at bounding box center [51, 230] width 7 height 7
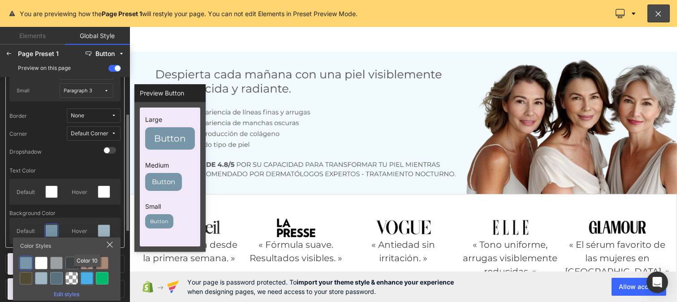
click at [91, 274] on div at bounding box center [87, 278] width 13 height 13
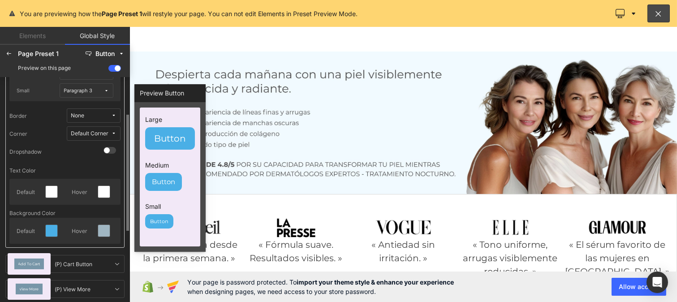
click at [108, 181] on div "Default Hover" at bounding box center [64, 192] width 111 height 26
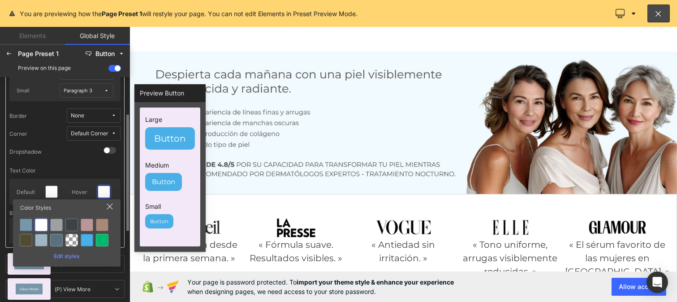
click at [87, 241] on div at bounding box center [87, 240] width 13 height 13
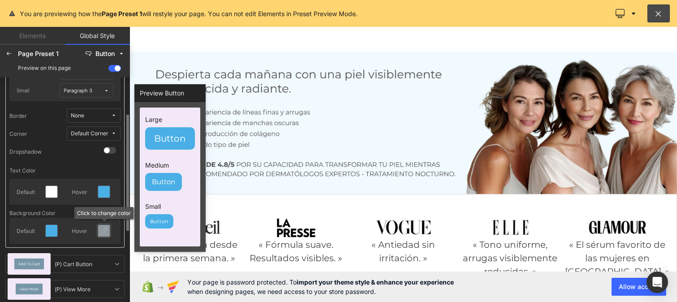
click at [102, 233] on icon at bounding box center [103, 230] width 7 height 7
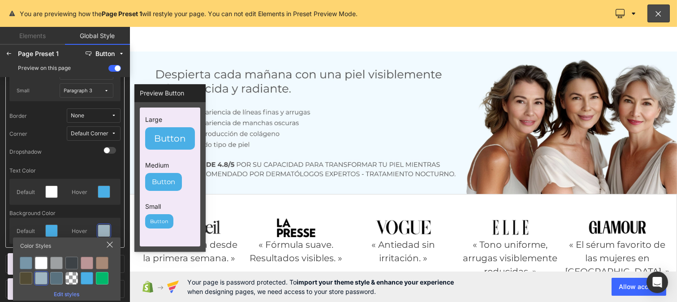
click at [43, 264] on div at bounding box center [41, 263] width 13 height 13
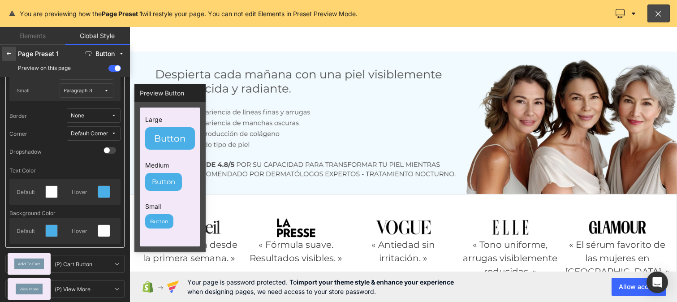
click at [9, 56] on icon at bounding box center [8, 53] width 7 height 7
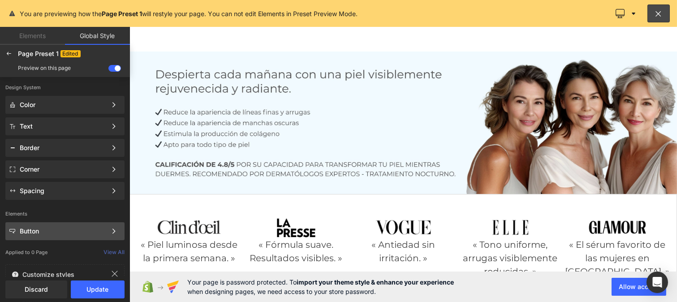
click at [36, 232] on div "Button" at bounding box center [63, 231] width 87 height 7
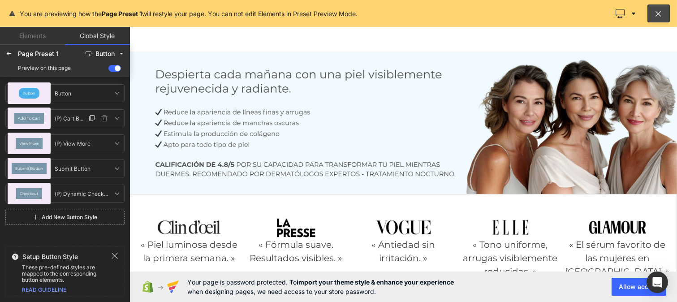
click at [34, 116] on span "Add To Cart" at bounding box center [29, 118] width 22 height 4
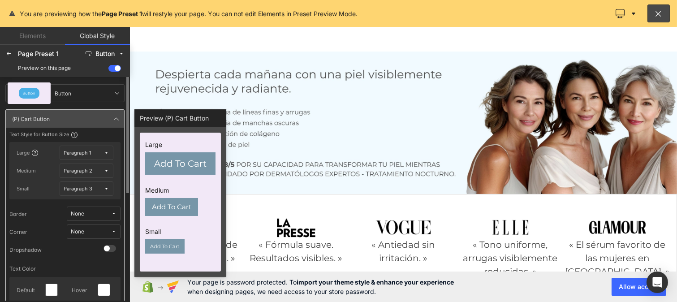
click at [84, 155] on div "Paragraph 1" at bounding box center [77, 153] width 27 height 7
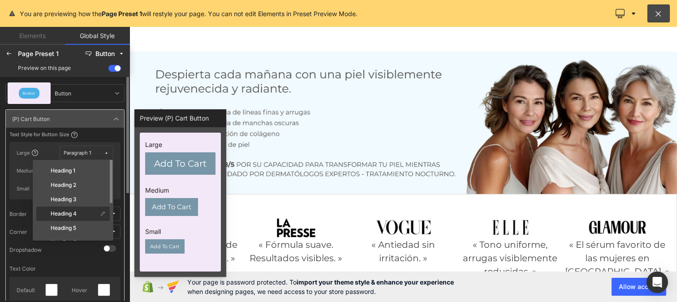
click at [77, 211] on label "Heading 4" at bounding box center [64, 214] width 26 height 6
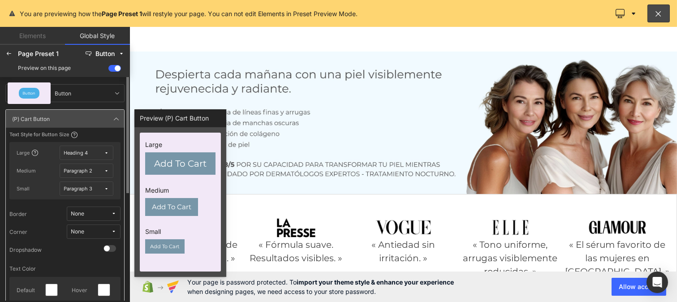
click at [83, 176] on button "Paragraph 2" at bounding box center [87, 171] width 54 height 14
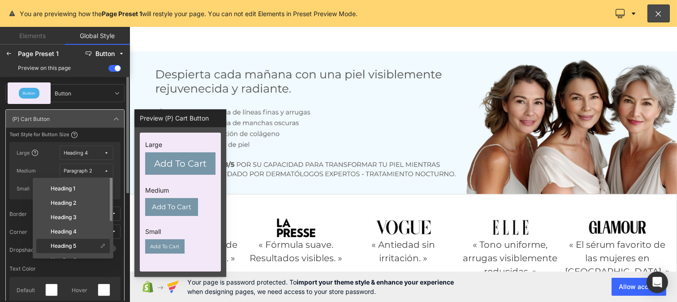
click at [76, 242] on div "Heading 5" at bounding box center [68, 245] width 60 height 7
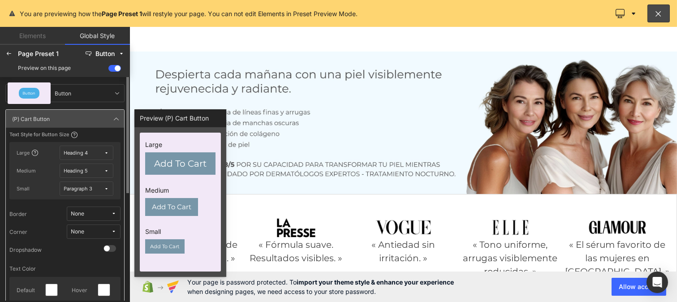
click at [87, 188] on div "Paragraph 3" at bounding box center [78, 189] width 29 height 7
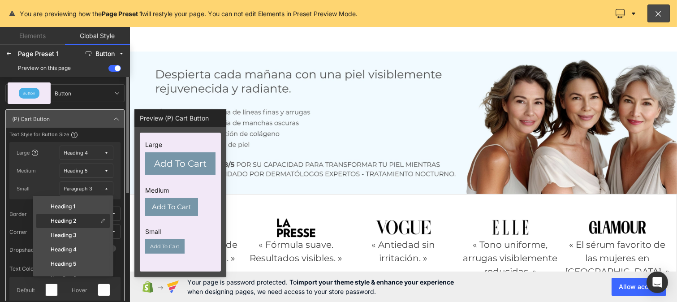
scroll to position [56, 0]
click at [72, 221] on label "Heading 6" at bounding box center [64, 222] width 26 height 6
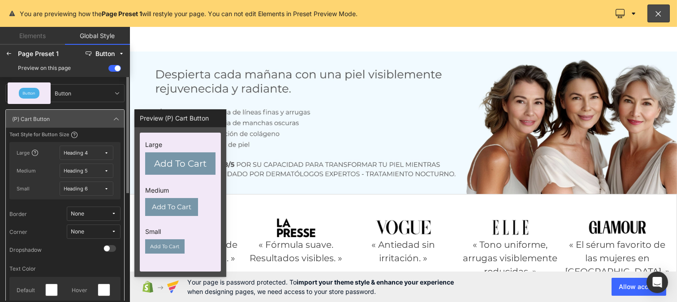
click at [90, 229] on span "None" at bounding box center [91, 232] width 40 height 7
click at [81, 257] on div "Default Corner" at bounding box center [84, 264] width 65 height 14
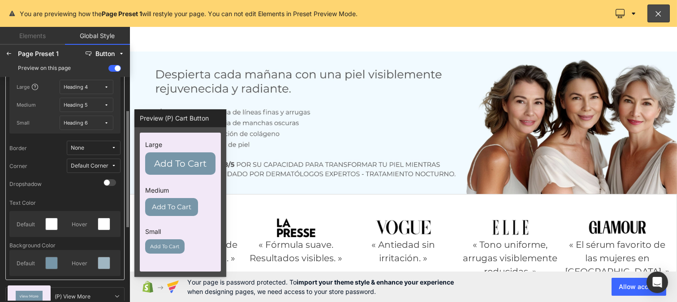
scroll to position [67, 0]
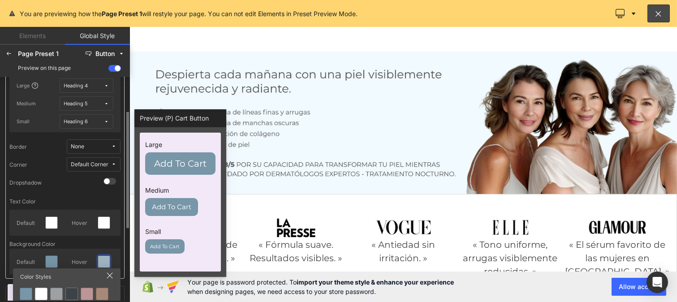
click at [37, 298] on div at bounding box center [41, 294] width 13 height 13
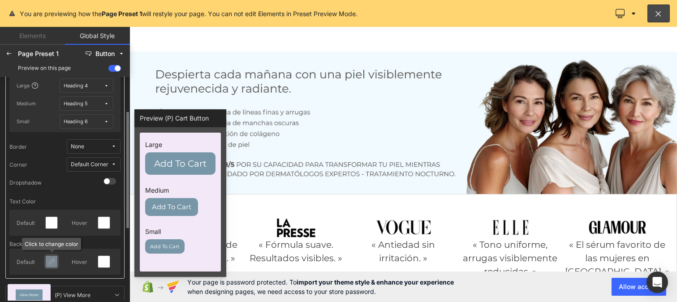
click at [52, 257] on div at bounding box center [52, 262] width 12 height 12
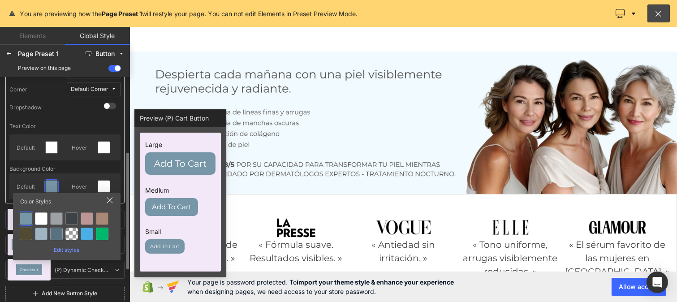
scroll to position [144, 0]
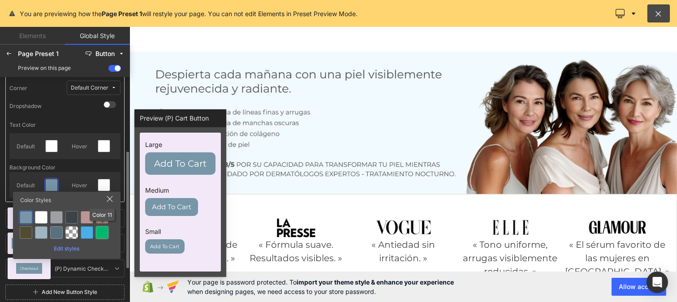
click at [104, 231] on div at bounding box center [102, 232] width 13 height 13
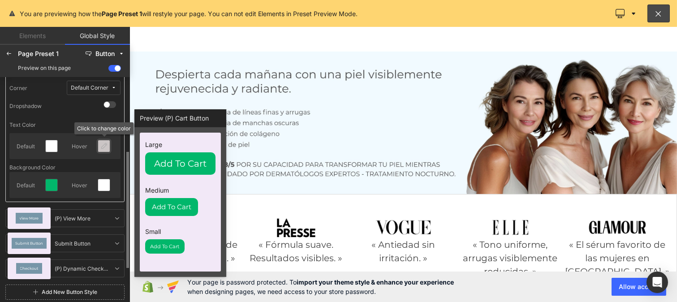
click at [104, 148] on icon at bounding box center [103, 145] width 7 height 7
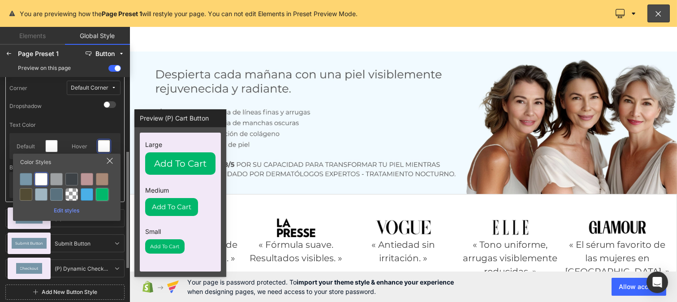
click at [99, 192] on div at bounding box center [102, 194] width 13 height 13
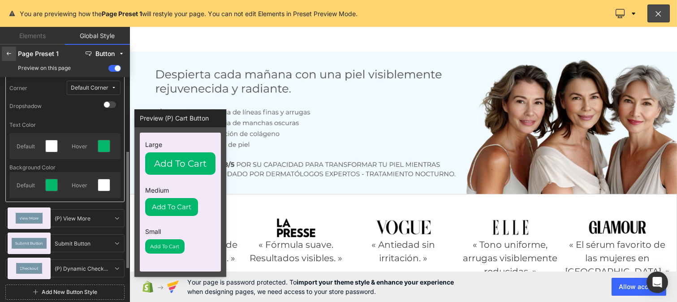
click at [8, 55] on icon at bounding box center [8, 53] width 7 height 7
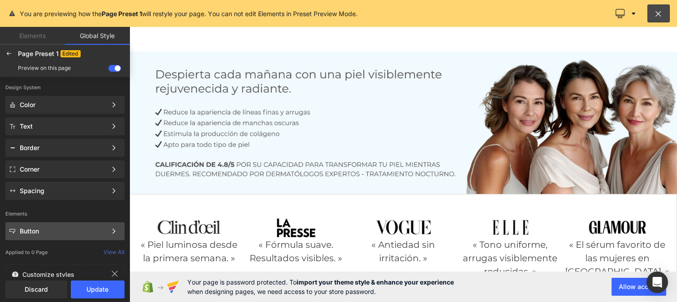
click at [39, 135] on div "Button Color Style Define a color palette and apply it to your pages 1 of 3 Next" at bounding box center [64, 126] width 119 height 18
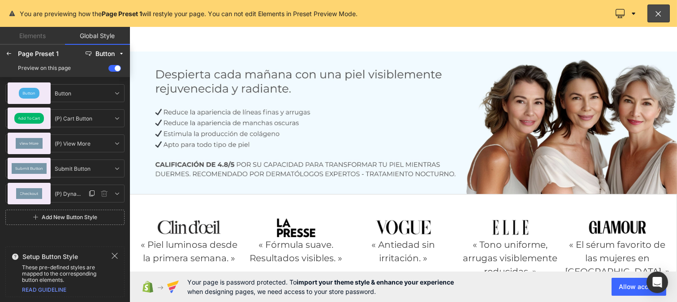
click at [28, 194] on span "Checkout" at bounding box center [29, 194] width 18 height 4
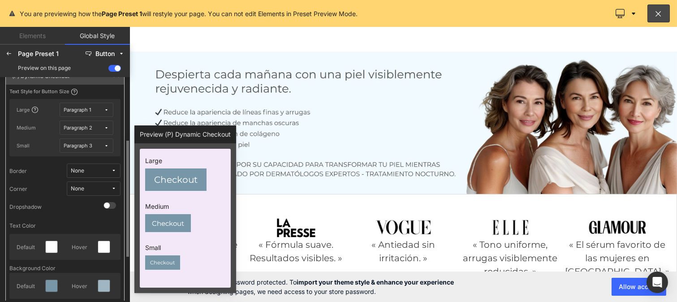
scroll to position [120, 0]
click at [7, 51] on icon at bounding box center [8, 53] width 7 height 7
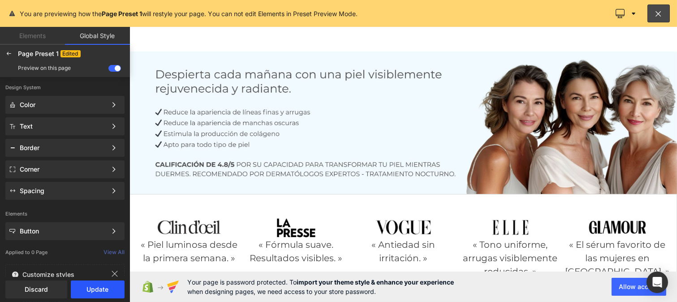
click at [86, 290] on button "Update" at bounding box center [98, 289] width 54 height 18
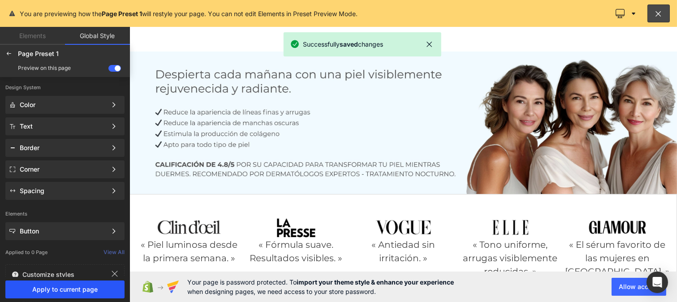
click at [98, 293] on span "Apply to current page" at bounding box center [65, 289] width 108 height 7
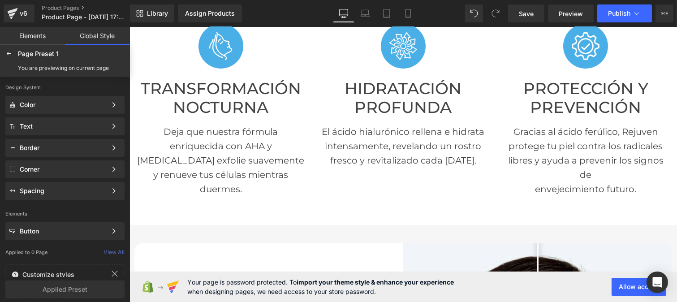
scroll to position [327, 0]
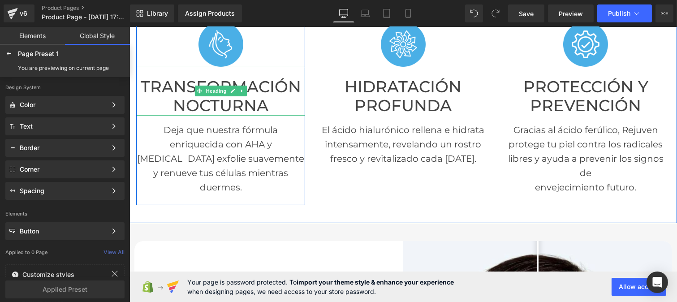
click at [212, 92] on span "Heading" at bounding box center [215, 91] width 24 height 11
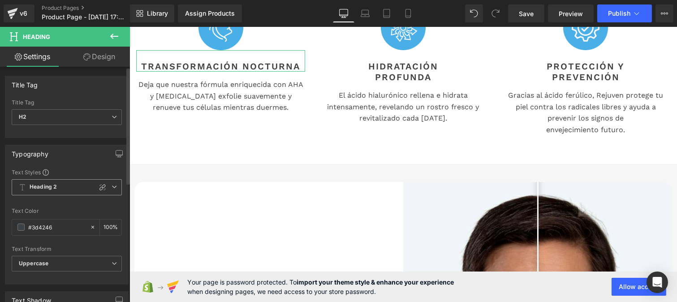
click at [64, 184] on span "Heading 2" at bounding box center [67, 187] width 110 height 16
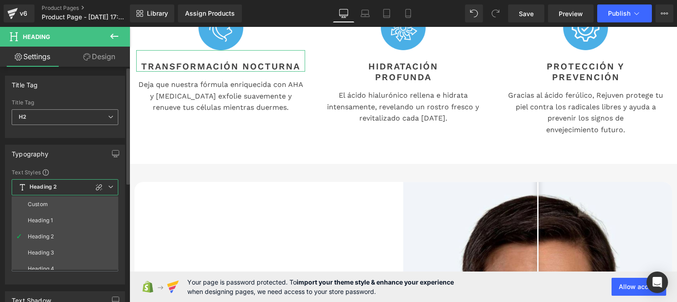
click at [39, 115] on span "H2" at bounding box center [65, 117] width 107 height 16
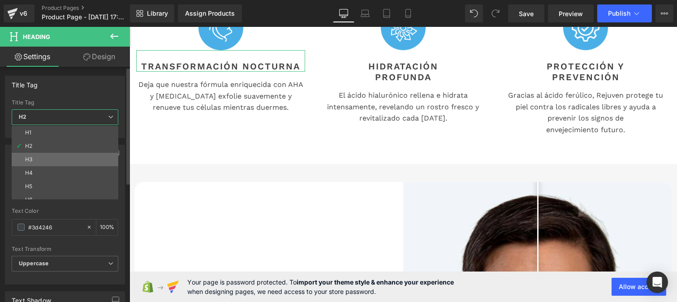
click at [30, 160] on div "H3" at bounding box center [28, 159] width 7 height 6
type input "100"
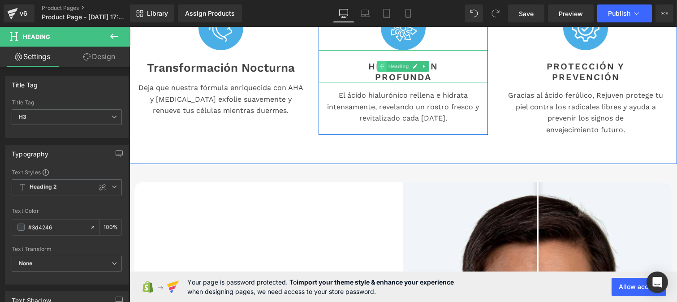
click at [377, 72] on span at bounding box center [381, 66] width 9 height 11
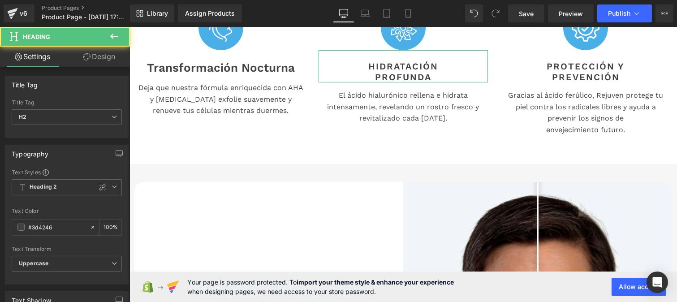
click at [56, 122] on span "H2" at bounding box center [67, 117] width 110 height 16
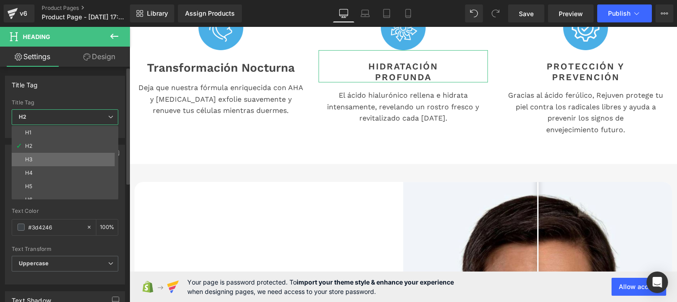
click at [46, 159] on li "H3" at bounding box center [67, 159] width 111 height 13
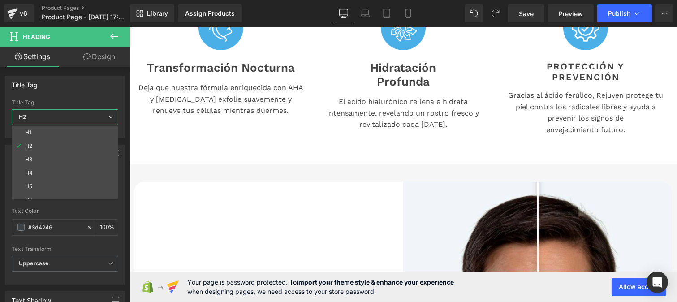
type input "100"
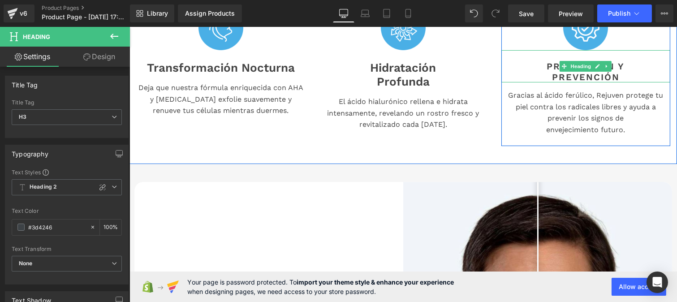
click at [546, 82] on span "Protección y Prevención" at bounding box center [585, 72] width 78 height 22
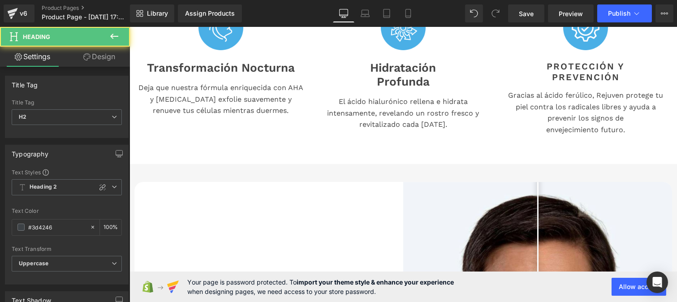
click at [42, 124] on span "H2" at bounding box center [67, 117] width 110 height 16
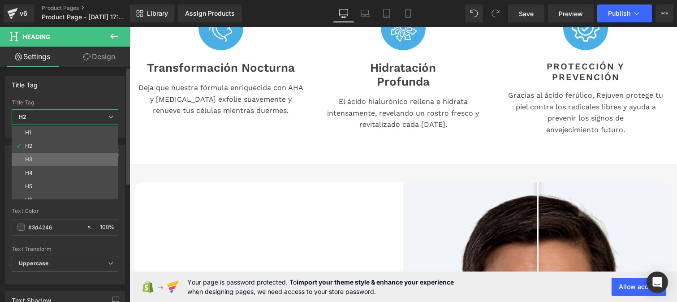
click at [40, 159] on li "H3" at bounding box center [67, 159] width 111 height 13
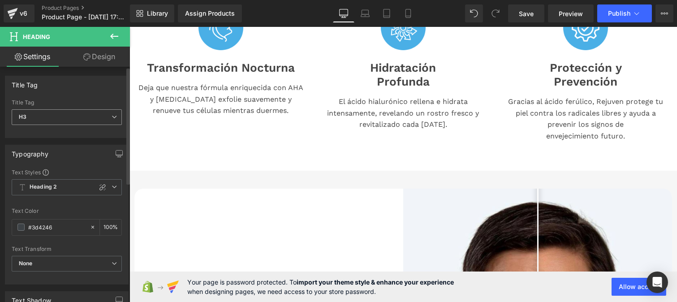
type input "100"
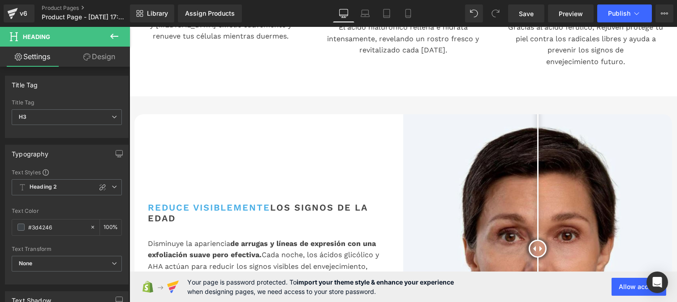
scroll to position [464, 0]
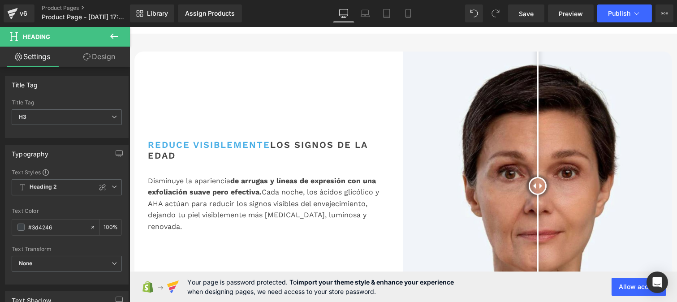
click at [216, 161] on span "los signos de la edad" at bounding box center [257, 150] width 220 height 22
click at [34, 121] on span "H2" at bounding box center [67, 117] width 110 height 16
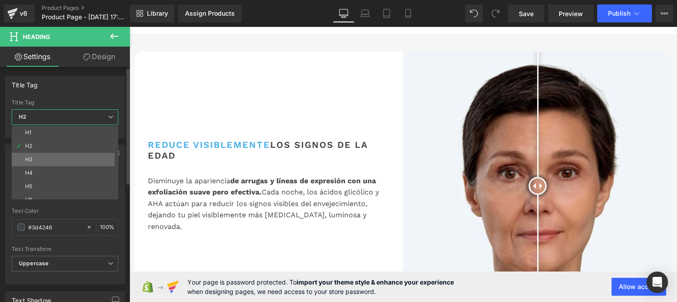
click at [36, 156] on li "H3" at bounding box center [67, 159] width 111 height 13
type input "100"
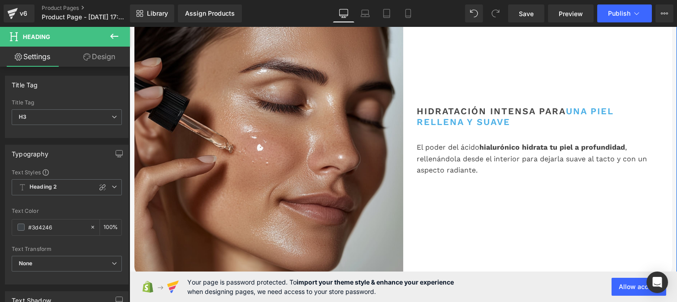
scroll to position [796, 0]
click at [476, 127] on h2 "Hidratación intensa para una piel rellena y suave" at bounding box center [537, 116] width 242 height 22
click at [35, 115] on span "H2" at bounding box center [67, 117] width 110 height 16
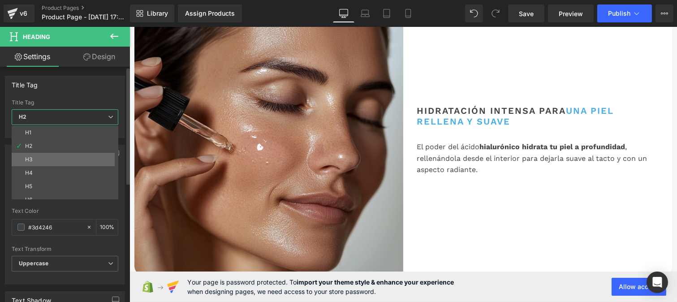
drag, startPoint x: 34, startPoint y: 163, endPoint x: 308, endPoint y: 168, distance: 274.3
click at [34, 163] on li "H3" at bounding box center [67, 159] width 111 height 13
type input "100"
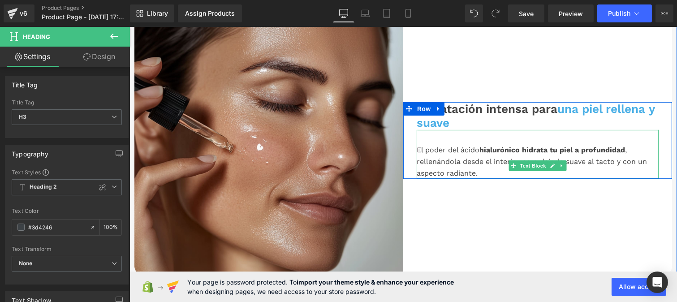
scroll to position [977, 0]
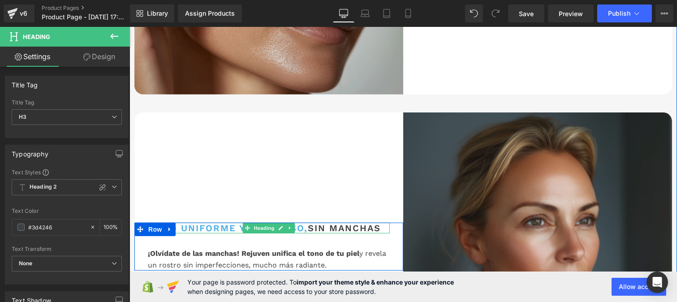
click at [216, 233] on span "Tono uniforme y luminoso," at bounding box center [227, 228] width 160 height 11
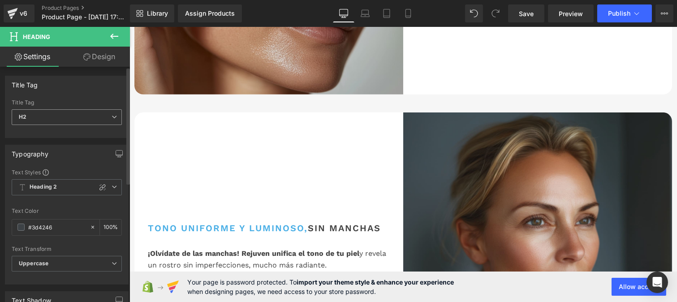
drag, startPoint x: 29, startPoint y: 117, endPoint x: 47, endPoint y: 121, distance: 18.9
click at [47, 121] on span "H2" at bounding box center [67, 117] width 110 height 16
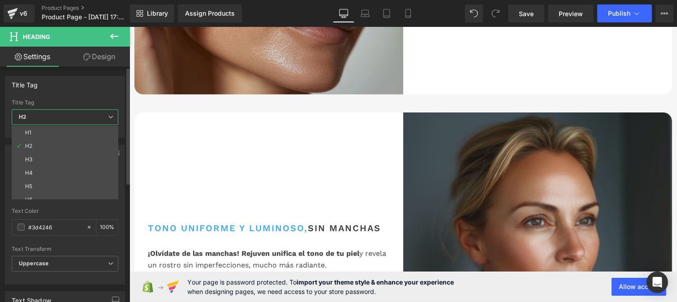
click at [47, 121] on span "H2" at bounding box center [65, 117] width 107 height 16
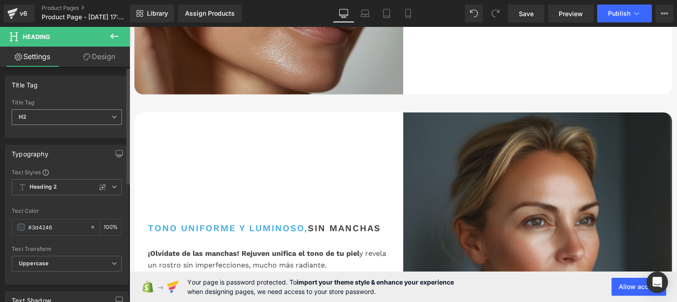
drag, startPoint x: 46, startPoint y: 116, endPoint x: 30, endPoint y: 117, distance: 15.3
click at [30, 117] on span "H2" at bounding box center [67, 117] width 110 height 16
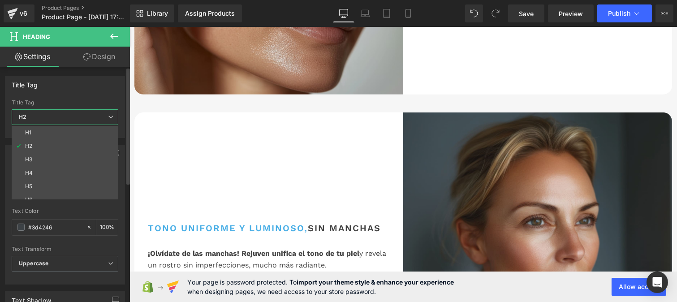
click at [30, 117] on span "H2" at bounding box center [65, 117] width 107 height 16
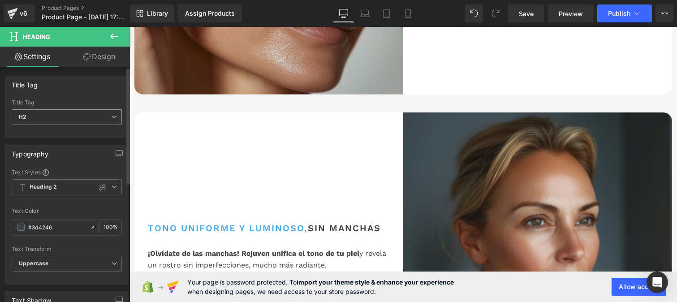
click at [37, 115] on span "H2" at bounding box center [67, 117] width 110 height 16
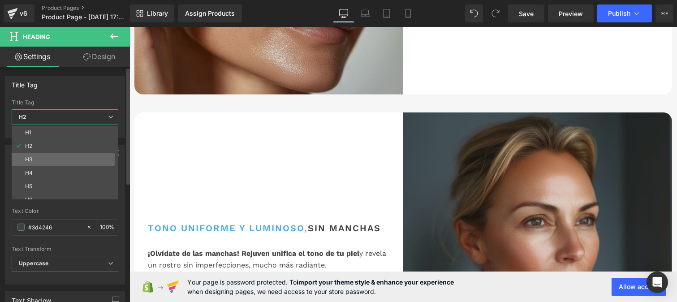
click at [38, 160] on li "H3" at bounding box center [67, 159] width 111 height 13
type input "100"
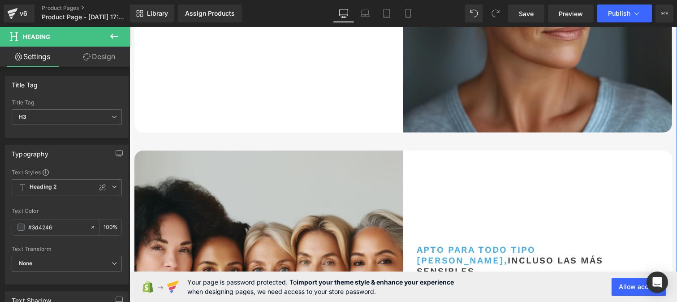
scroll to position [1363, 0]
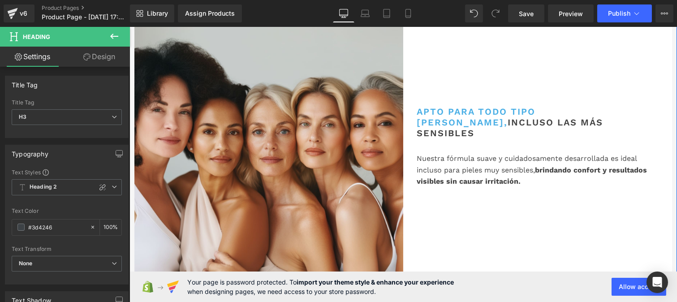
click at [473, 138] on span "incluso las más sensibles" at bounding box center [509, 128] width 186 height 22
click at [61, 122] on span "H2" at bounding box center [67, 117] width 110 height 16
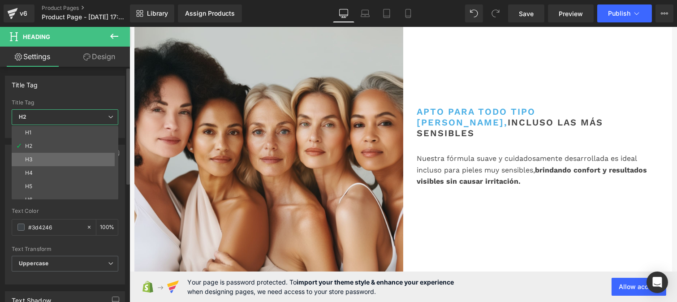
click at [48, 155] on li "H3" at bounding box center [67, 159] width 111 height 13
type input "100"
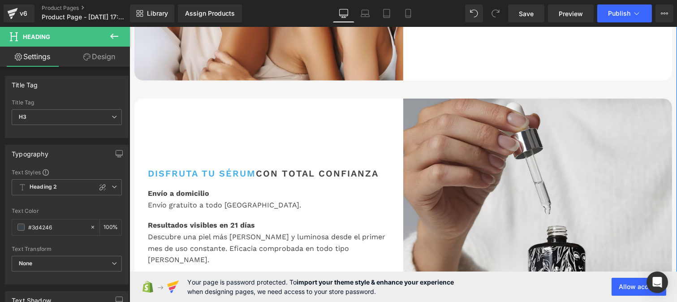
scroll to position [1565, 0]
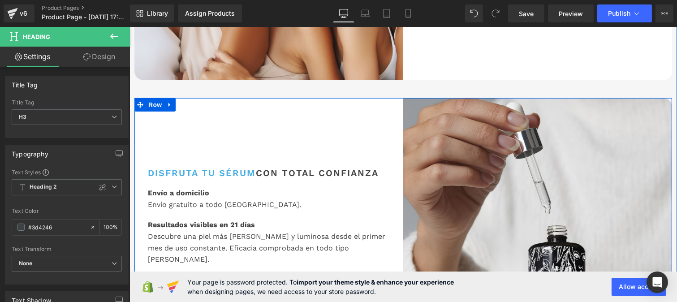
click at [194, 178] on span "Disfruta tu sérum" at bounding box center [201, 173] width 108 height 11
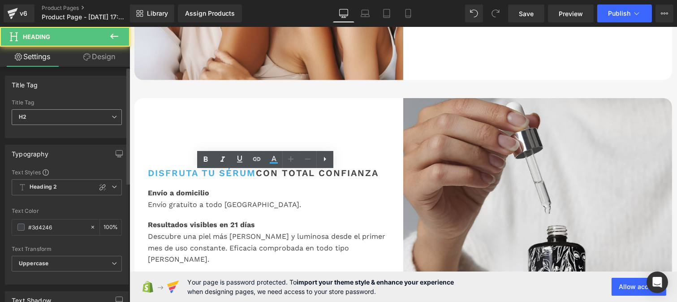
click at [44, 116] on span "H2" at bounding box center [67, 117] width 110 height 16
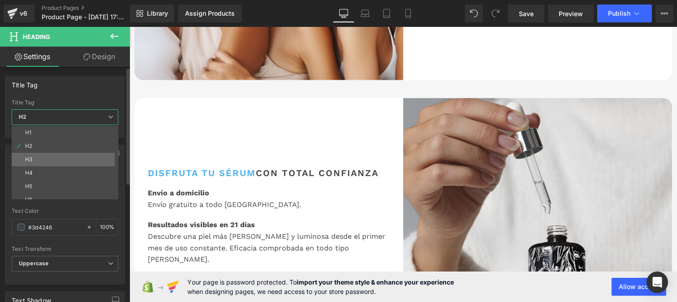
click at [52, 163] on li "H3" at bounding box center [67, 159] width 111 height 13
type input "100"
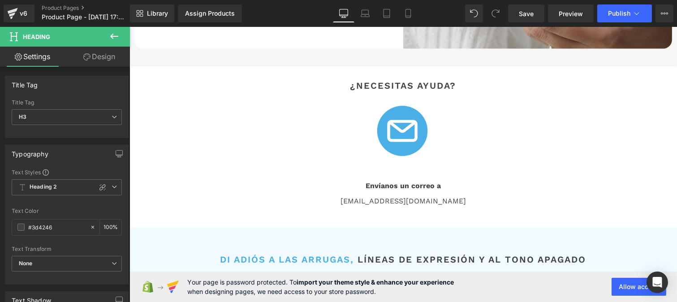
scroll to position [1883, 0]
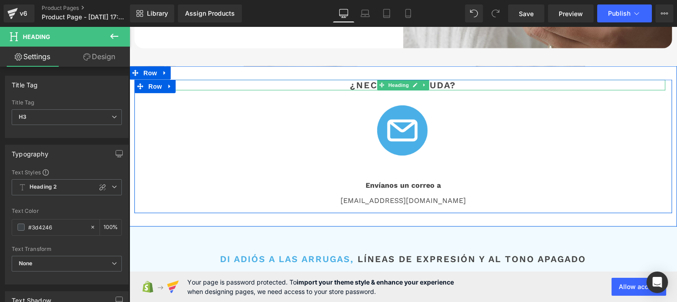
click at [359, 91] on span "¿Necesitas ayuda?" at bounding box center [403, 85] width 106 height 11
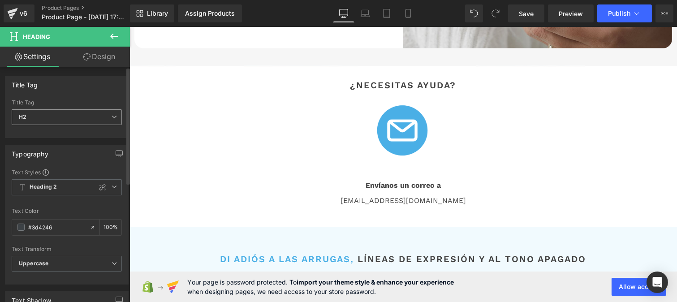
click at [51, 123] on span "H2" at bounding box center [67, 117] width 110 height 16
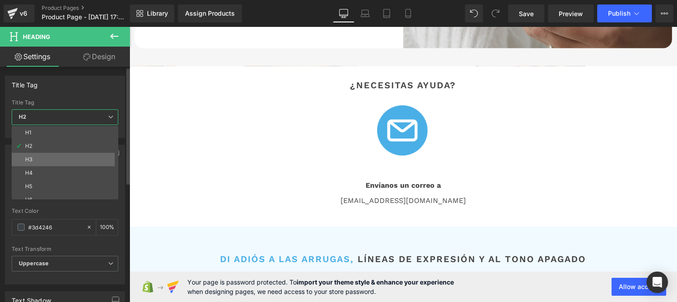
click at [51, 155] on li "H3" at bounding box center [67, 159] width 111 height 13
type input "100"
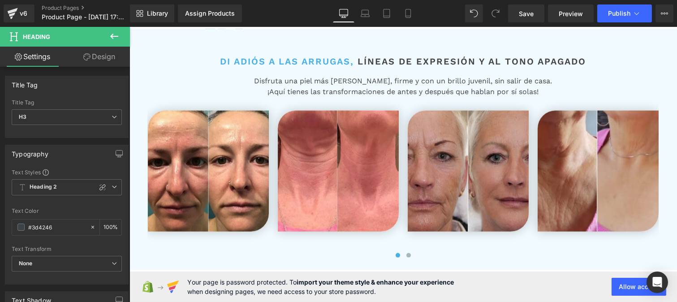
scroll to position [2083, 0]
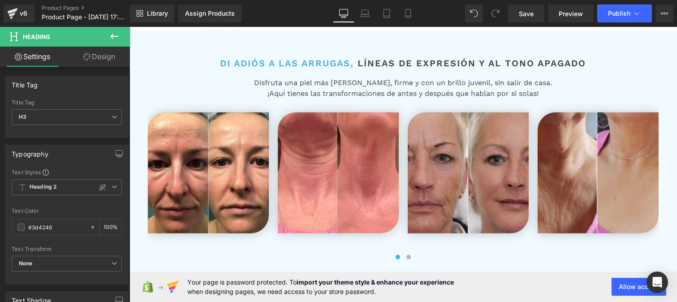
click at [391, 69] on div "Di adiós a las arrugas, líneas de expresión y al tono apagado Heading" at bounding box center [403, 63] width 524 height 11
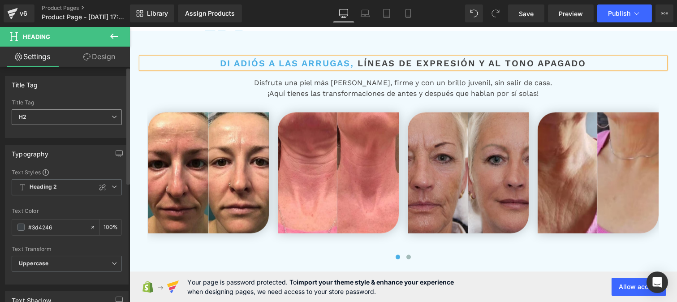
click at [43, 119] on span "H2" at bounding box center [67, 117] width 110 height 16
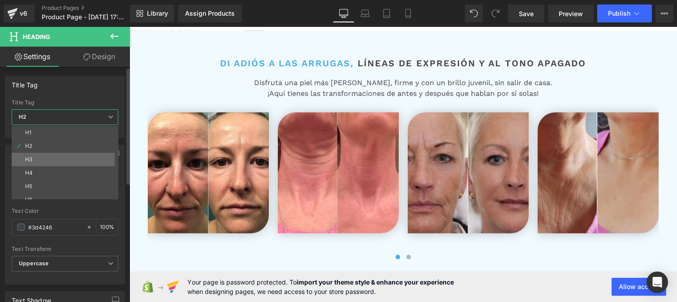
click at [37, 155] on li "H3" at bounding box center [67, 159] width 111 height 13
type input "100"
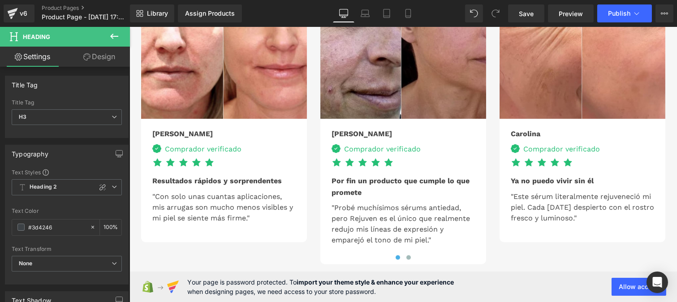
scroll to position [2640, 0]
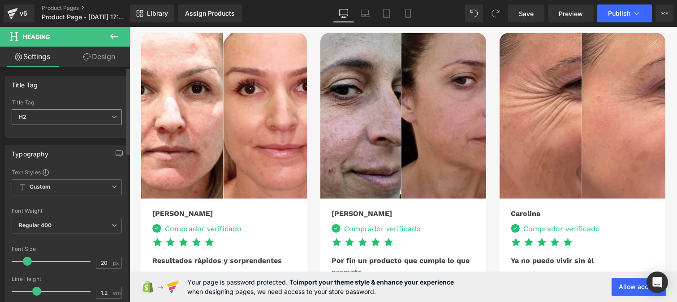
click at [56, 118] on span "H2" at bounding box center [67, 117] width 110 height 16
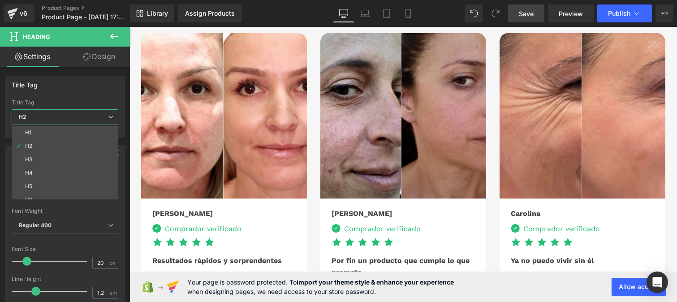
click at [520, 14] on span "Save" at bounding box center [526, 13] width 15 height 9
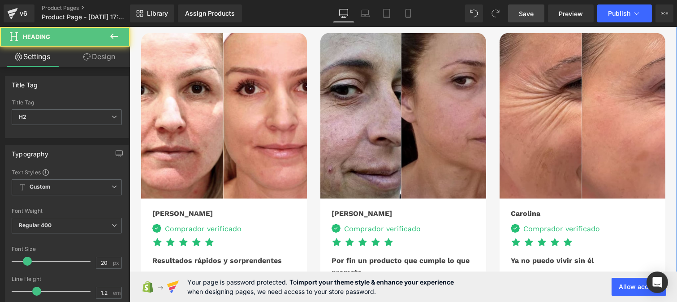
click at [22, 121] on span "H2" at bounding box center [67, 117] width 110 height 16
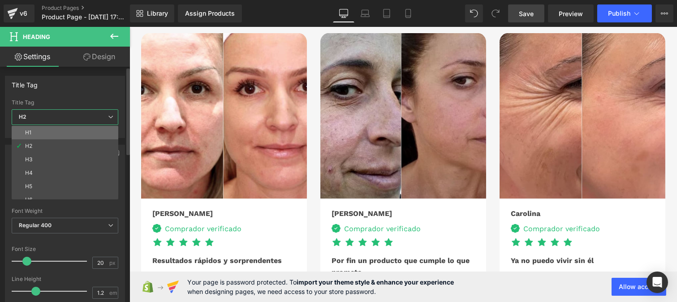
click at [38, 128] on li "H1" at bounding box center [67, 132] width 111 height 13
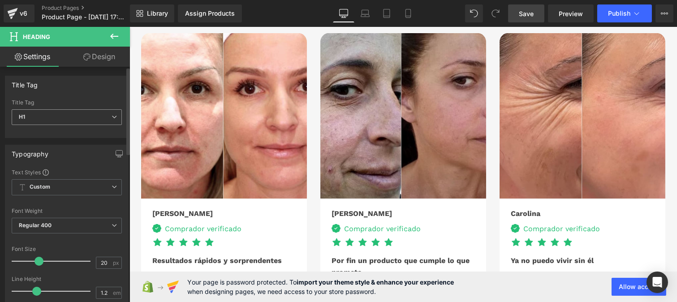
type input "35"
type input "0"
type input "#1b100e"
type input "100"
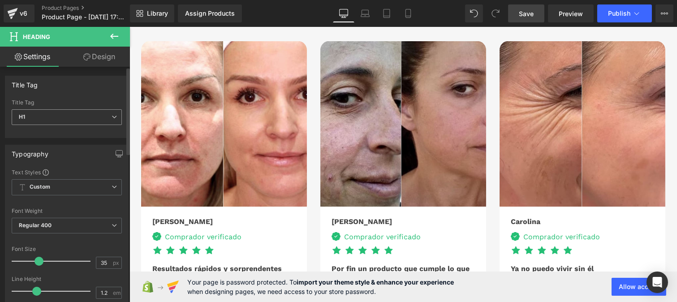
click at [53, 119] on span "H1" at bounding box center [67, 117] width 110 height 16
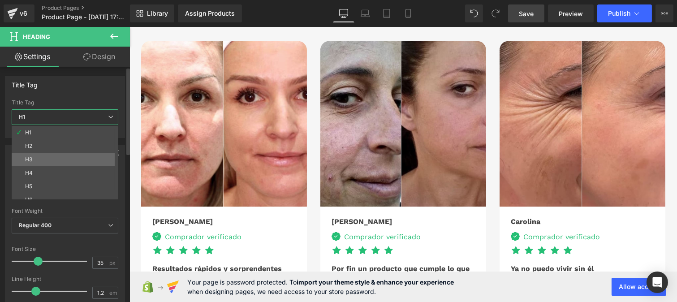
click at [36, 157] on li "H3" at bounding box center [67, 159] width 111 height 13
type input "26"
type input "#3d4246"
type input "100"
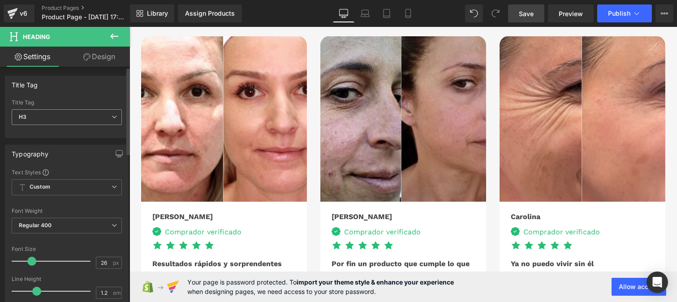
click at [56, 112] on span "H3" at bounding box center [67, 117] width 110 height 16
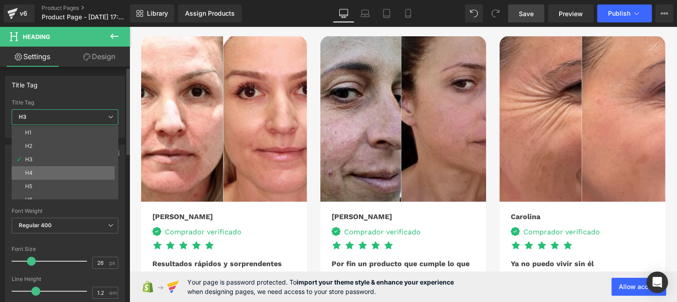
click at [37, 172] on li "H4" at bounding box center [67, 172] width 111 height 13
type input "17"
type input "100"
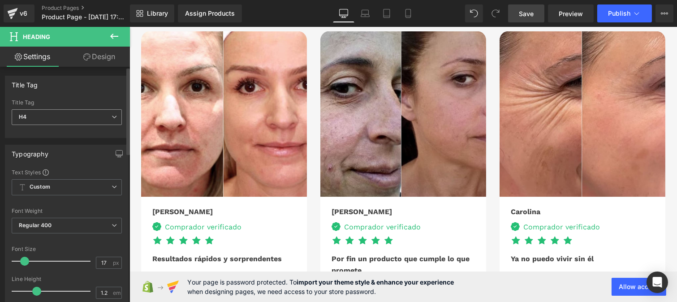
click at [56, 118] on span "H4" at bounding box center [67, 117] width 110 height 16
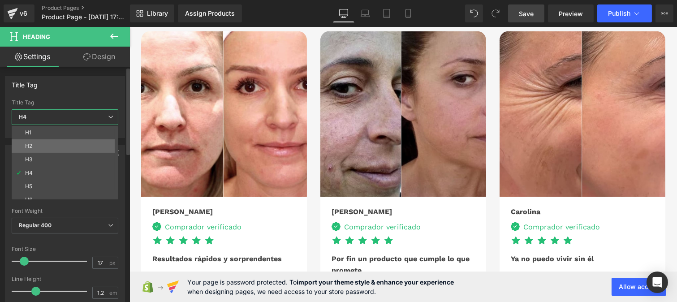
click at [37, 140] on li "H2" at bounding box center [67, 145] width 111 height 13
type input "20"
type input "2"
type input "#444444"
type input "100"
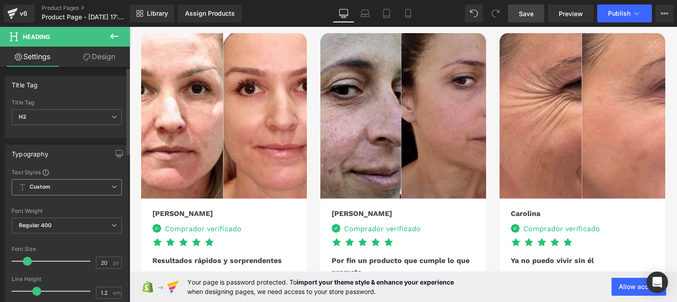
click at [74, 184] on span "Custom" at bounding box center [67, 187] width 110 height 16
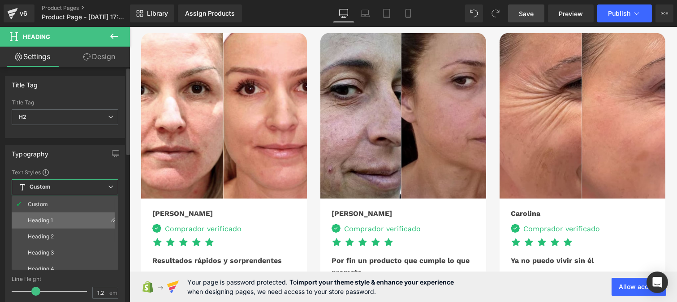
click at [50, 217] on div "Heading 1" at bounding box center [40, 220] width 25 height 6
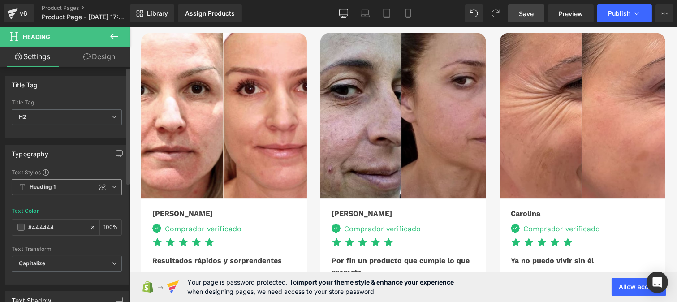
click at [55, 188] on b "Heading 1" at bounding box center [43, 187] width 26 height 8
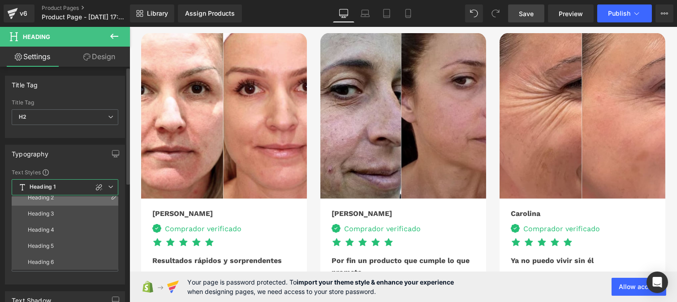
scroll to position [0, 0]
click at [38, 204] on div "Custom" at bounding box center [38, 204] width 20 height 6
type input "47.4"
type input "0"
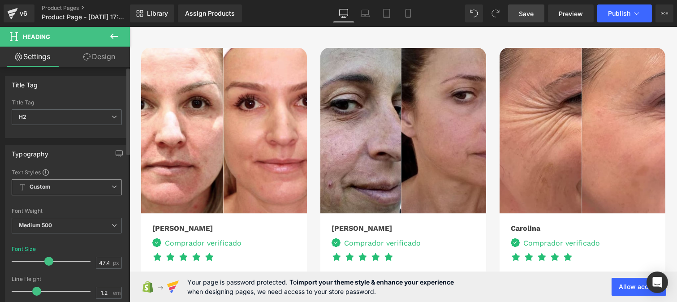
click at [42, 192] on span "Custom" at bounding box center [67, 187] width 110 height 16
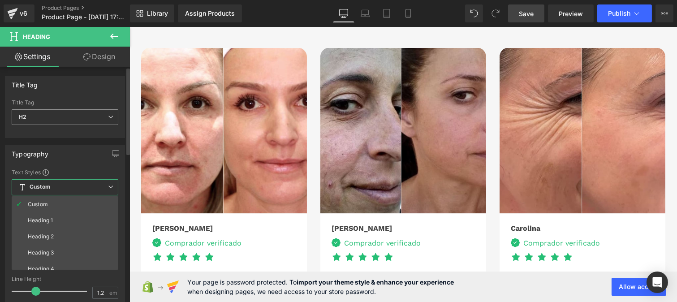
click at [60, 117] on span "H2" at bounding box center [65, 117] width 107 height 16
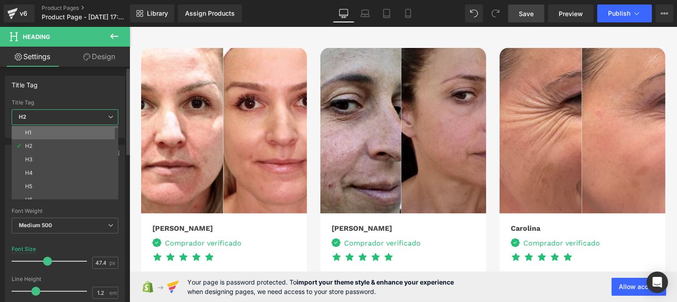
click at [39, 135] on li "H1" at bounding box center [67, 132] width 111 height 13
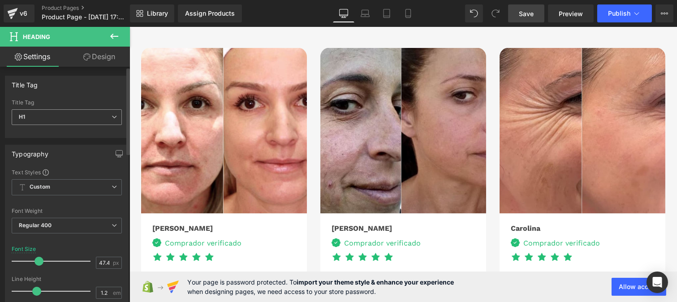
type input "35"
type input "#1b100e"
type input "100"
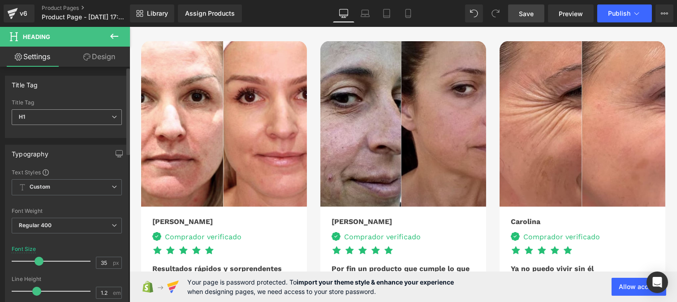
click at [48, 117] on span "H1" at bounding box center [67, 117] width 110 height 16
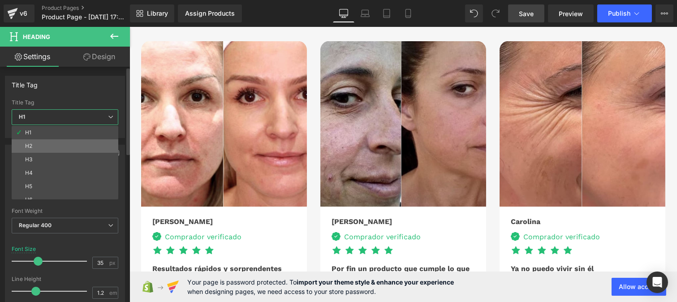
click at [38, 139] on li "H2" at bounding box center [67, 145] width 111 height 13
type input "47.4"
type input "#444444"
type input "100"
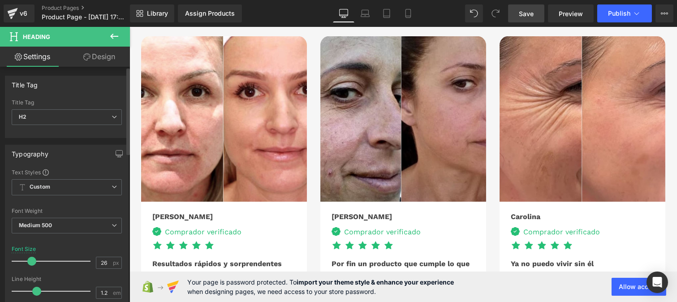
drag, startPoint x: 42, startPoint y: 258, endPoint x: 29, endPoint y: 258, distance: 13.0
click at [29, 258] on span at bounding box center [31, 261] width 9 height 9
click at [106, 263] on input "26" at bounding box center [104, 262] width 16 height 11
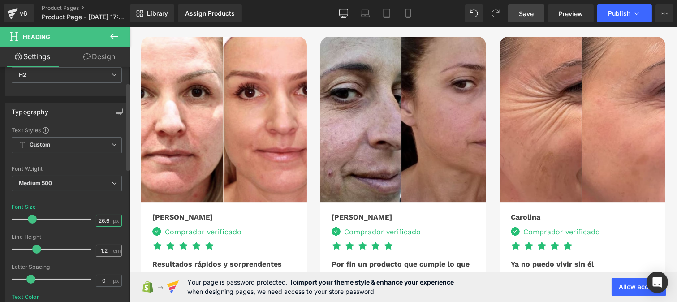
type input "26.6"
click at [108, 249] on input "1.2" at bounding box center [104, 250] width 16 height 11
type input "1"
type input "0"
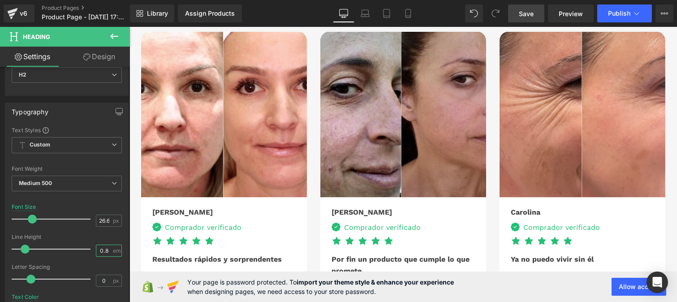
type input "0.8"
click at [181, 138] on div "Image Laura Text Block Image Comprador verificado Text Block Icon List Icon Ico…" at bounding box center [403, 175] width 524 height 333
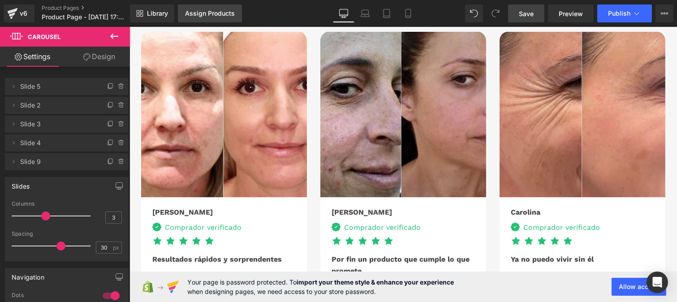
scroll to position [2847, 0]
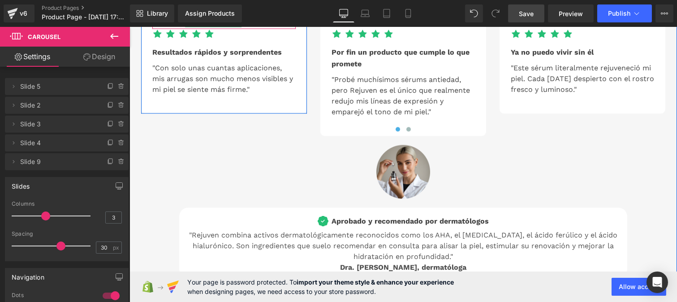
click at [177, 26] on div "Comprador verificado" at bounding box center [201, 21] width 80 height 12
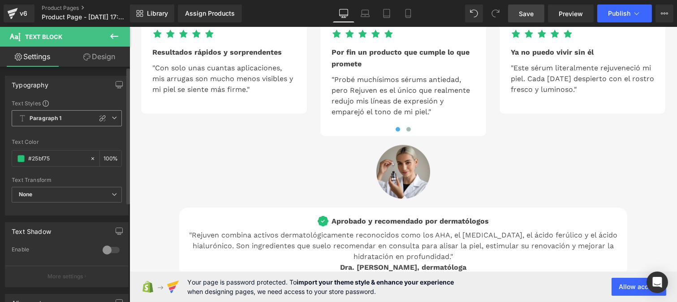
click at [46, 122] on span "Paragraph 1" at bounding box center [67, 118] width 110 height 16
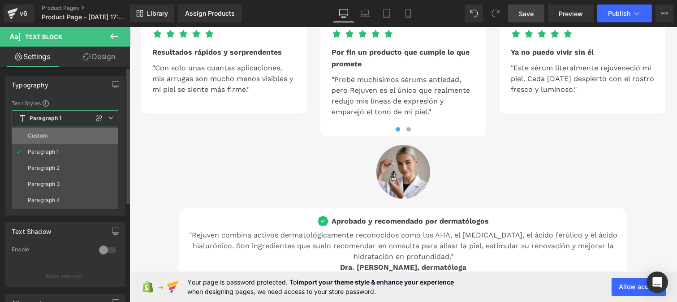
click at [46, 133] on div "Custom" at bounding box center [38, 136] width 20 height 6
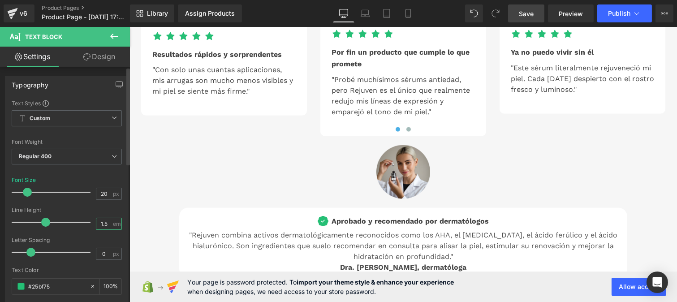
click at [106, 221] on input "1.5" at bounding box center [104, 223] width 16 height 11
type input "1.2"
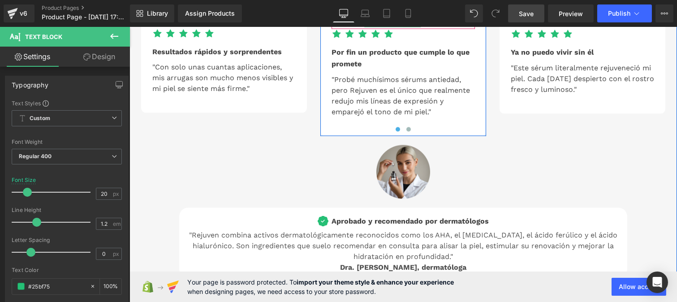
click at [363, 27] on span at bounding box center [367, 22] width 9 height 11
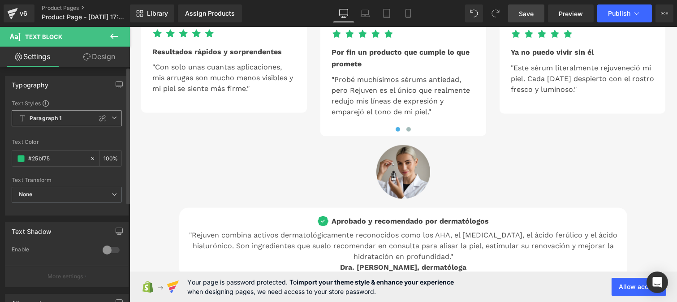
click at [66, 123] on span "Paragraph 1" at bounding box center [67, 118] width 110 height 16
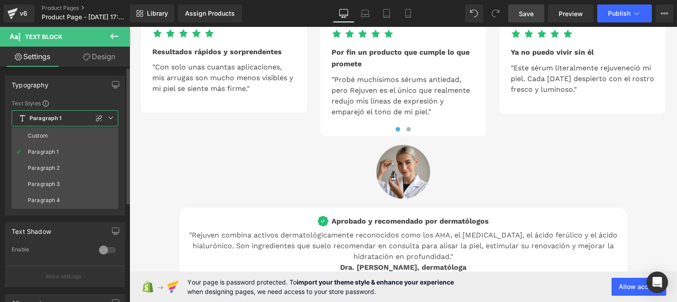
click at [52, 131] on li "Custom" at bounding box center [65, 136] width 107 height 16
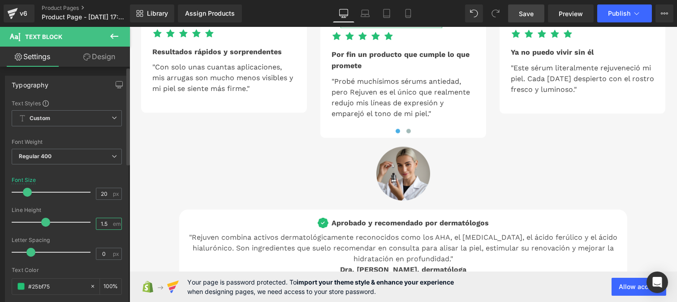
click at [108, 223] on input "1.5" at bounding box center [104, 223] width 16 height 11
type input "1.2"
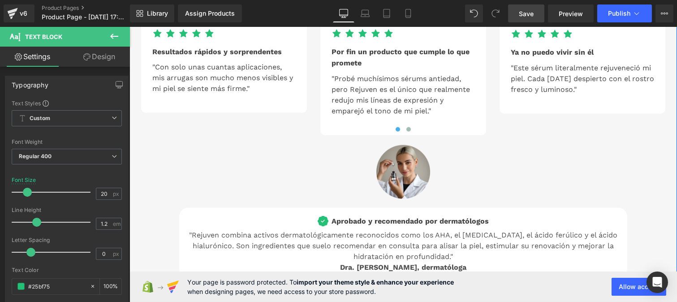
click at [534, 26] on div "Comprador verificado" at bounding box center [559, 21] width 80 height 12
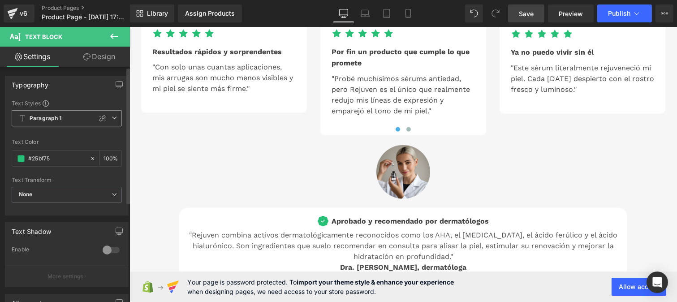
click at [48, 118] on b "Paragraph 1" at bounding box center [46, 119] width 32 height 8
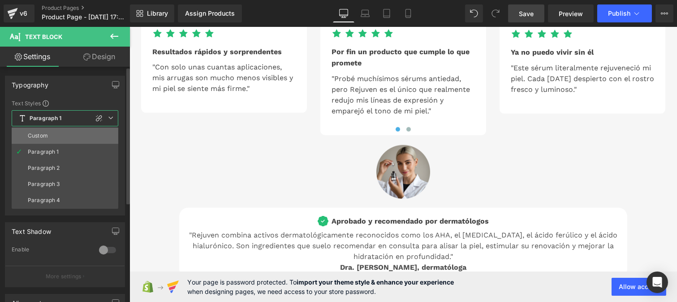
click at [46, 140] on li "Custom" at bounding box center [65, 136] width 107 height 16
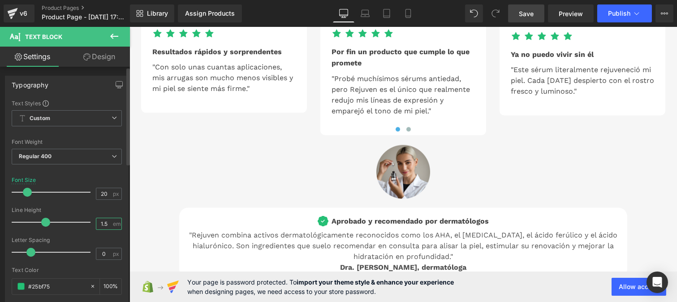
click at [106, 221] on input "1.5" at bounding box center [104, 223] width 16 height 11
type input "1.2"
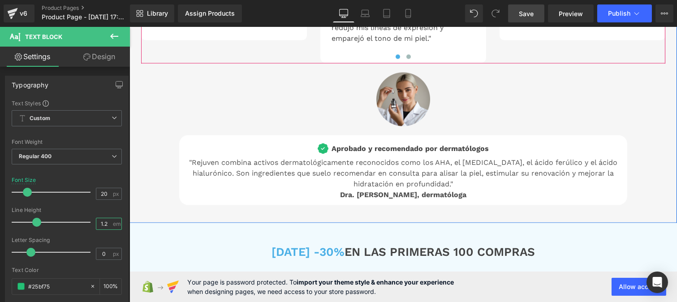
scroll to position [2921, 0]
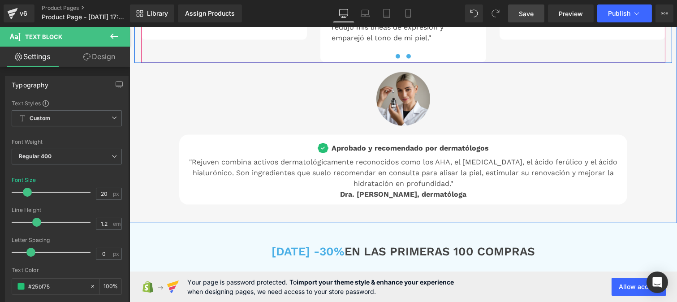
click at [406, 59] on span at bounding box center [408, 56] width 4 height 4
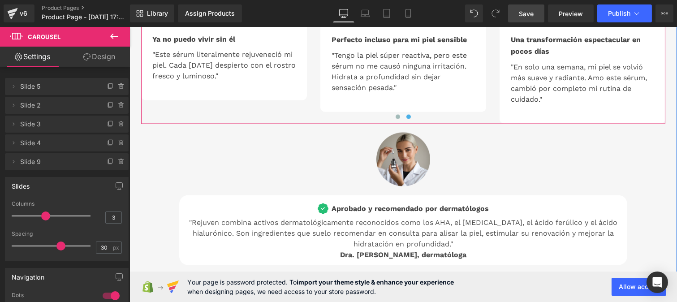
scroll to position [2856, 0]
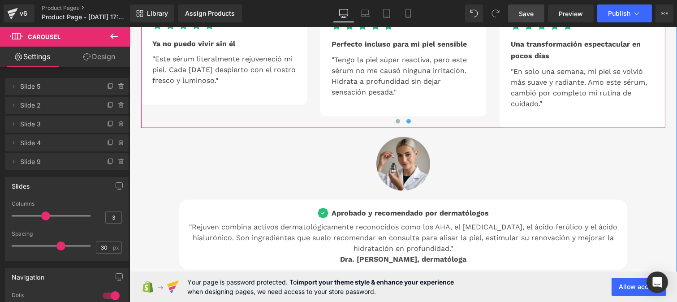
click at [204, 13] on icon at bounding box center [206, 9] width 5 height 5
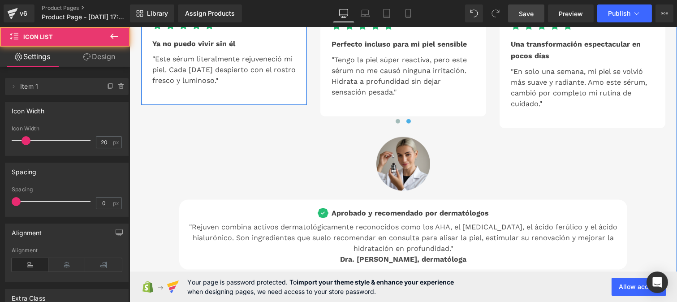
click at [179, 17] on div "Comprador verificado" at bounding box center [212, 12] width 102 height 11
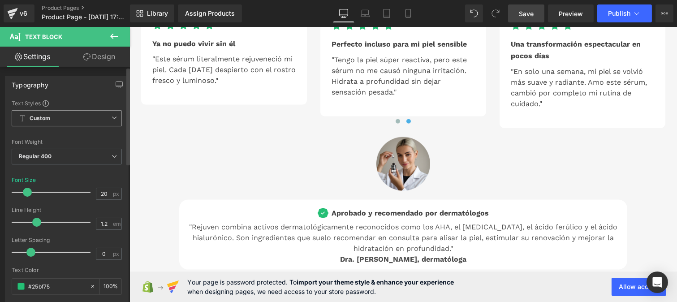
click at [54, 120] on span "Custom" at bounding box center [67, 118] width 110 height 16
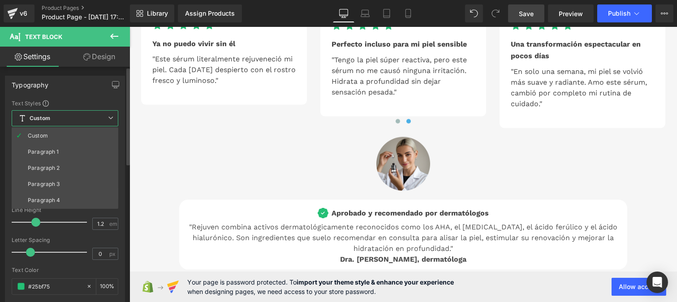
click at [52, 129] on li "Custom" at bounding box center [65, 136] width 107 height 16
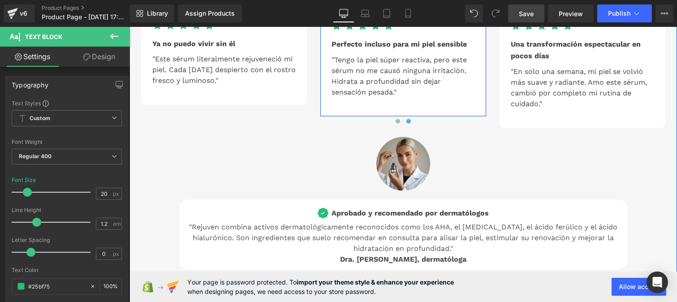
click at [363, 19] on span at bounding box center [367, 14] width 9 height 11
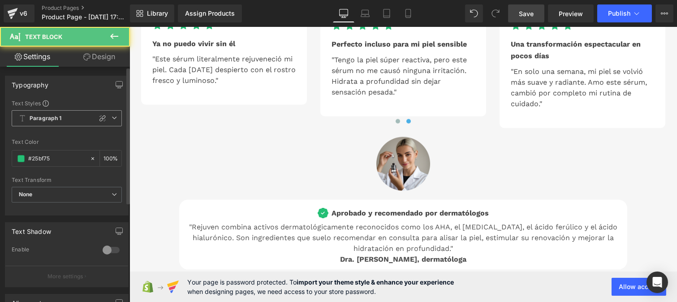
click at [57, 122] on b "Paragraph 1" at bounding box center [46, 119] width 32 height 8
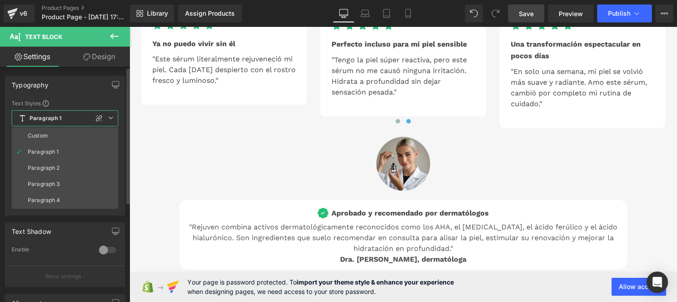
click at [52, 138] on li "Custom" at bounding box center [65, 136] width 107 height 16
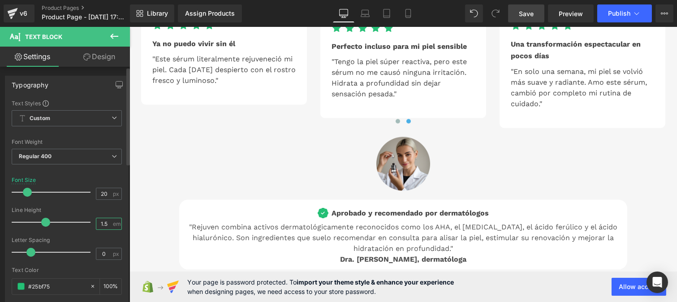
click at [104, 224] on input "1.5" at bounding box center [104, 223] width 16 height 11
type input "1.2"
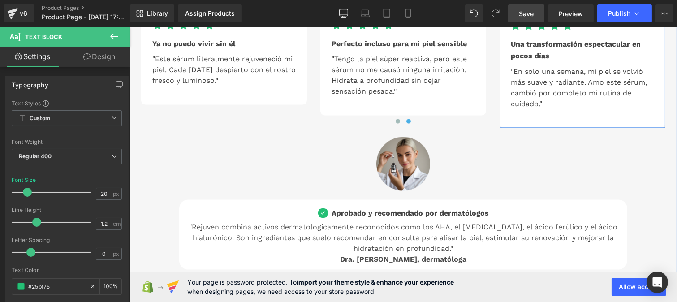
click at [530, 18] on div "Comprador verificado" at bounding box center [559, 13] width 80 height 12
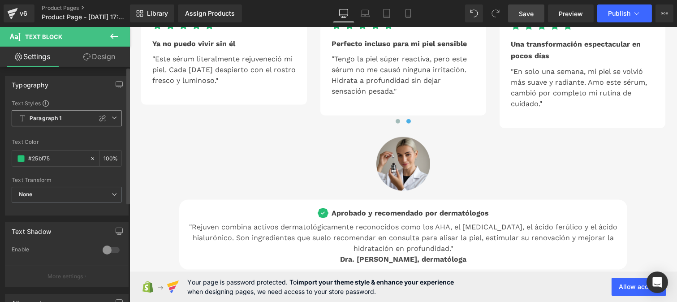
click at [56, 118] on b "Paragraph 1" at bounding box center [46, 119] width 32 height 8
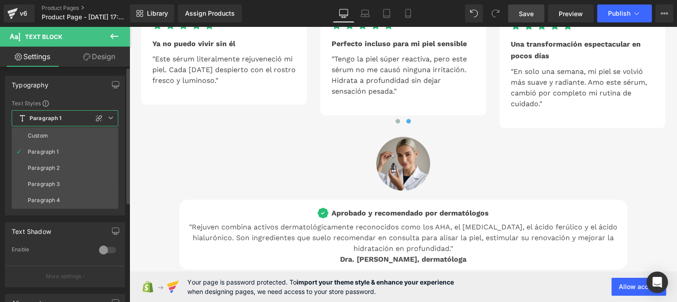
click at [48, 137] on li "Custom" at bounding box center [65, 136] width 107 height 16
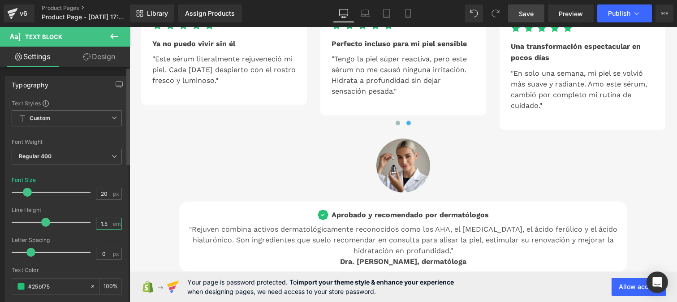
click at [105, 224] on input "1.5" at bounding box center [104, 223] width 16 height 11
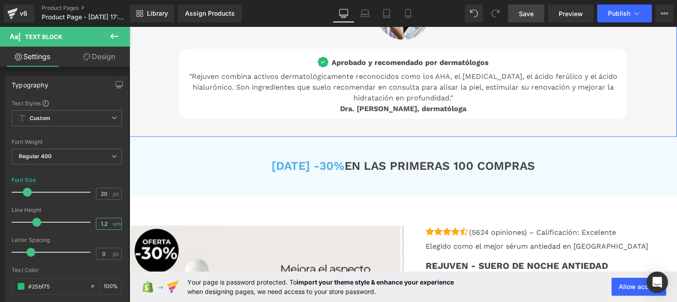
scroll to position [3007, 0]
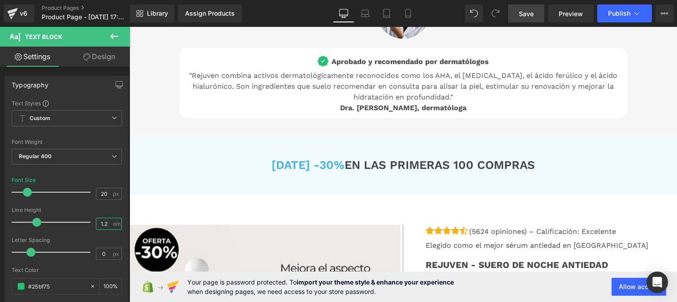
type input "1.2"
click at [528, 18] on span "Save" at bounding box center [526, 13] width 15 height 9
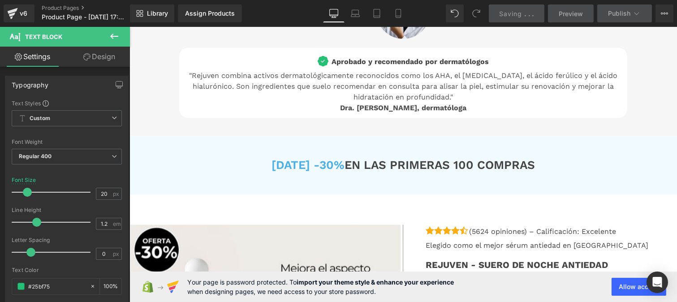
scroll to position [3171, 0]
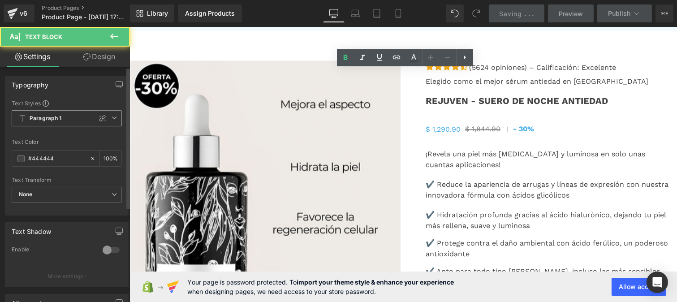
click at [59, 122] on span "Paragraph 1" at bounding box center [67, 118] width 110 height 16
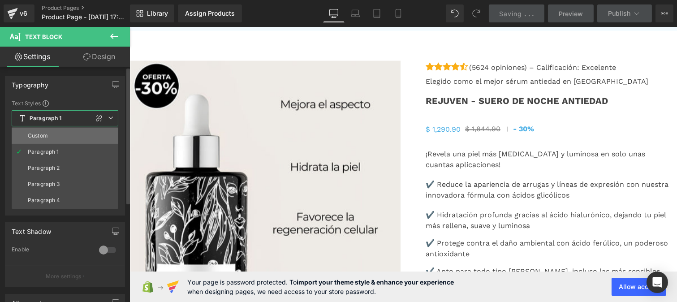
click at [56, 133] on li "Custom" at bounding box center [65, 136] width 107 height 16
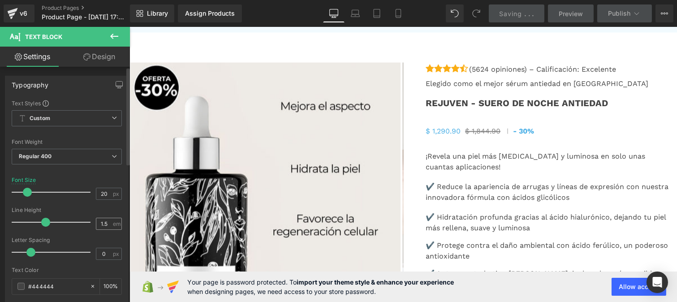
click at [109, 224] on div "1.5 em" at bounding box center [109, 224] width 26 height 12
click at [108, 224] on input "1.5" at bounding box center [104, 223] width 16 height 11
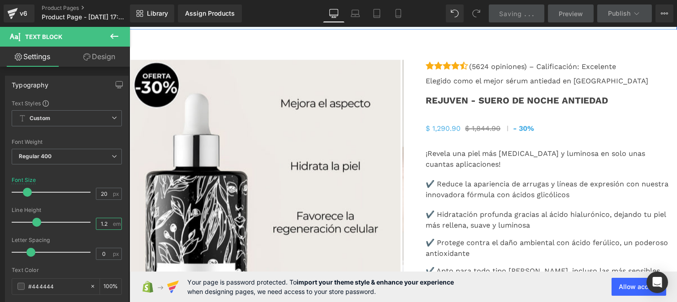
scroll to position [3215, 0]
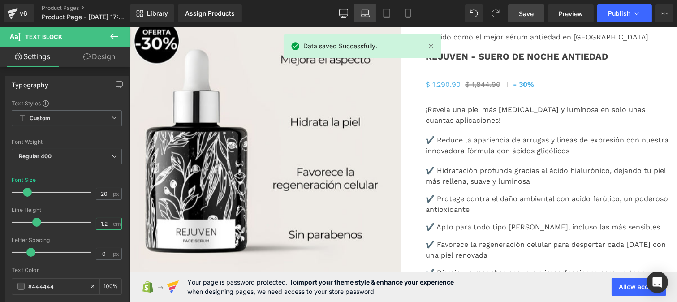
type input "1.2"
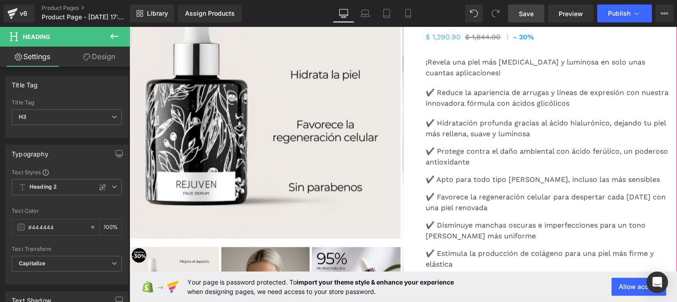
scroll to position [3263, 0]
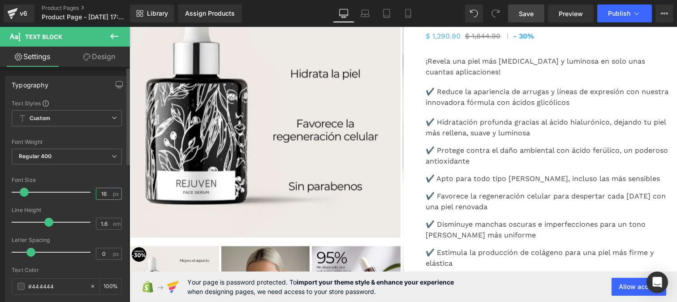
click at [104, 194] on input "16" at bounding box center [104, 193] width 16 height 11
type input "1"
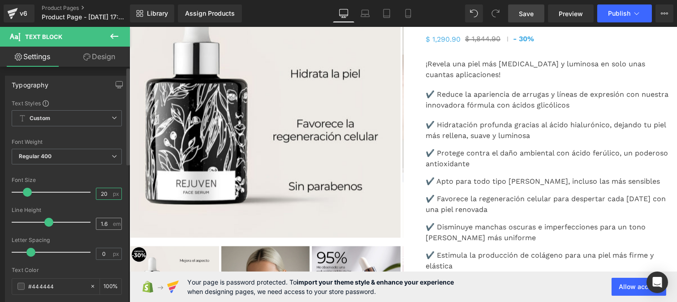
type input "20"
click at [105, 223] on input "1.6" at bounding box center [104, 223] width 16 height 11
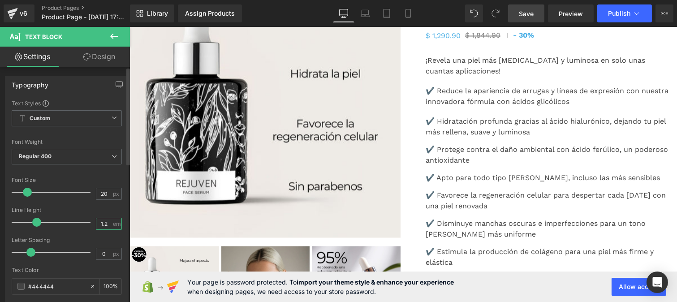
click at [106, 222] on input "1.2" at bounding box center [104, 223] width 16 height 11
click at [63, 119] on span "Custom" at bounding box center [67, 118] width 110 height 16
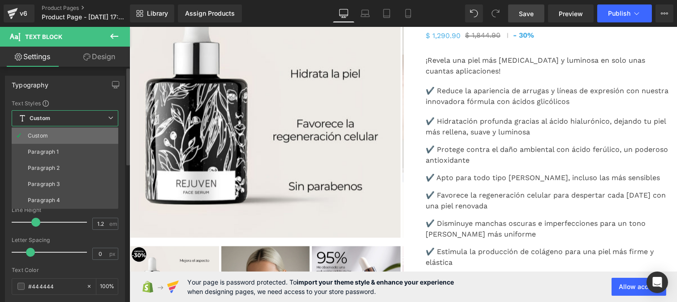
click at [45, 138] on div "Custom" at bounding box center [38, 136] width 20 height 6
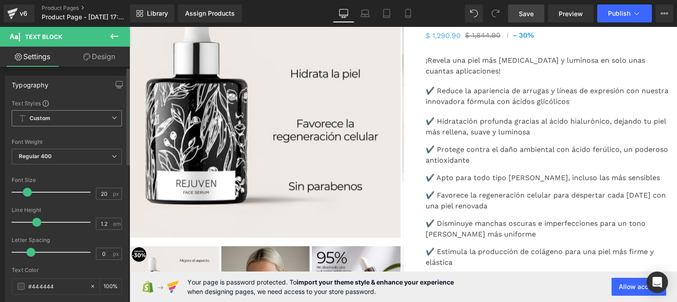
click at [59, 119] on span "Custom" at bounding box center [67, 118] width 110 height 16
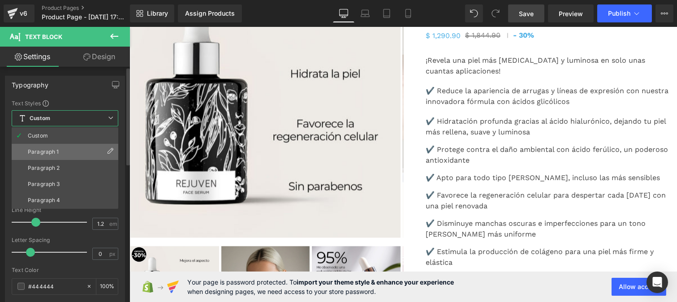
click at [52, 154] on div "Paragraph 1" at bounding box center [43, 152] width 31 height 6
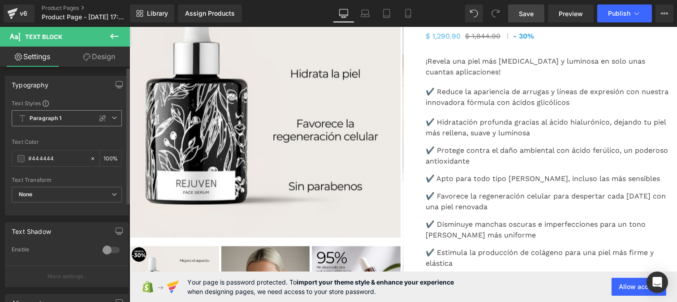
click at [52, 115] on b "Paragraph 1" at bounding box center [46, 119] width 32 height 8
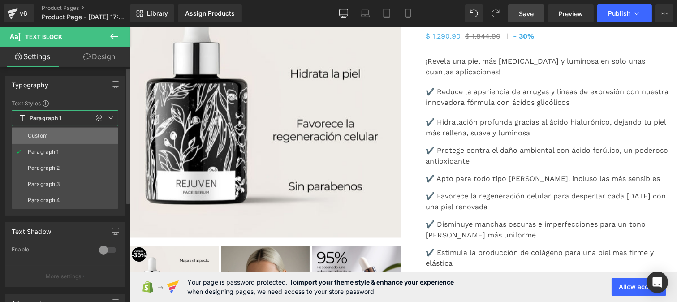
click at [43, 135] on div "Custom" at bounding box center [38, 136] width 20 height 6
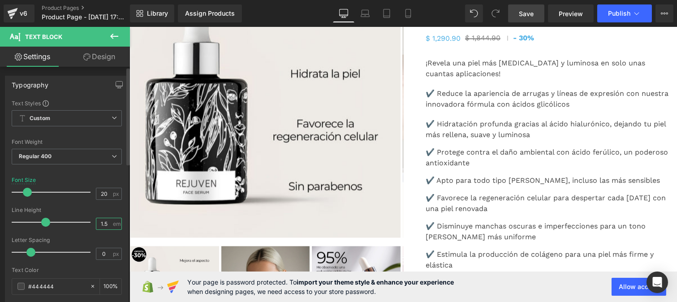
click at [104, 221] on input "1.5" at bounding box center [104, 223] width 16 height 11
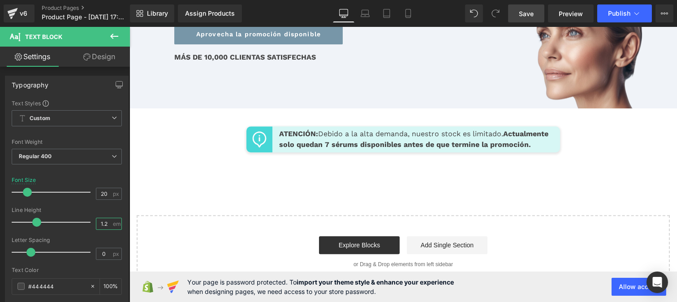
scroll to position [4436, 0]
type input "1.2"
click at [523, 18] on link "Save" at bounding box center [526, 13] width 36 height 18
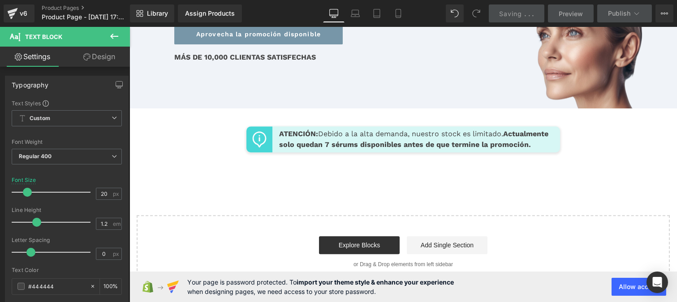
click at [348, 149] on span "Actualmente solo quedan 7 sérums disponibles antes de que termine la promoción." at bounding box center [413, 138] width 269 height 19
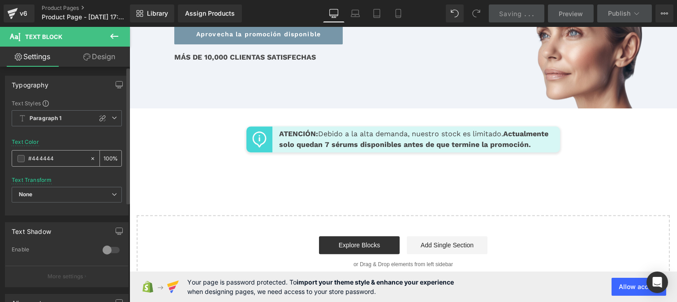
click at [55, 157] on input "#444444" at bounding box center [56, 159] width 57 height 10
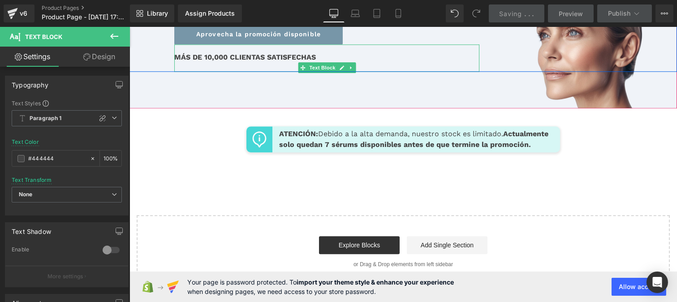
click at [259, 61] on span "MÁS DE 10,000 CLIENTAS SATISFECHAS" at bounding box center [245, 57] width 142 height 9
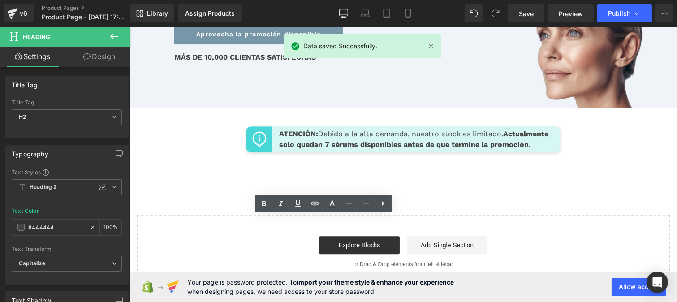
scroll to position [4270, 0]
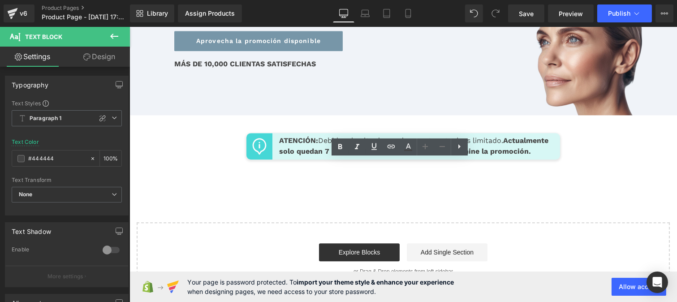
scroll to position [4196, 0]
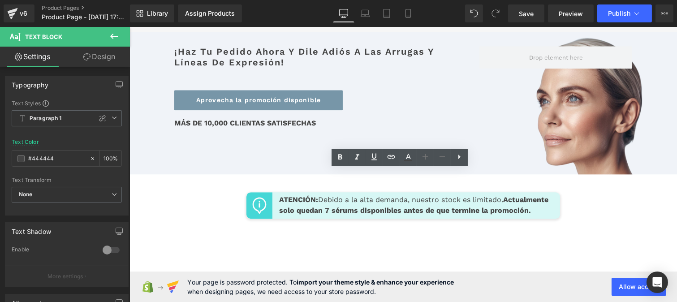
scroll to position [4137, 0]
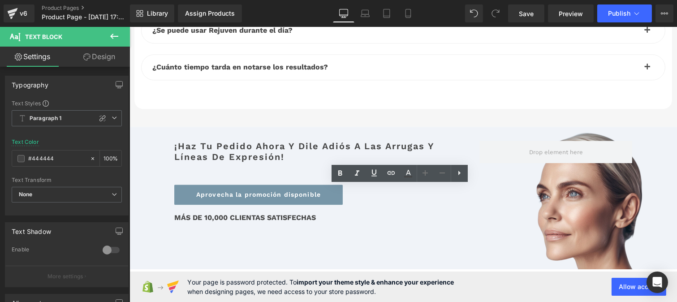
scroll to position [4053, 0]
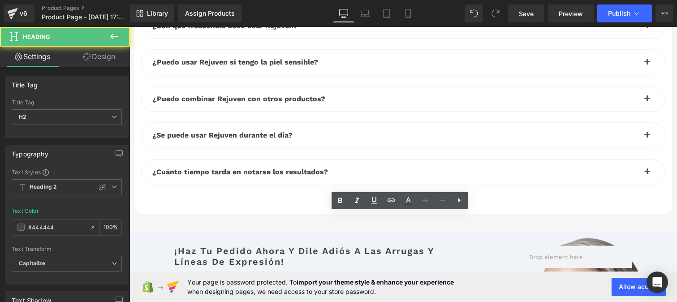
scroll to position [3948, 0]
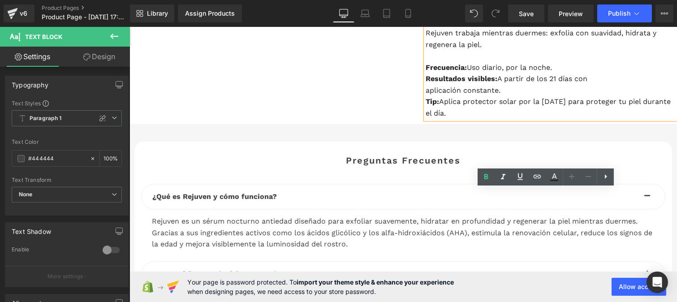
drag, startPoint x: 511, startPoint y: 198, endPoint x: 400, endPoint y: 196, distance: 111.1
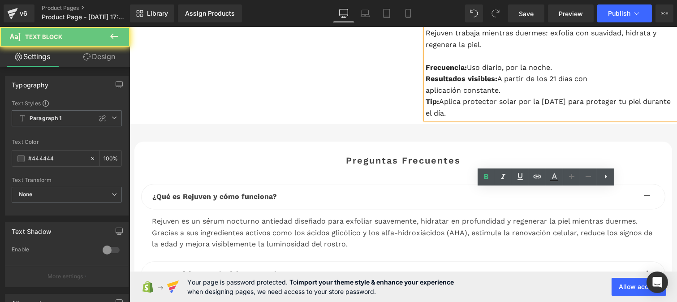
drag, startPoint x: 412, startPoint y: 194, endPoint x: 405, endPoint y: 194, distance: 6.7
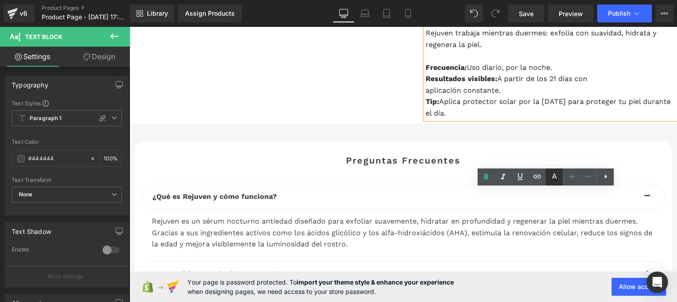
click at [552, 180] on icon at bounding box center [554, 177] width 11 height 11
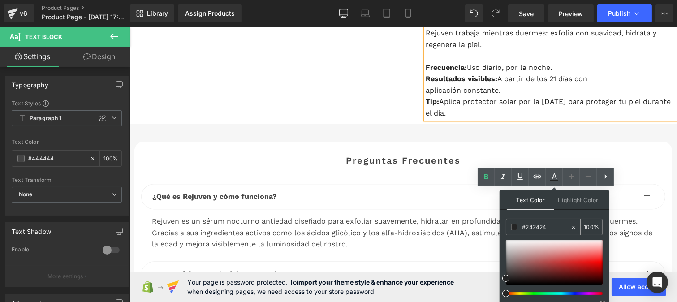
click at [546, 223] on input "#242424" at bounding box center [546, 227] width 48 height 10
paste input "44444"
click at [554, 177] on icon at bounding box center [554, 177] width 11 height 11
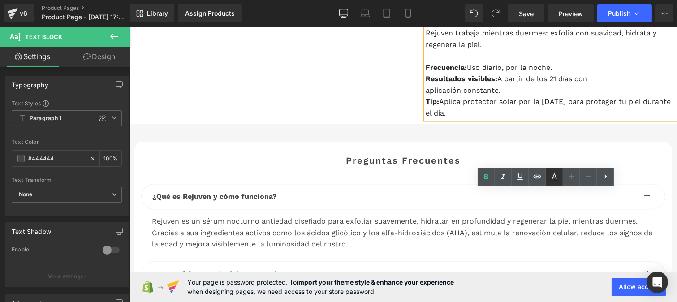
click at [552, 184] on link at bounding box center [554, 176] width 17 height 17
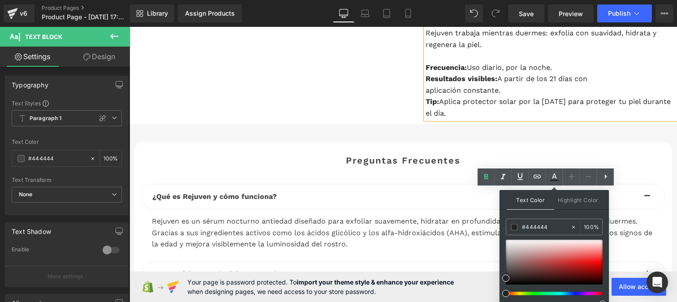
type input "#242424"
type input "100"
click at [550, 226] on input "#242424" at bounding box center [546, 227] width 48 height 10
paste input "44444"
type input "#242424"
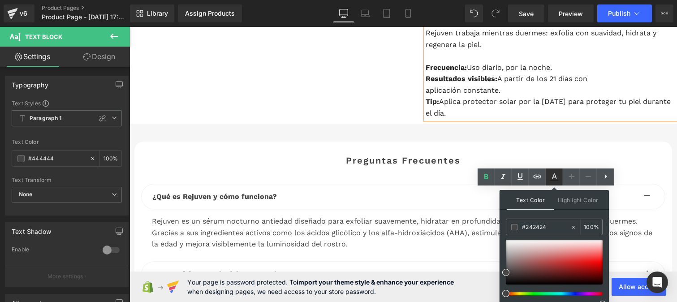
click at [557, 178] on icon at bounding box center [554, 175] width 5 height 5
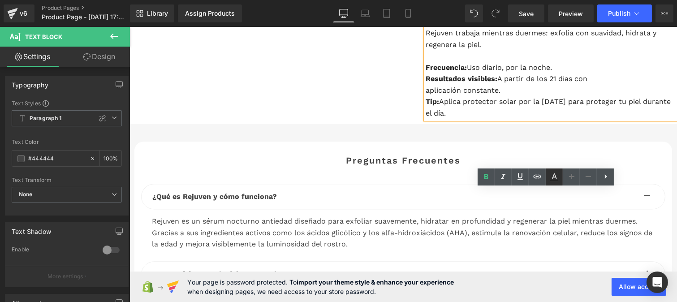
click at [557, 173] on icon at bounding box center [554, 177] width 11 height 11
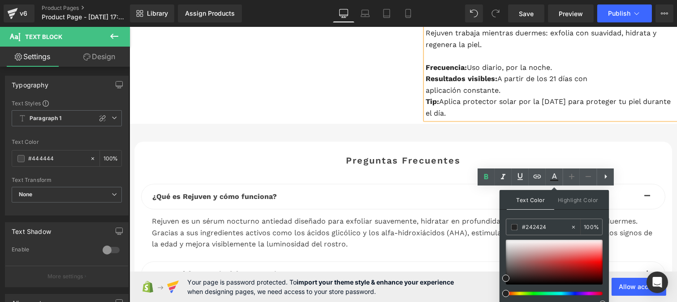
type input "100"
click at [552, 224] on input "#242424" at bounding box center [546, 227] width 48 height 10
click at [554, 177] on icon at bounding box center [554, 177] width 11 height 11
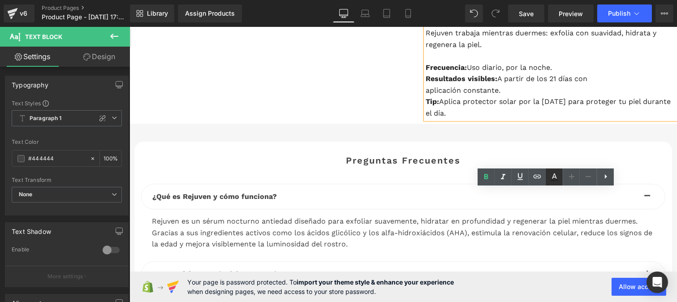
click at [552, 173] on icon at bounding box center [554, 177] width 11 height 11
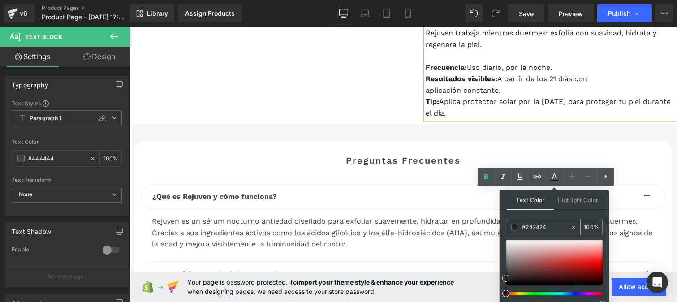
click at [549, 225] on input "#242424" at bounding box center [546, 227] width 48 height 10
click at [552, 175] on icon at bounding box center [554, 177] width 11 height 11
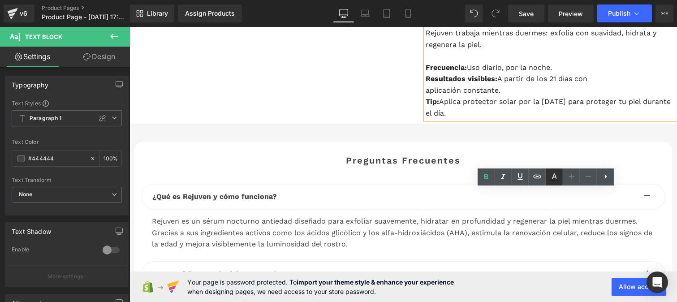
click at [556, 180] on icon at bounding box center [554, 177] width 11 height 11
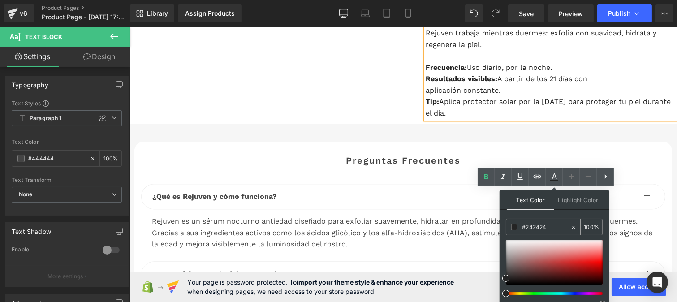
click at [541, 226] on input "#242424" at bounding box center [546, 227] width 48 height 10
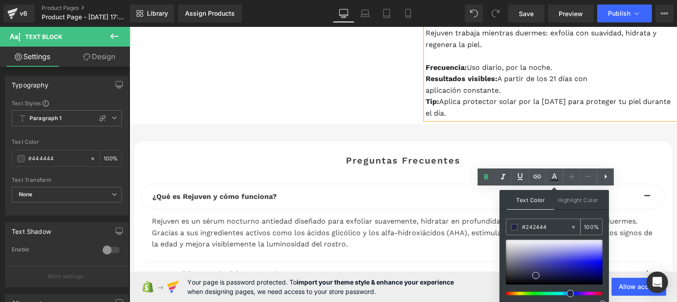
click at [535, 226] on input "#242444" at bounding box center [546, 227] width 48 height 10
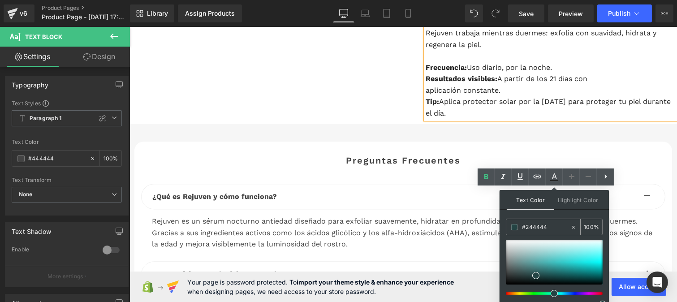
click at [529, 227] on input "#244444" at bounding box center [546, 227] width 48 height 10
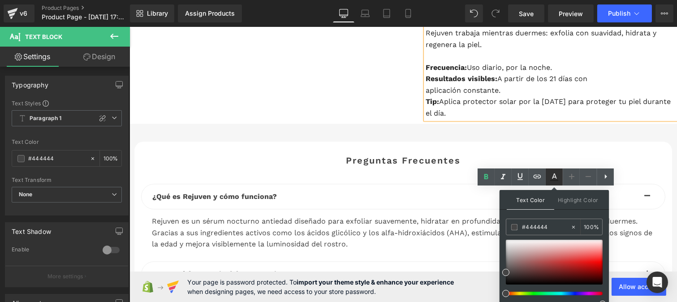
drag, startPoint x: 552, startPoint y: 176, endPoint x: 338, endPoint y: 181, distance: 213.4
click at [552, 176] on icon at bounding box center [554, 177] width 11 height 11
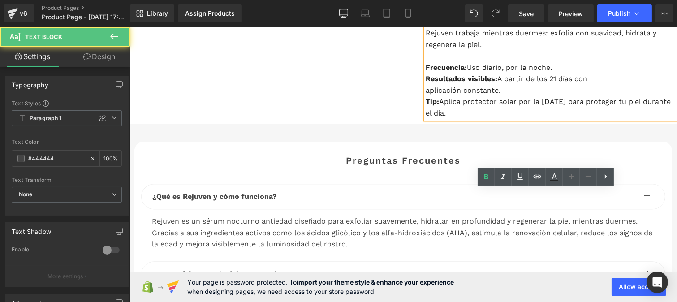
drag, startPoint x: 442, startPoint y: 172, endPoint x: 418, endPoint y: 170, distance: 23.8
drag, startPoint x: 500, startPoint y: 168, endPoint x: 422, endPoint y: 167, distance: 77.5
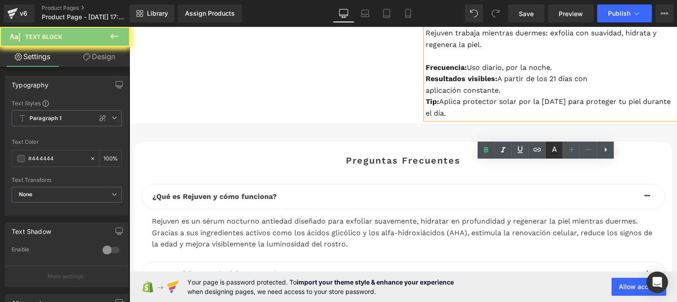
click at [556, 150] on icon at bounding box center [554, 149] width 5 height 5
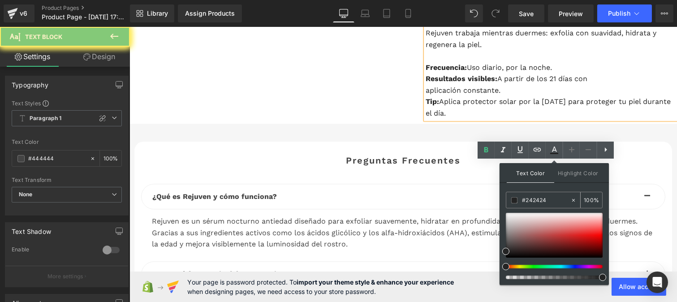
click at [552, 202] on input "#242424" at bounding box center [546, 200] width 48 height 10
click at [554, 149] on icon at bounding box center [554, 150] width 11 height 11
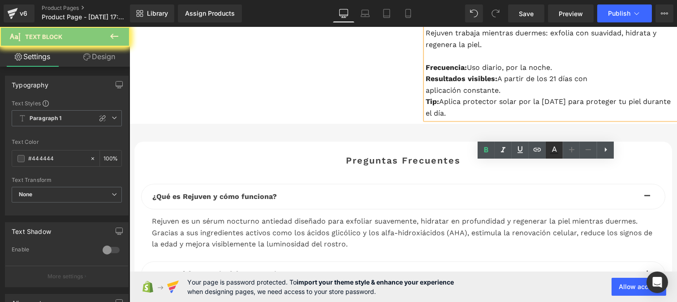
drag, startPoint x: 554, startPoint y: 149, endPoint x: 414, endPoint y: 153, distance: 139.8
click at [554, 149] on icon at bounding box center [554, 150] width 11 height 11
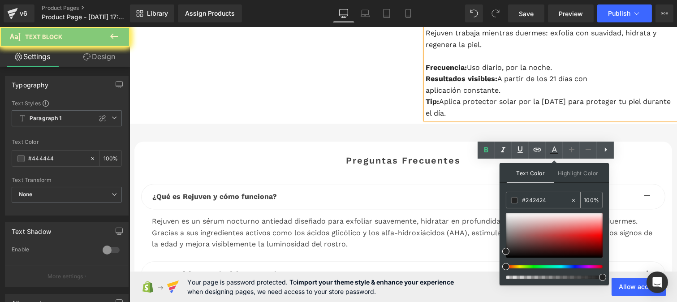
click at [549, 199] on input "#242424" at bounding box center [546, 200] width 48 height 10
click at [556, 149] on icon at bounding box center [554, 149] width 5 height 5
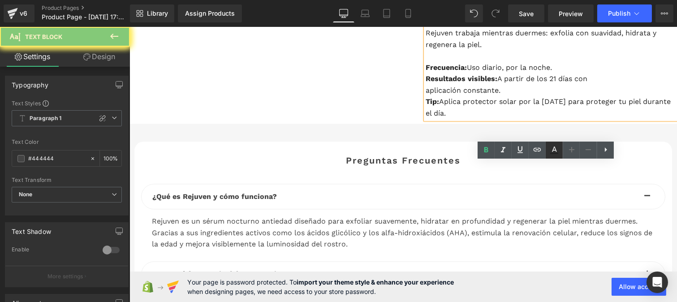
drag, startPoint x: 556, startPoint y: 149, endPoint x: 418, endPoint y: 150, distance: 137.6
click at [556, 149] on icon at bounding box center [554, 149] width 5 height 5
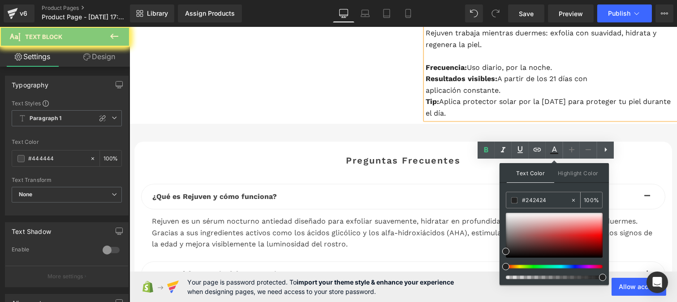
click at [549, 203] on input "#242424" at bounding box center [546, 200] width 48 height 10
click at [554, 150] on icon at bounding box center [554, 150] width 11 height 11
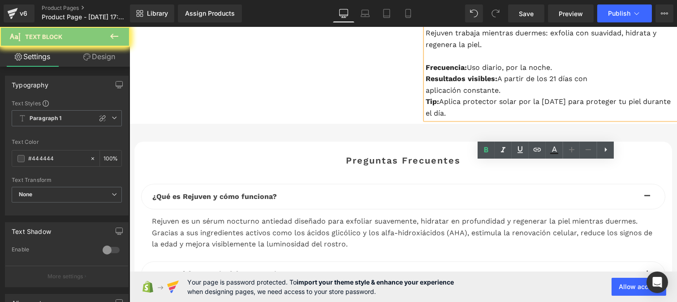
drag, startPoint x: 535, startPoint y: 222, endPoint x: 406, endPoint y: 226, distance: 129.6
drag, startPoint x: 503, startPoint y: 169, endPoint x: 417, endPoint y: 168, distance: 85.6
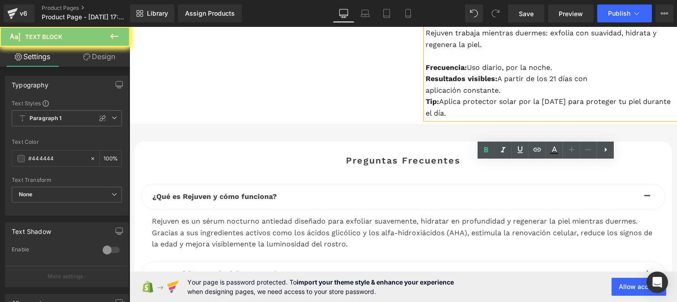
drag, startPoint x: 449, startPoint y: 171, endPoint x: 410, endPoint y: 168, distance: 38.2
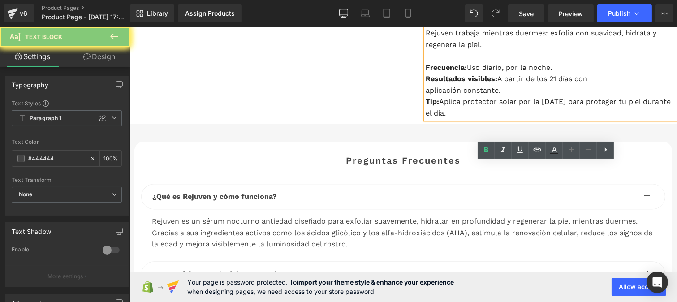
drag, startPoint x: 496, startPoint y: 171, endPoint x: 421, endPoint y: 167, distance: 75.4
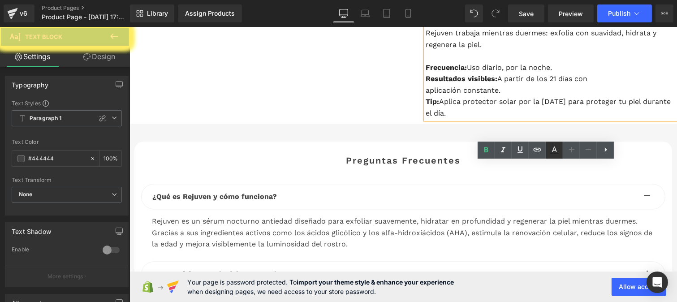
click at [557, 152] on icon at bounding box center [554, 150] width 11 height 11
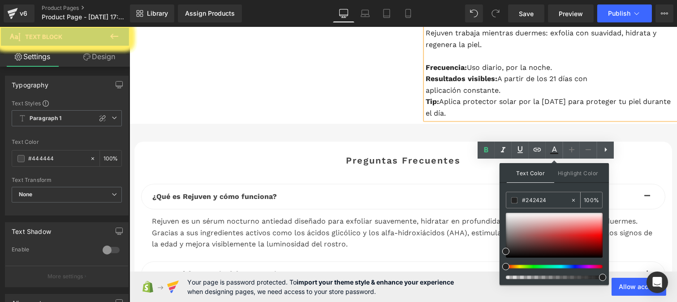
click at [550, 202] on input "#242424" at bounding box center [546, 200] width 48 height 10
click at [555, 151] on icon at bounding box center [554, 150] width 11 height 11
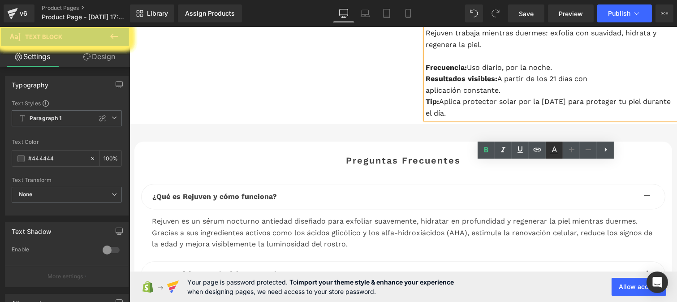
click at [555, 151] on icon at bounding box center [554, 150] width 11 height 11
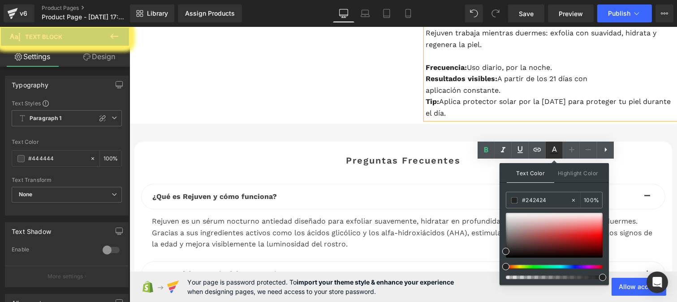
drag, startPoint x: 555, startPoint y: 151, endPoint x: 419, endPoint y: 173, distance: 137.1
click at [555, 151] on icon at bounding box center [554, 150] width 11 height 11
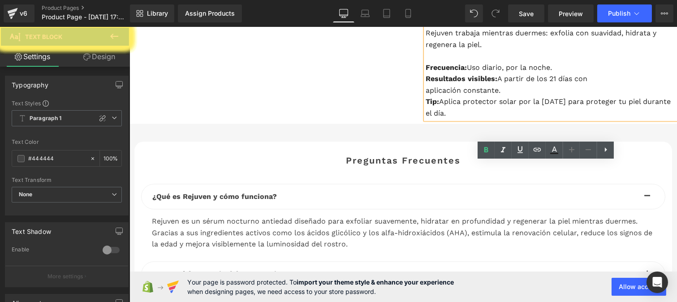
drag, startPoint x: 499, startPoint y: 171, endPoint x: 470, endPoint y: 148, distance: 37.4
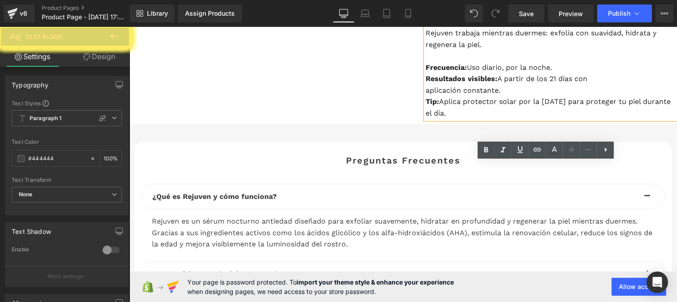
click at [555, 150] on icon at bounding box center [554, 149] width 5 height 5
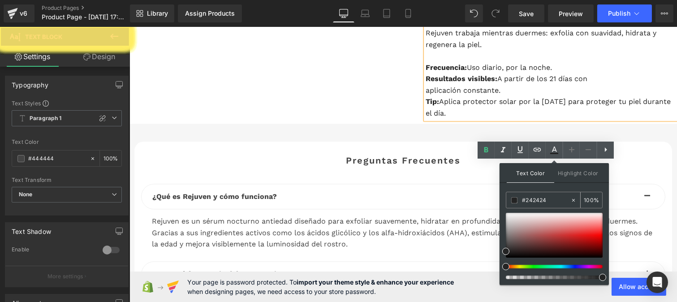
click at [548, 200] on input "#242424" at bounding box center [546, 200] width 48 height 10
click at [554, 152] on icon at bounding box center [554, 150] width 11 height 11
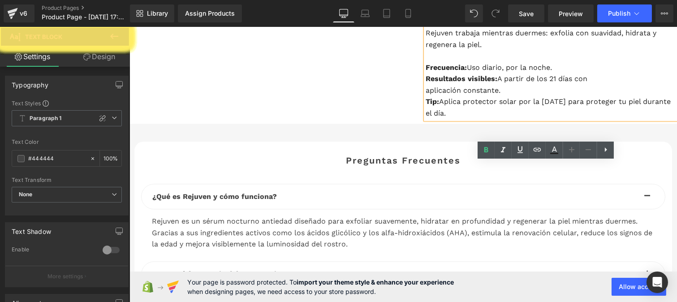
drag, startPoint x: 571, startPoint y: 229, endPoint x: 414, endPoint y: 226, distance: 156.8
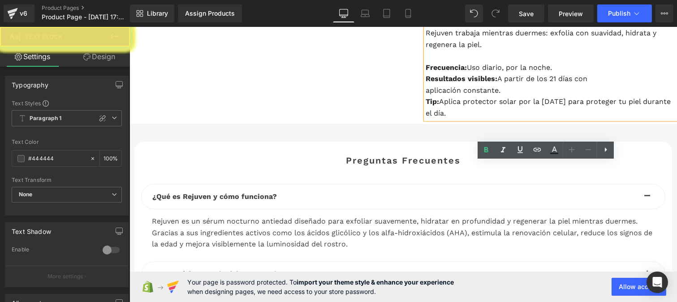
drag, startPoint x: 501, startPoint y: 168, endPoint x: 419, endPoint y: 166, distance: 82.0
drag, startPoint x: 422, startPoint y: 168, endPoint x: 530, endPoint y: 166, distance: 108.5
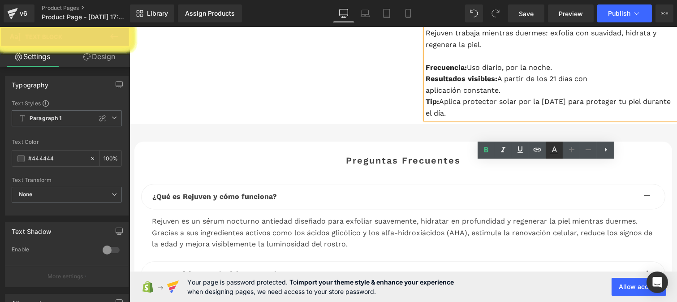
drag, startPoint x: 554, startPoint y: 151, endPoint x: 429, endPoint y: 138, distance: 125.3
click at [554, 151] on icon at bounding box center [554, 150] width 11 height 11
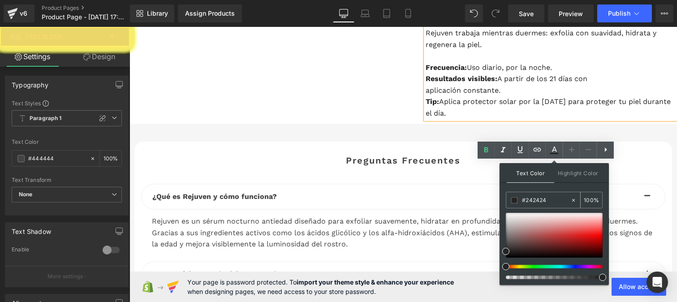
click at [544, 203] on input "#242424" at bounding box center [546, 200] width 48 height 10
click at [554, 147] on icon at bounding box center [554, 149] width 5 height 5
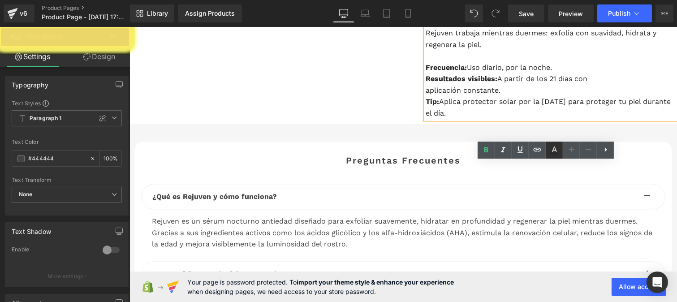
click at [554, 147] on icon at bounding box center [554, 149] width 5 height 5
click at [0, 0] on span "Highlight Color" at bounding box center [0, 0] width 0 height 0
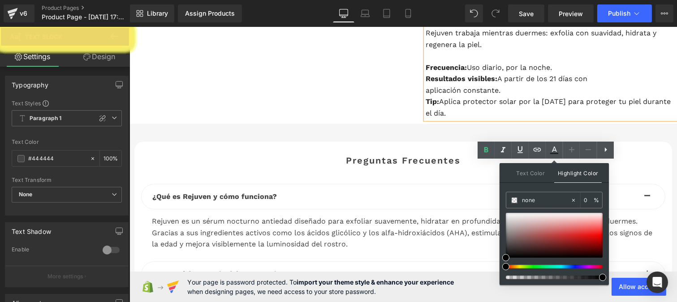
click at [548, 198] on input "none" at bounding box center [546, 200] width 48 height 10
click at [553, 149] on icon at bounding box center [554, 149] width 5 height 5
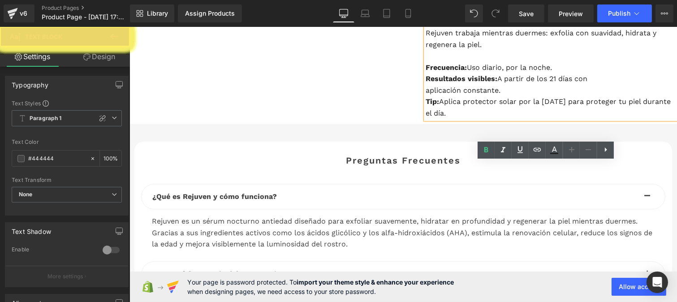
drag, startPoint x: 500, startPoint y: 172, endPoint x: 411, endPoint y: 172, distance: 88.3
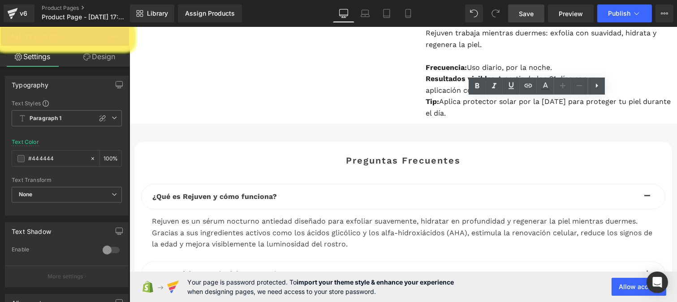
click at [525, 13] on span "Save" at bounding box center [526, 13] width 15 height 9
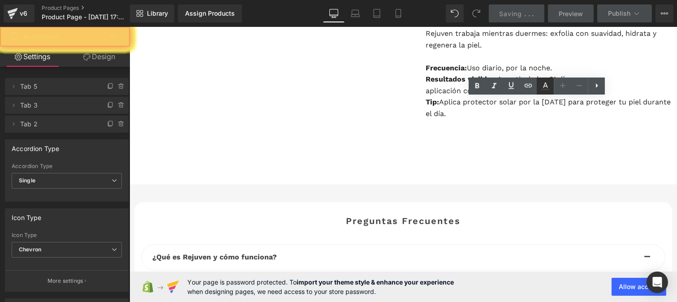
click at [545, 86] on icon at bounding box center [545, 84] width 5 height 5
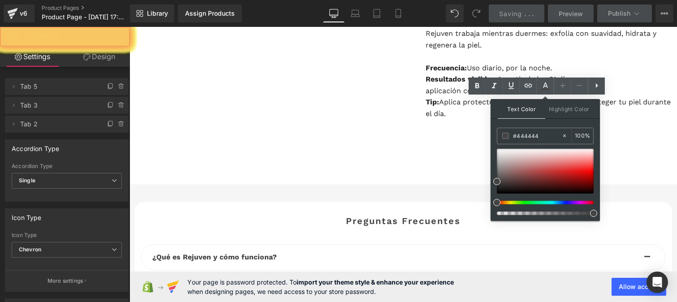
drag, startPoint x: 449, startPoint y: 69, endPoint x: 633, endPoint y: 27, distance: 188.6
